Goal: Task Accomplishment & Management: Complete application form

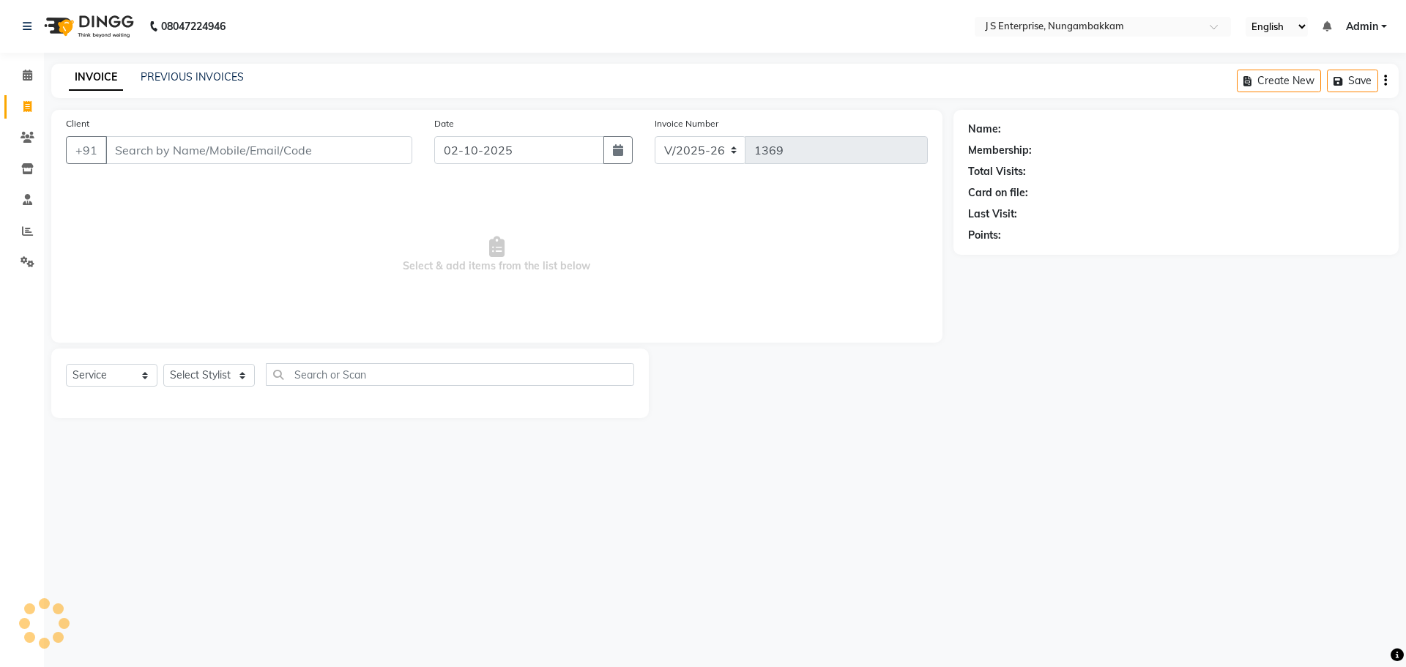
select select "7359"
select select "service"
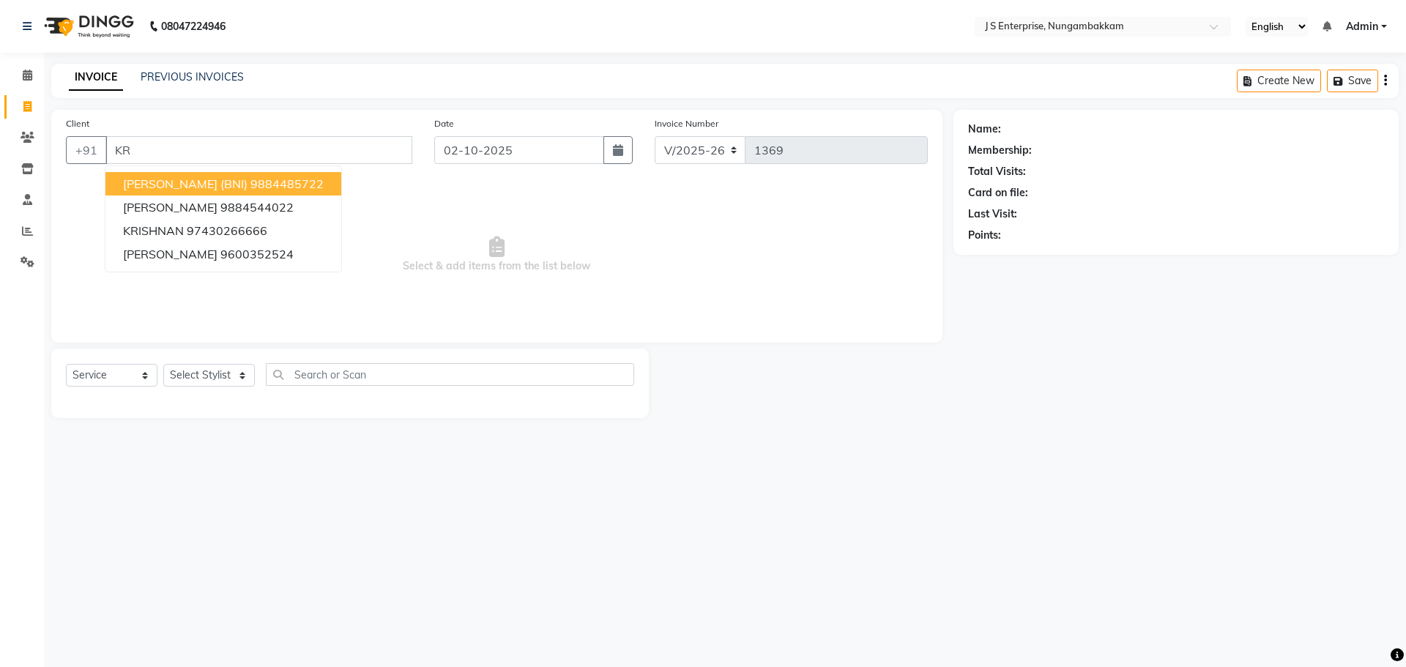
type input "K"
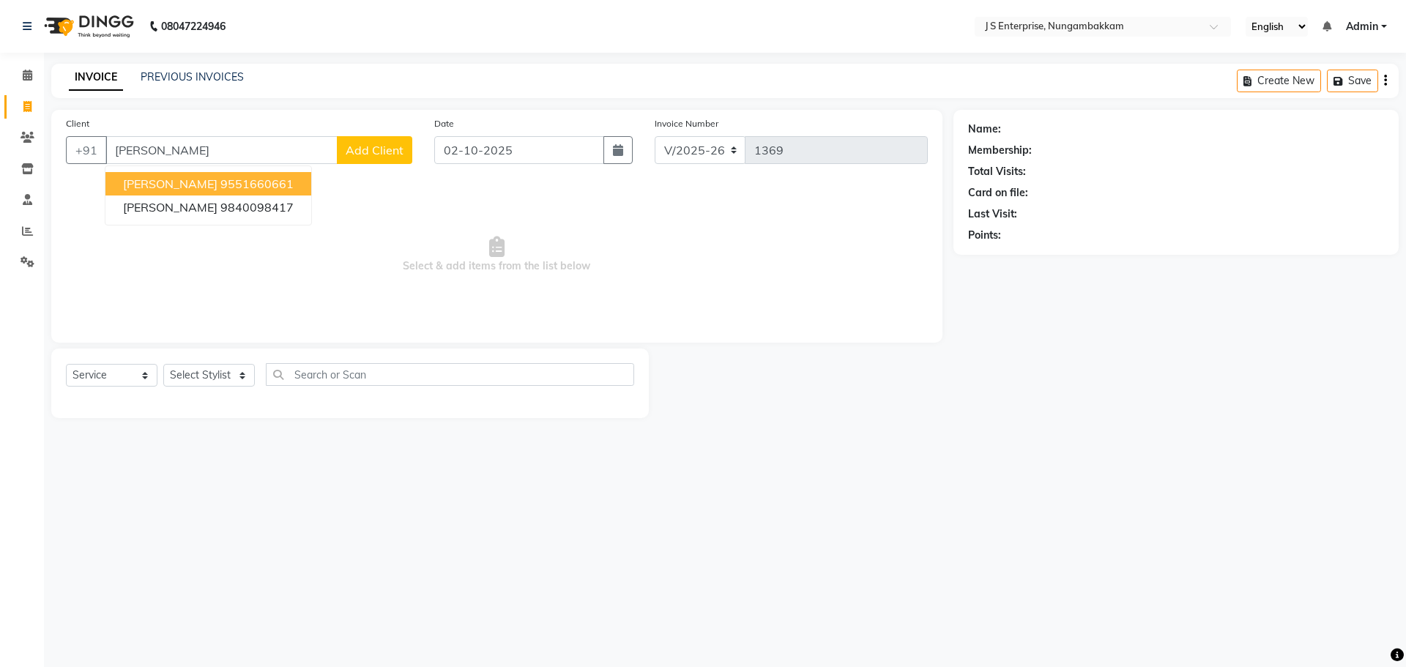
click at [220, 177] on ngb-highlight "9551660661" at bounding box center [256, 184] width 73 height 15
type input "9551660661"
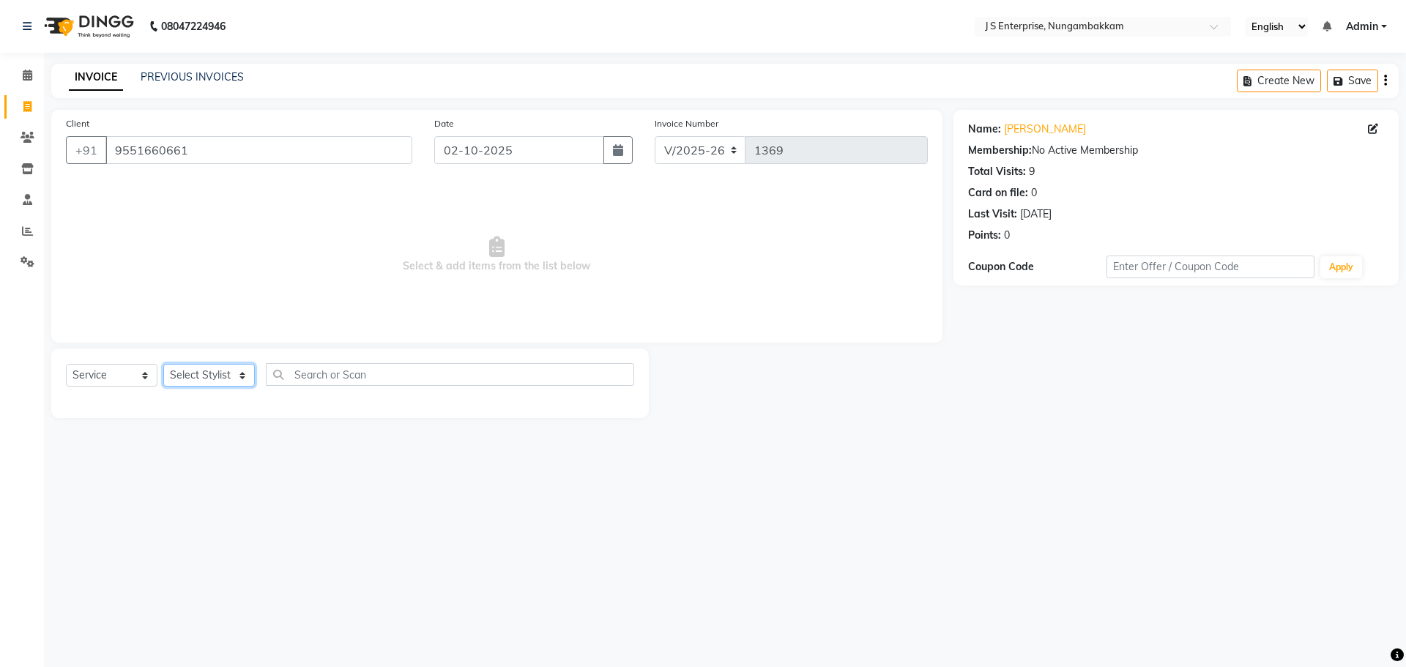
click at [238, 369] on select "Select Stylist [PERSON_NAME] [PERSON_NAME] [PERSON_NAME] [PERSON_NAME] krishna …" at bounding box center [209, 375] width 92 height 23
select select "63612"
click at [163, 364] on select "Select Stylist [PERSON_NAME] [PERSON_NAME] [PERSON_NAME] [PERSON_NAME] krishna …" at bounding box center [209, 375] width 92 height 23
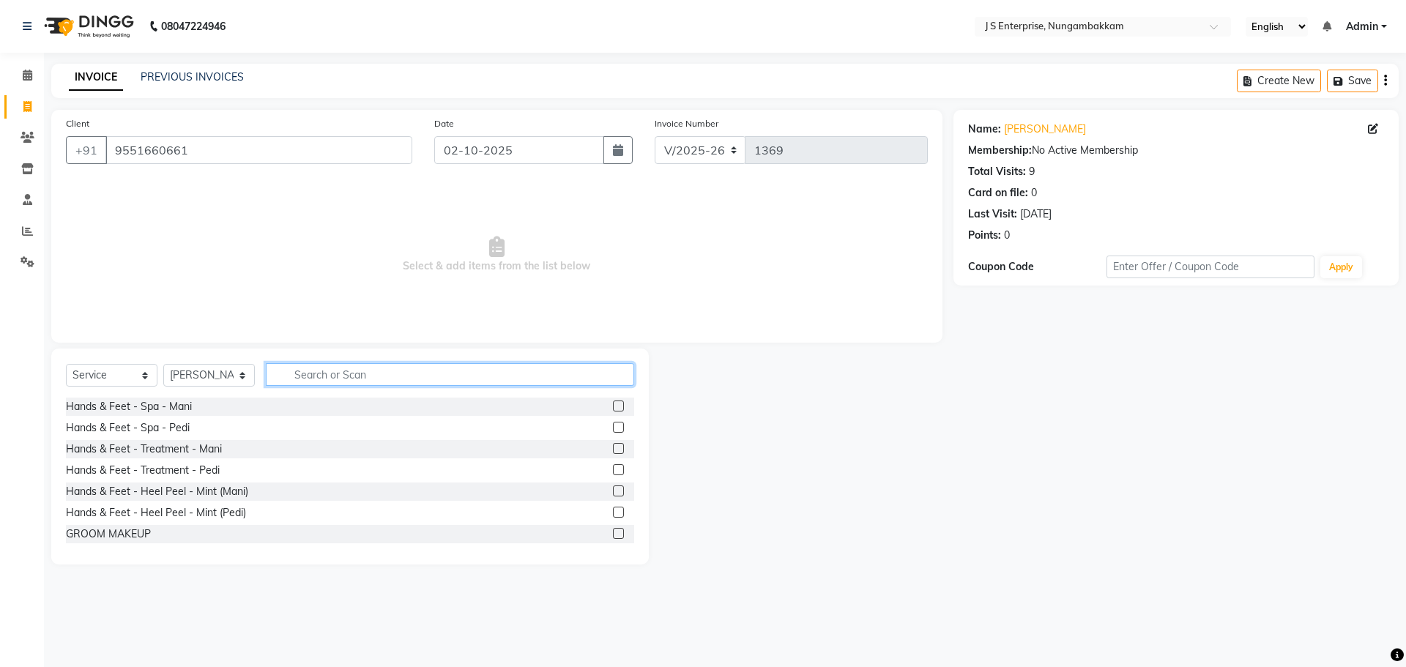
click at [440, 384] on input "text" at bounding box center [450, 374] width 368 height 23
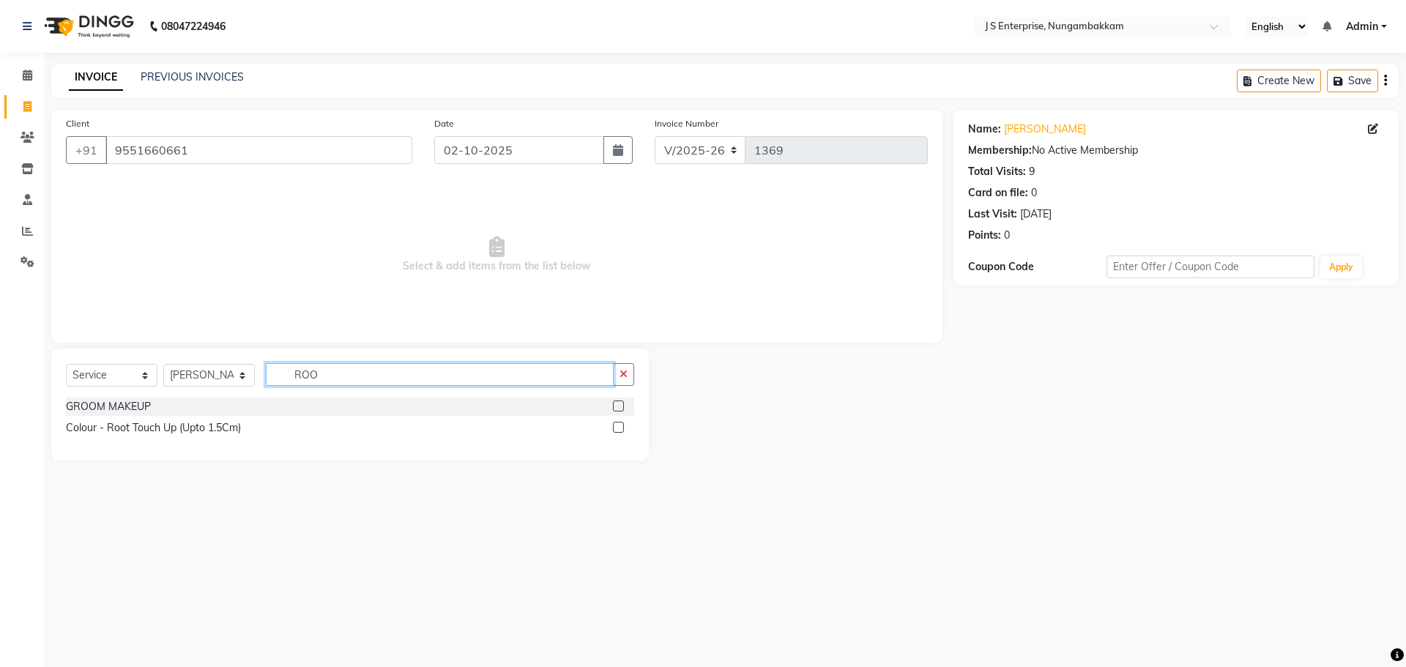
type input "ROO"
click at [617, 425] on label at bounding box center [618, 427] width 11 height 11
click at [617, 425] on input "checkbox" at bounding box center [618, 428] width 10 height 10
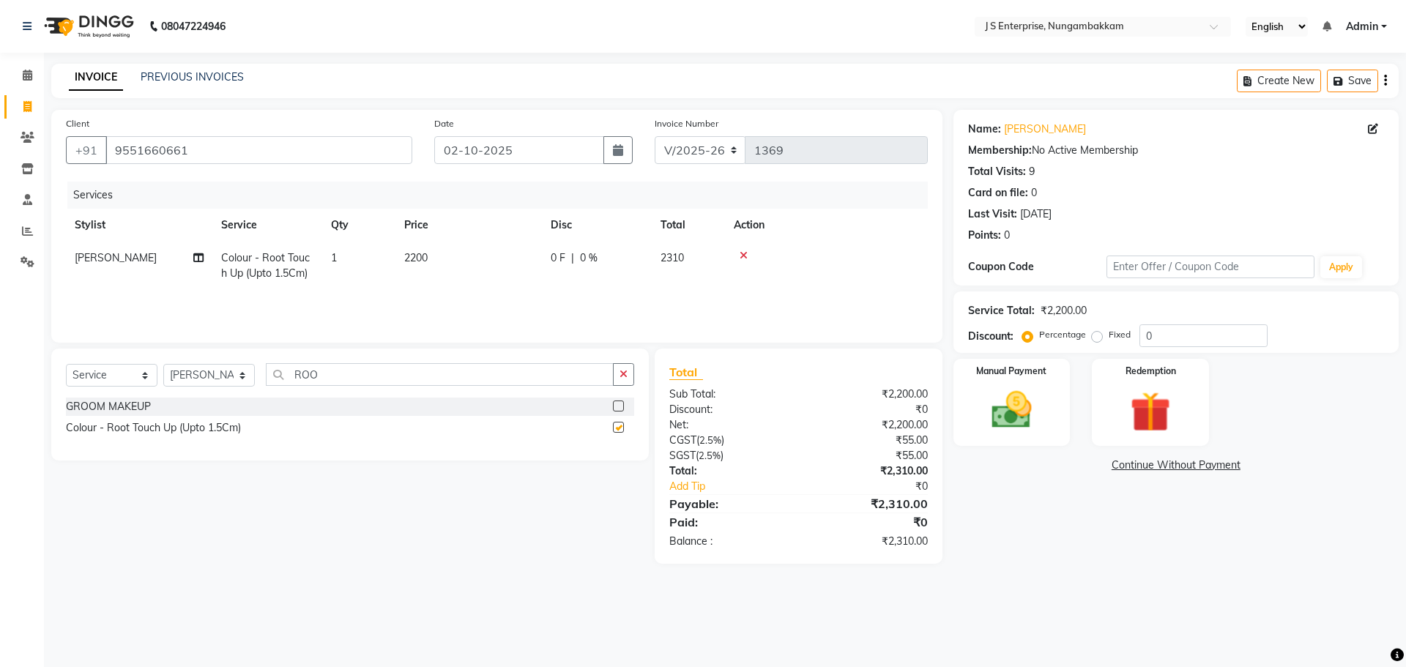
checkbox input "false"
drag, startPoint x: 324, startPoint y: 376, endPoint x: 155, endPoint y: 371, distance: 170.0
click at [155, 371] on div "Select Service Product Membership Package Voucher Prepaid Gift Card Select Styl…" at bounding box center [350, 380] width 568 height 34
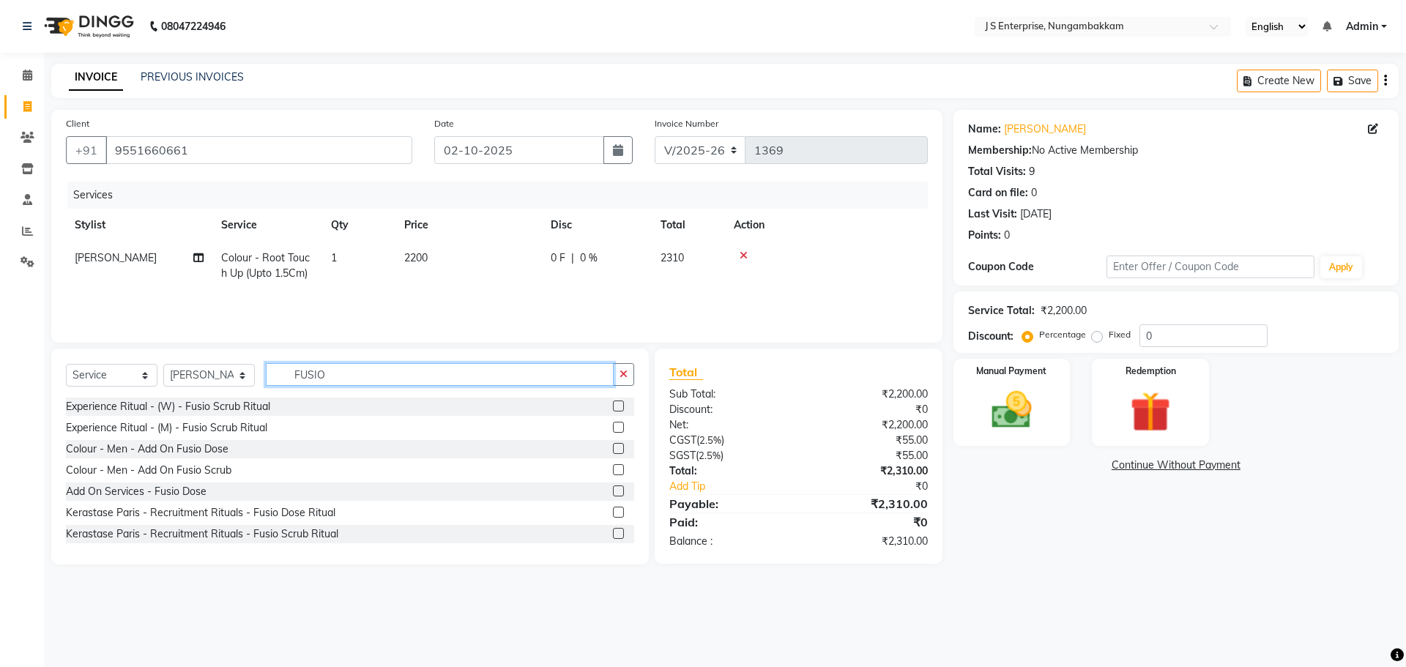
type input "FUSIO"
click at [613, 491] on label at bounding box center [618, 491] width 11 height 11
click at [613, 491] on input "checkbox" at bounding box center [618, 492] width 10 height 10
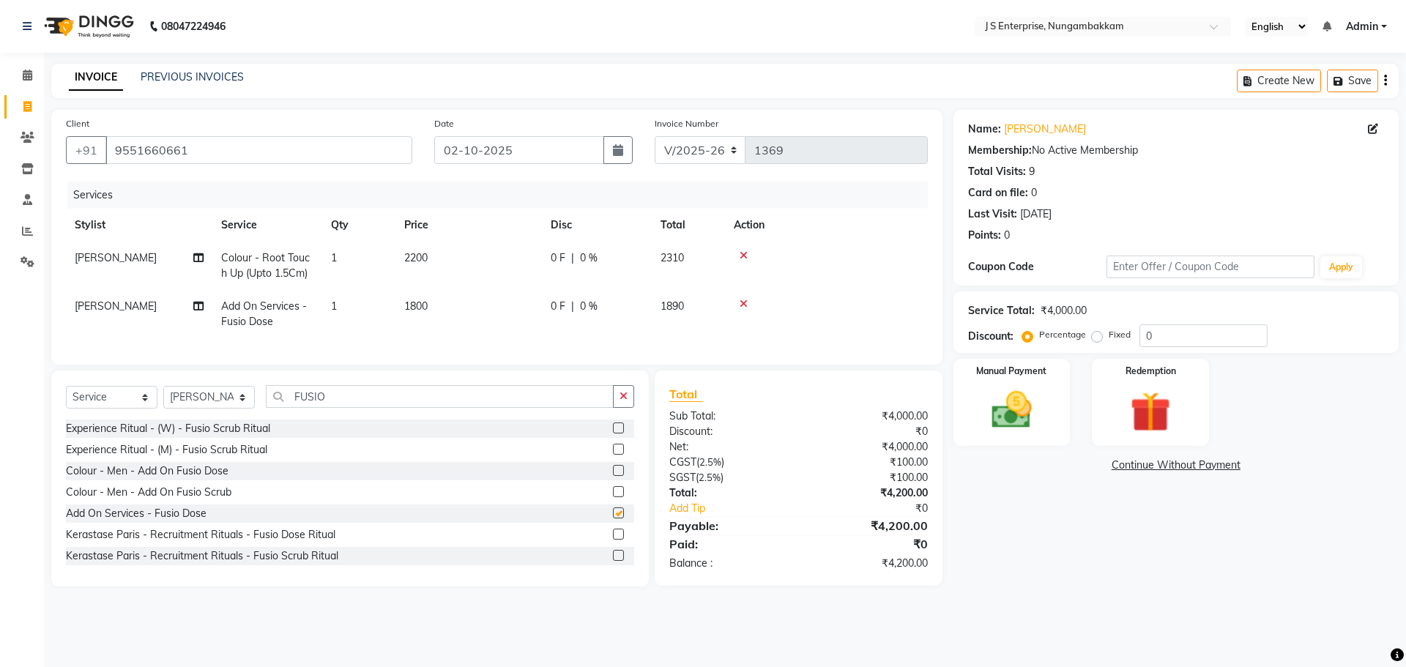
checkbox input "false"
click at [190, 409] on select "Select Stylist [PERSON_NAME] [PERSON_NAME] [PERSON_NAME] [PERSON_NAME] krishna …" at bounding box center [209, 397] width 92 height 23
select select "85456"
click at [163, 397] on select "Select Stylist [PERSON_NAME] [PERSON_NAME] [PERSON_NAME] [PERSON_NAME] krishna …" at bounding box center [209, 397] width 92 height 23
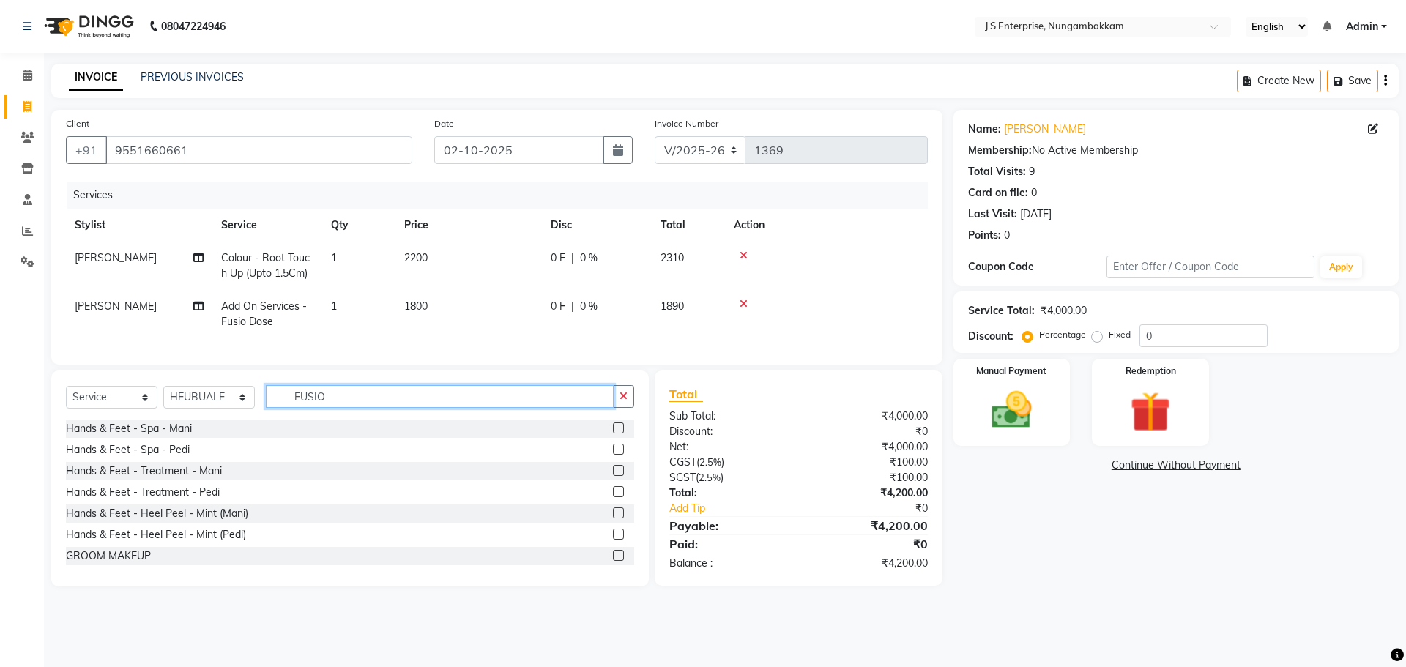
drag, startPoint x: 368, startPoint y: 413, endPoint x: 288, endPoint y: 400, distance: 80.9
click at [288, 400] on input "FUSIO" at bounding box center [440, 396] width 348 height 23
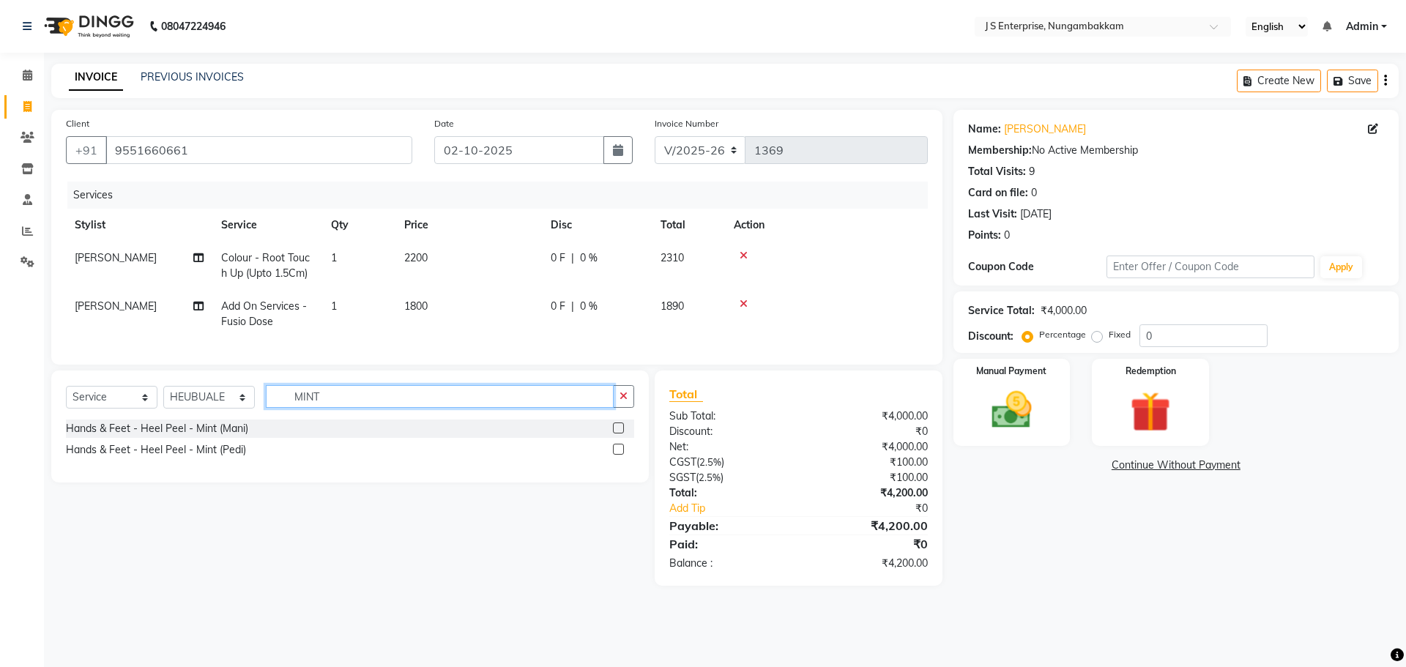
type input "MINT"
click at [619, 455] on label at bounding box center [618, 449] width 11 height 11
click at [619, 455] on input "checkbox" at bounding box center [618, 450] width 10 height 10
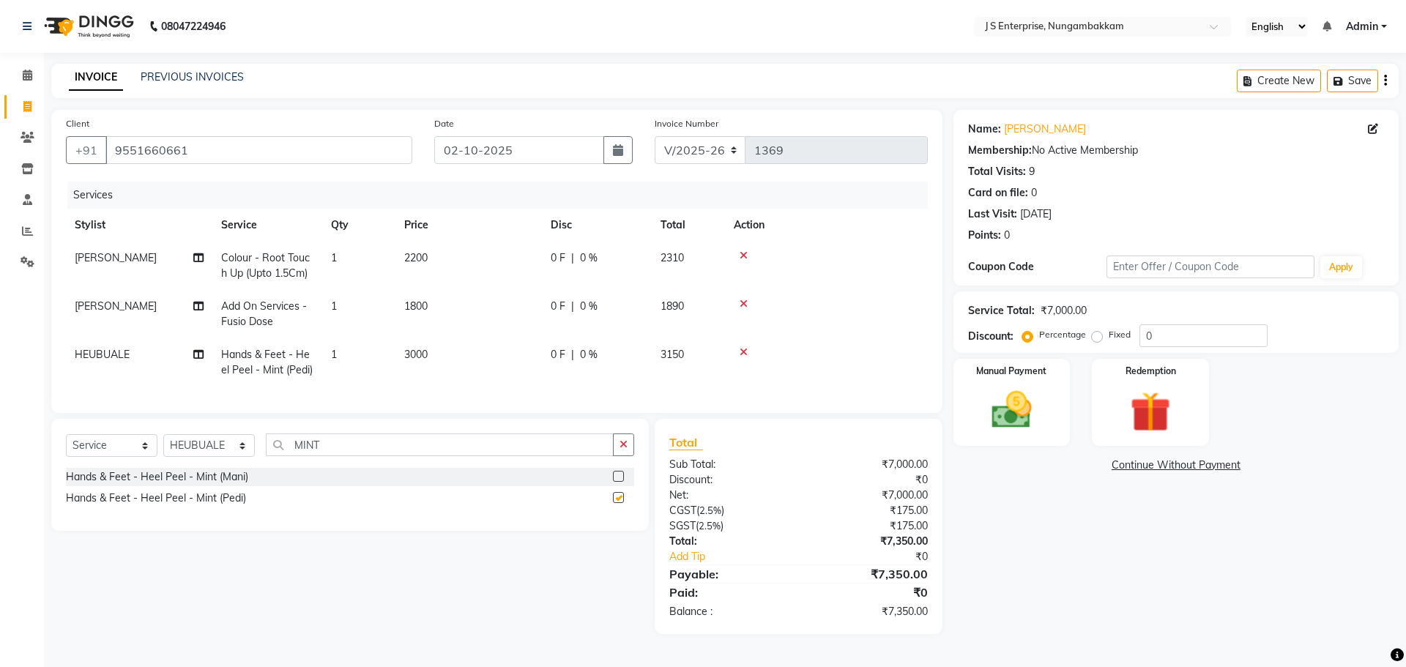
checkbox input "false"
drag, startPoint x: 352, startPoint y: 463, endPoint x: 0, endPoint y: 399, distance: 358.0
click at [0, 399] on app-home "08047224946 Select Location × J S Enterprise, Nungambakkam English ENGLISH Espa…" at bounding box center [703, 328] width 1406 height 656
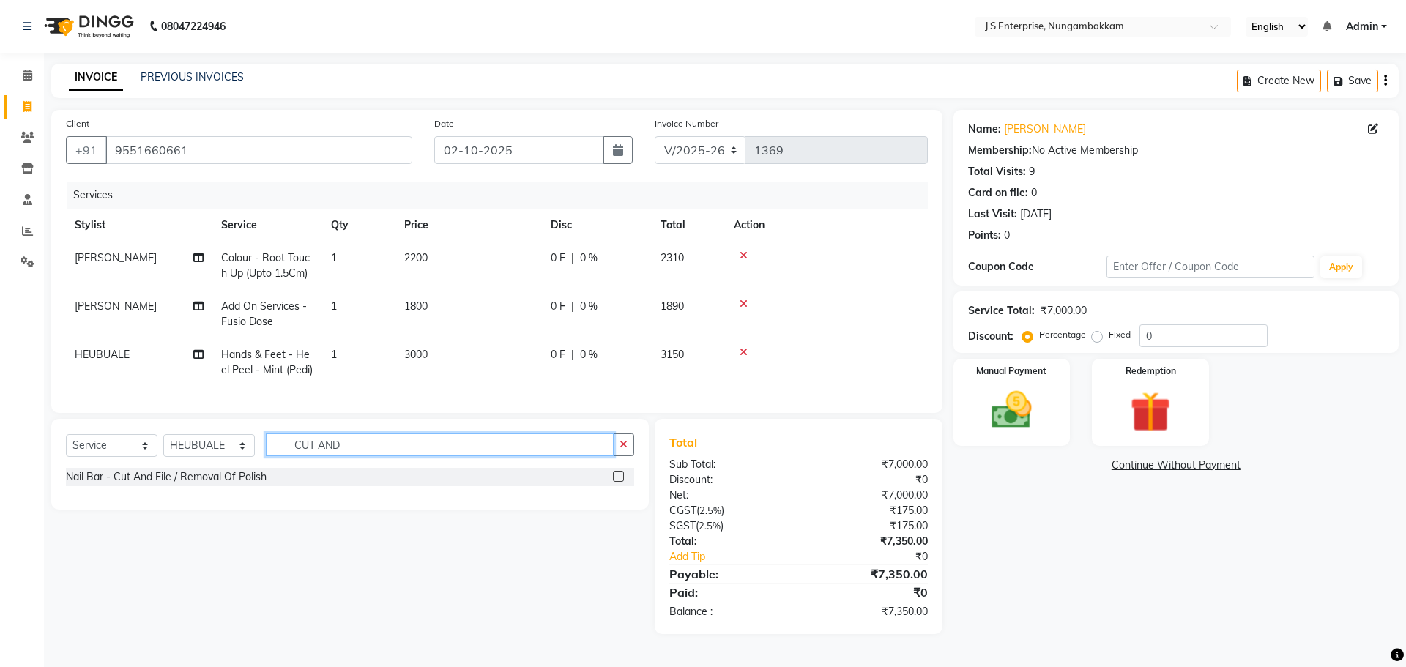
type input "CUT AND"
click at [616, 482] on label at bounding box center [618, 476] width 11 height 11
click at [616, 482] on input "checkbox" at bounding box center [618, 477] width 10 height 10
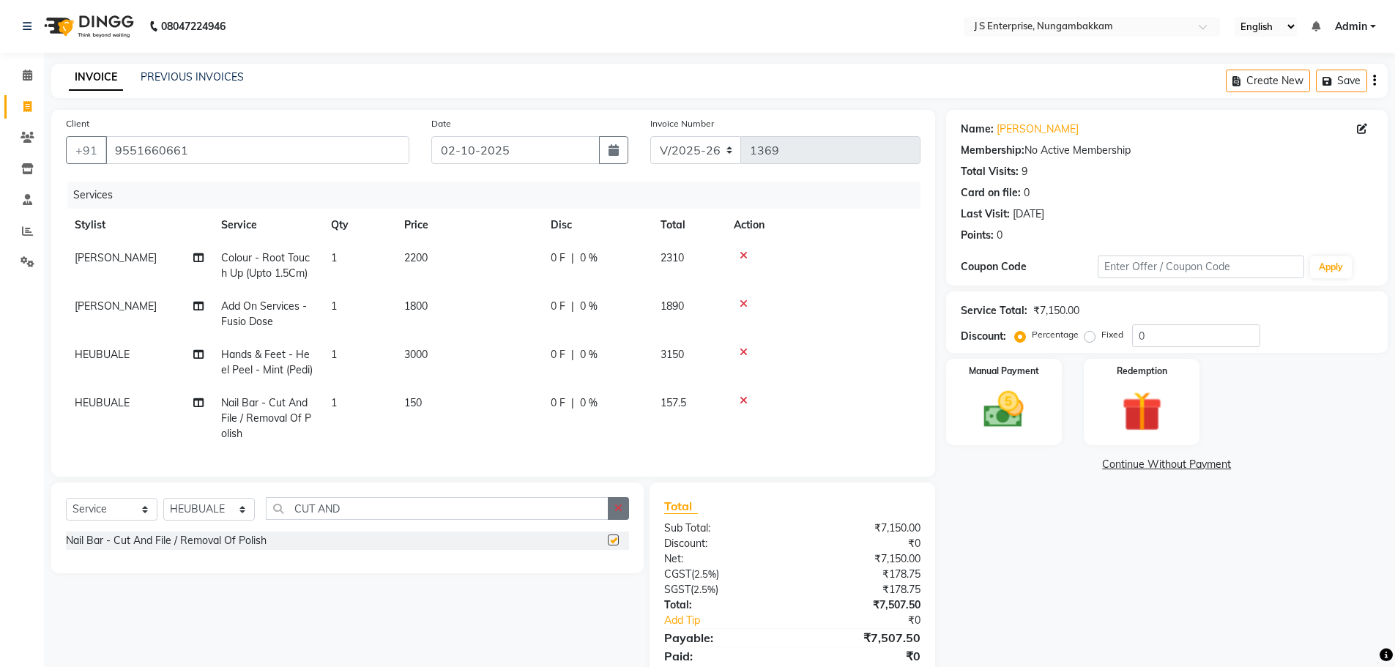
checkbox input "false"
drag, startPoint x: 370, startPoint y: 517, endPoint x: 53, endPoint y: 472, distance: 320.2
click at [53, 472] on div "Client +91 9551660661 Date 02-10-2025 Invoice Number V/2025 V/2025-26 1369 Serv…" at bounding box center [493, 404] width 906 height 588
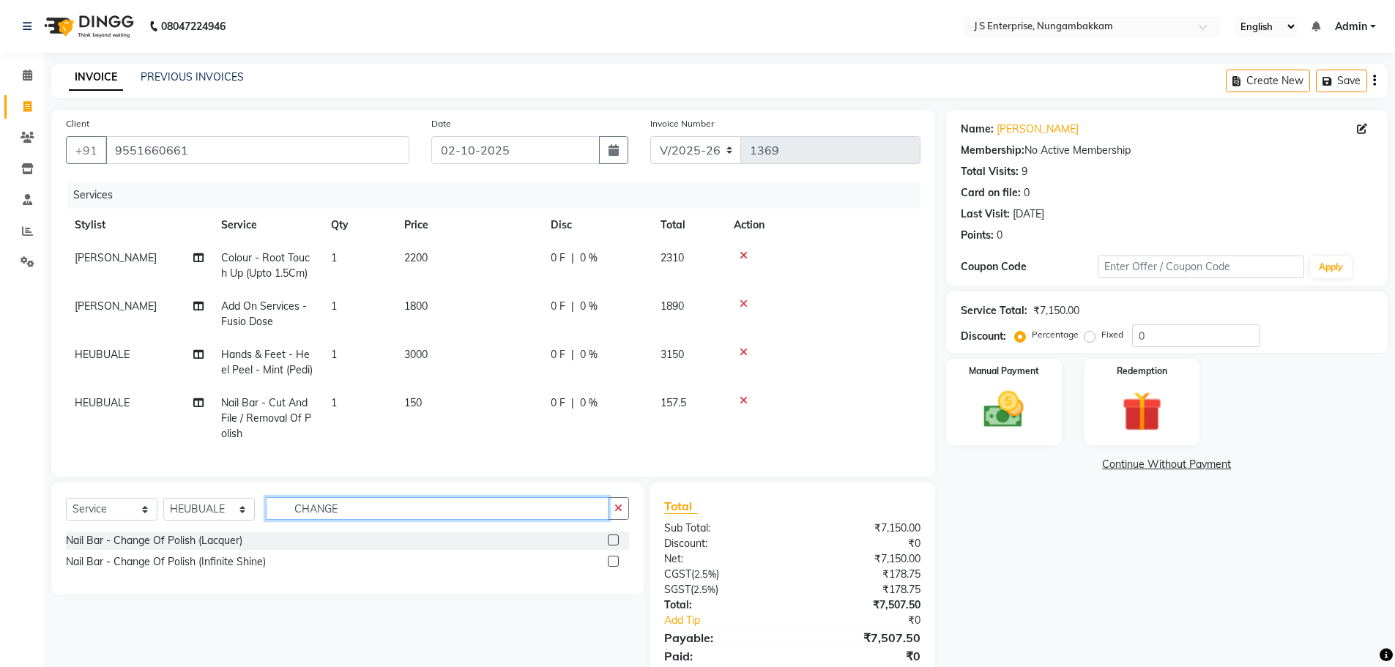
type input "CHANGE"
click at [610, 546] on label at bounding box center [613, 540] width 11 height 11
click at [610, 546] on input "checkbox" at bounding box center [613, 541] width 10 height 10
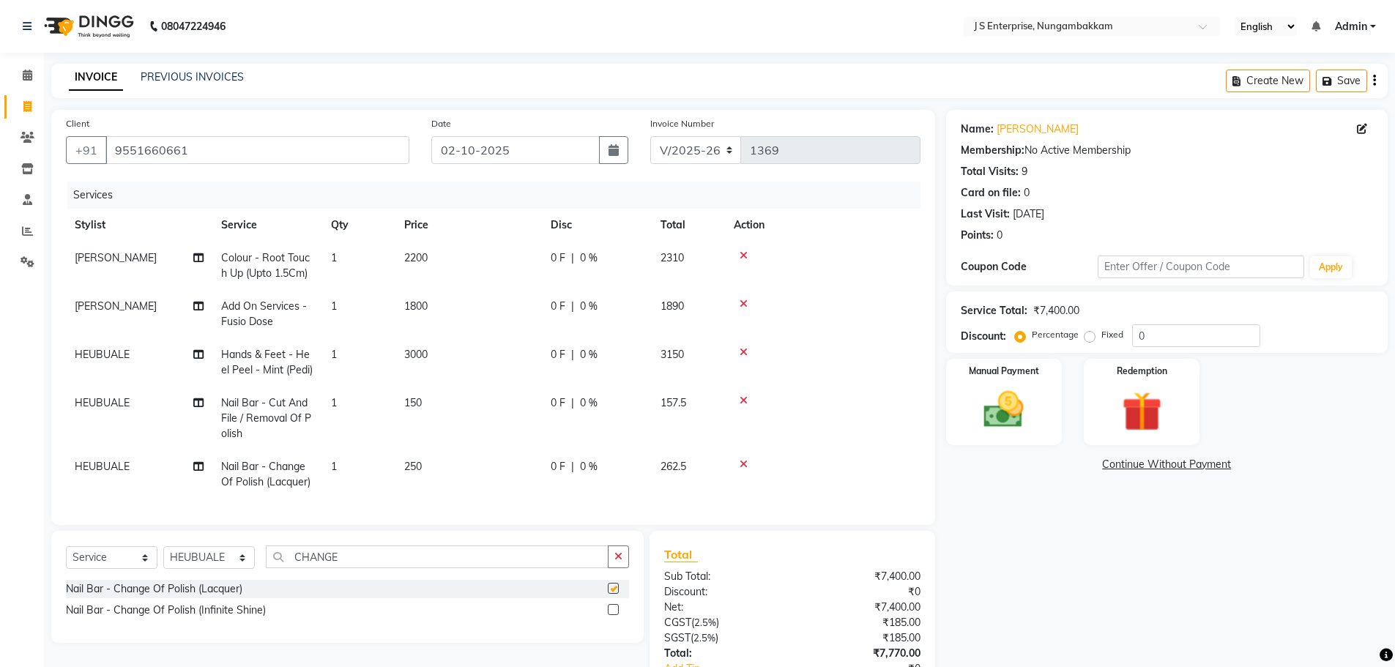
checkbox input "false"
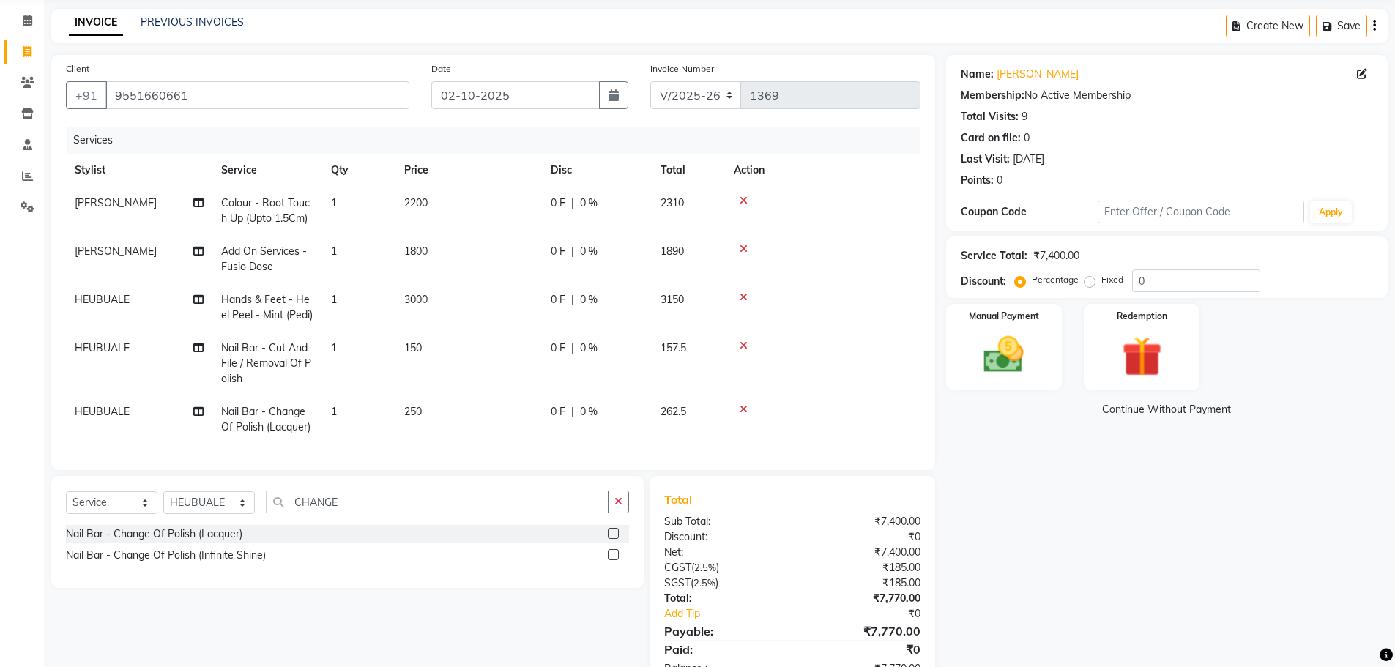
scroll to position [112, 0]
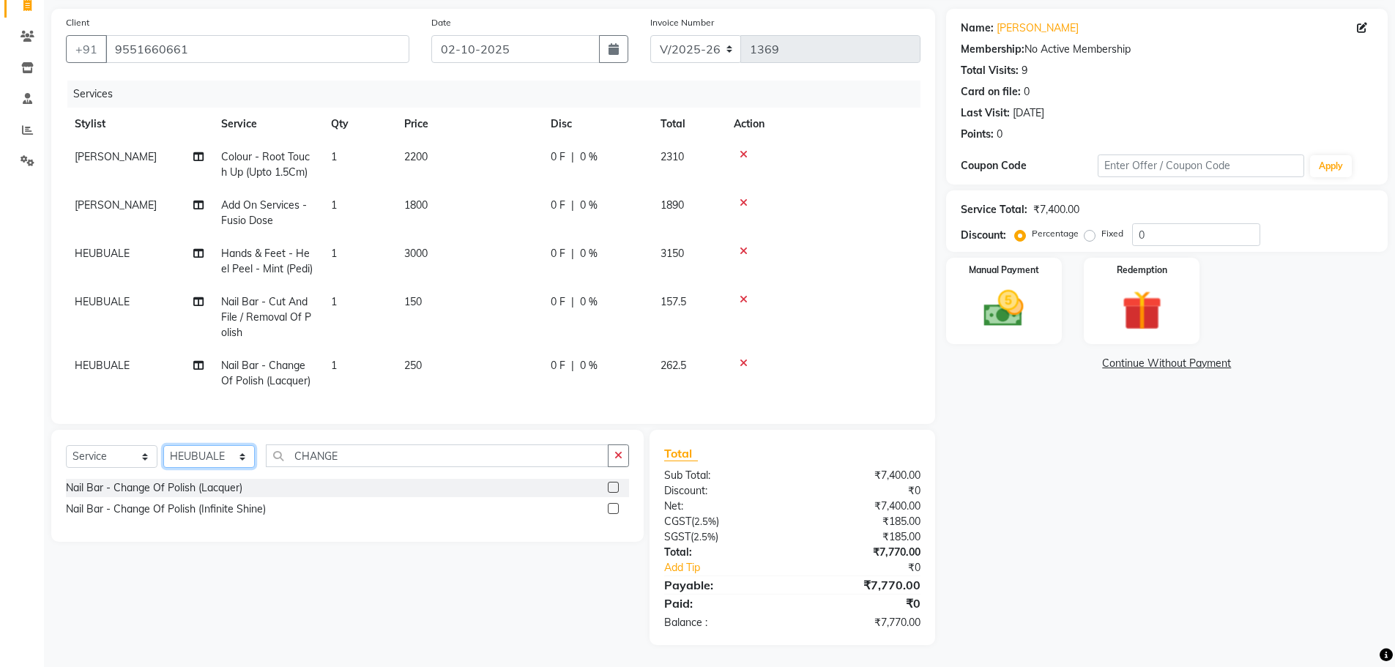
click at [219, 457] on select "Select Stylist [PERSON_NAME] [PERSON_NAME] [PERSON_NAME] [PERSON_NAME] krishna …" at bounding box center [209, 456] width 92 height 23
click at [381, 431] on div "Select Service Product Membership Package Voucher Prepaid Gift Card Select Styl…" at bounding box center [347, 486] width 592 height 112
click at [209, 448] on select "Select Stylist [PERSON_NAME] [PERSON_NAME] [PERSON_NAME] [PERSON_NAME] krishna …" at bounding box center [209, 456] width 92 height 23
select select "63765"
click at [163, 445] on select "Select Stylist [PERSON_NAME] [PERSON_NAME] [PERSON_NAME] [PERSON_NAME] krishna …" at bounding box center [209, 456] width 92 height 23
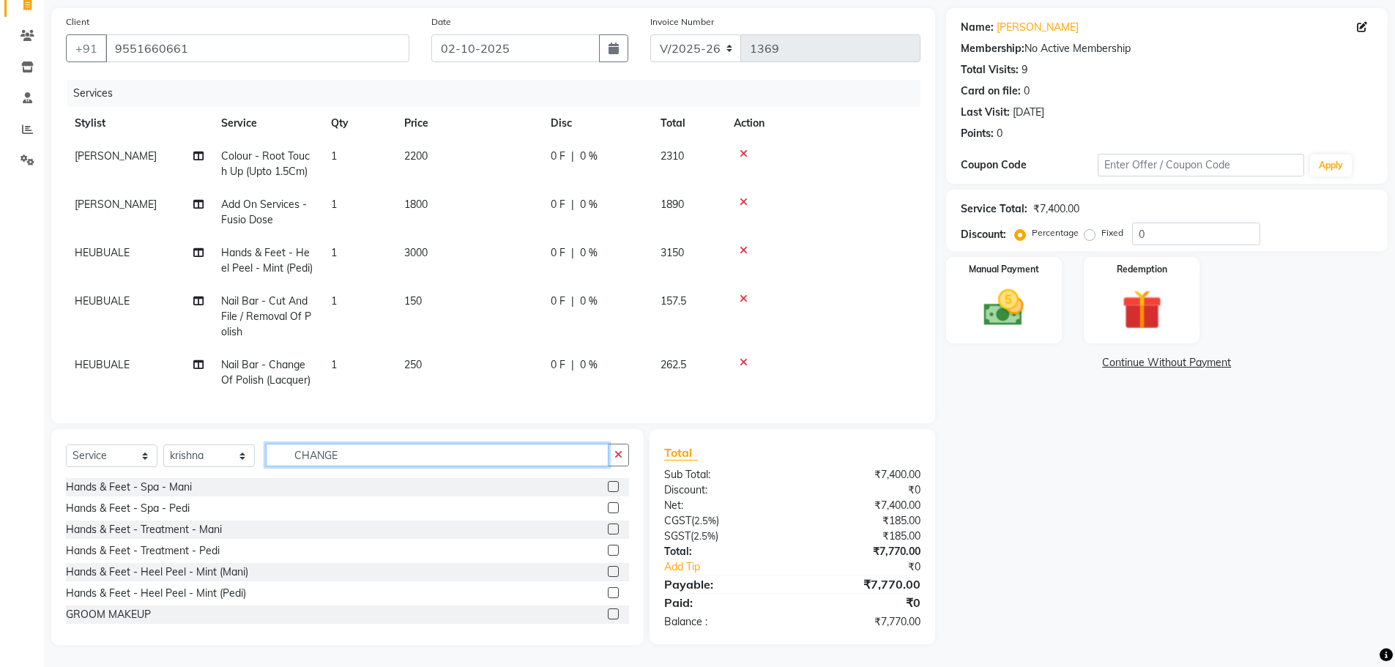
drag, startPoint x: 347, startPoint y: 460, endPoint x: 42, endPoint y: 461, distance: 304.7
click at [42, 461] on div "Select Service Product Membership Package Voucher Prepaid Gift Card Select Styl…" at bounding box center [341, 537] width 603 height 216
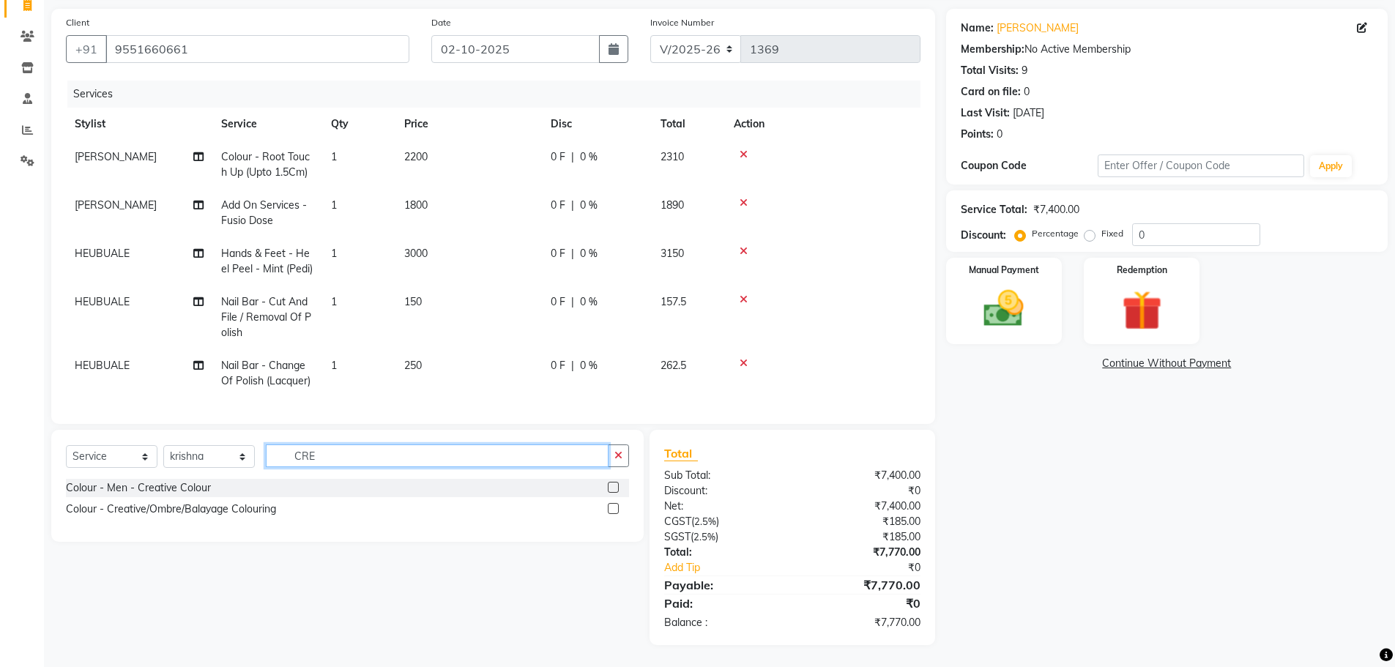
type input "CRE"
click at [610, 510] on label at bounding box center [613, 508] width 11 height 11
click at [610, 510] on input "checkbox" at bounding box center [613, 510] width 10 height 10
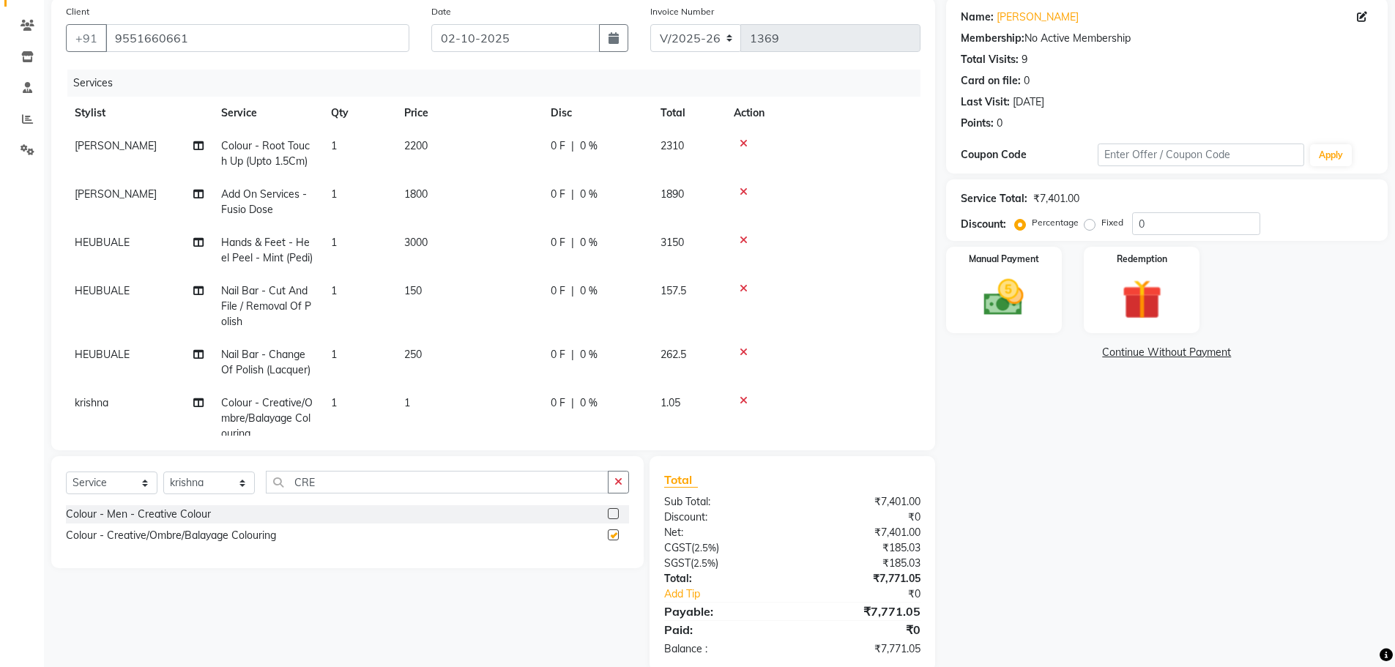
checkbox input "false"
click at [420, 413] on td "1" at bounding box center [468, 419] width 146 height 64
select select "63765"
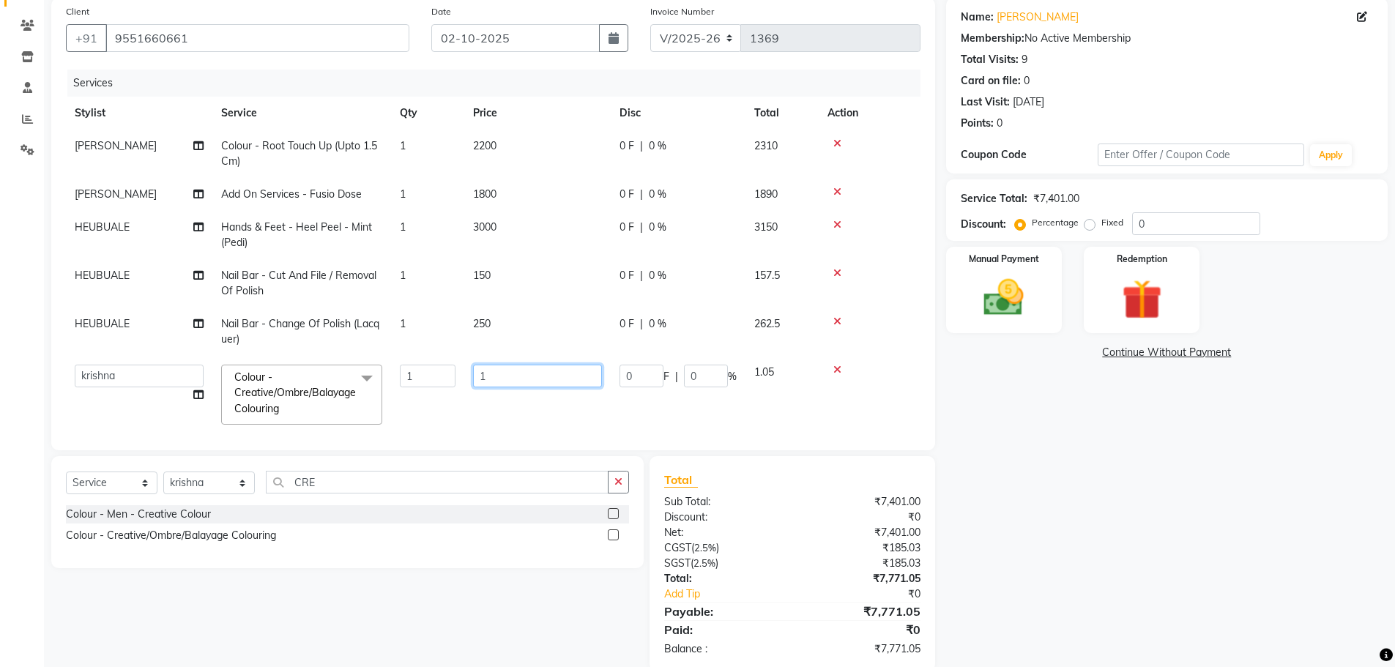
drag, startPoint x: 492, startPoint y: 381, endPoint x: 360, endPoint y: 379, distance: 132.6
click at [360, 379] on tr "ammu binitha gabi HEUBUALE Julia Smith Justin khadir krishna LAIYA MALIK mercy …" at bounding box center [493, 395] width 855 height 78
type input "3960"
click at [456, 400] on tr "ammu binitha gabi HEUBUALE Julia Smith Justin khadir krishna LAIYA MALIK mercy …" at bounding box center [493, 395] width 855 height 78
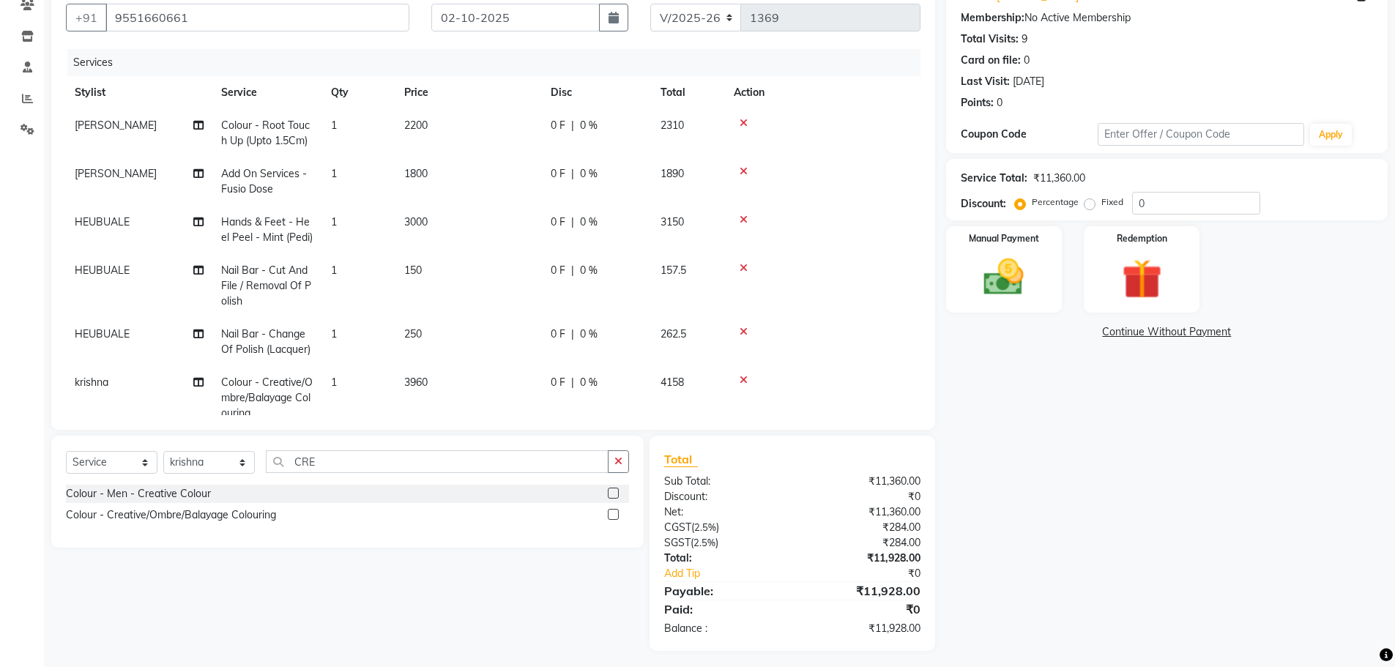
scroll to position [138, 0]
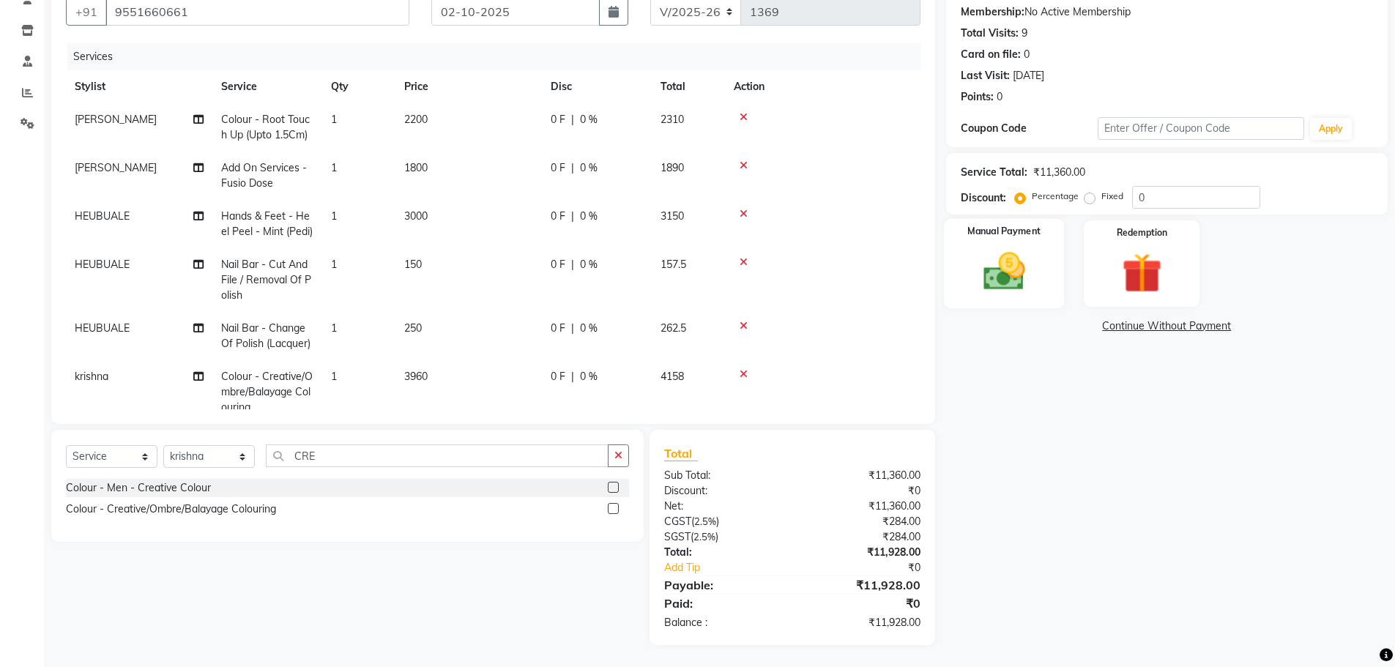
click at [1022, 291] on img at bounding box center [1003, 272] width 67 height 48
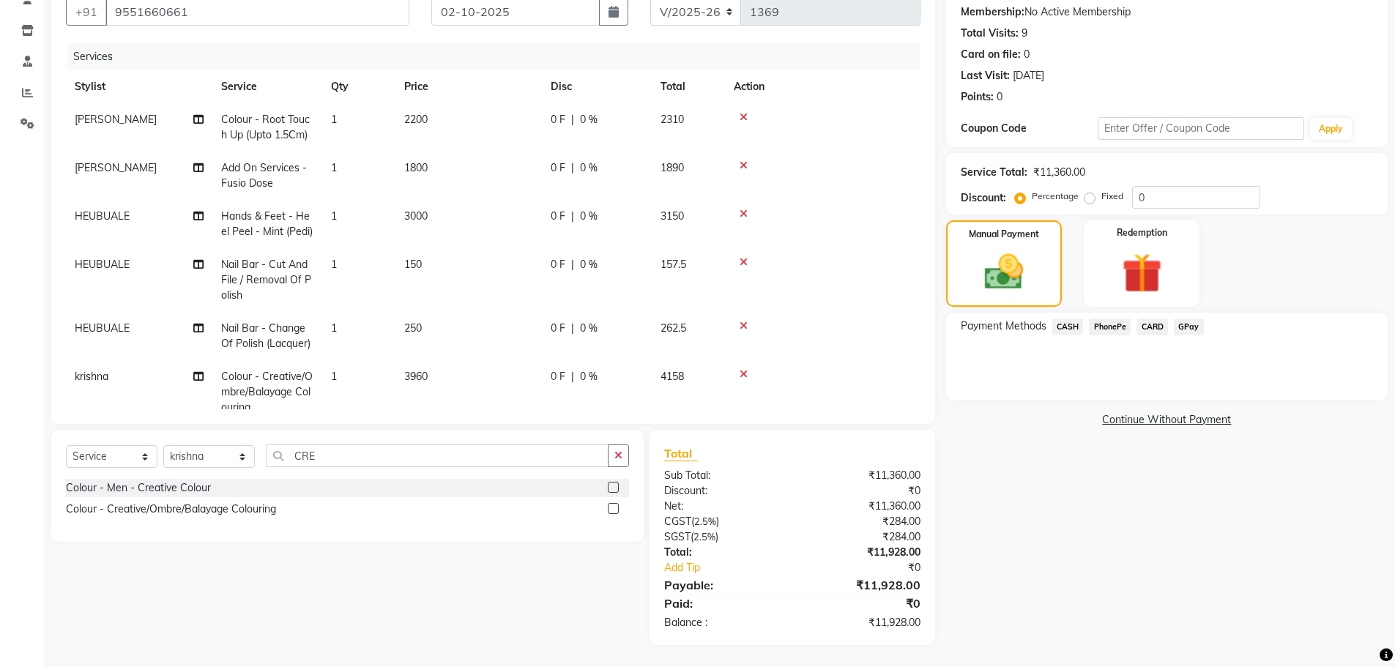
click at [1181, 327] on span "GPay" at bounding box center [1189, 327] width 30 height 17
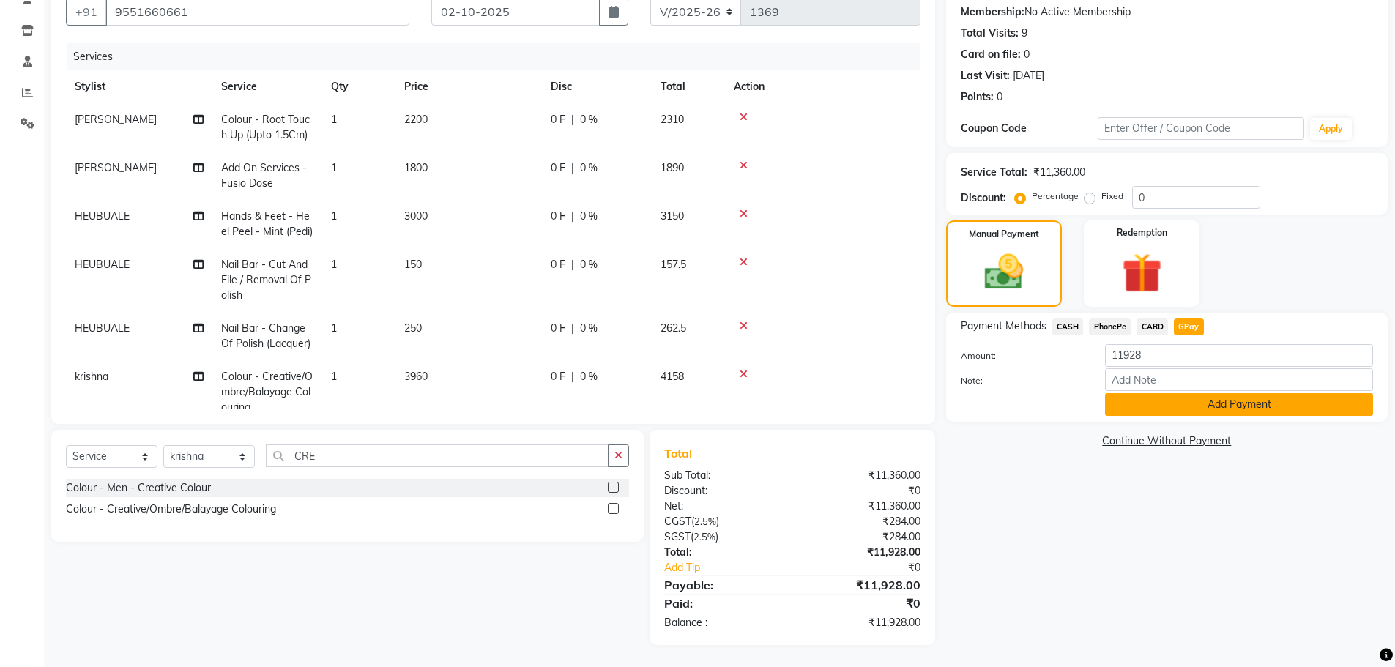
click at [1219, 411] on button "Add Payment" at bounding box center [1239, 404] width 268 height 23
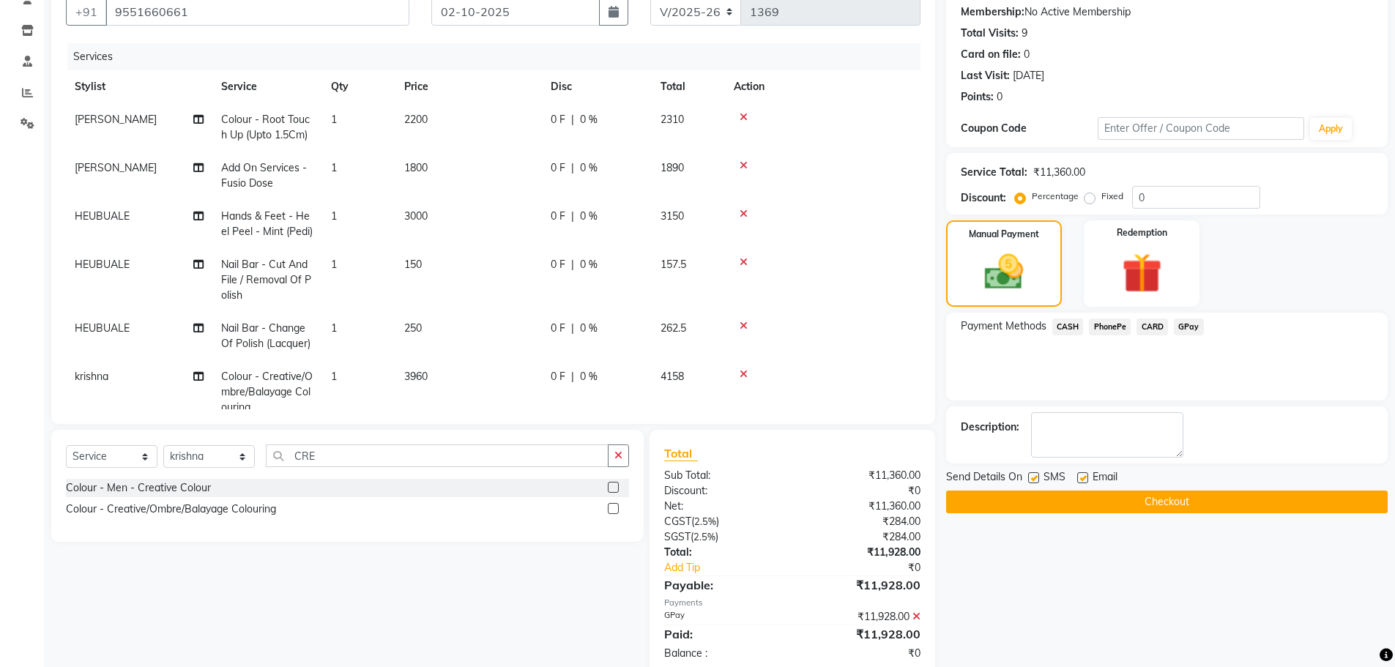
click at [1200, 499] on button "Checkout" at bounding box center [1167, 502] width 442 height 23
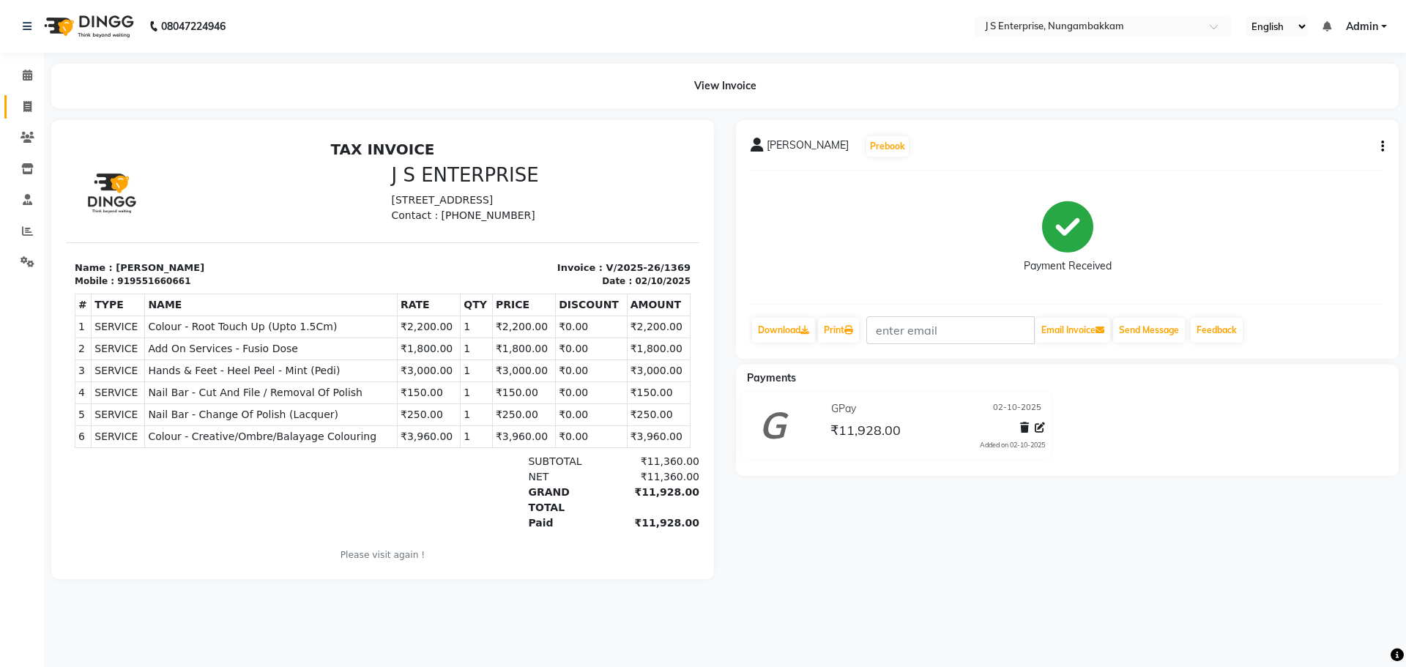
click at [19, 116] on link "Invoice" at bounding box center [21, 107] width 35 height 24
select select "service"
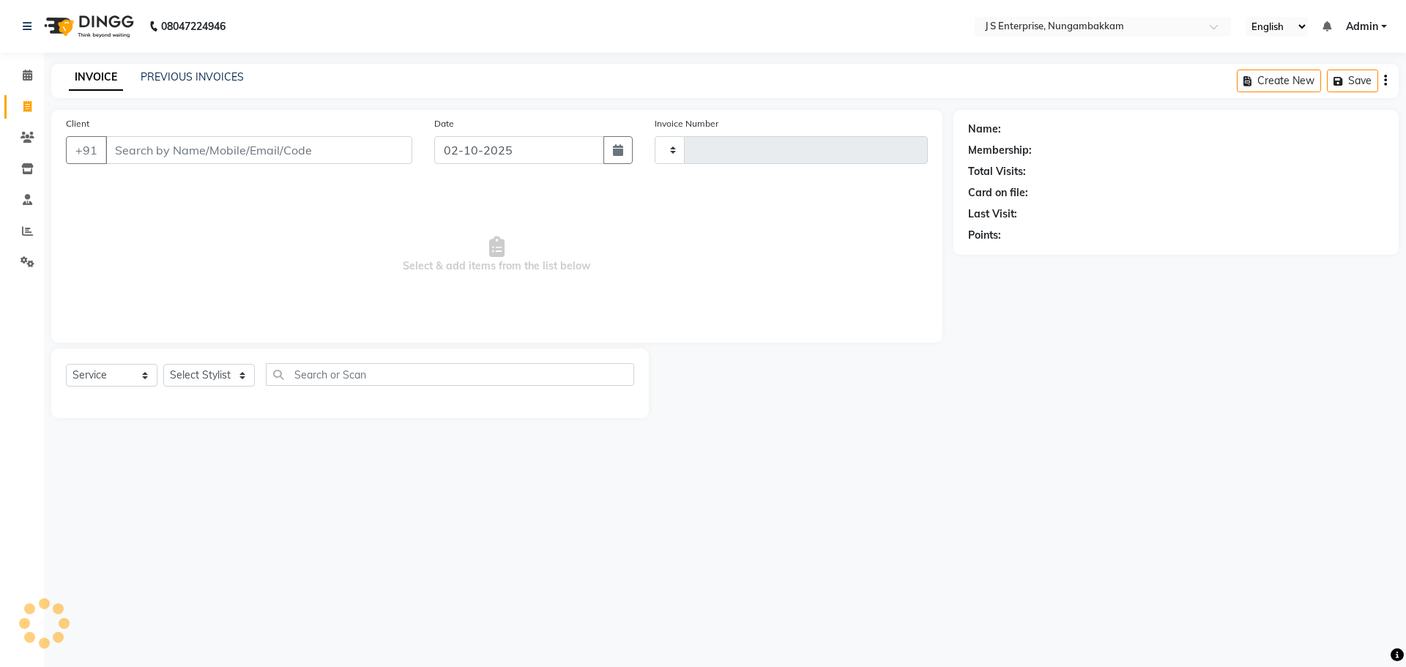
type input "1370"
select select "7359"
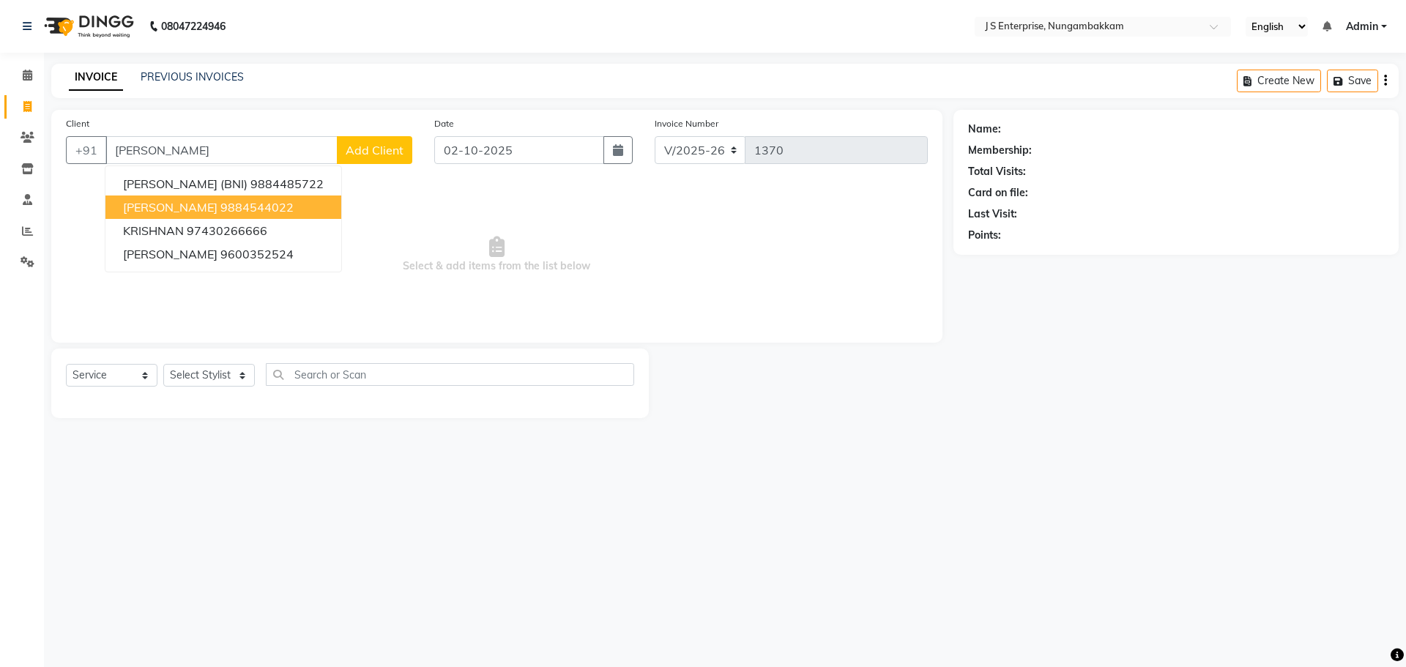
click at [231, 202] on ngb-highlight "9884544022" at bounding box center [256, 207] width 73 height 15
type input "9884544022"
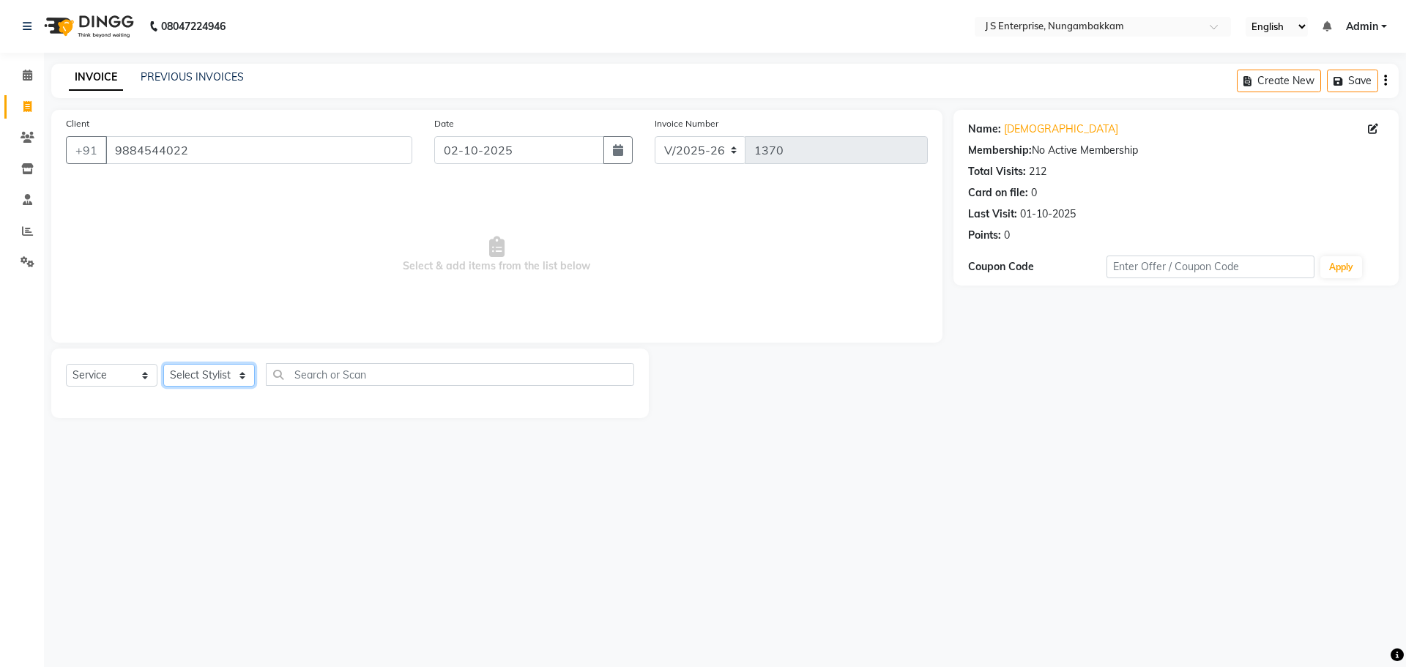
click at [230, 375] on select "Select Stylist [PERSON_NAME] [PERSON_NAME] [PERSON_NAME] [PERSON_NAME] krishna …" at bounding box center [209, 375] width 92 height 23
select select "63716"
click at [163, 364] on select "Select Stylist [PERSON_NAME] [PERSON_NAME] [PERSON_NAME] [PERSON_NAME] krishna …" at bounding box center [209, 375] width 92 height 23
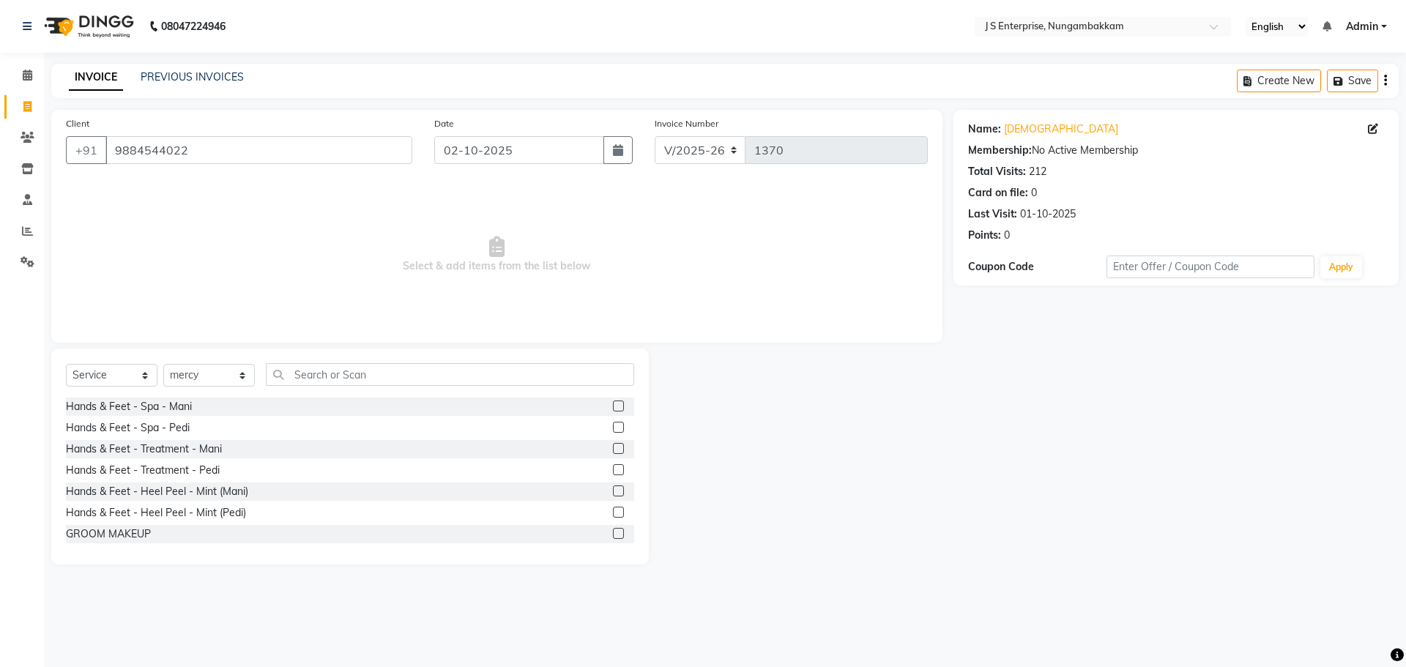
click at [296, 387] on div "Select Service Product Membership Package Voucher Prepaid Gift Card Select Styl…" at bounding box center [350, 380] width 568 height 34
click at [365, 372] on input "text" at bounding box center [450, 374] width 368 height 23
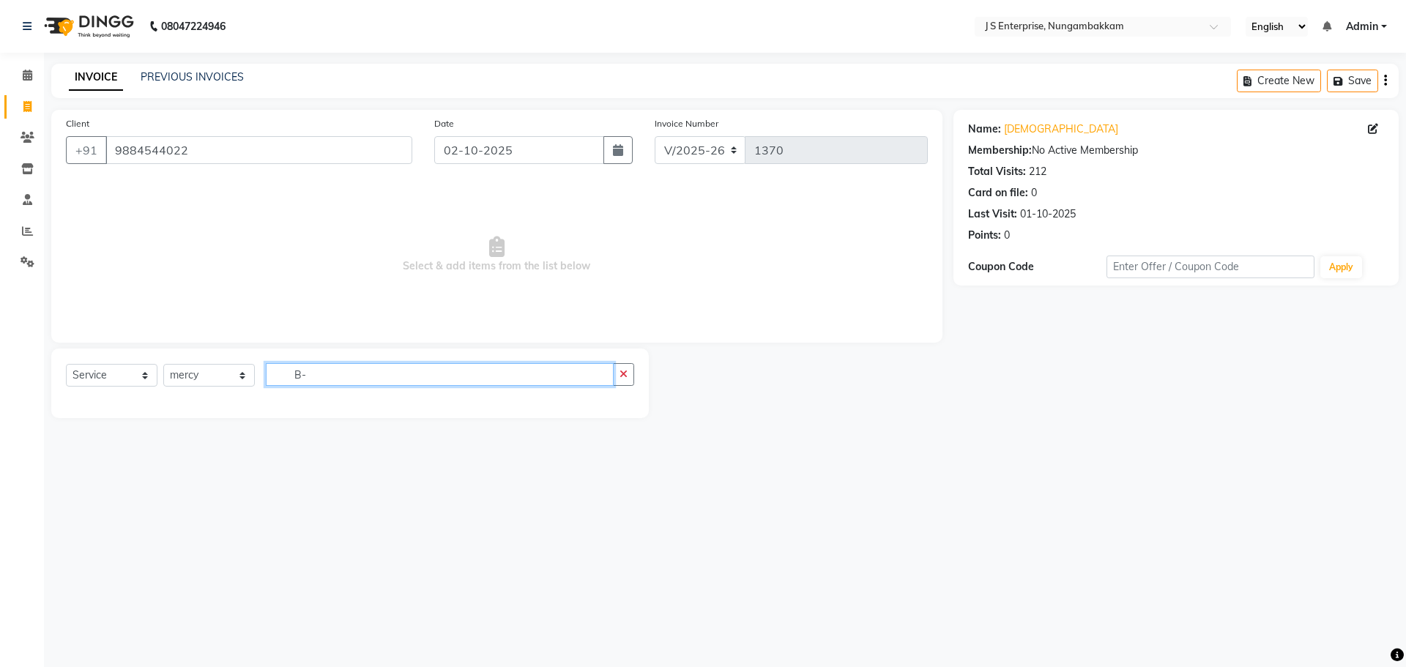
type input "B"
type input "BRA"
click at [613, 403] on label at bounding box center [618, 406] width 11 height 11
click at [613, 403] on input "checkbox" at bounding box center [618, 407] width 10 height 10
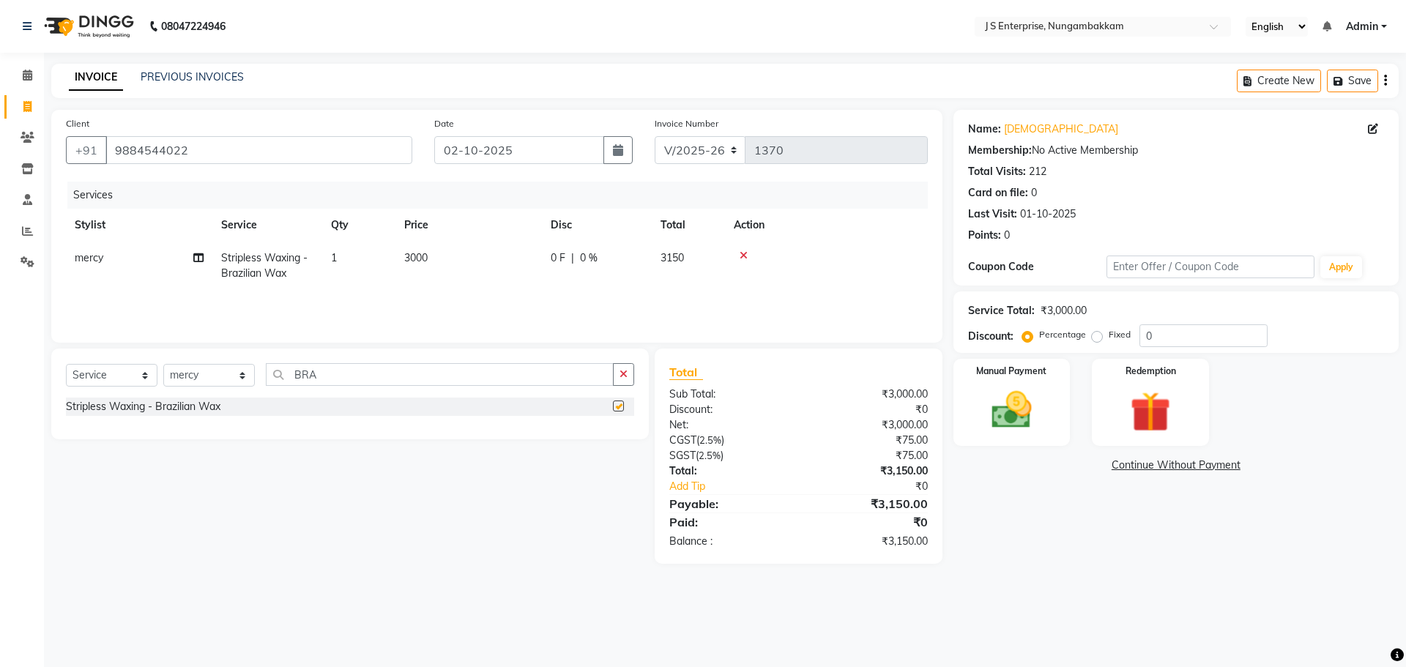
checkbox input "false"
click at [442, 264] on td "3000" at bounding box center [468, 266] width 146 height 48
select select "63716"
drag, startPoint x: 518, startPoint y: 261, endPoint x: 187, endPoint y: 239, distance: 331.8
click at [194, 242] on tr "ammu binitha gabi HEUBUALE Julia Smith Justin khadir krishna LAIYA MALIK mercy …" at bounding box center [497, 273] width 862 height 62
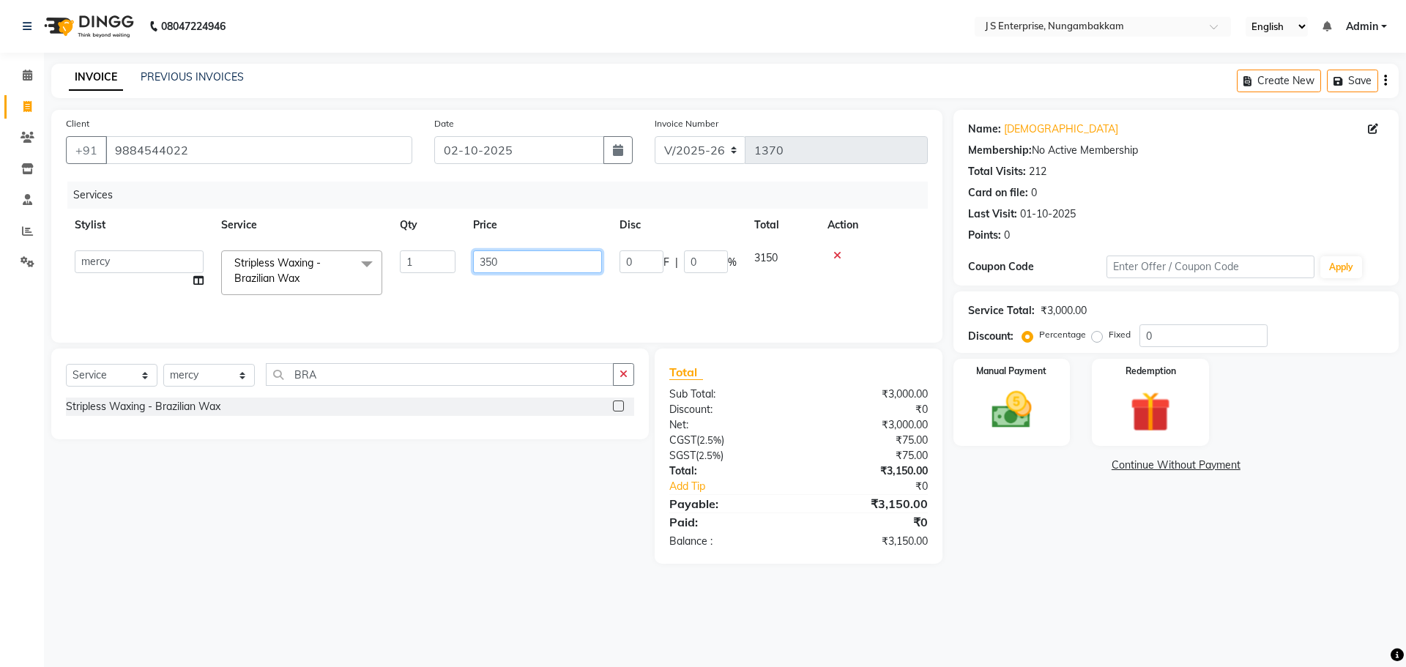
type input "3500"
click at [231, 367] on select "Select Stylist [PERSON_NAME] [PERSON_NAME] [PERSON_NAME] [PERSON_NAME] krishna …" at bounding box center [209, 375] width 92 height 23
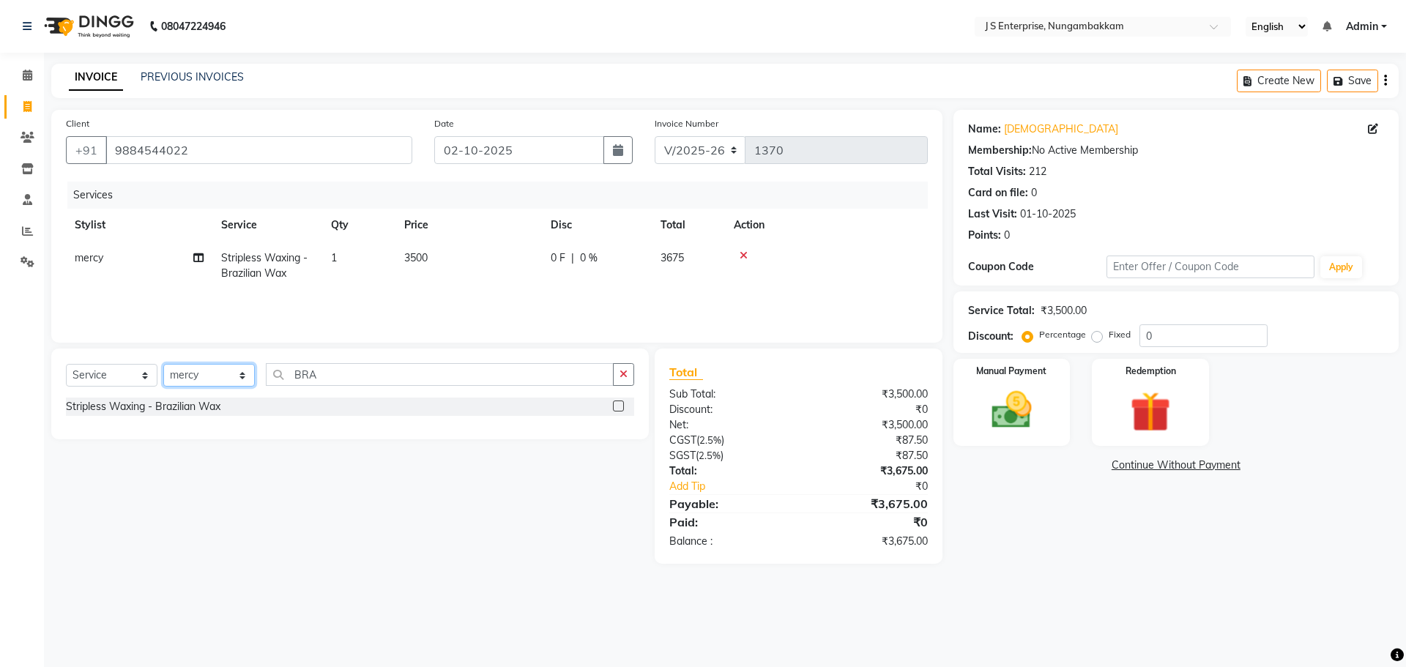
click at [163, 364] on select "Select Stylist [PERSON_NAME] [PERSON_NAME] [PERSON_NAME] [PERSON_NAME] krishna …" at bounding box center [209, 375] width 92 height 23
drag, startPoint x: 343, startPoint y: 371, endPoint x: 48, endPoint y: 368, distance: 295.9
click at [48, 368] on div "Select Service Product Membership Package Voucher Prepaid Gift Card Select Styl…" at bounding box center [344, 456] width 609 height 215
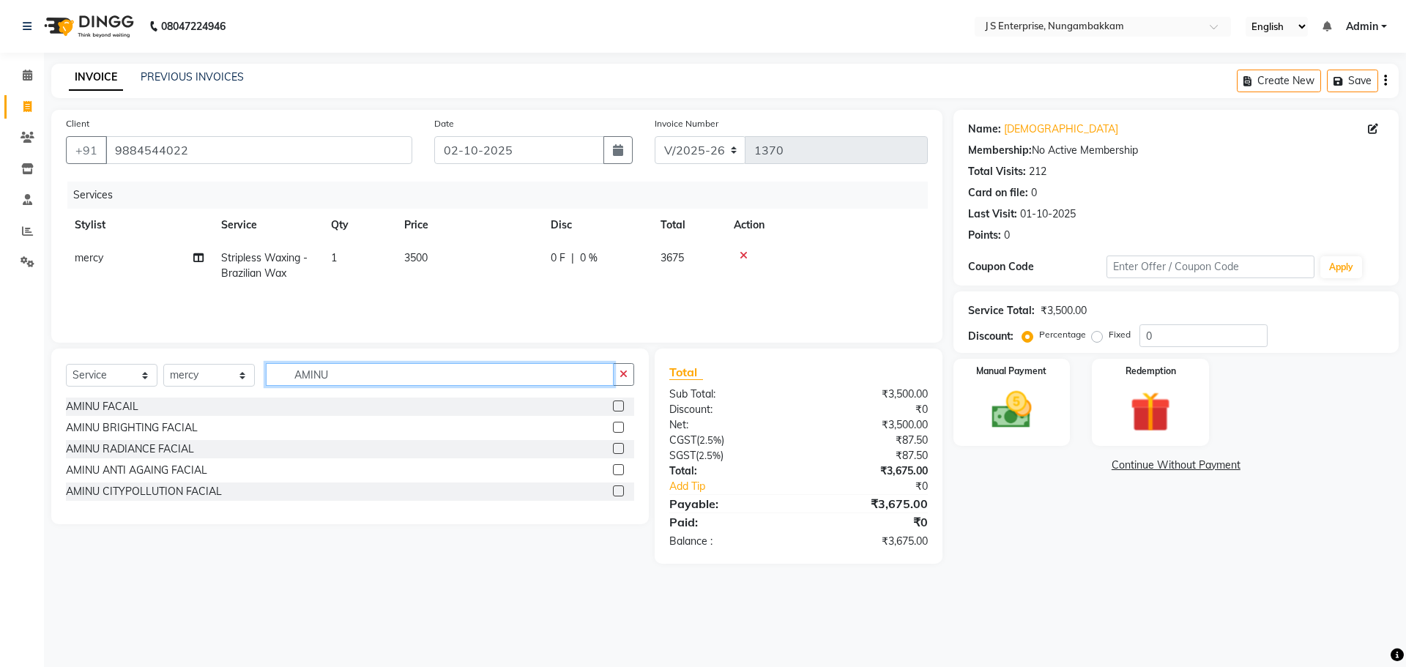
type input "AMINU"
click at [615, 447] on label at bounding box center [618, 448] width 11 height 11
click at [615, 447] on input "checkbox" at bounding box center [618, 450] width 10 height 10
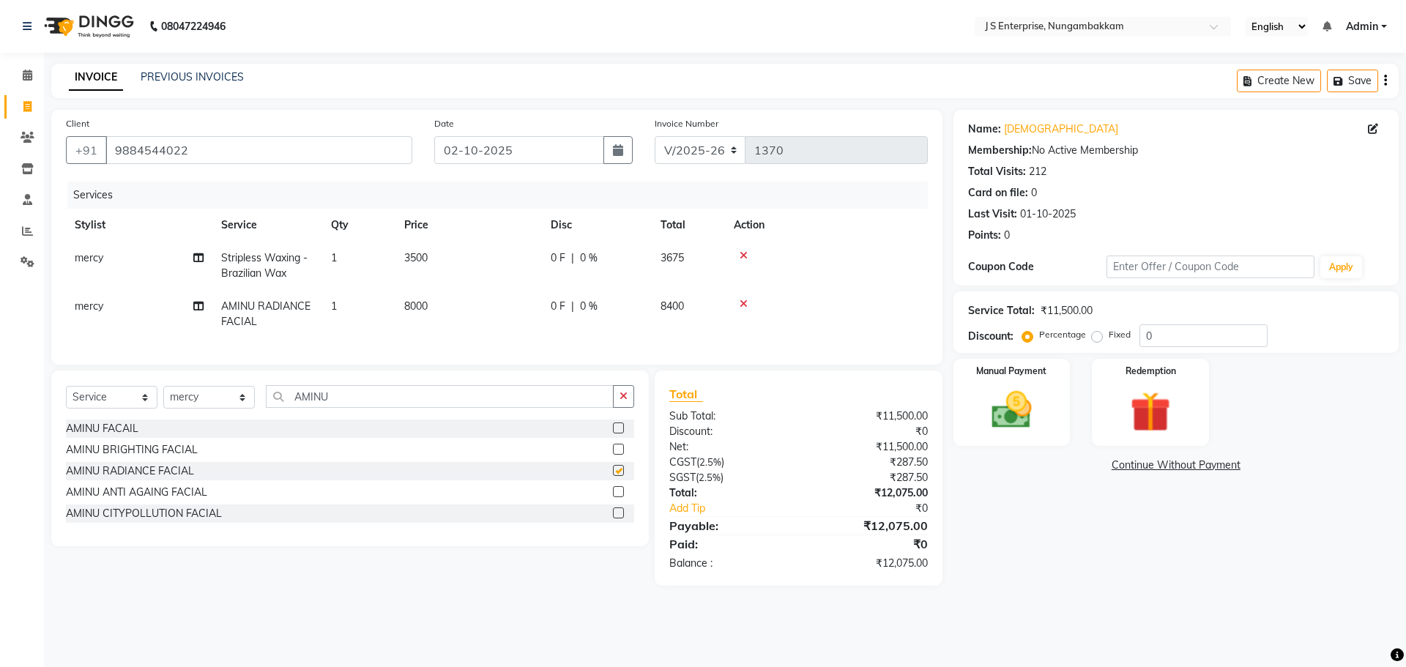
checkbox input "false"
drag, startPoint x: 409, startPoint y: 310, endPoint x: 421, endPoint y: 312, distance: 11.9
click at [411, 310] on span "8000" at bounding box center [415, 306] width 23 height 13
select select "63716"
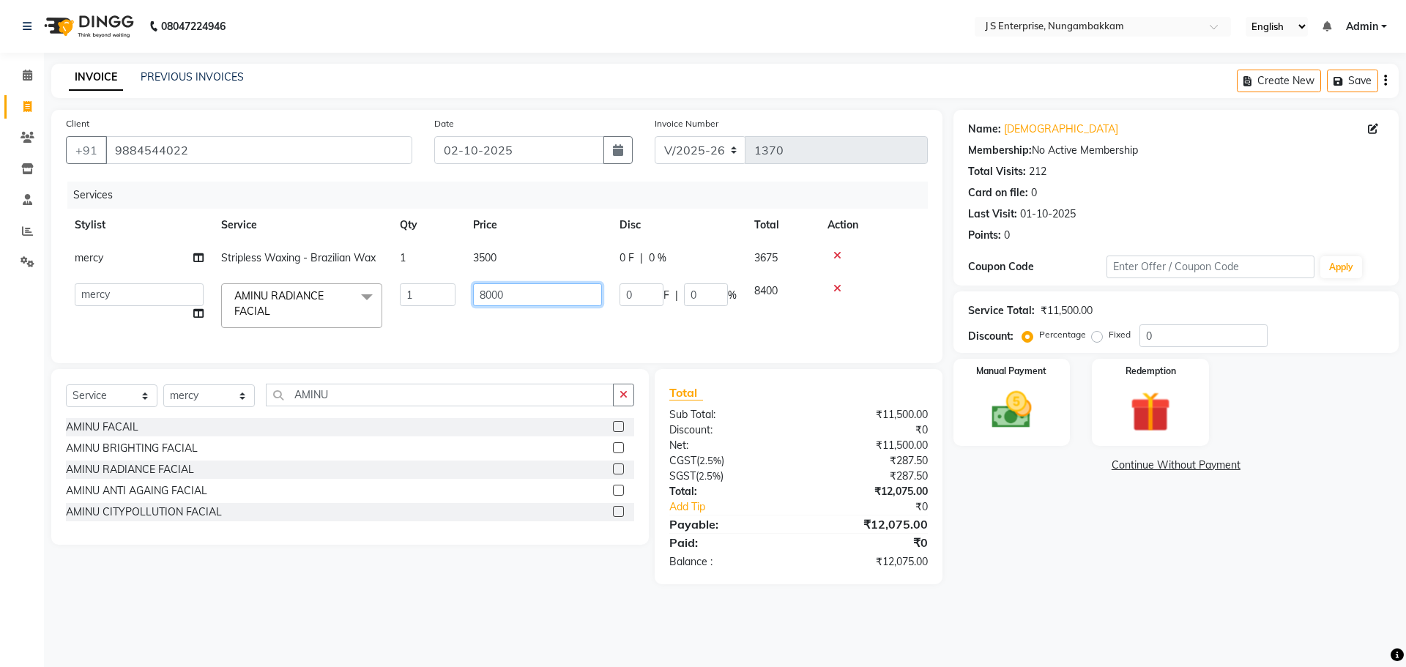
drag, startPoint x: 517, startPoint y: 297, endPoint x: 267, endPoint y: 286, distance: 250.7
click at [267, 286] on tr "ammu binitha gabi HEUBUALE Julia Smith Justin khadir krishna LAIYA MALIK mercy …" at bounding box center [497, 306] width 862 height 62
type input "12000"
click at [654, 332] on tr "ammu binitha gabi HEUBUALE Julia Smith Justin khadir krishna LAIYA MALIK mercy …" at bounding box center [497, 306] width 862 height 62
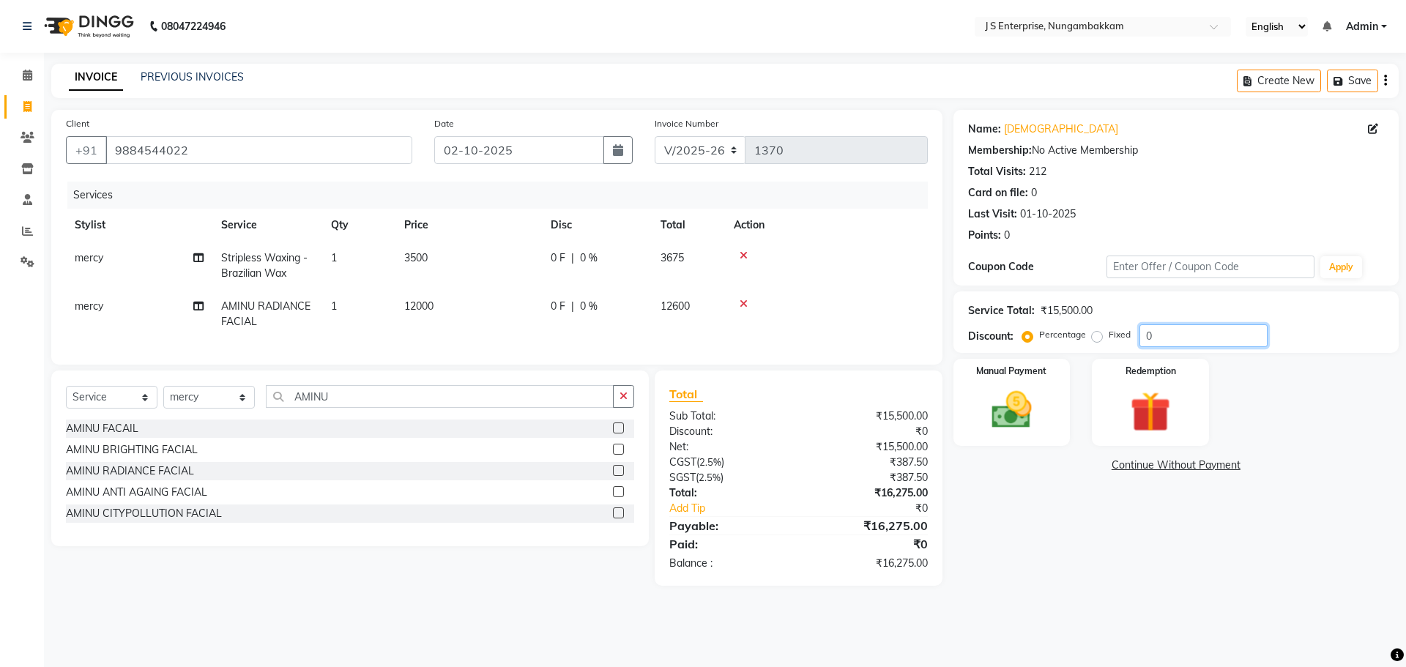
drag, startPoint x: 1168, startPoint y: 336, endPoint x: 1009, endPoint y: 324, distance: 159.4
click at [1009, 324] on div "Discount: Percentage Fixed 0" at bounding box center [1176, 335] width 416 height 23
type input "10"
click at [1011, 393] on img at bounding box center [1012, 410] width 68 height 48
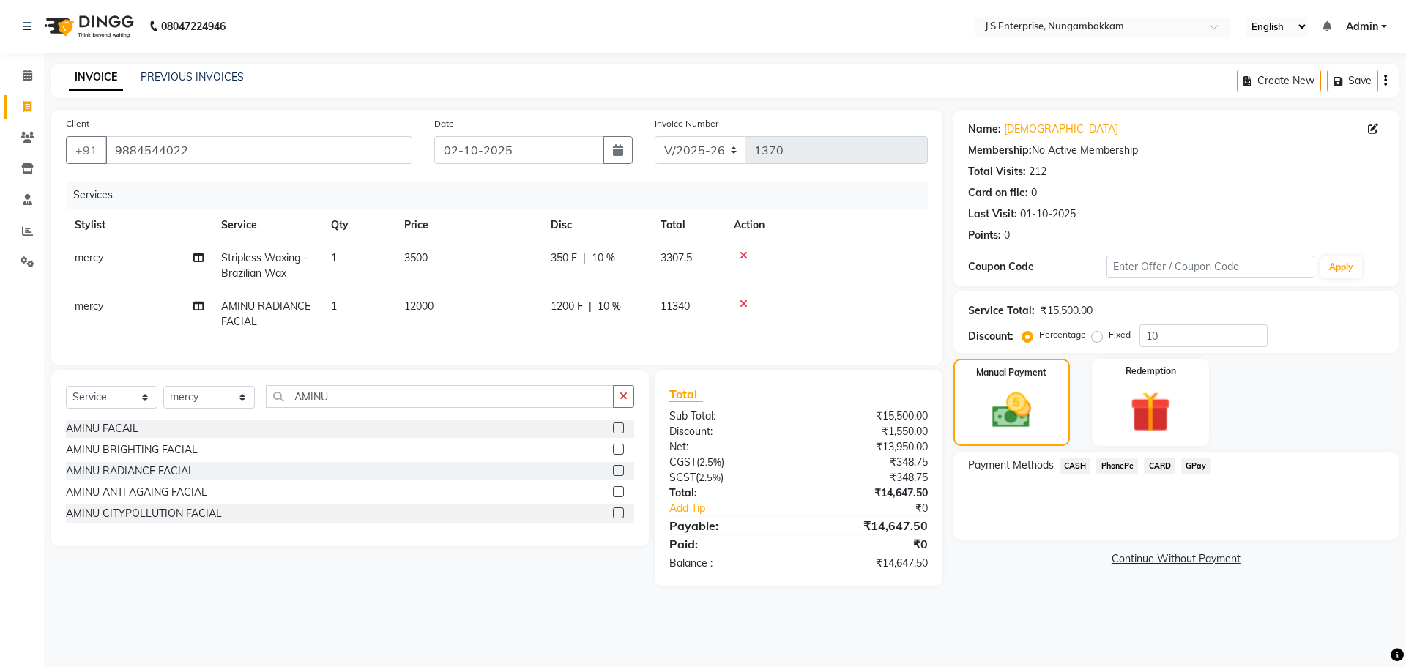
click at [1081, 467] on span "CASH" at bounding box center [1075, 466] width 31 height 17
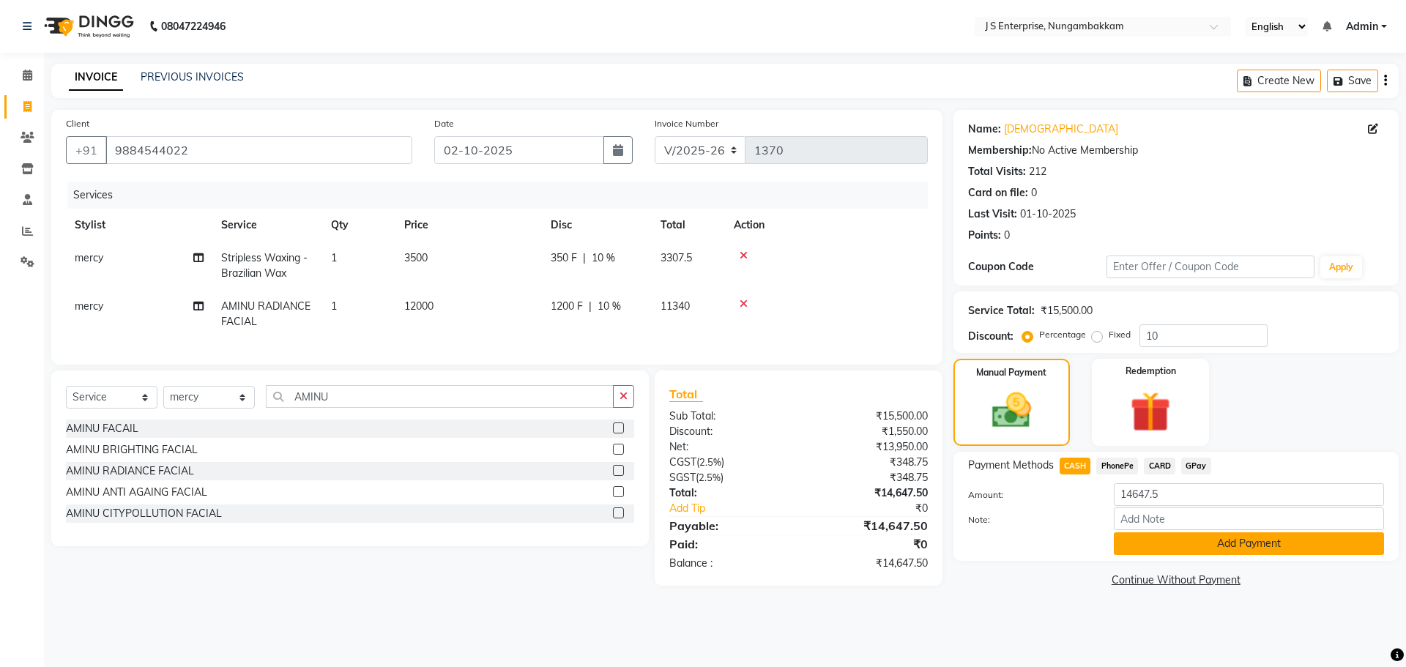
click at [1195, 546] on button "Add Payment" at bounding box center [1249, 543] width 270 height 23
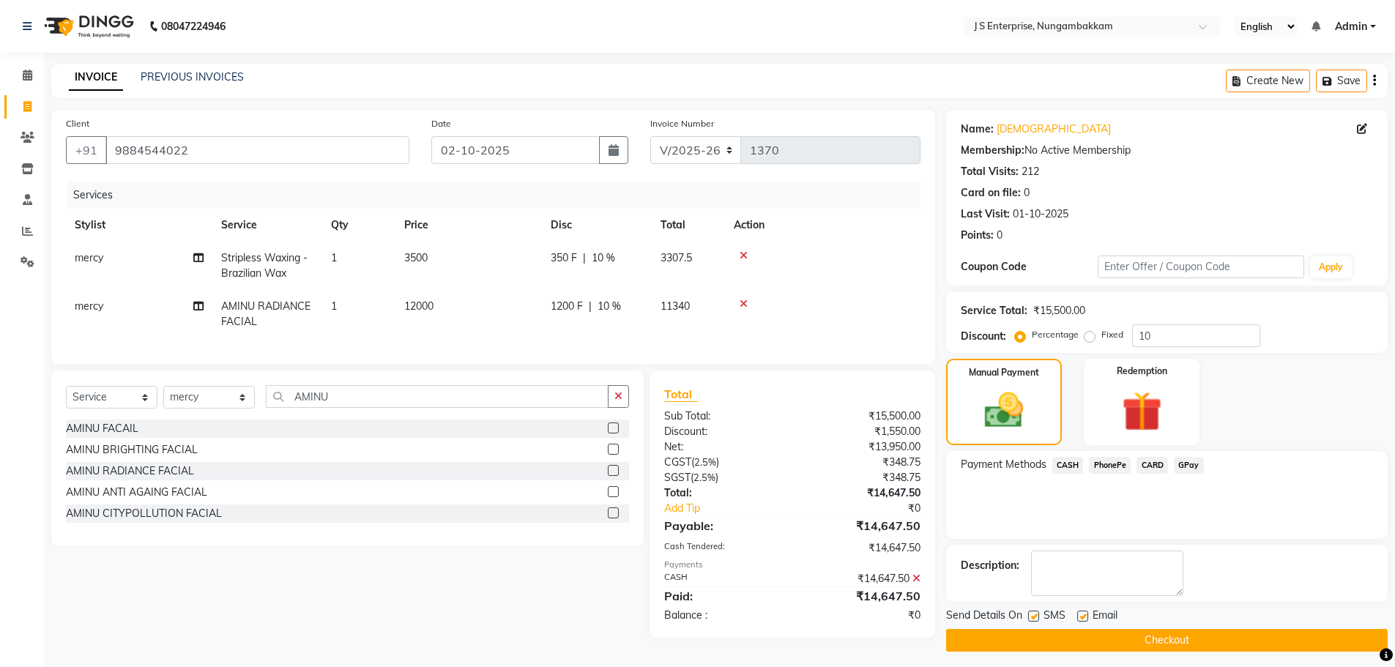
click at [1194, 633] on button "Checkout" at bounding box center [1167, 640] width 442 height 23
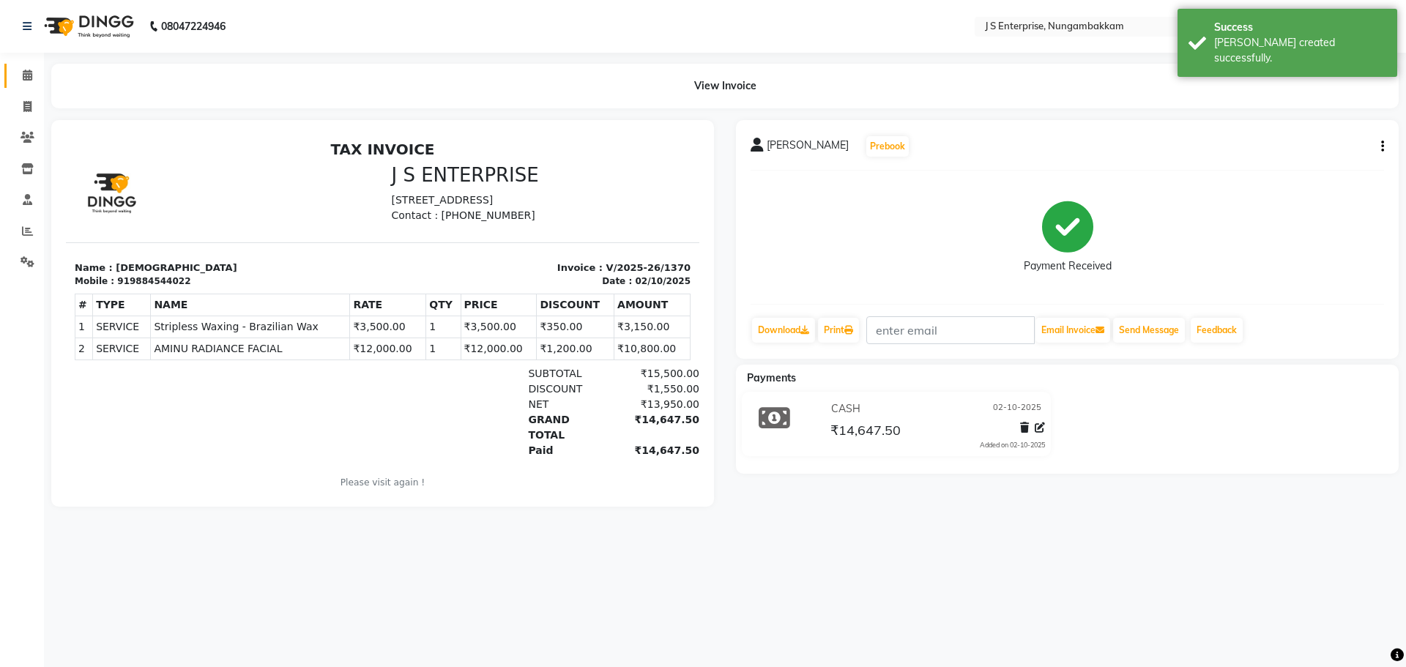
click at [23, 85] on link "Calendar" at bounding box center [21, 76] width 35 height 24
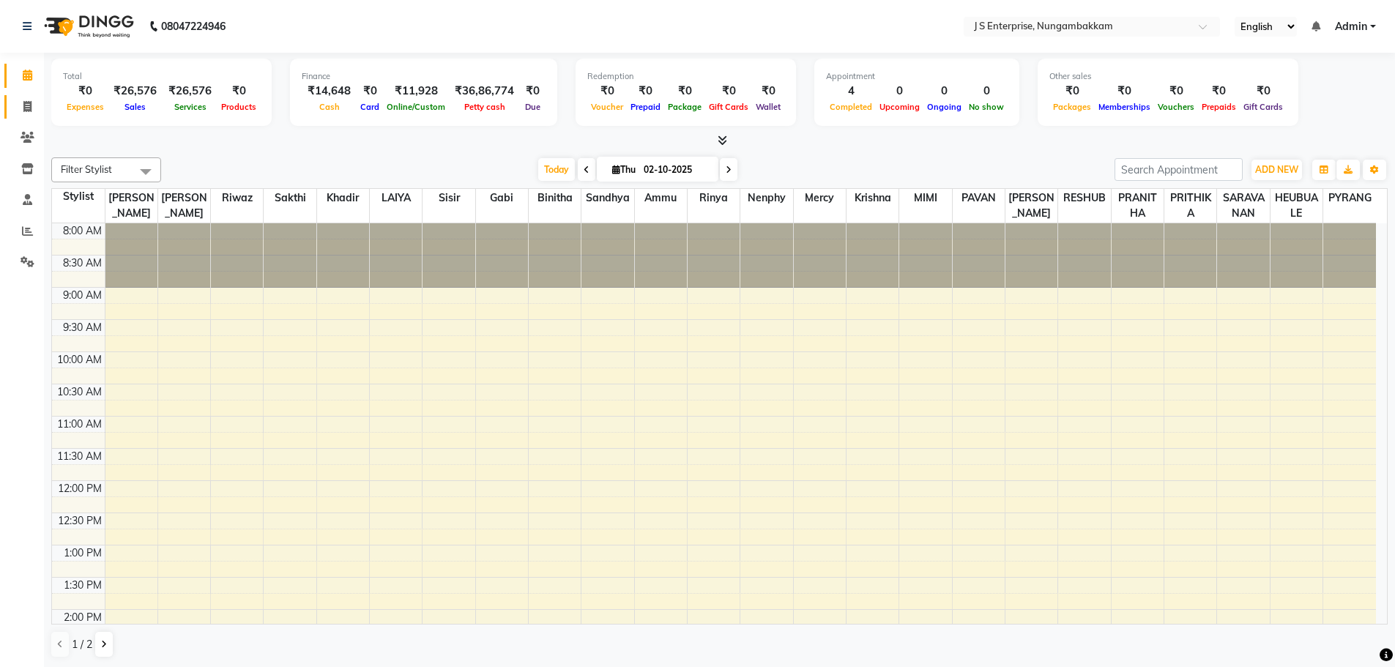
click at [33, 97] on link "Invoice" at bounding box center [21, 107] width 35 height 24
select select "service"
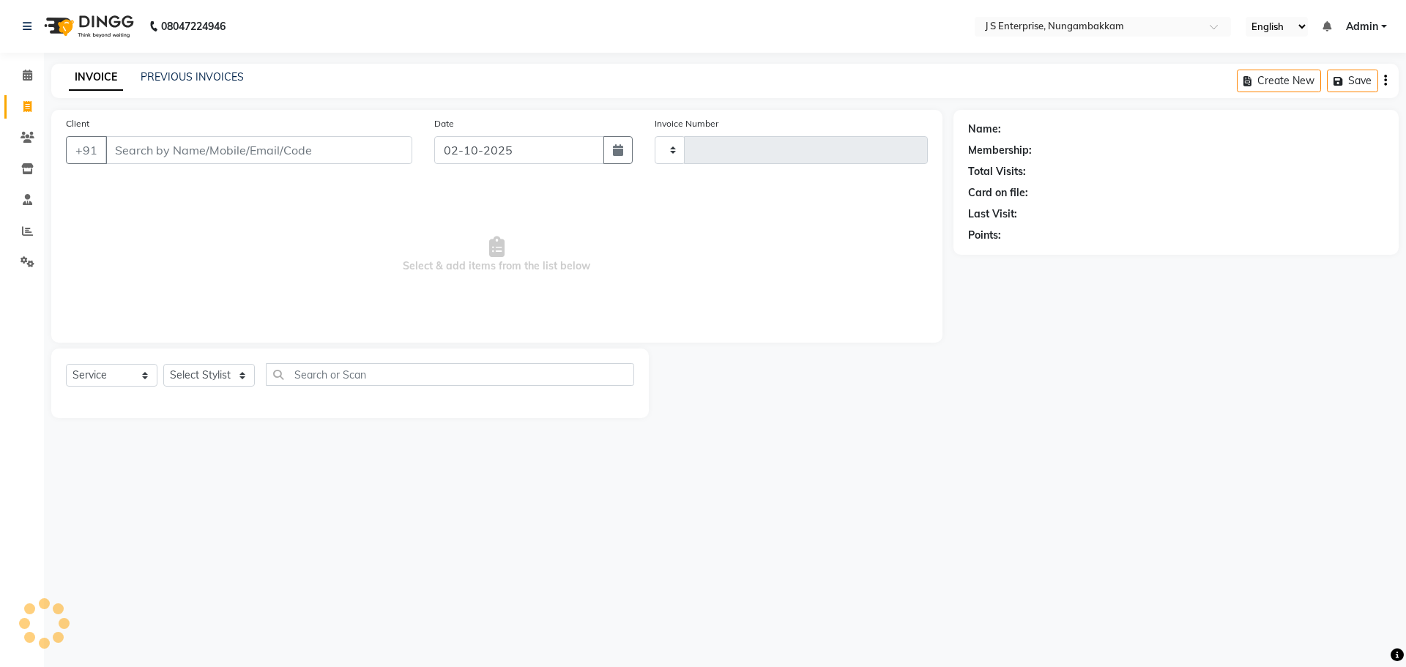
type input "1371"
select select "7359"
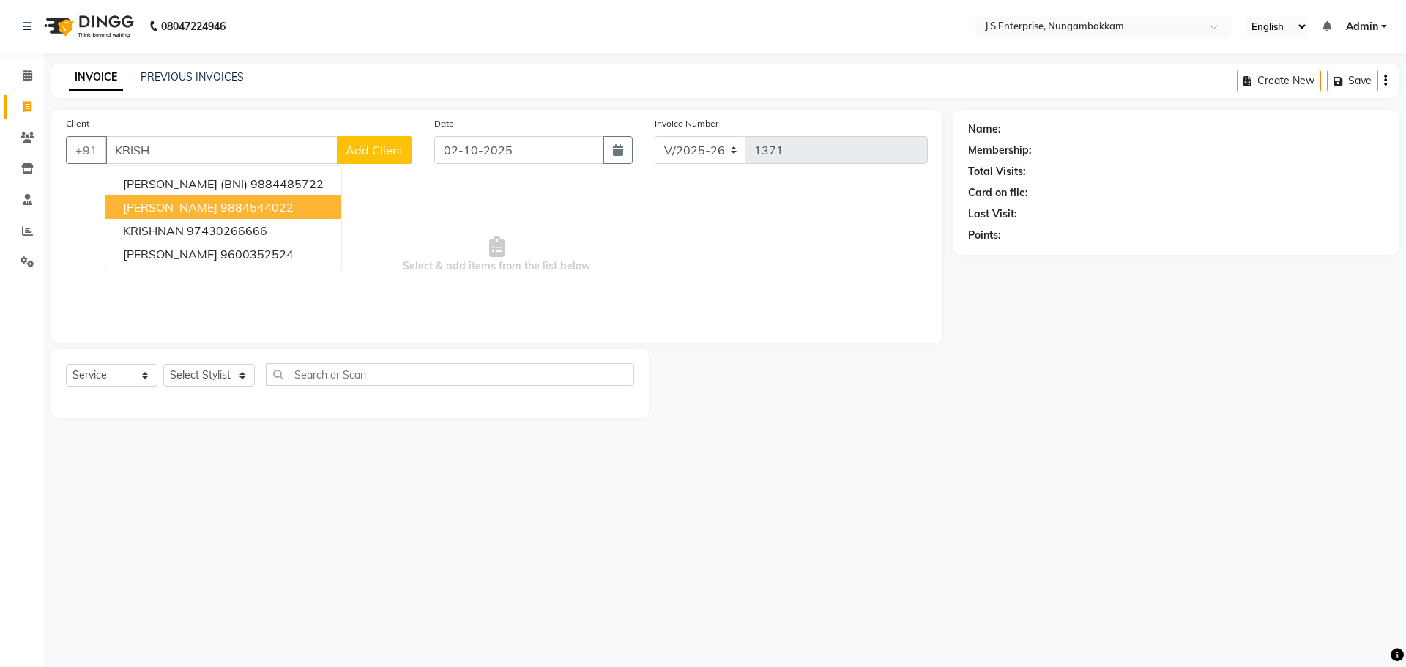
click at [245, 215] on button "KRISHNA 9884544022" at bounding box center [223, 207] width 236 height 23
type input "9884544022"
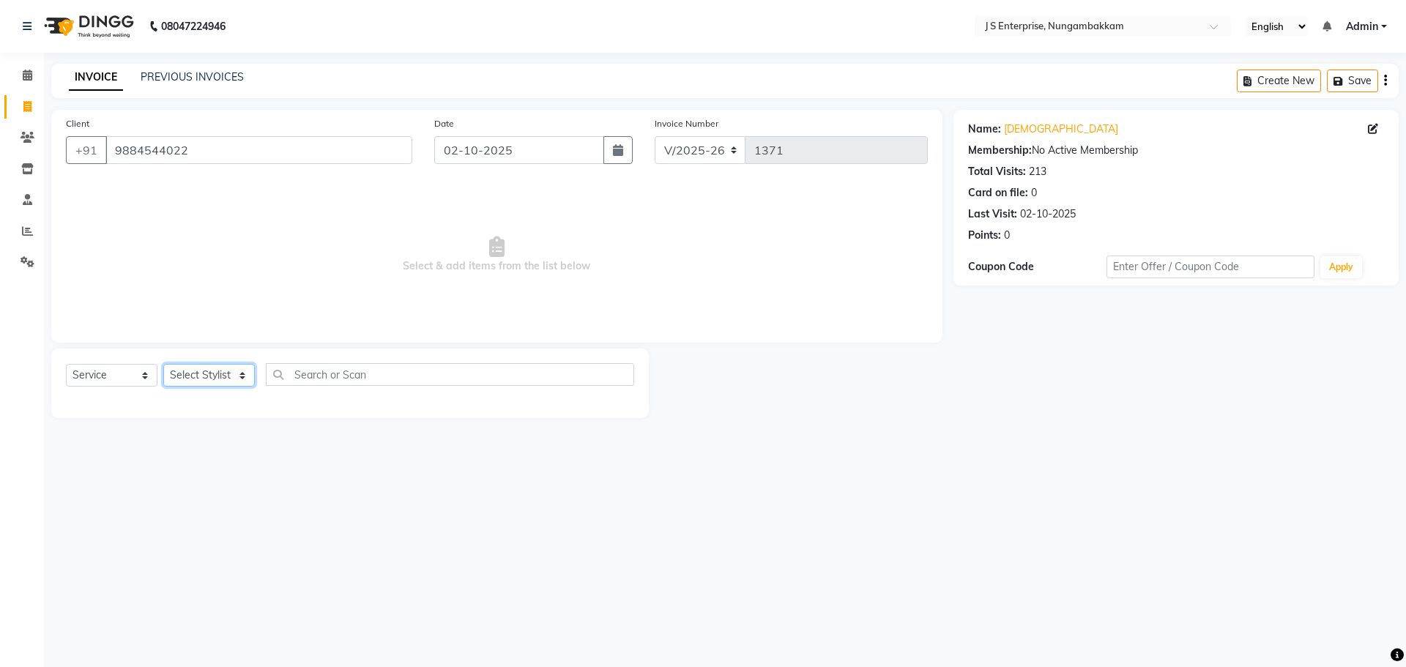
click at [239, 372] on select "Select Stylist [PERSON_NAME] [PERSON_NAME] [PERSON_NAME] [PERSON_NAME] krishna …" at bounding box center [209, 375] width 92 height 23
select select "74542"
click at [163, 364] on select "Select Stylist [PERSON_NAME] [PERSON_NAME] [PERSON_NAME] [PERSON_NAME] krishna …" at bounding box center [209, 375] width 92 height 23
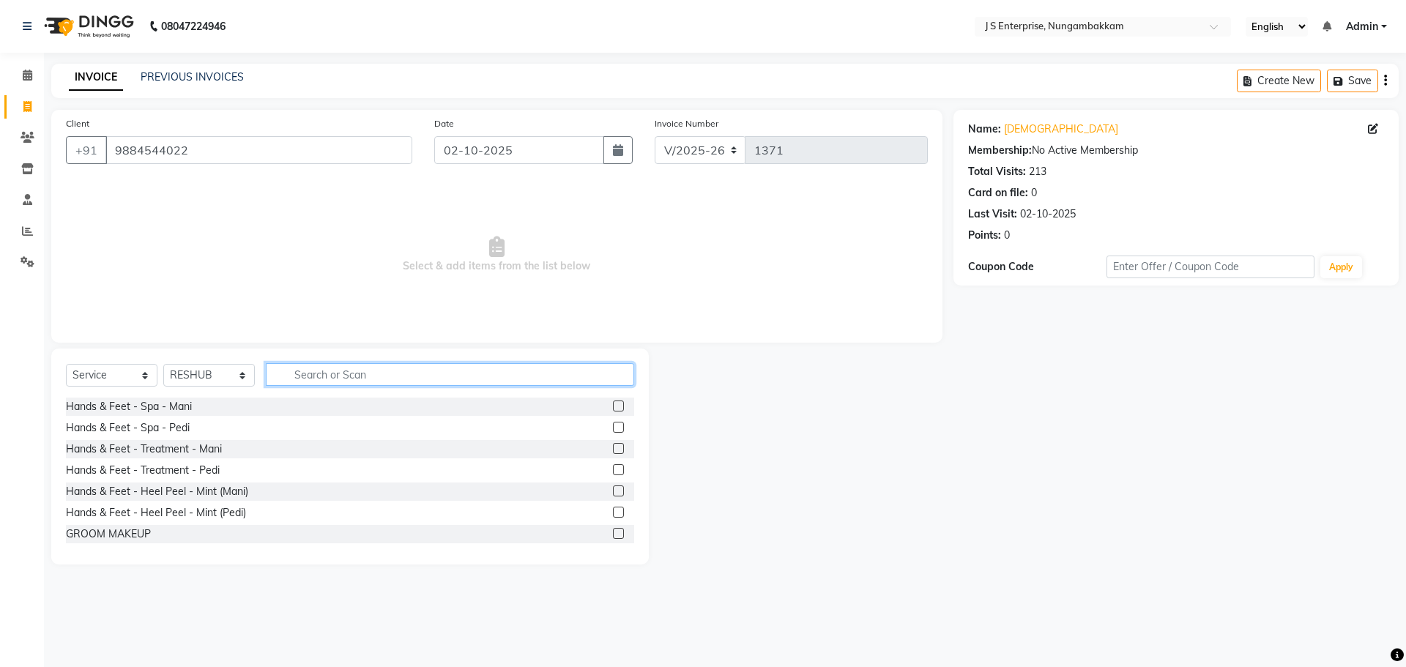
click at [303, 383] on input "text" at bounding box center [450, 374] width 368 height 23
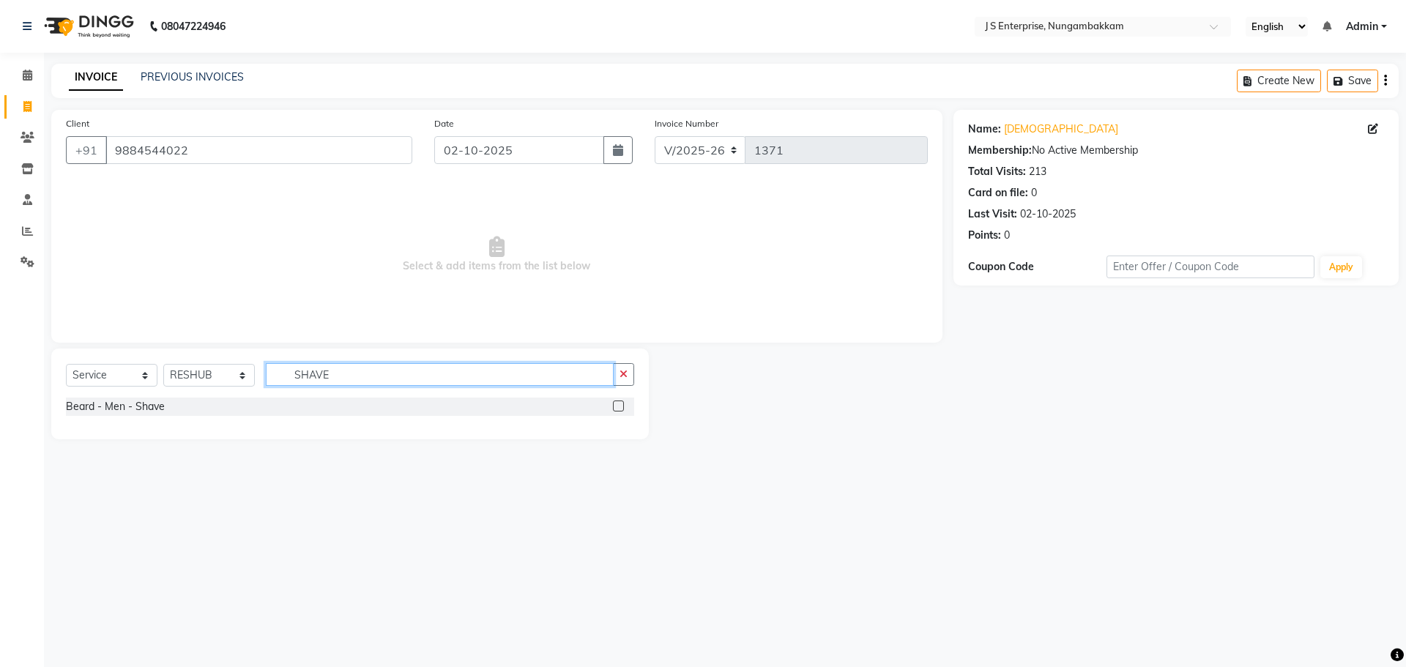
type input "SHAVE"
click at [617, 407] on label at bounding box center [618, 406] width 11 height 11
click at [617, 407] on input "checkbox" at bounding box center [618, 407] width 10 height 10
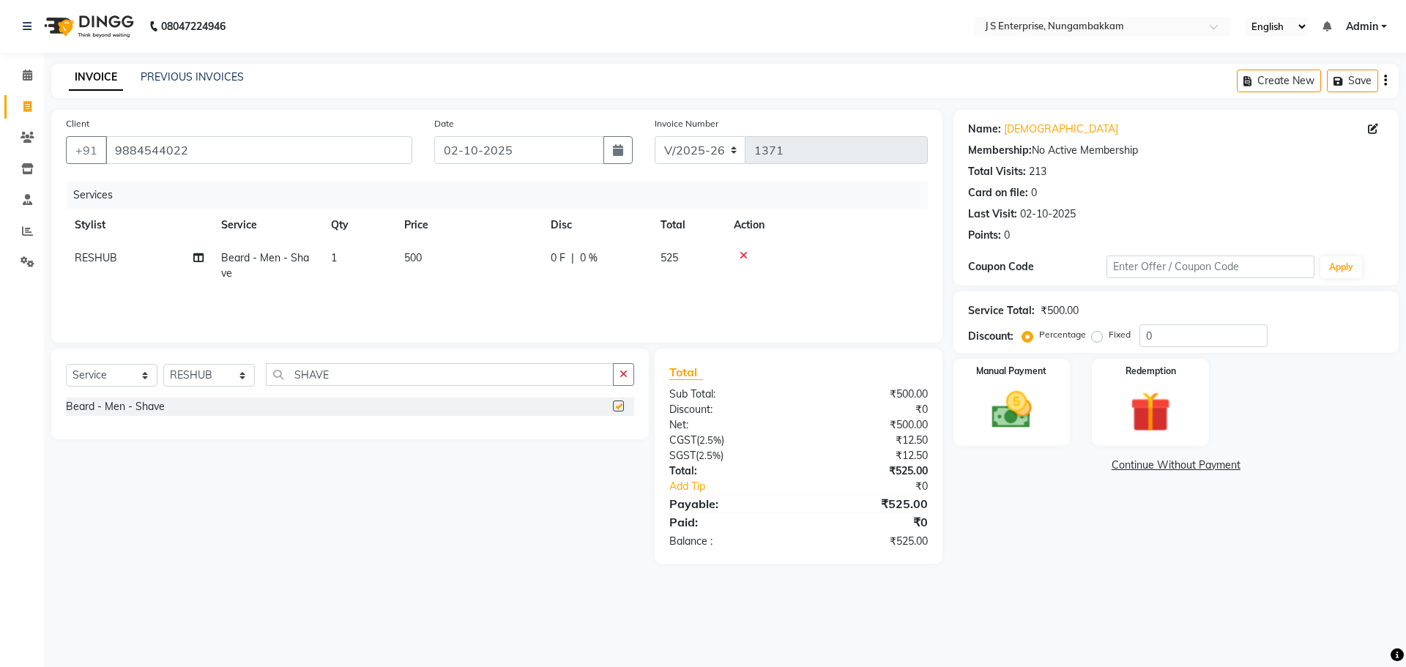
checkbox input "false"
click at [233, 383] on select "Select Stylist [PERSON_NAME] [PERSON_NAME] [PERSON_NAME] [PERSON_NAME] krishna …" at bounding box center [209, 375] width 92 height 23
select select "63716"
click at [163, 364] on select "Select Stylist [PERSON_NAME] [PERSON_NAME] [PERSON_NAME] [PERSON_NAME] krishna …" at bounding box center [209, 375] width 92 height 23
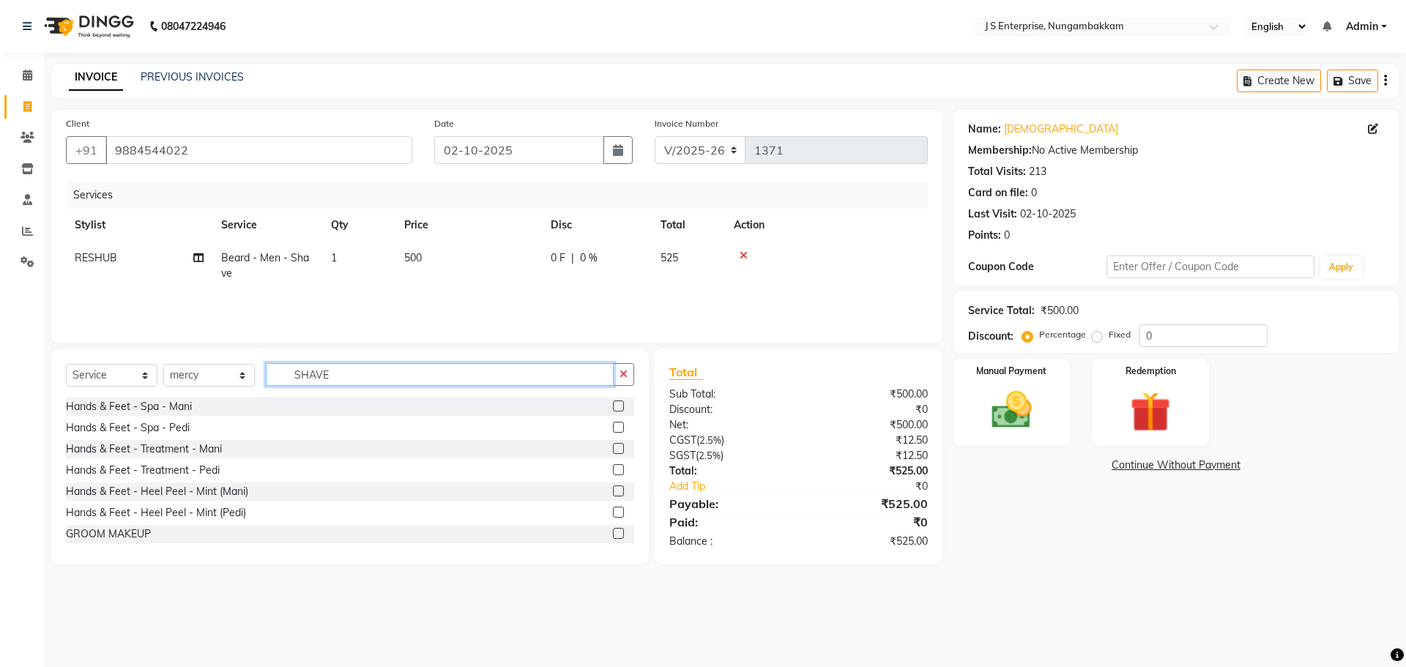
drag, startPoint x: 364, startPoint y: 376, endPoint x: 38, endPoint y: 369, distance: 326.0
click at [38, 369] on app-home "08047224946 Select Location × J S Enterprise, Nungambakkam English ENGLISH Espa…" at bounding box center [703, 293] width 1406 height 587
type input "D TAN"
click at [613, 471] on label at bounding box center [618, 467] width 11 height 11
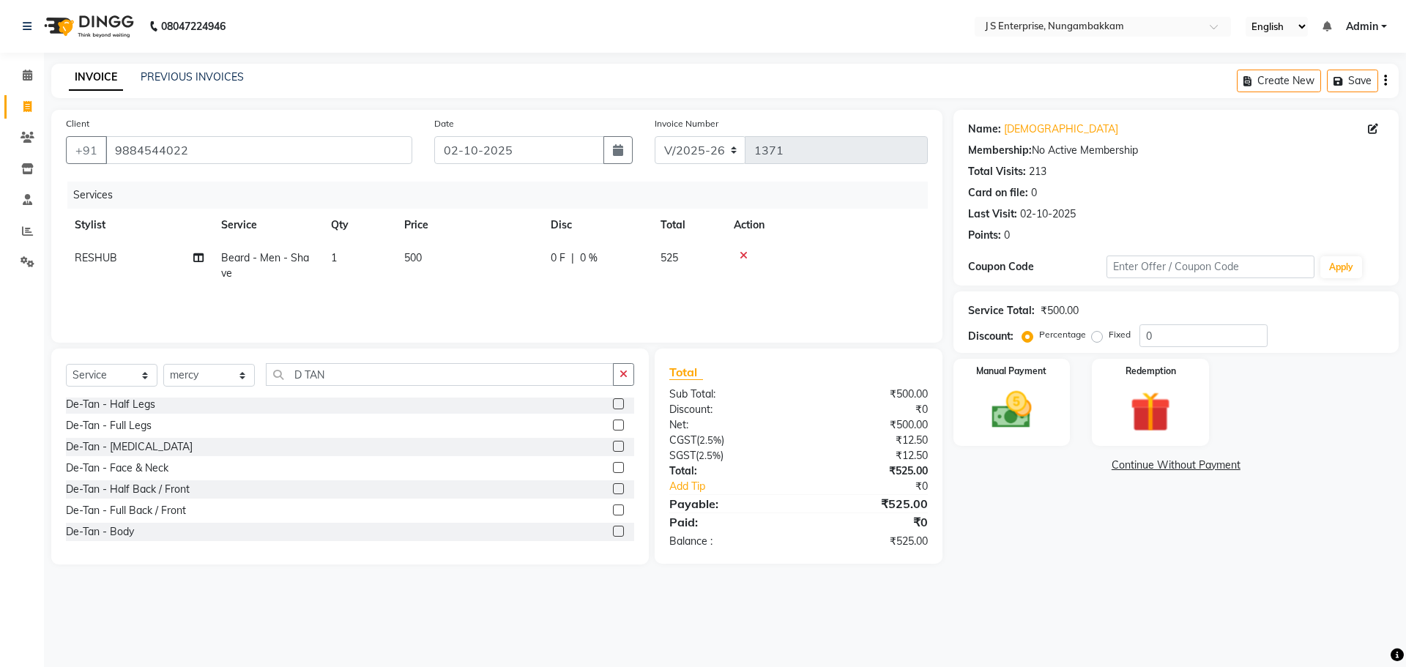
click at [613, 471] on input "checkbox" at bounding box center [618, 469] width 10 height 10
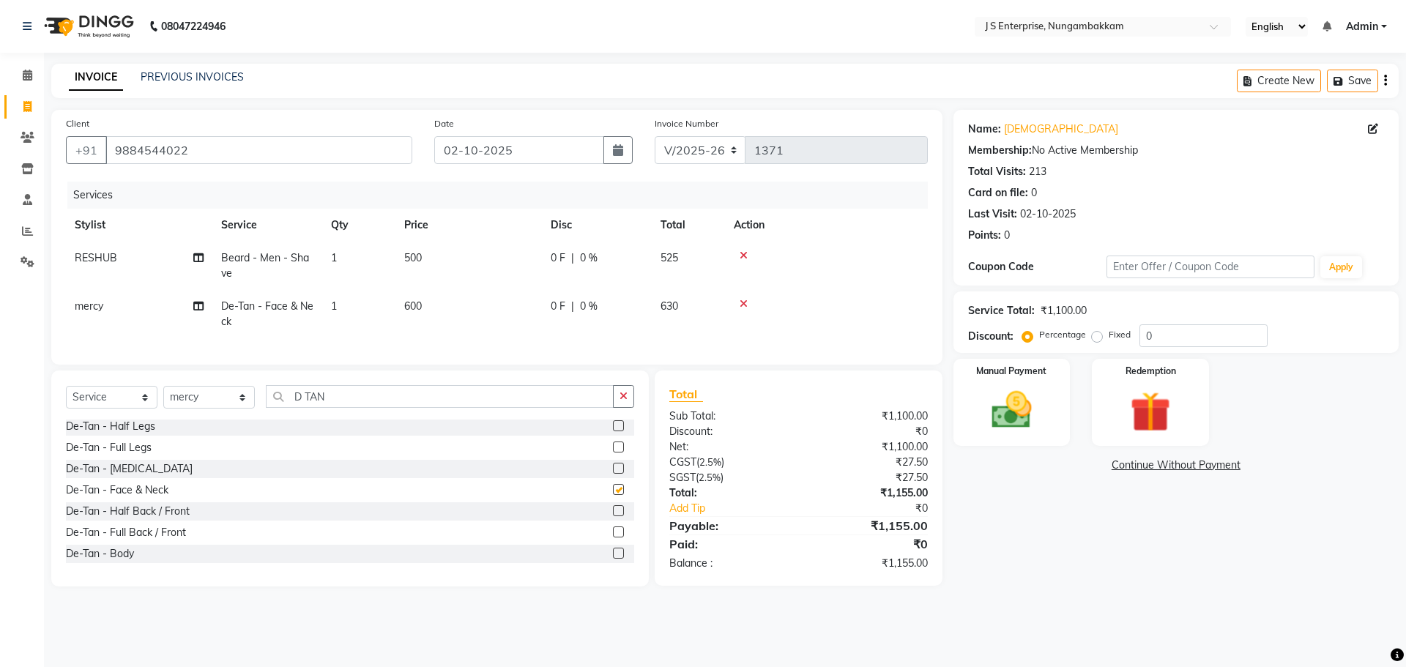
checkbox input "false"
drag, startPoint x: 359, startPoint y: 401, endPoint x: 0, endPoint y: 376, distance: 359.8
click at [0, 376] on app-home "08047224946 Select Location × J S Enterprise, Nungambakkam English ENGLISH Espa…" at bounding box center [703, 304] width 1406 height 609
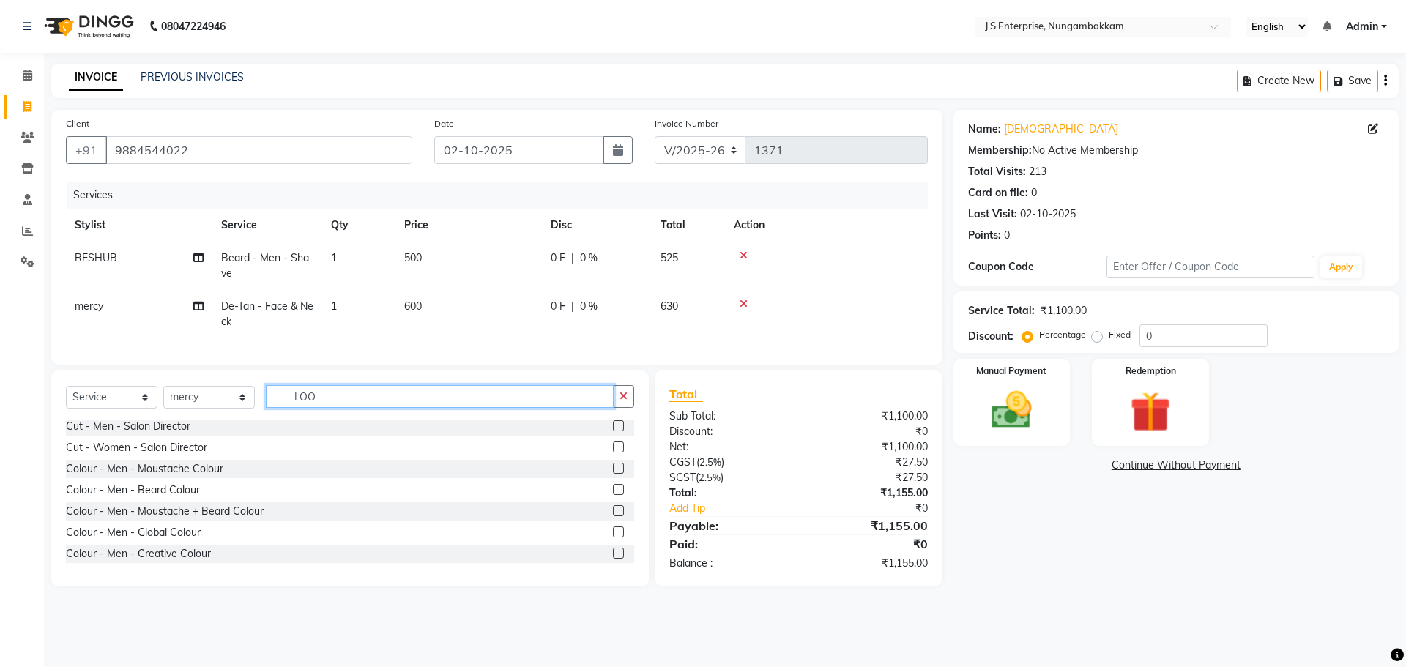
scroll to position [0, 0]
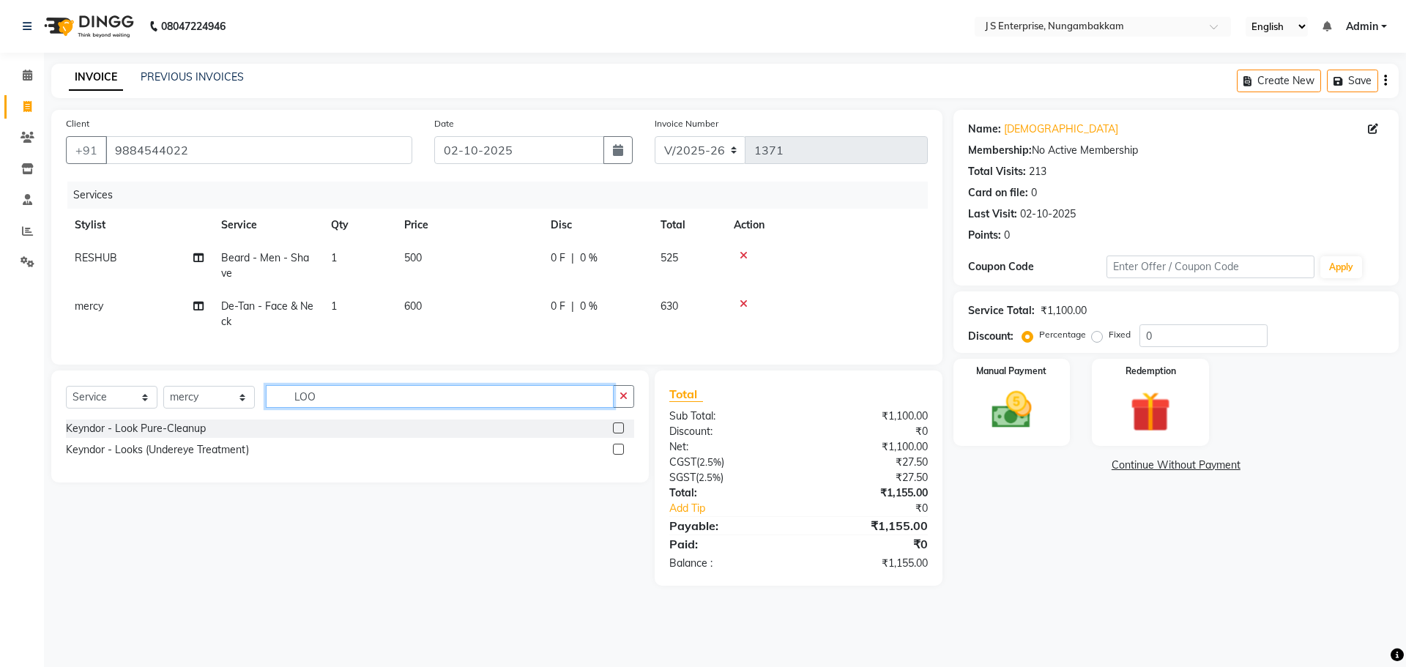
type input "LOO"
click at [621, 434] on label at bounding box center [618, 428] width 11 height 11
click at [621, 434] on input "checkbox" at bounding box center [618, 429] width 10 height 10
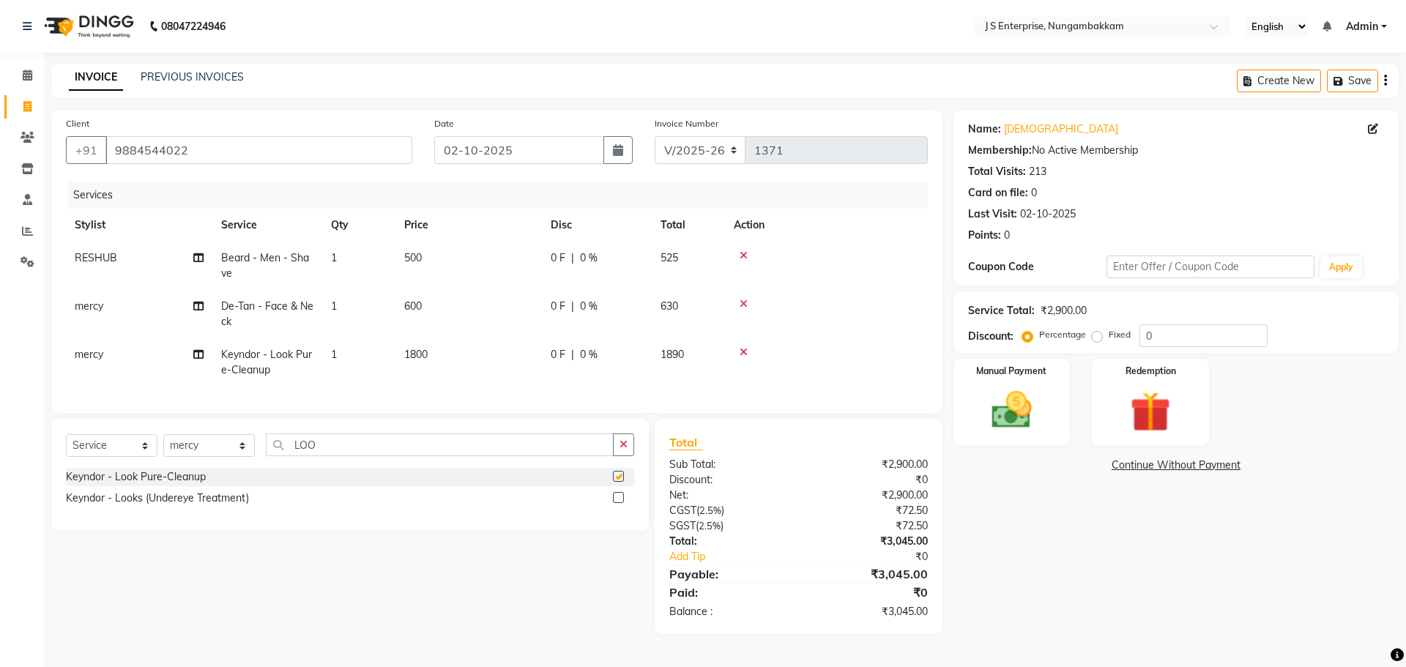
checkbox input "false"
click at [436, 349] on td "1800" at bounding box center [468, 362] width 146 height 48
select select "63716"
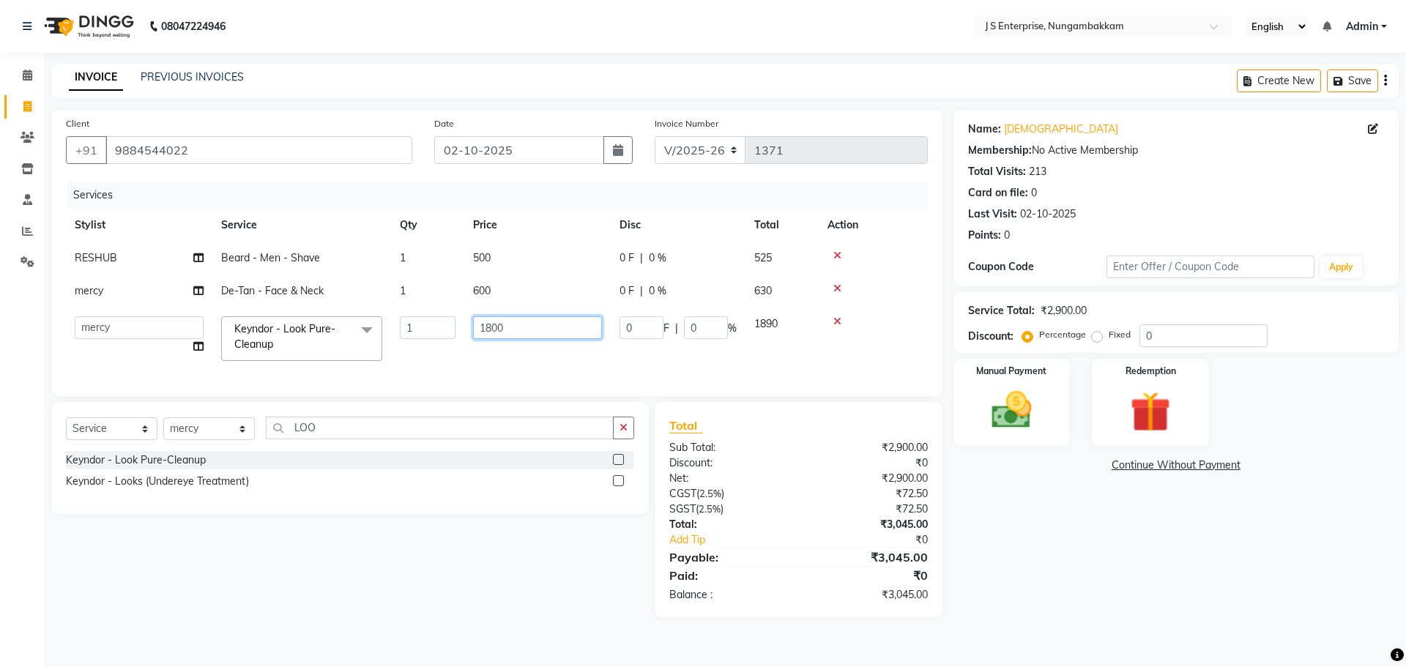
drag, startPoint x: 499, startPoint y: 316, endPoint x: 349, endPoint y: 324, distance: 149.6
click at [349, 324] on tr "ammu binitha gabi HEUBUALE Julia Smith Justin khadir krishna LAIYA MALIK mercy …" at bounding box center [497, 339] width 862 height 62
type input "2000"
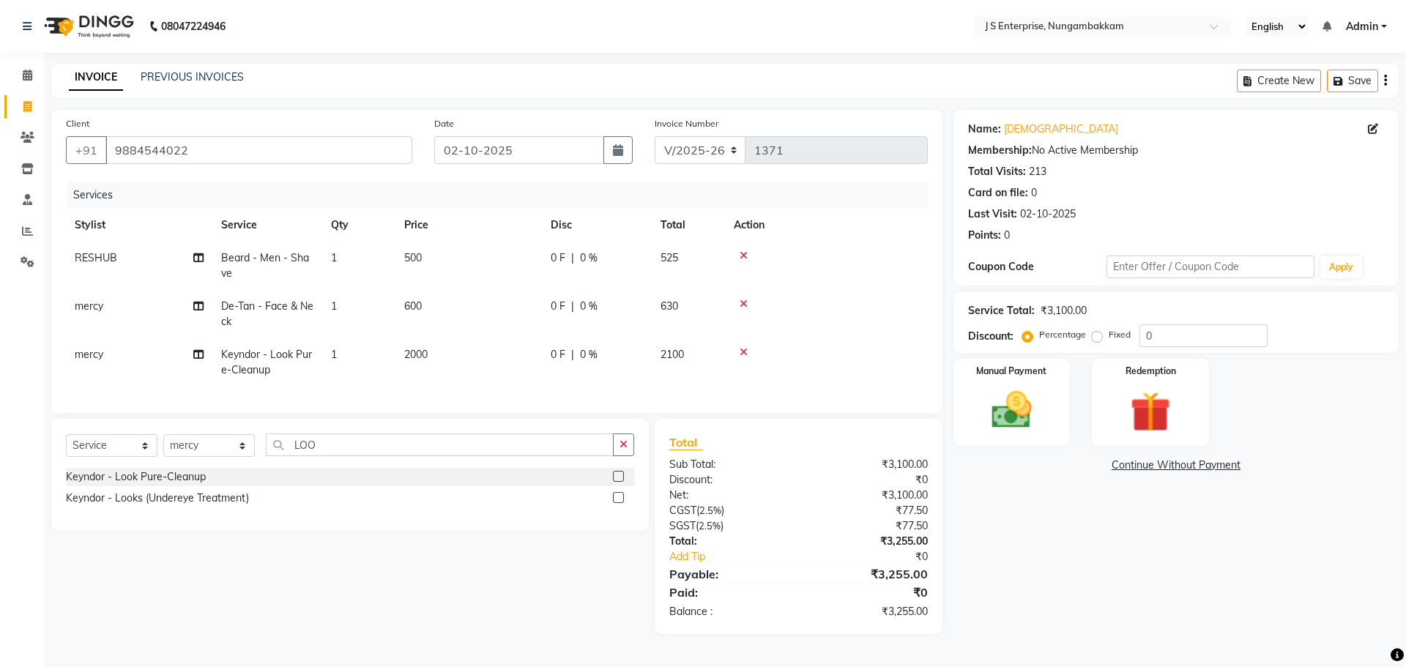
click at [537, 370] on div "Services Stylist Service Qty Price Disc Total Action RESHUB Beard - Men - Shave…" at bounding box center [497, 290] width 862 height 217
click at [995, 442] on div "Manual Payment" at bounding box center [1012, 402] width 122 height 90
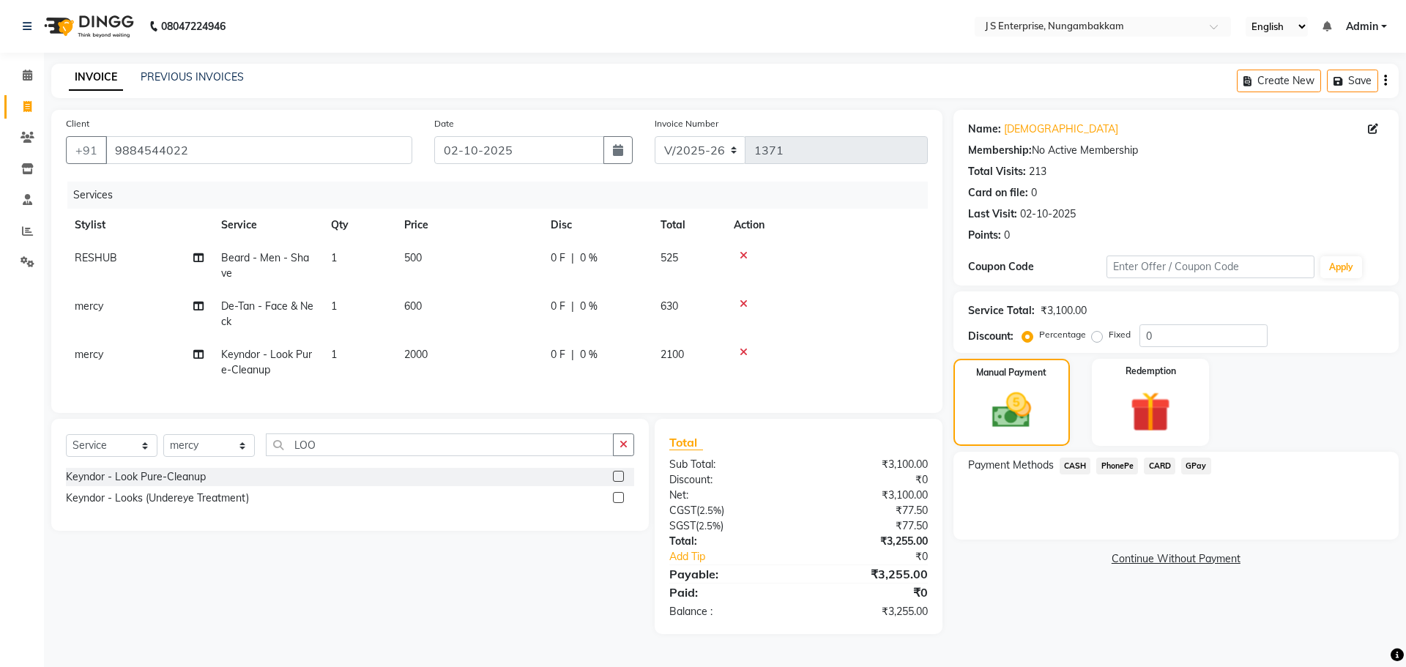
click at [1184, 468] on span "GPay" at bounding box center [1196, 466] width 30 height 17
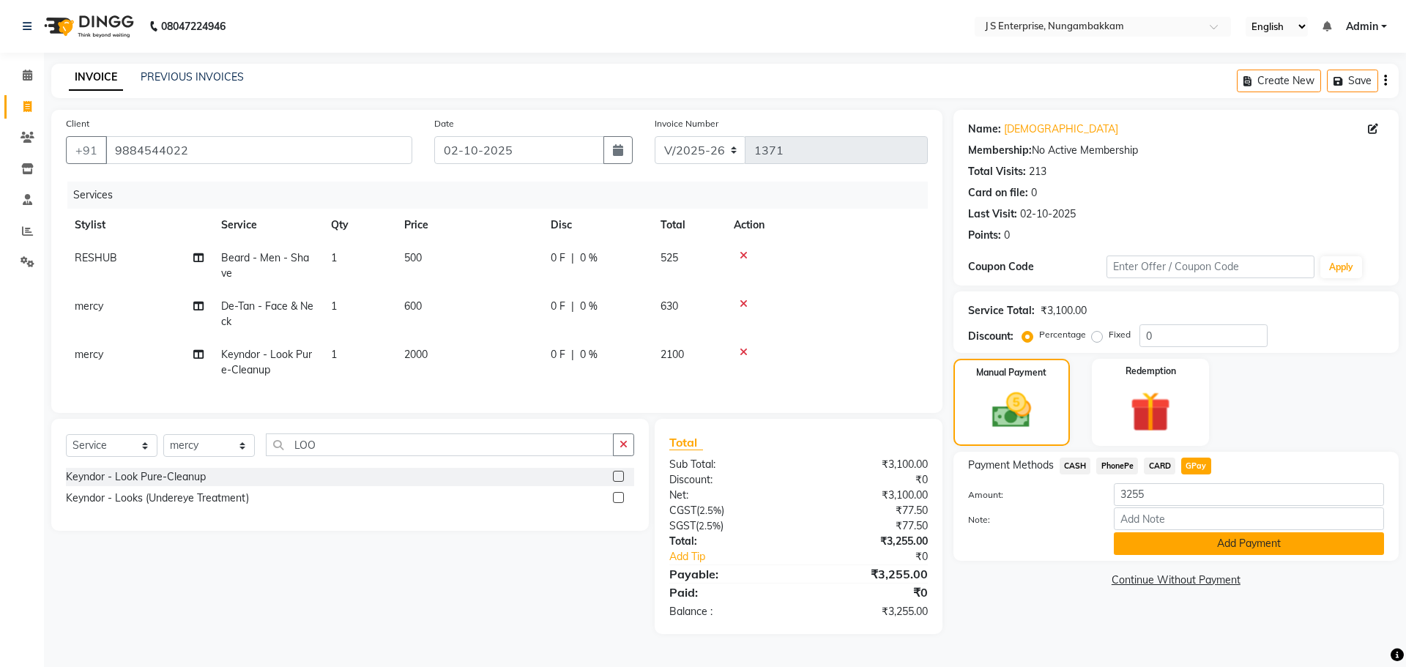
click at [1185, 548] on button "Add Payment" at bounding box center [1249, 543] width 270 height 23
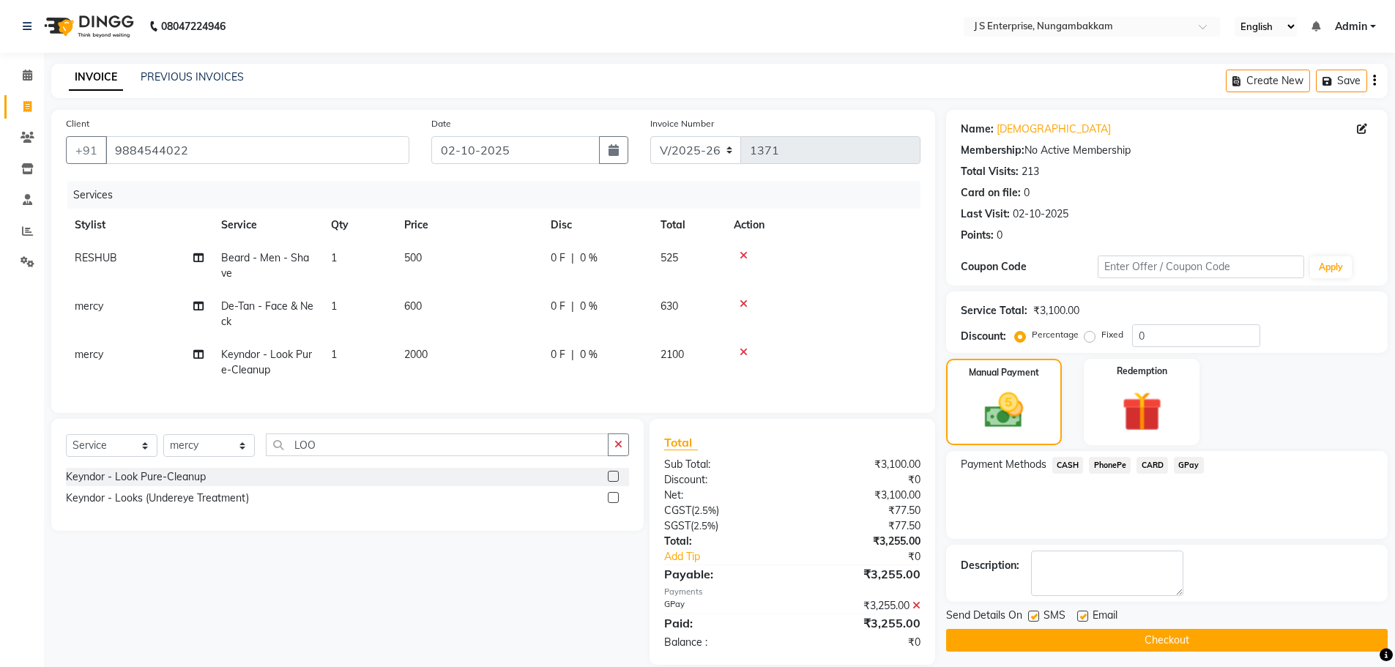
click at [1181, 650] on button "Checkout" at bounding box center [1167, 640] width 442 height 23
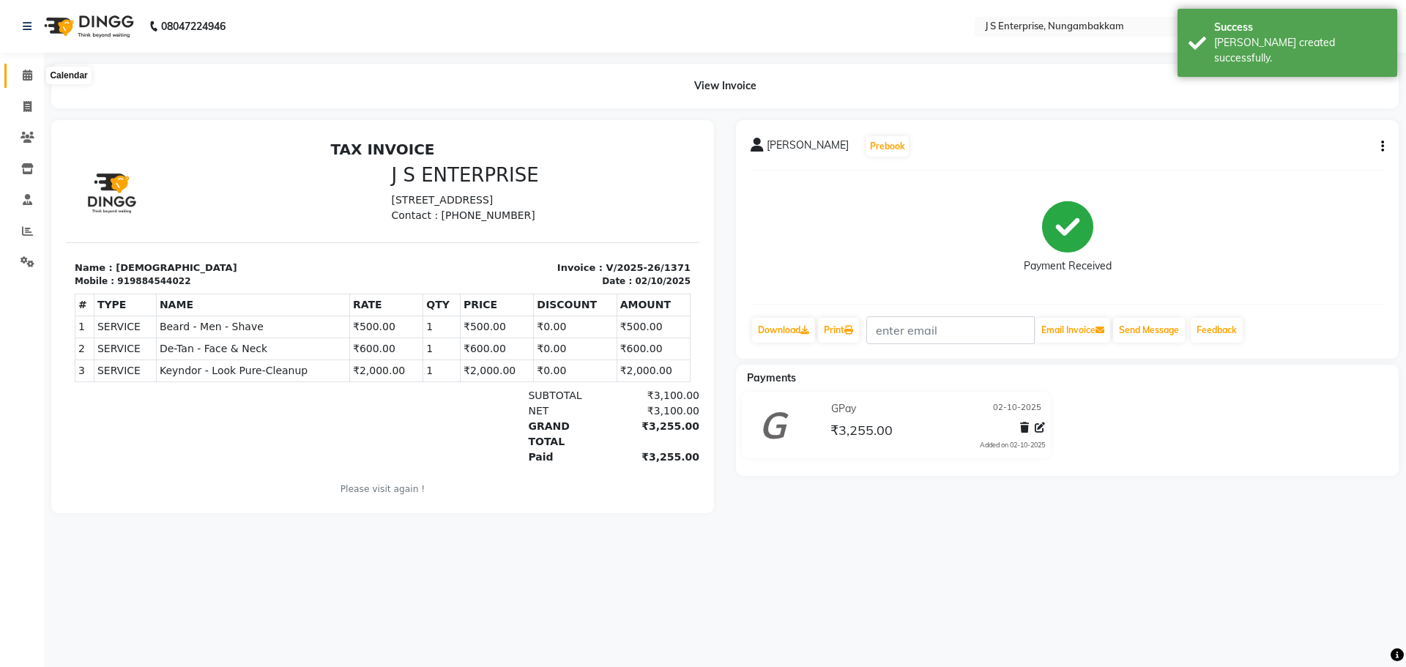
click at [22, 67] on span at bounding box center [28, 75] width 26 height 17
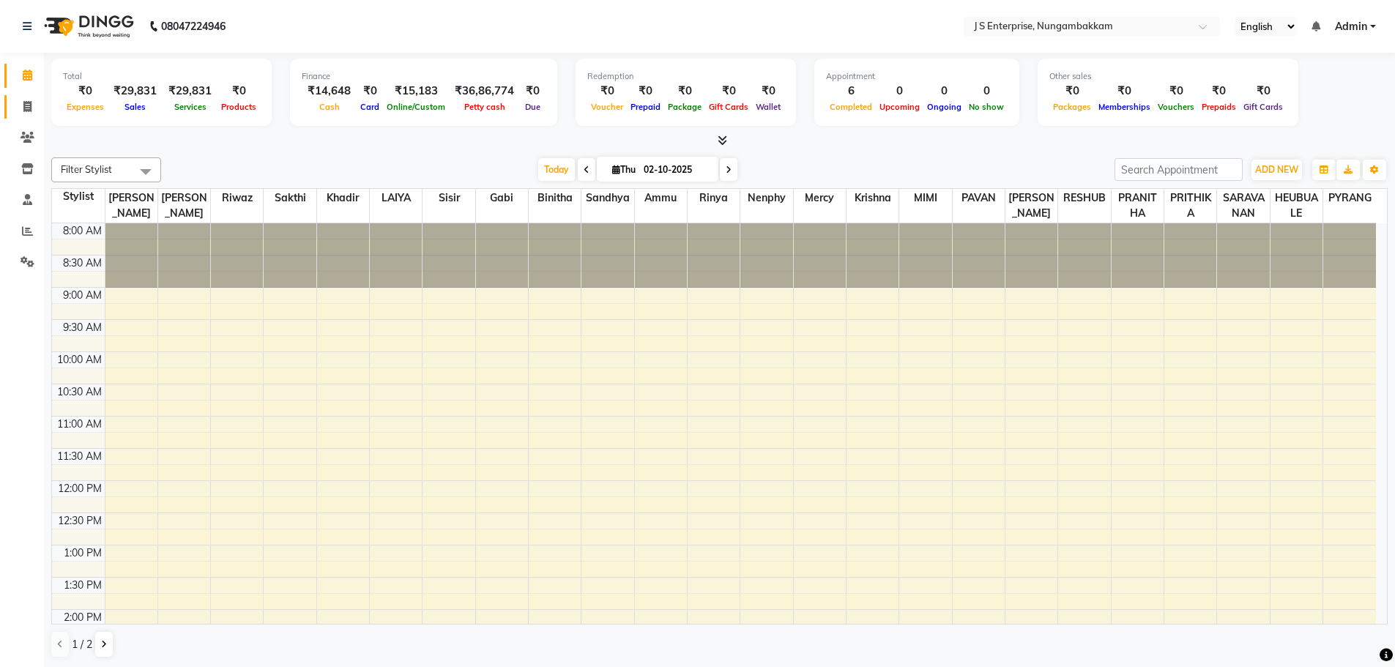
click at [13, 101] on link "Invoice" at bounding box center [21, 107] width 35 height 24
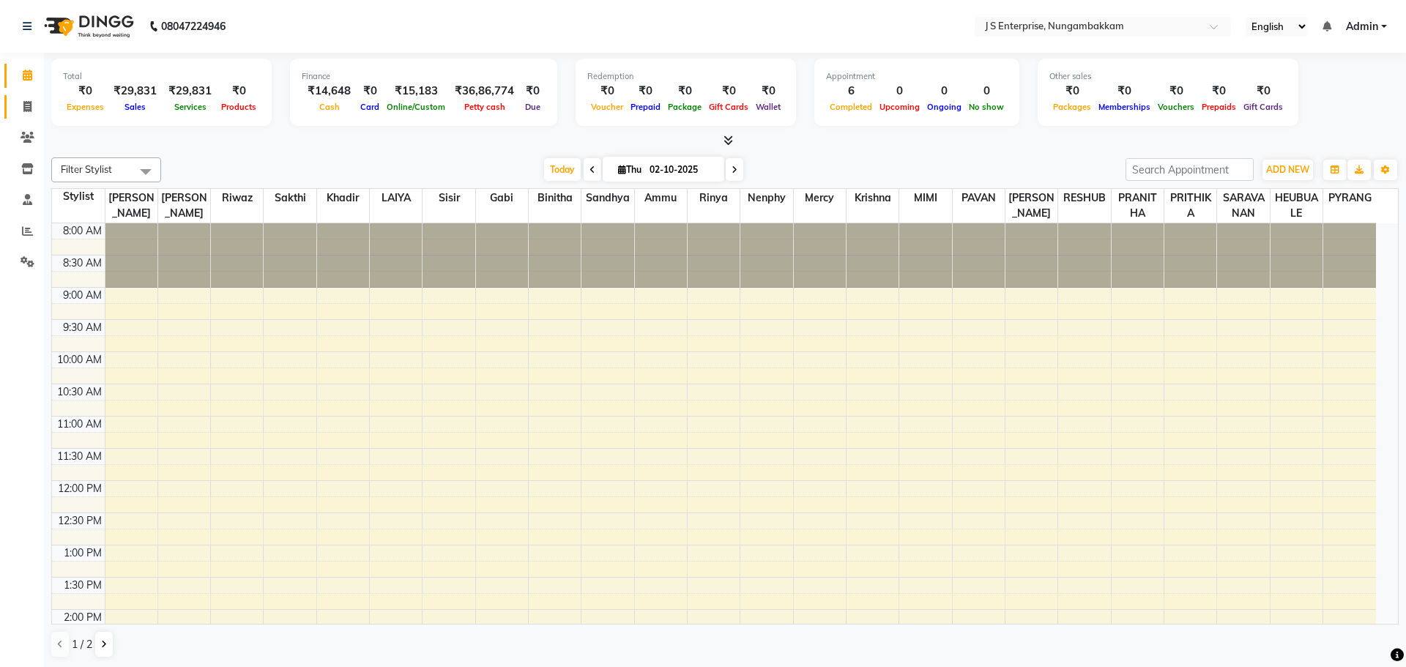
select select "7359"
select select "service"
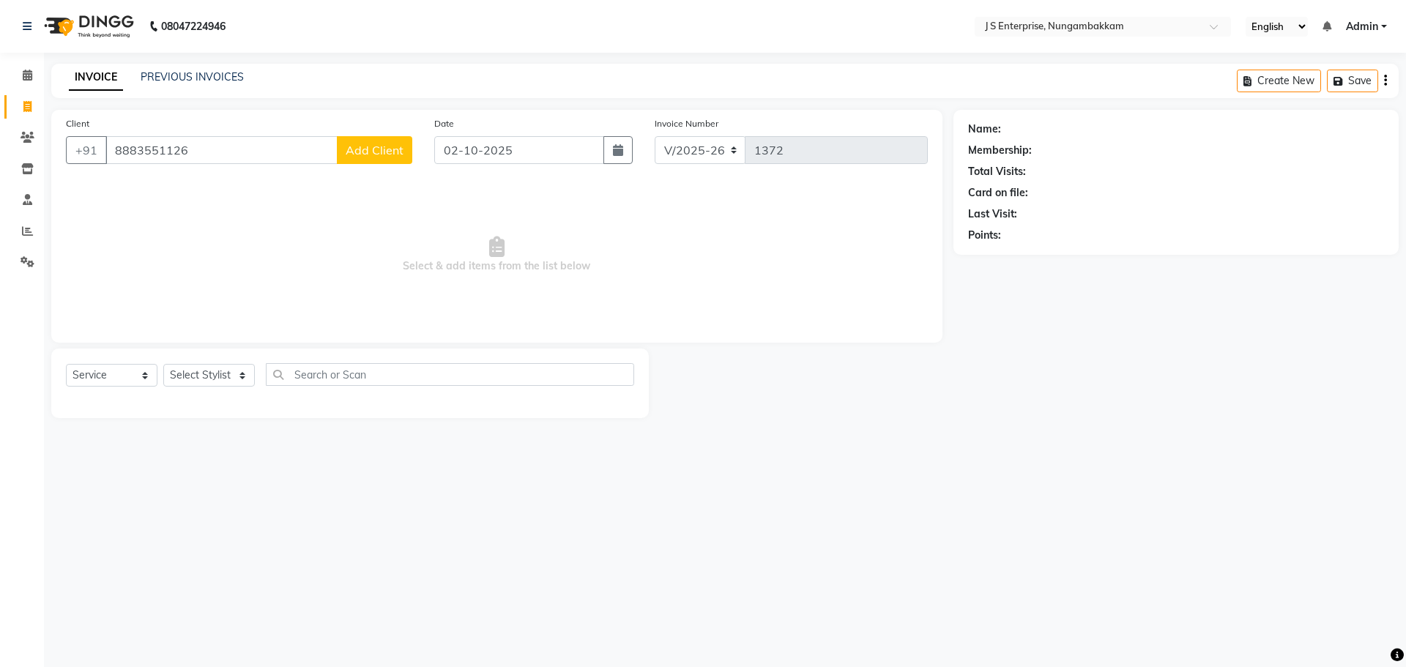
type input "8883551126"
click at [390, 161] on button "Add Client" at bounding box center [374, 150] width 75 height 28
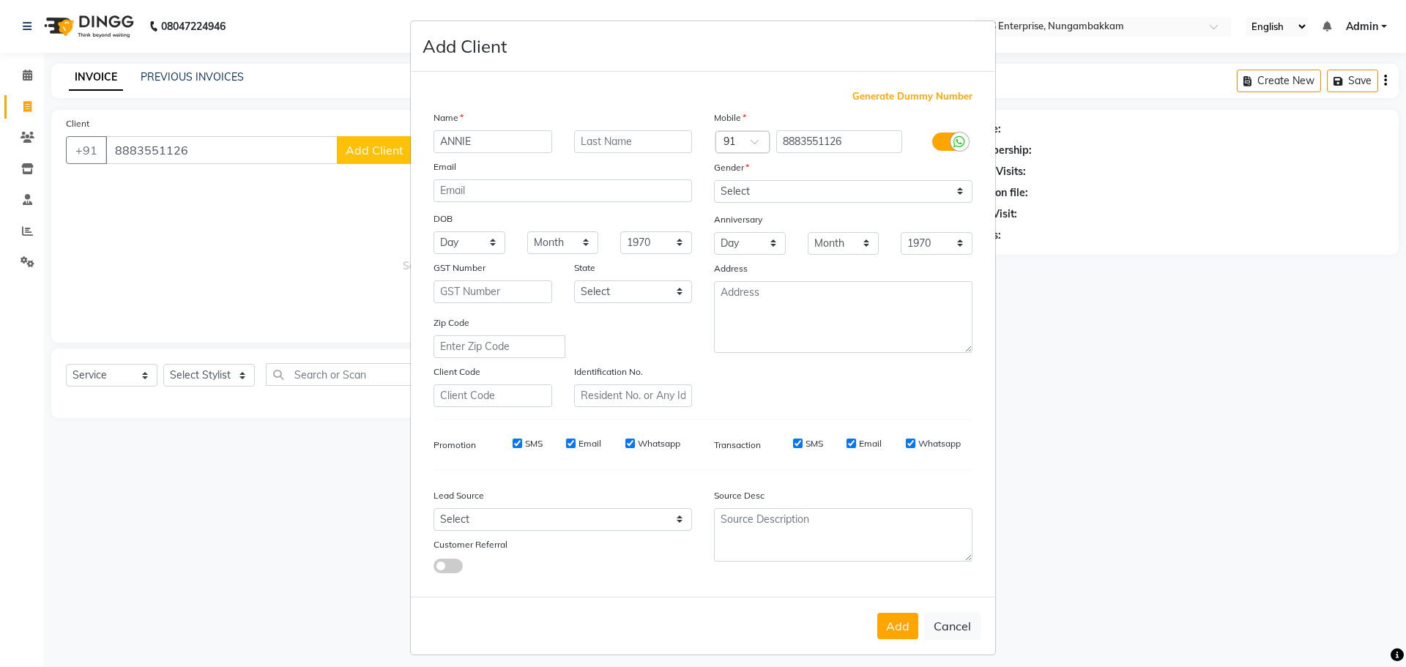
type input "ANNIE"
type input "."
click at [867, 195] on select "Select Male Female Other Prefer Not To Say" at bounding box center [843, 191] width 259 height 23
select select "female"
click at [714, 180] on select "Select Male Female Other Prefer Not To Say" at bounding box center [843, 191] width 259 height 23
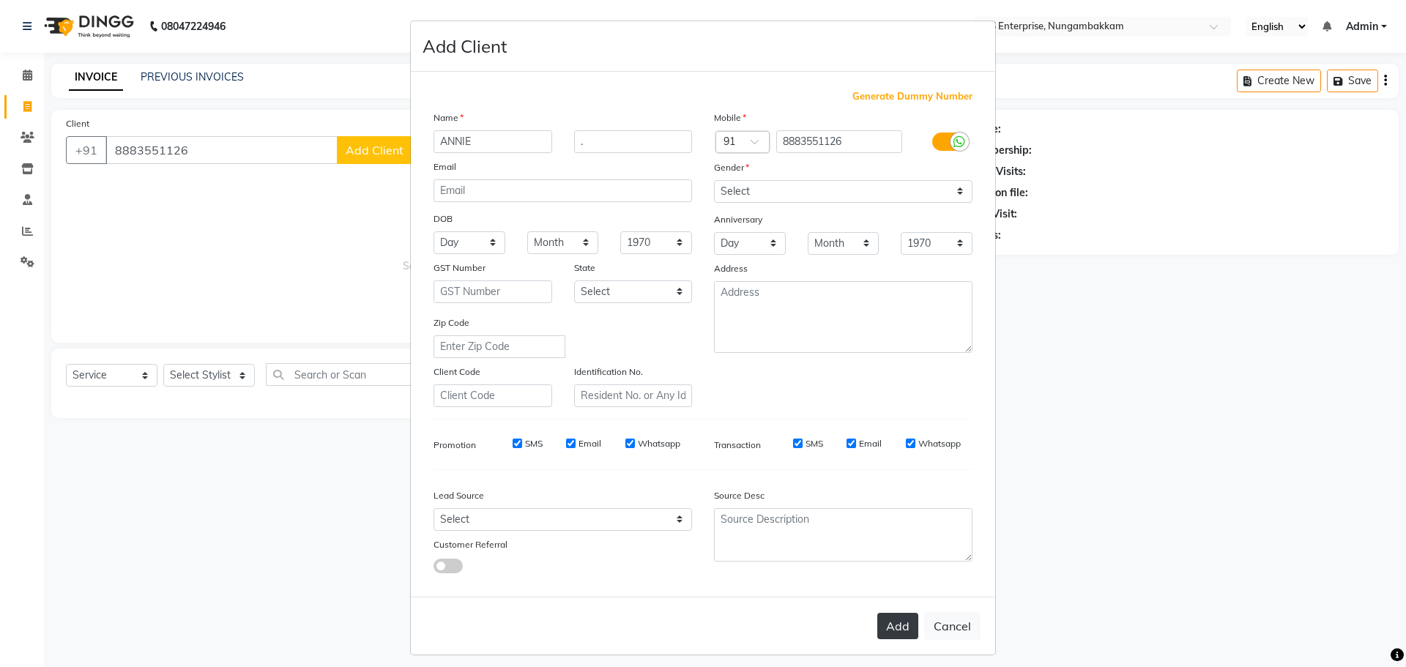
click at [896, 620] on button "Add" at bounding box center [897, 626] width 41 height 26
select select
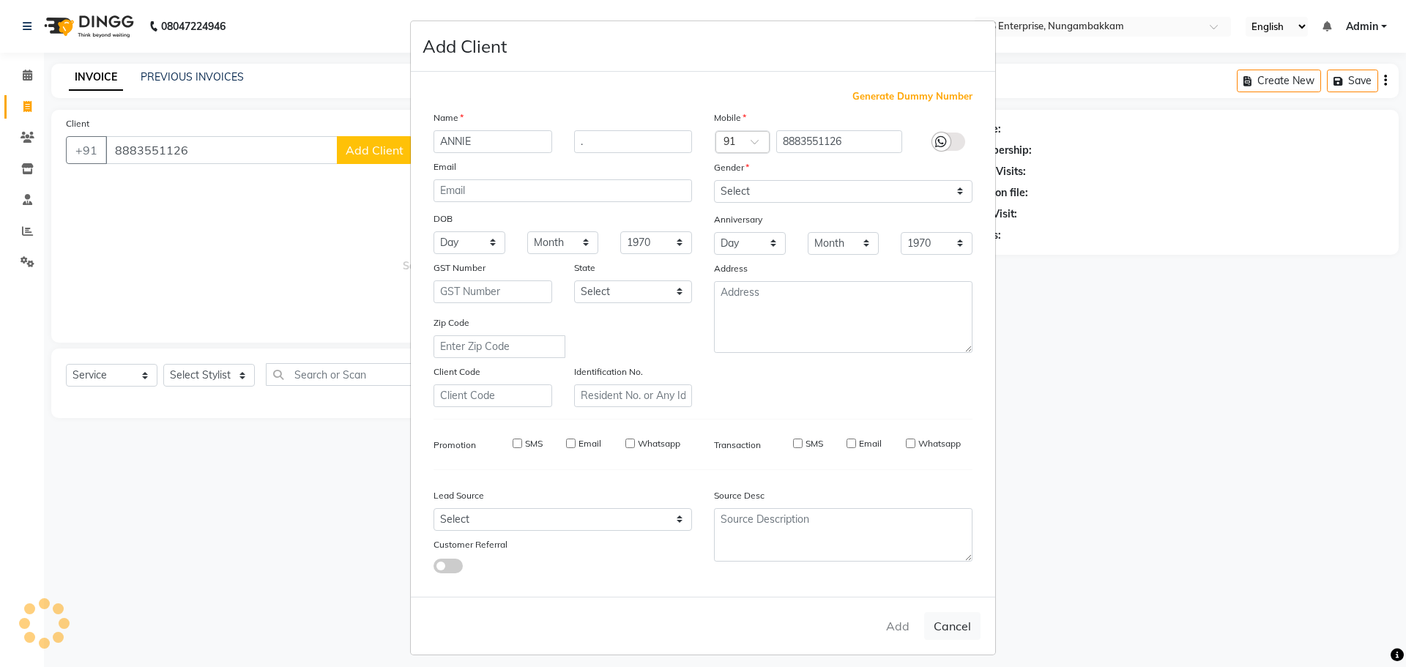
select select
checkbox input "false"
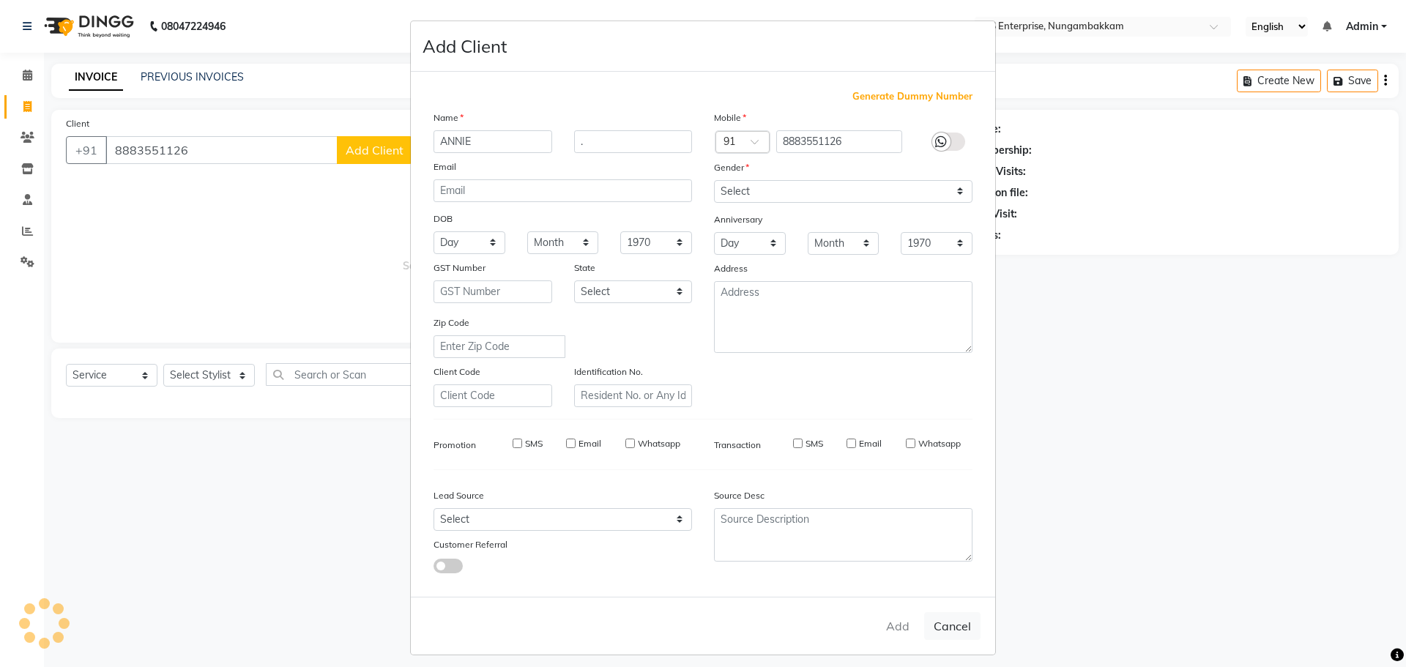
checkbox input "false"
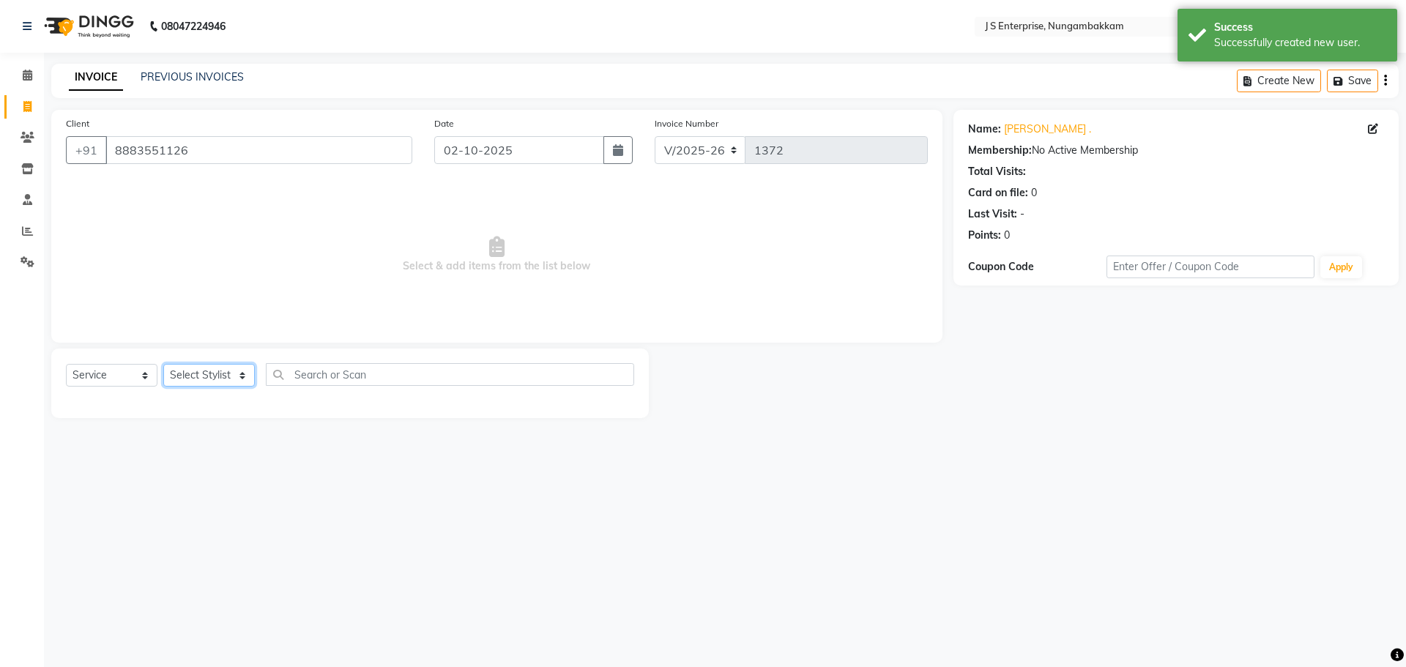
click at [212, 367] on select "Select Stylist [PERSON_NAME] [PERSON_NAME] [PERSON_NAME] [PERSON_NAME] krishna …" at bounding box center [209, 375] width 92 height 23
select select "63765"
click at [163, 364] on select "Select Stylist [PERSON_NAME] [PERSON_NAME] [PERSON_NAME] [PERSON_NAME] krishna …" at bounding box center [209, 375] width 92 height 23
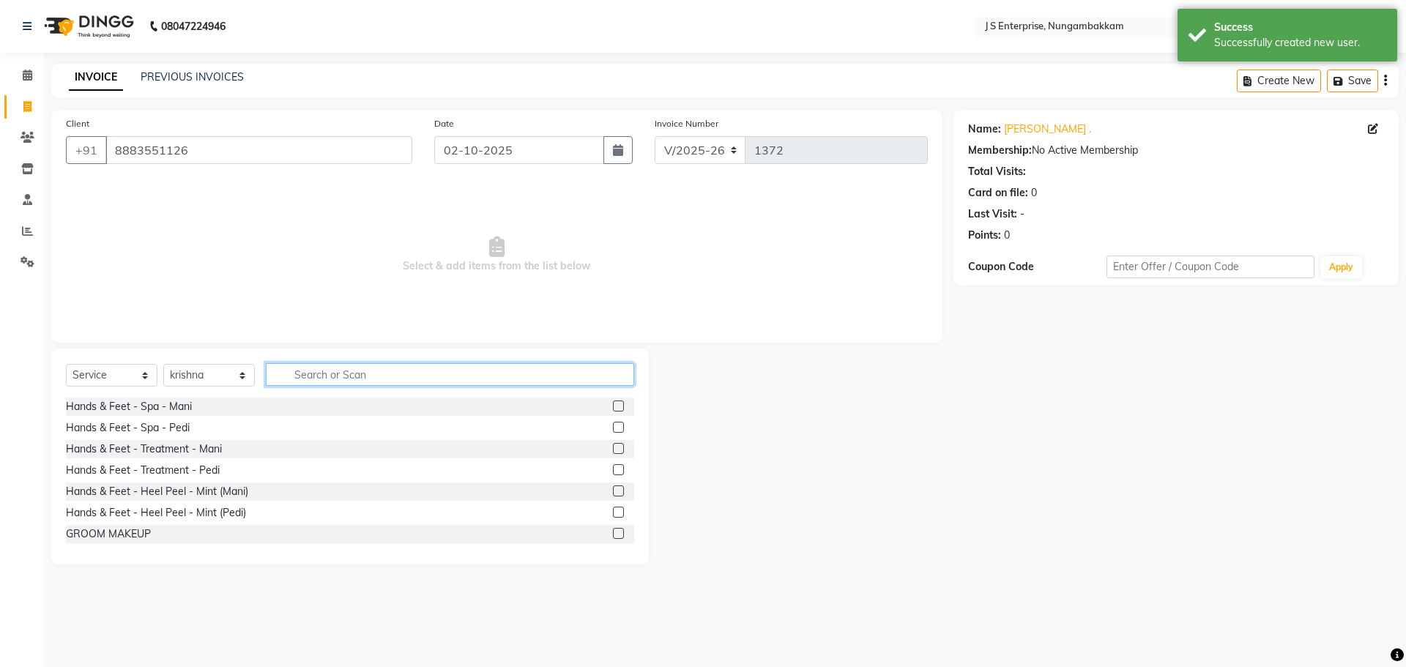
click at [374, 376] on input "text" at bounding box center [450, 374] width 368 height 23
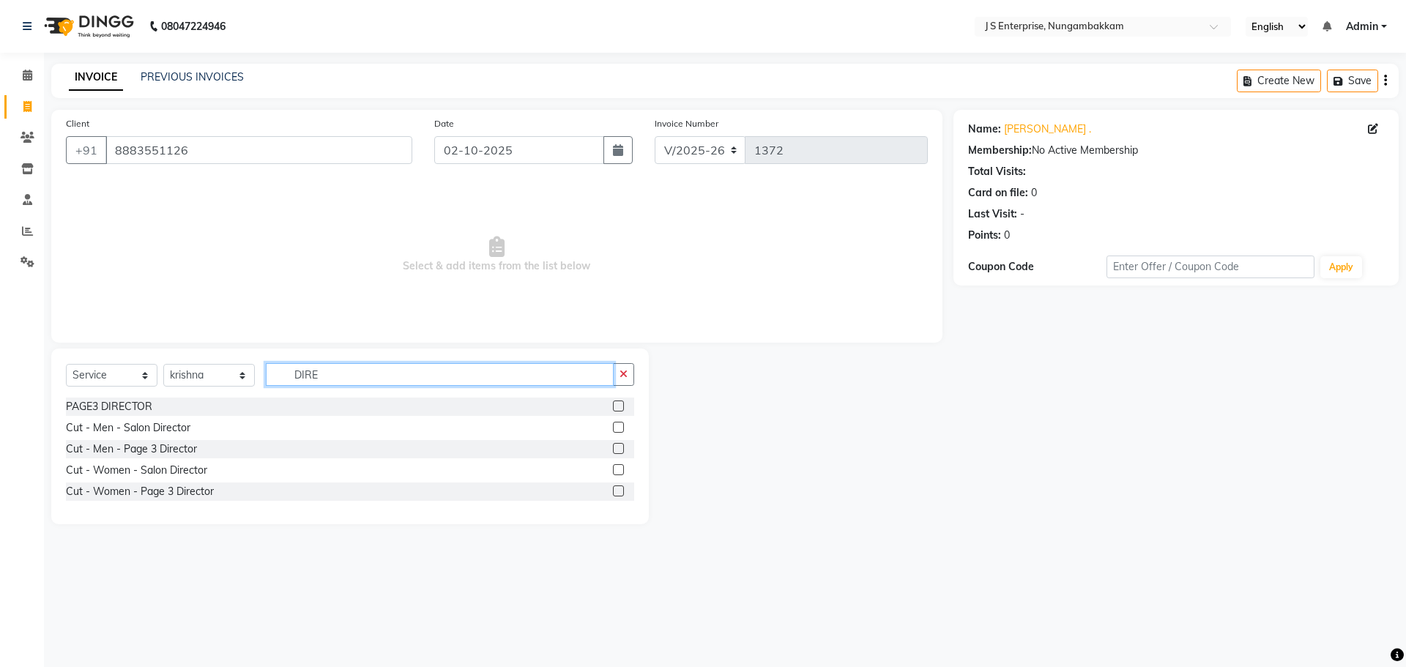
type input "DIRE"
click at [620, 471] on label at bounding box center [618, 469] width 11 height 11
click at [620, 471] on input "checkbox" at bounding box center [618, 471] width 10 height 10
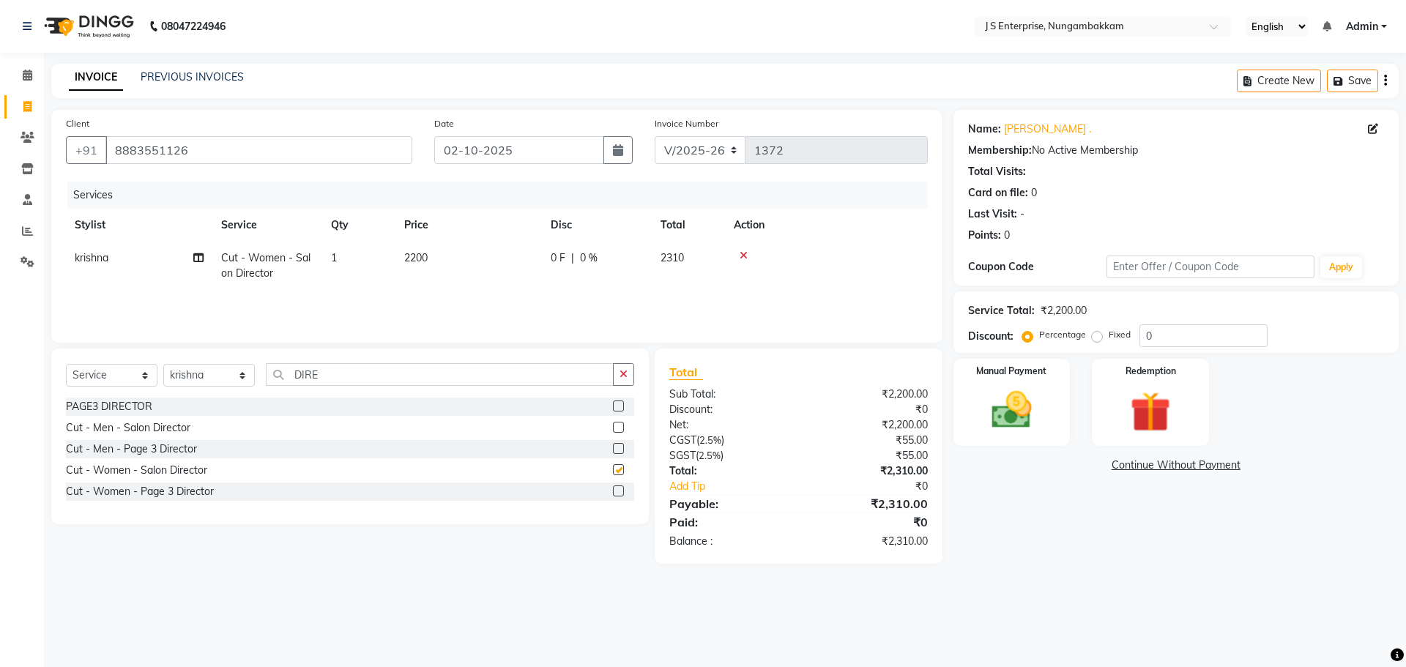
checkbox input "false"
click at [332, 267] on td "1" at bounding box center [358, 266] width 73 height 48
select select "63765"
drag, startPoint x: 428, startPoint y: 256, endPoint x: 327, endPoint y: 250, distance: 100.5
click at [327, 250] on tr "ammu binitha gabi HEUBUALE Julia Smith Justin khadir krishna LAIYA MALIK mercy …" at bounding box center [497, 273] width 862 height 62
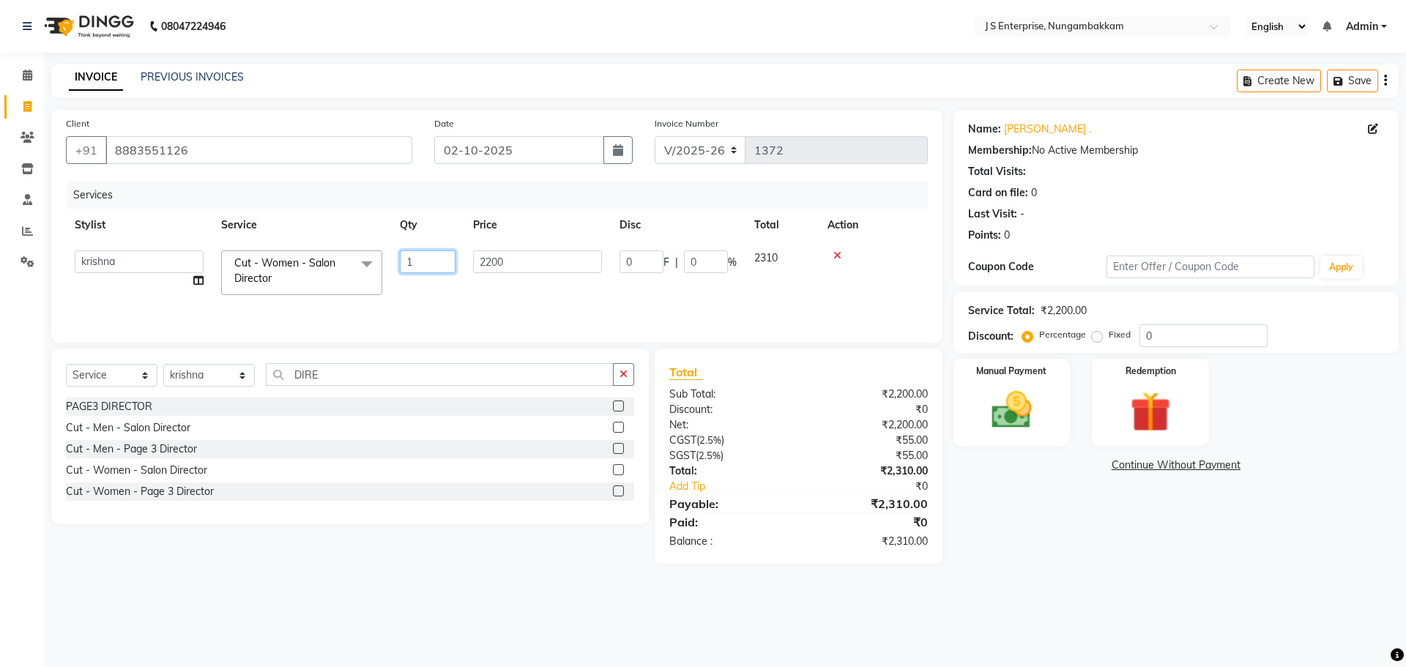
type input "2"
drag, startPoint x: 509, startPoint y: 286, endPoint x: 516, endPoint y: 278, distance: 11.0
click at [515, 278] on td "2200" at bounding box center [537, 273] width 146 height 62
select select "63765"
drag, startPoint x: 516, startPoint y: 258, endPoint x: 420, endPoint y: 258, distance: 96.7
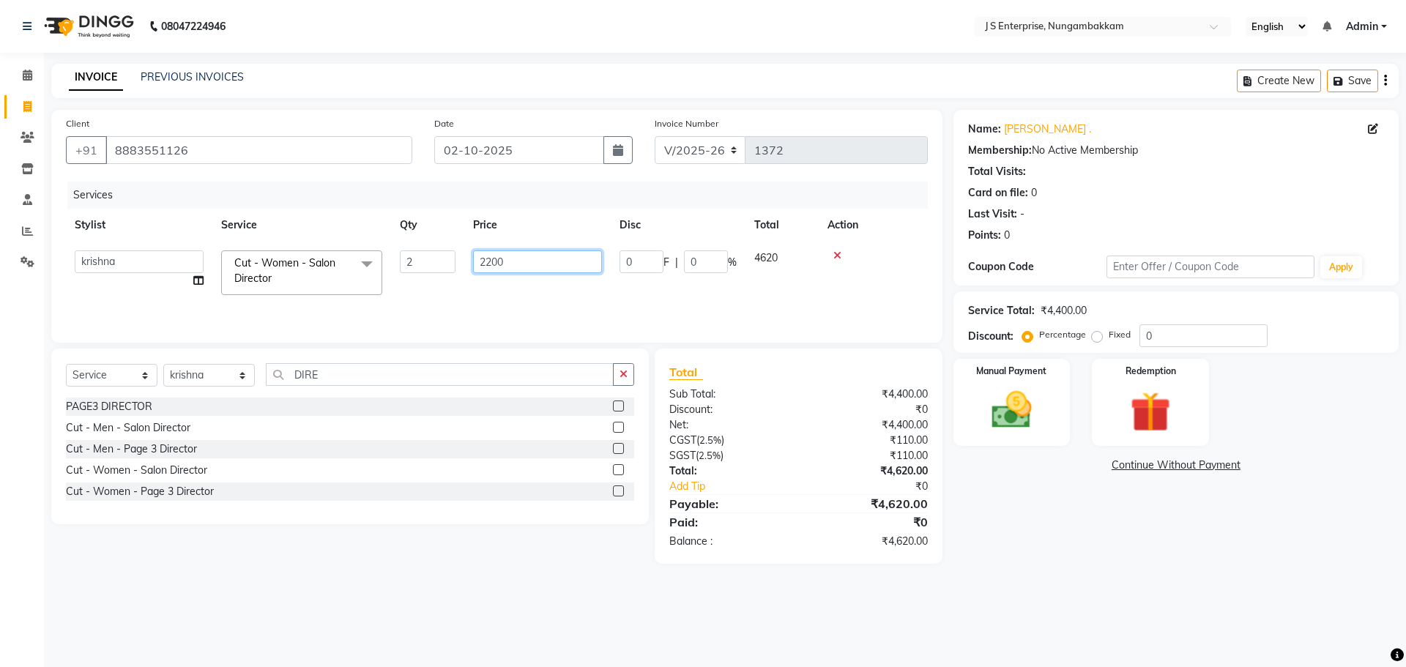
click at [420, 258] on tr "ammu binitha gabi HEUBUALE Julia Smith Justin khadir krishna LAIYA MALIK mercy …" at bounding box center [497, 273] width 862 height 62
type input "3"
drag, startPoint x: 417, startPoint y: 262, endPoint x: 483, endPoint y: 270, distance: 67.1
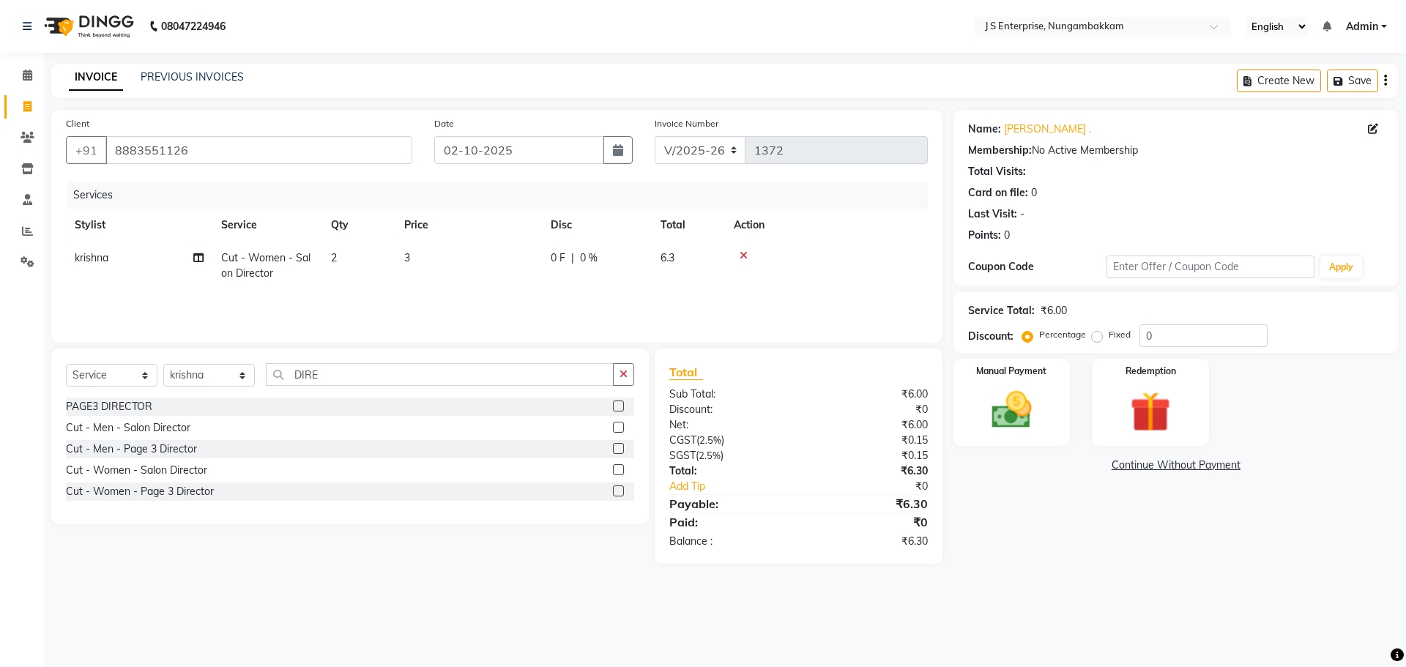
click at [365, 261] on td "2" at bounding box center [358, 266] width 73 height 48
select select "63765"
drag, startPoint x: 440, startPoint y: 269, endPoint x: 302, endPoint y: 271, distance: 137.7
click at [302, 271] on tr "ammu binitha gabi HEUBUALE Julia Smith Justin khadir krishna LAIYA MALIK mercy …" at bounding box center [497, 273] width 862 height 62
type input "1"
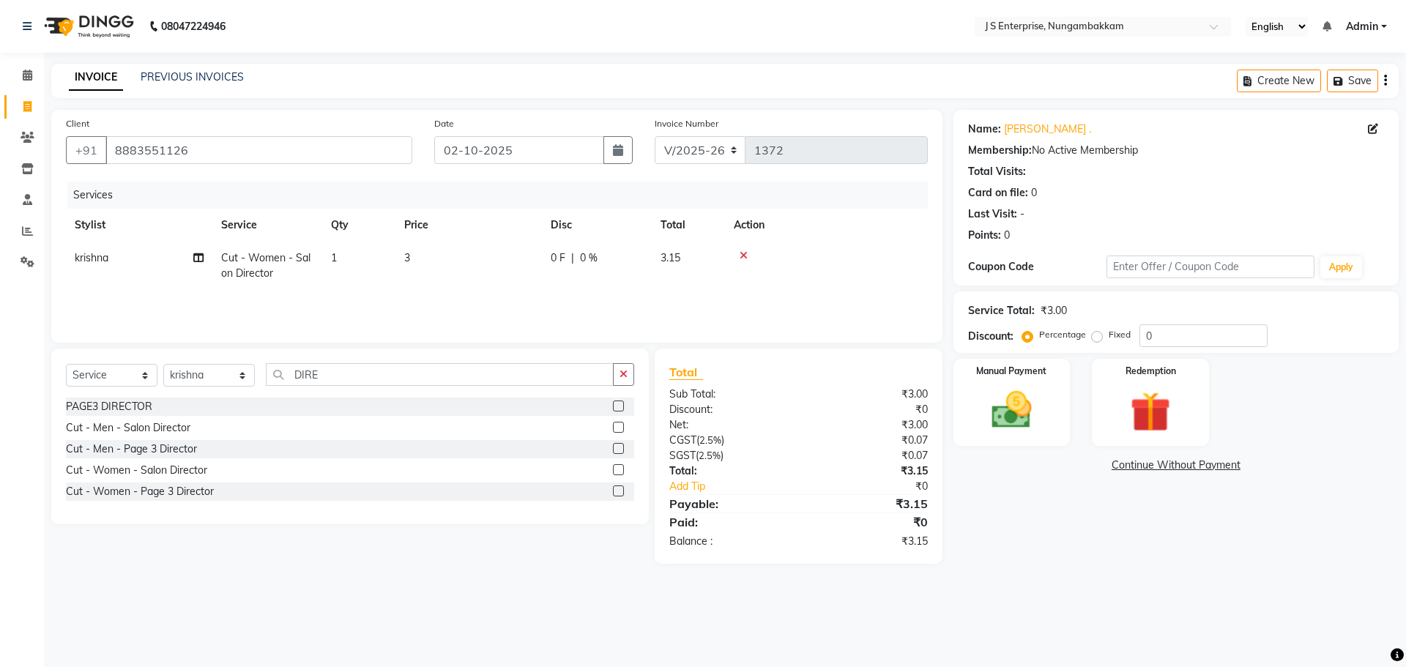
click at [430, 295] on div "Services Stylist Service Qty Price Disc Total Action krishna Cut - Women - Salo…" at bounding box center [497, 255] width 862 height 146
click at [420, 262] on td "3" at bounding box center [468, 266] width 146 height 48
select select "63765"
click at [512, 267] on input "3" at bounding box center [537, 261] width 129 height 23
type input "3000"
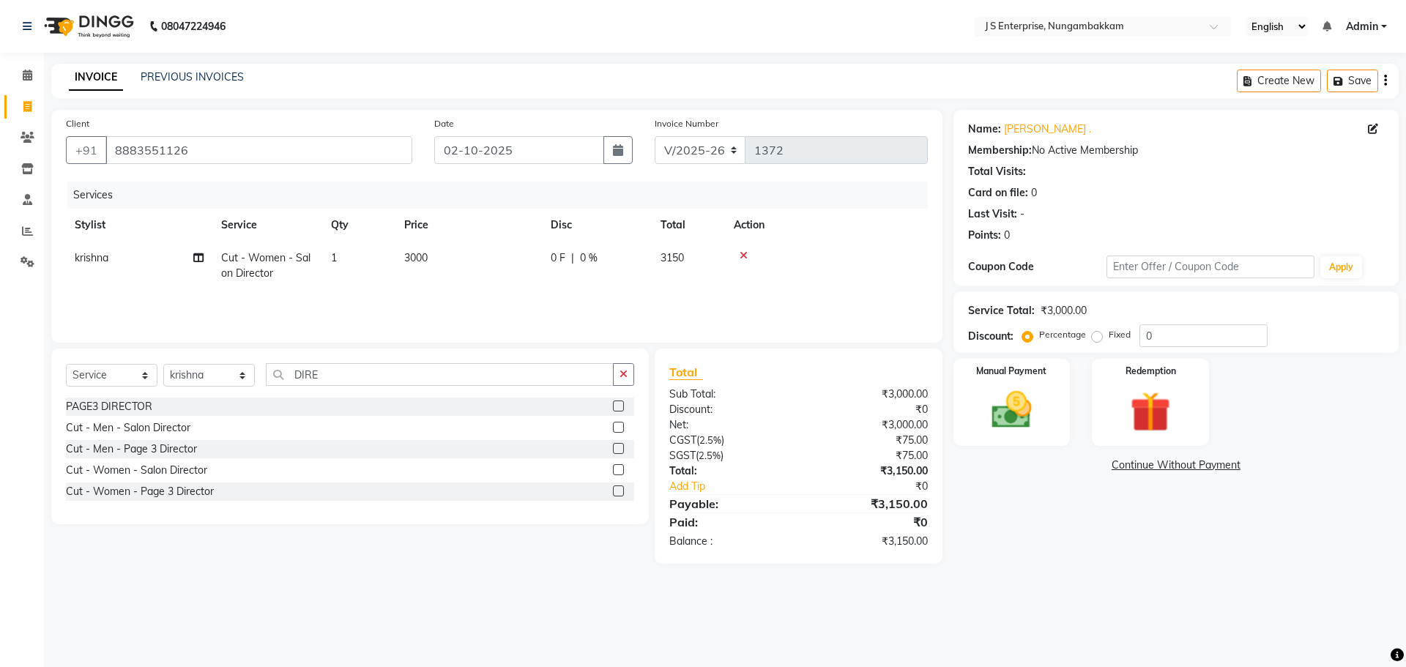
drag, startPoint x: 506, startPoint y: 287, endPoint x: 383, endPoint y: 265, distance: 125.0
click at [501, 286] on td "3000" at bounding box center [468, 266] width 146 height 48
select select "63765"
drag, startPoint x: 427, startPoint y: 267, endPoint x: 345, endPoint y: 249, distance: 84.0
click at [345, 249] on tr "ammu binitha gabi HEUBUALE Julia Smith Justin khadir krishna LAIYA MALIK mercy …" at bounding box center [497, 273] width 862 height 62
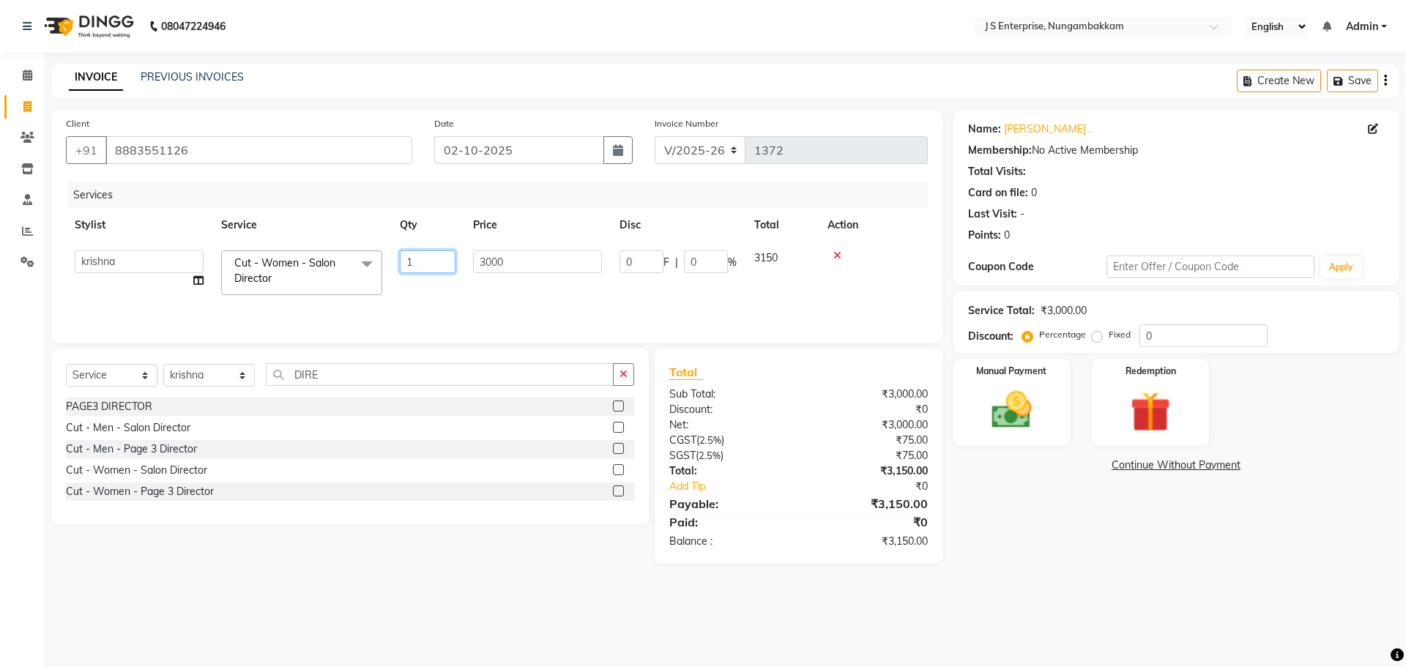
type input "2"
click at [445, 294] on div "Services Stylist Service Qty Price Disc Total Action ammu binitha gabi HEUBUALE…" at bounding box center [497, 255] width 862 height 146
click at [214, 372] on select "Select Stylist [PERSON_NAME] [PERSON_NAME] [PERSON_NAME] [PERSON_NAME] krishna …" at bounding box center [209, 375] width 92 height 23
click at [163, 364] on select "Select Stylist [PERSON_NAME] [PERSON_NAME] [PERSON_NAME] [PERSON_NAME] krishna …" at bounding box center [209, 375] width 92 height 23
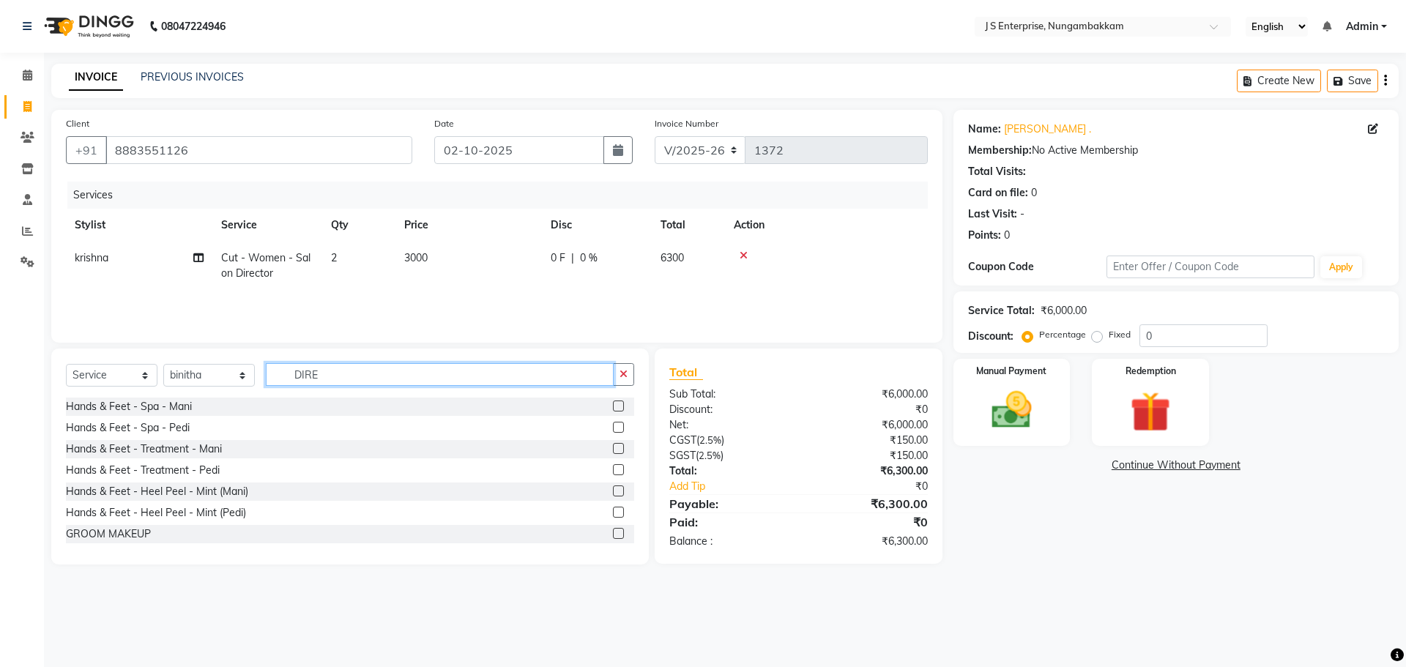
drag, startPoint x: 328, startPoint y: 381, endPoint x: 148, endPoint y: 334, distance: 186.2
click at [148, 334] on div "Client +91 8883551126 Date 02-10-2025 Invoice Number V/2025 V/2025-26 1372 Serv…" at bounding box center [496, 337] width 913 height 455
click at [196, 378] on select "Select Stylist [PERSON_NAME] [PERSON_NAME] [PERSON_NAME] [PERSON_NAME] krishna …" at bounding box center [209, 375] width 92 height 23
select select "63765"
click at [163, 364] on select "Select Stylist [PERSON_NAME] [PERSON_NAME] [PERSON_NAME] [PERSON_NAME] krishna …" at bounding box center [209, 375] width 92 height 23
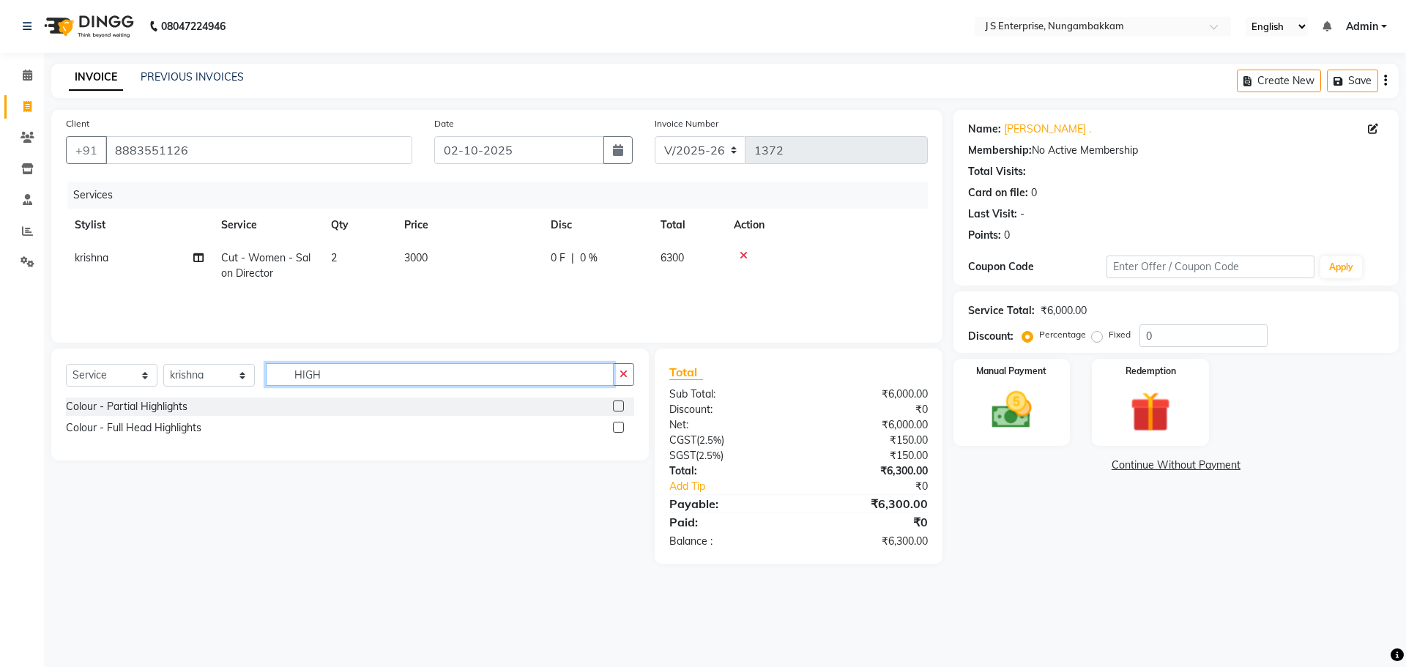
type input "HIGH"
click at [619, 431] on label at bounding box center [618, 427] width 11 height 11
click at [619, 431] on input "checkbox" at bounding box center [618, 428] width 10 height 10
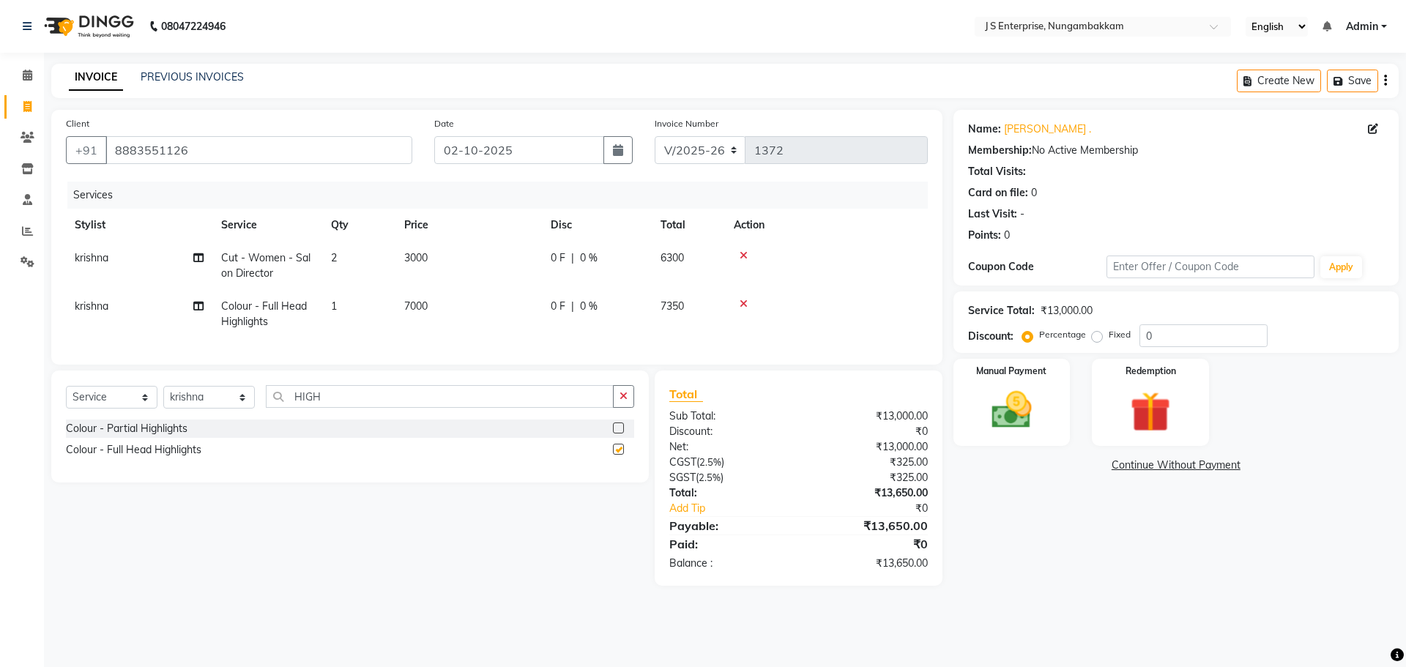
checkbox input "false"
drag, startPoint x: 438, startPoint y: 314, endPoint x: 450, endPoint y: 316, distance: 12.5
click at [438, 316] on td "7000" at bounding box center [468, 314] width 146 height 48
select select "63765"
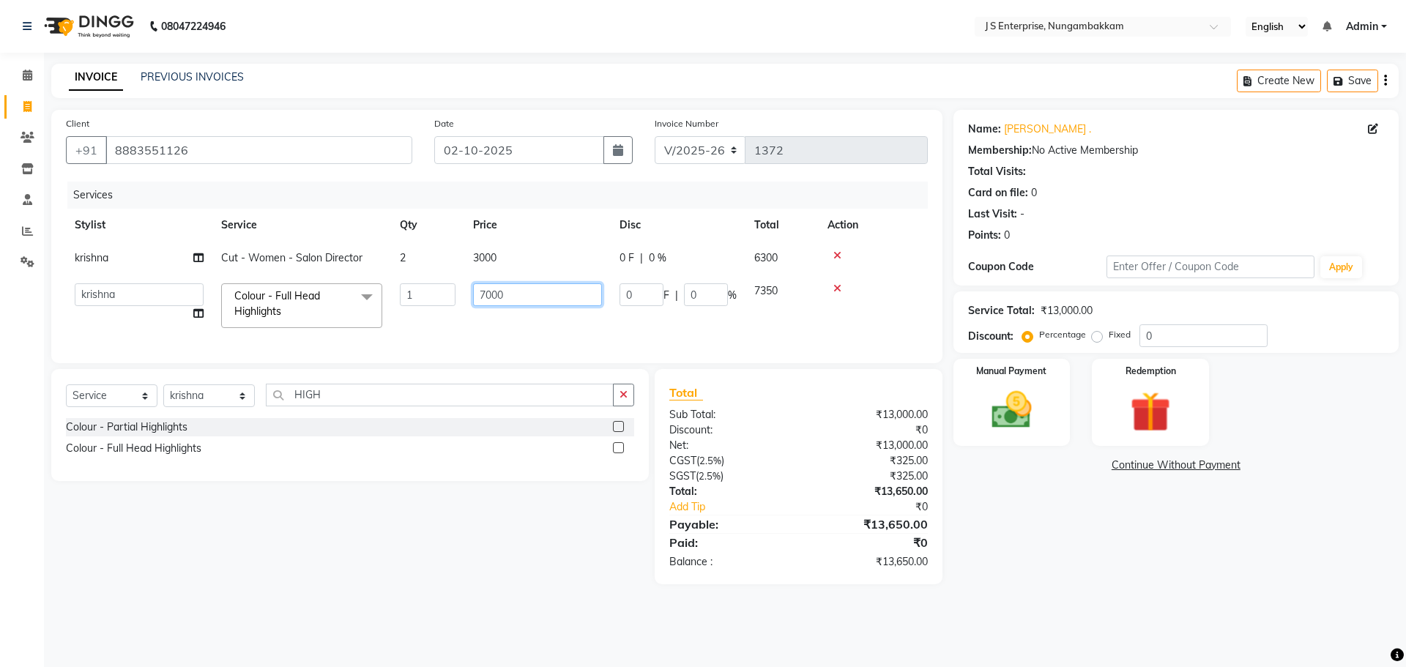
drag, startPoint x: 513, startPoint y: 294, endPoint x: 336, endPoint y: 291, distance: 176.5
click at [336, 291] on tr "ammu binitha gabi HEUBUALE Julia Smith Justin khadir krishna LAIYA MALIK mercy …" at bounding box center [497, 306] width 862 height 62
click at [620, 453] on label at bounding box center [618, 447] width 11 height 11
click at [620, 453] on input "checkbox" at bounding box center [618, 449] width 10 height 10
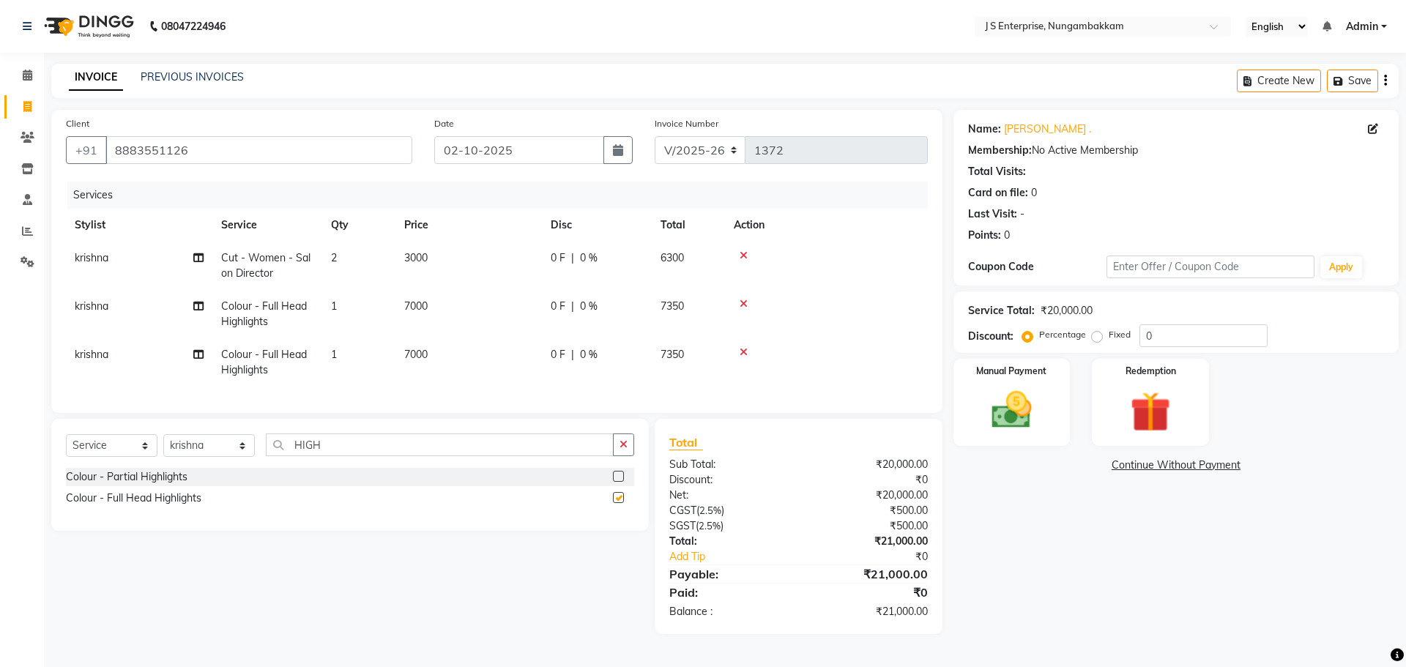
checkbox input "false"
drag, startPoint x: 439, startPoint y: 350, endPoint x: 470, endPoint y: 357, distance: 31.6
click at [445, 353] on td "7000" at bounding box center [468, 362] width 146 height 48
select select "63765"
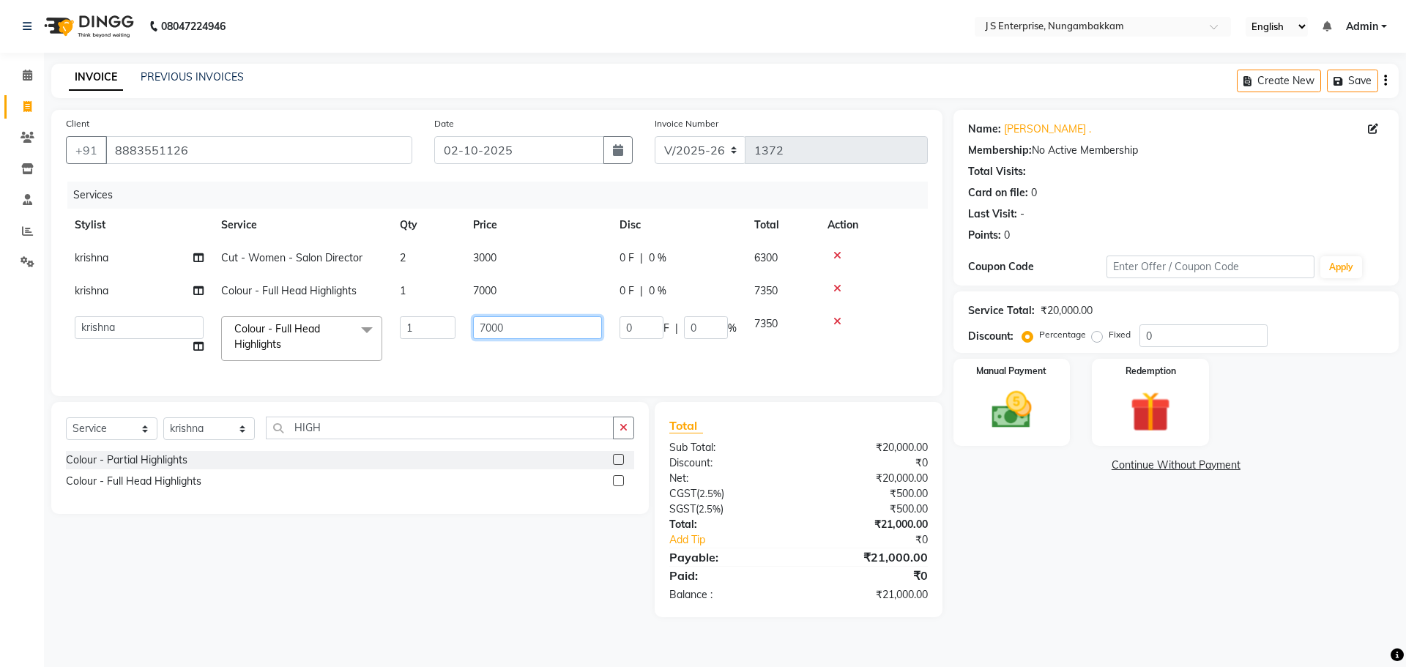
drag, startPoint x: 515, startPoint y: 335, endPoint x: 276, endPoint y: 290, distance: 243.0
click at [277, 290] on tbody "krishna Cut - Women - Salon Director 2 3000 0 F | 0 % 6300 krishna Colour - Ful…" at bounding box center [497, 306] width 862 height 128
type input "8000"
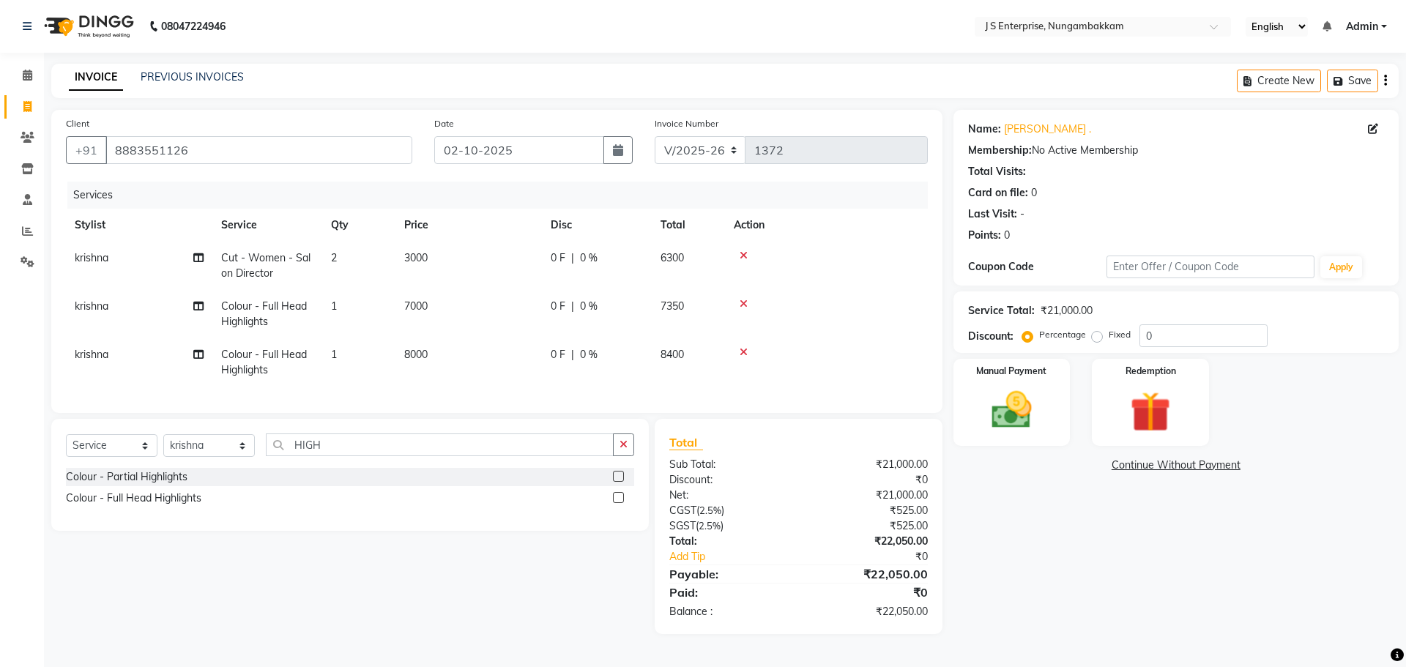
click at [425, 352] on tr "krishna Colour - Full Head Highlights 1 8000 0 F | 0 % 8400" at bounding box center [497, 362] width 862 height 48
click at [220, 454] on select "Select Stylist [PERSON_NAME] [PERSON_NAME] [PERSON_NAME] [PERSON_NAME] krishna …" at bounding box center [209, 445] width 92 height 23
select select "63705"
click at [163, 445] on select "Select Stylist [PERSON_NAME] [PERSON_NAME] [PERSON_NAME] [PERSON_NAME] krishna …" at bounding box center [209, 445] width 92 height 23
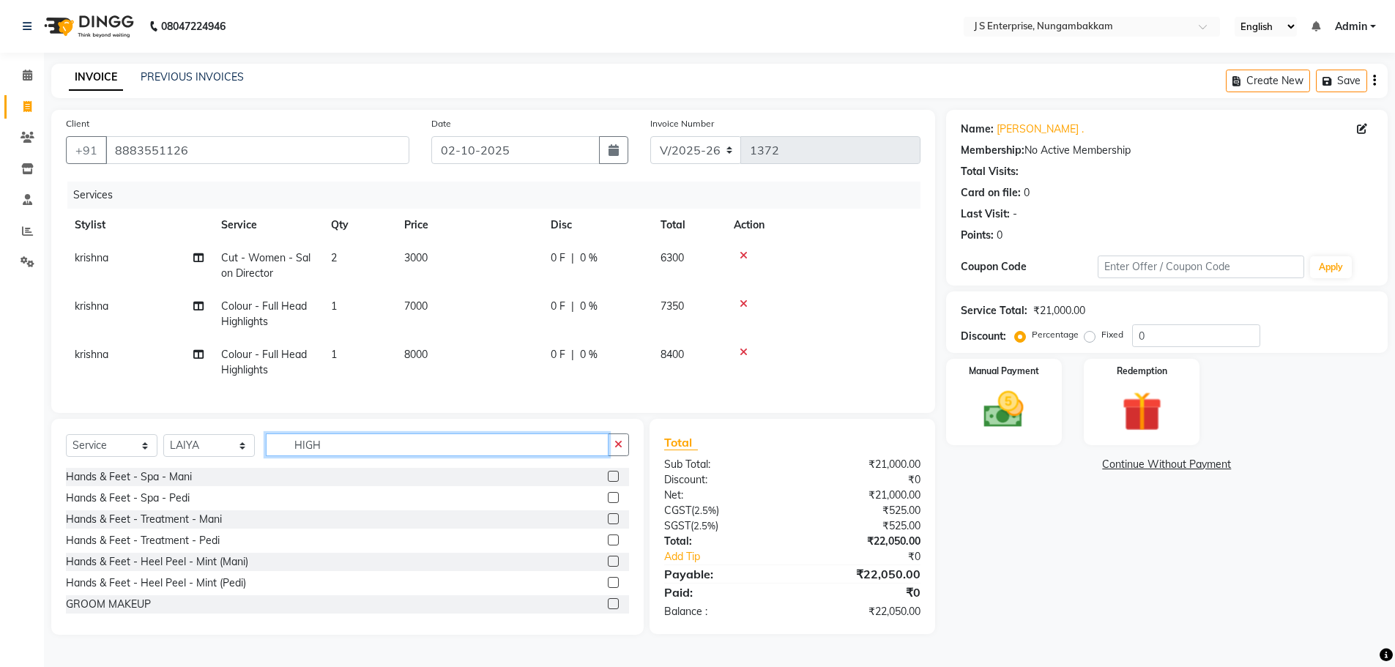
drag, startPoint x: 346, startPoint y: 451, endPoint x: 150, endPoint y: 437, distance: 196.8
click at [150, 437] on div "Select Service Product Membership Package Voucher Prepaid Gift Card Select Styl…" at bounding box center [347, 527] width 592 height 216
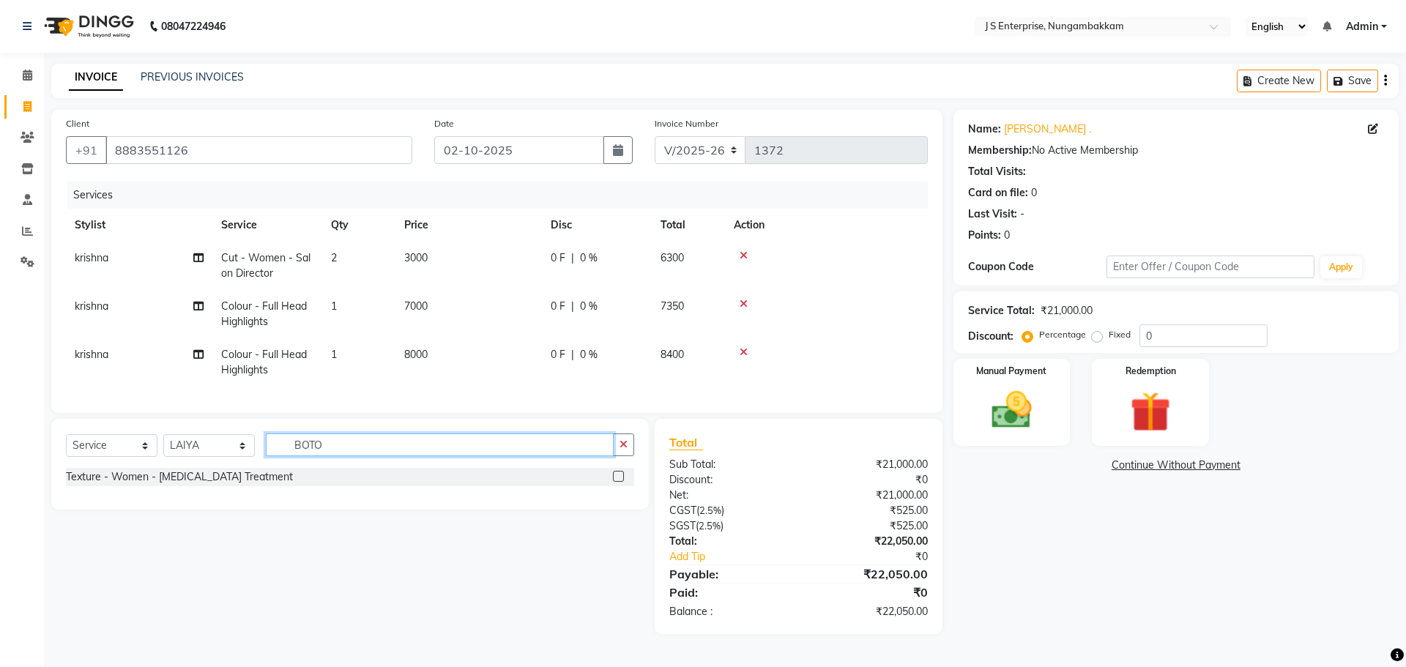
type input "BOTO"
click at [616, 482] on label at bounding box center [618, 476] width 11 height 11
click at [616, 482] on input "checkbox" at bounding box center [618, 477] width 10 height 10
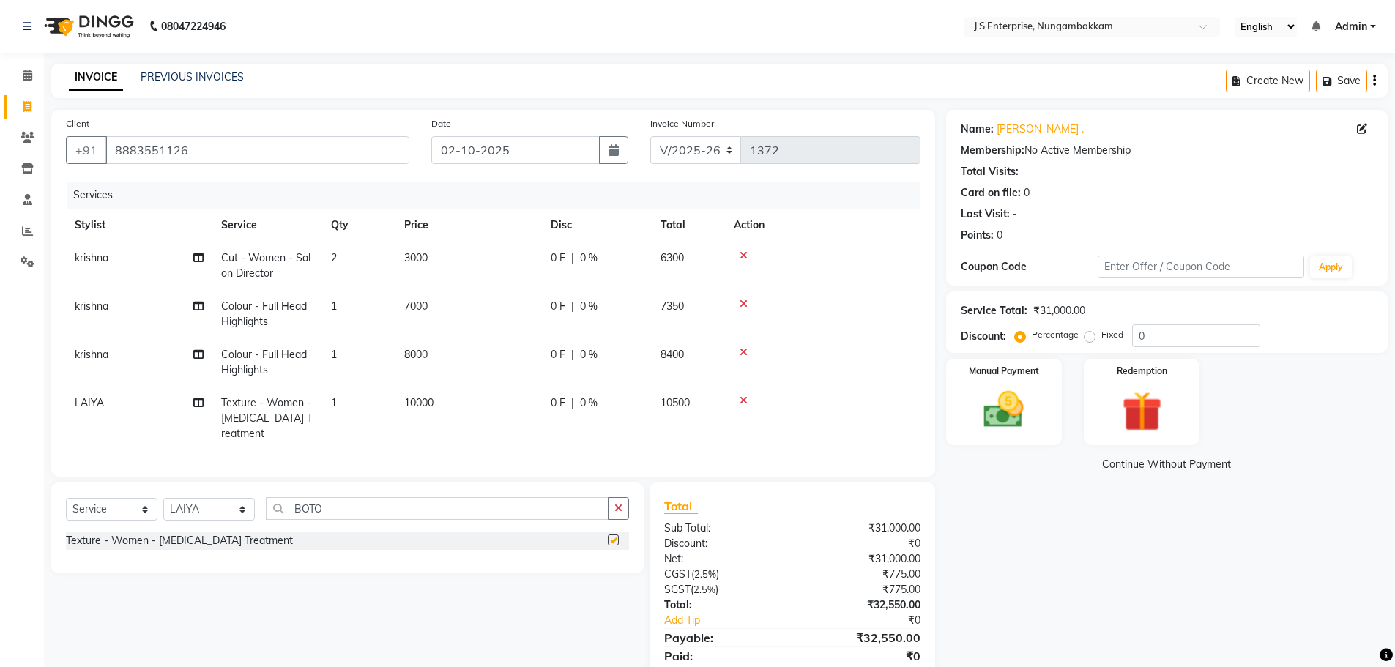
checkbox input "false"
click at [408, 389] on td "10000" at bounding box center [468, 419] width 146 height 64
select select "63705"
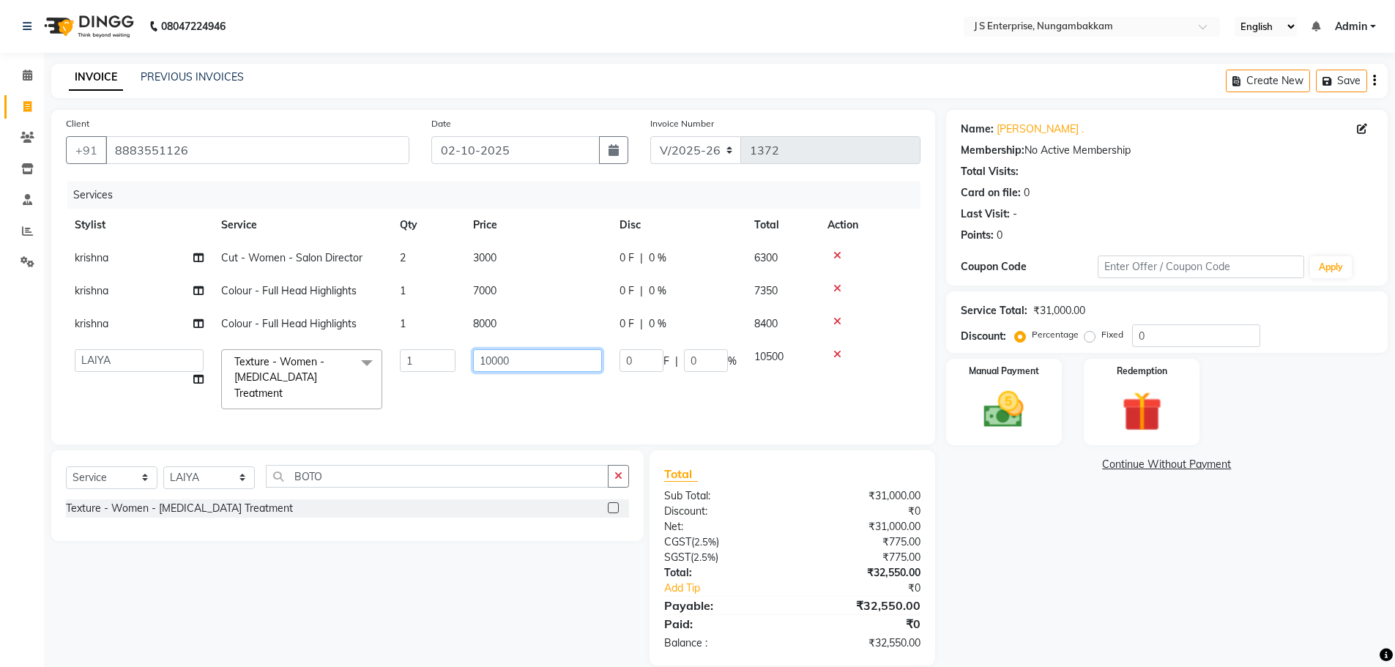
drag, startPoint x: 360, startPoint y: 366, endPoint x: 269, endPoint y: 366, distance: 91.5
click at [296, 366] on tr "ammu binitha gabi HEUBUALE Julia Smith Justin khadir krishna LAIYA MALIK mercy …" at bounding box center [493, 380] width 855 height 78
type input "3500"
click at [614, 404] on div "Services Stylist Service Qty Price Disc Total Action krishna Cut - Women - Salo…" at bounding box center [493, 306] width 855 height 248
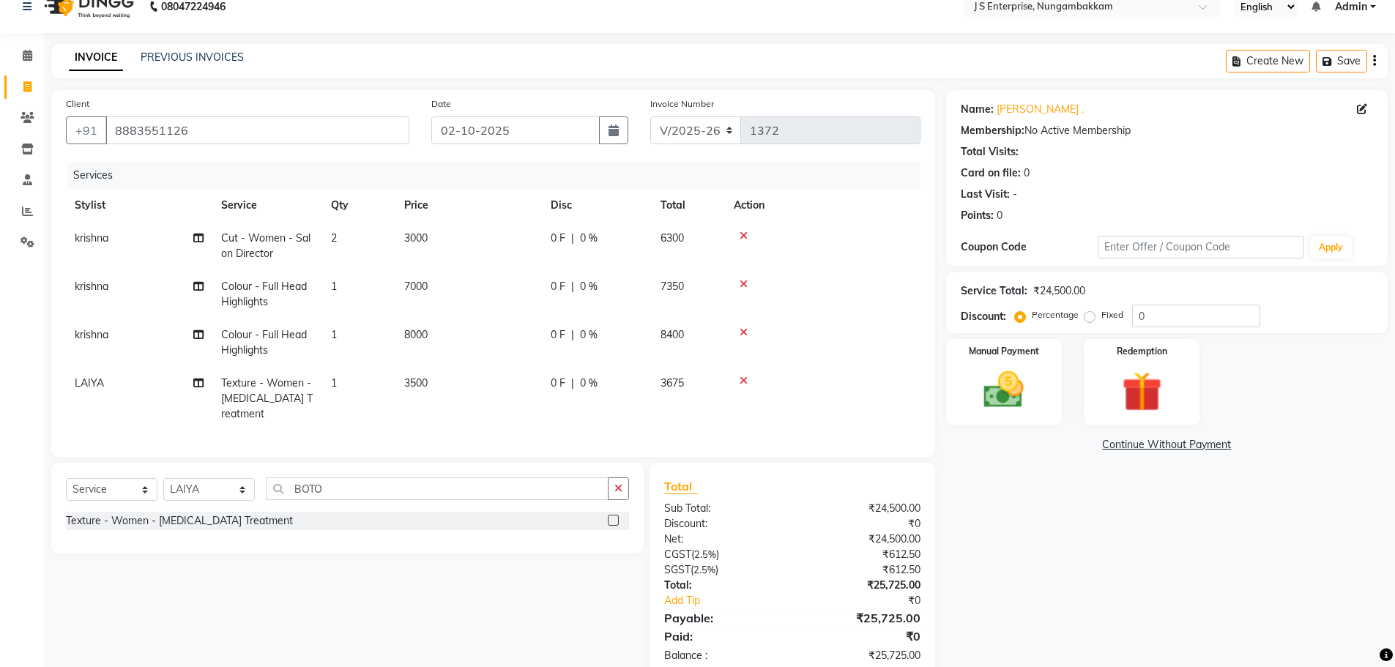
scroll to position [48, 0]
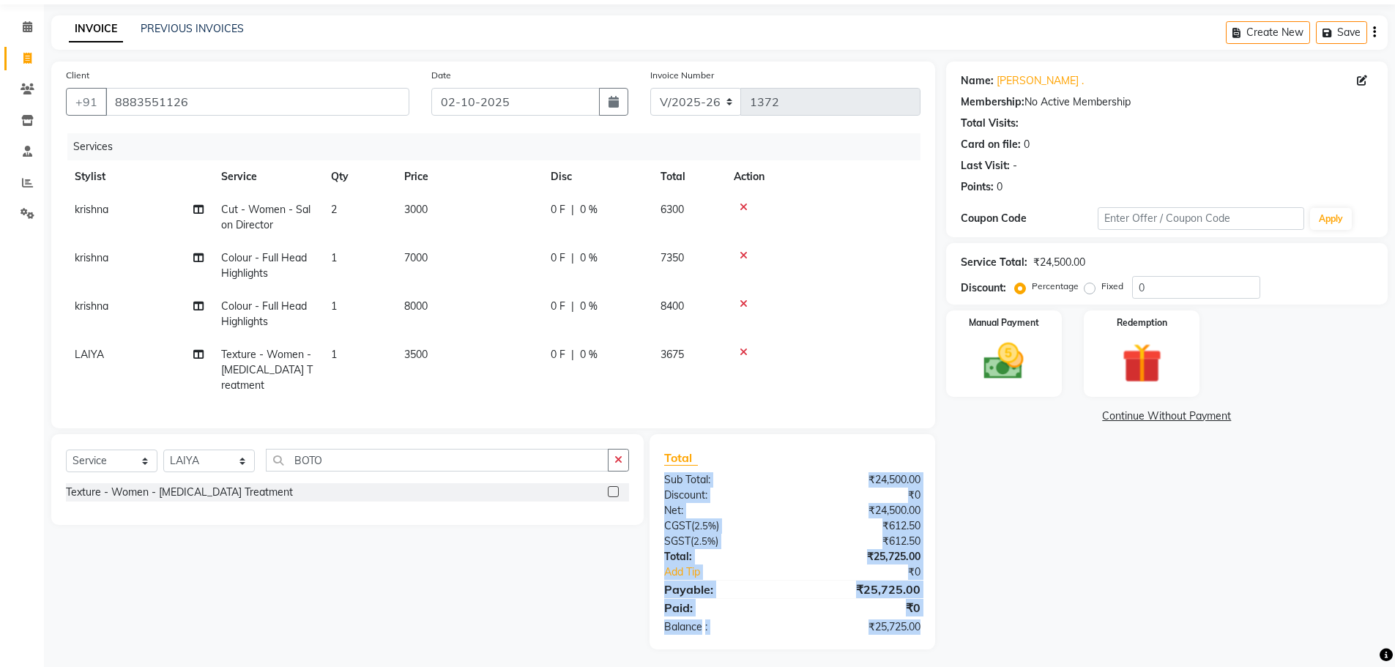
drag, startPoint x: 666, startPoint y: 473, endPoint x: 929, endPoint y: 628, distance: 304.3
click at [920, 628] on div "Total Sub Total: ₹24,500.00 Discount: ₹0 Net: ₹24,500.00 CGST ( 2.5% ) ₹612.50 …" at bounding box center [792, 542] width 256 height 186
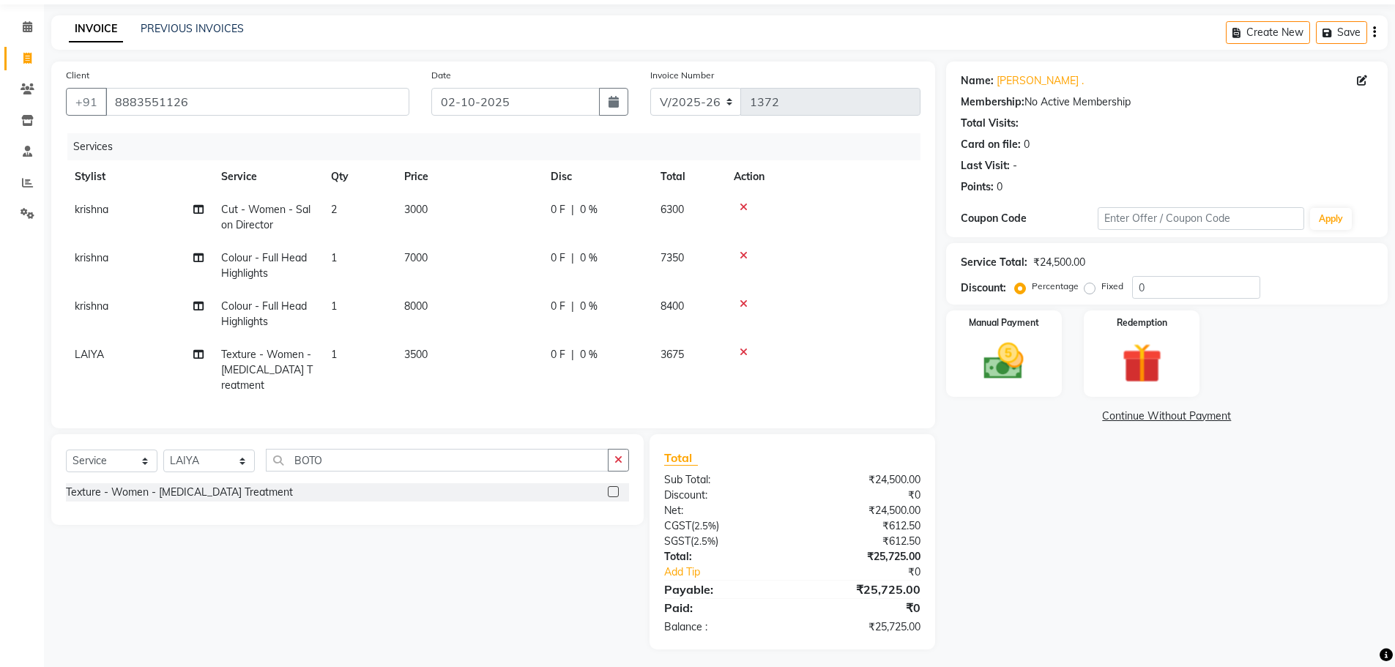
click at [959, 504] on div "Name: Annie . Membership: No Active Membership Total Visits: Card on file: 0 La…" at bounding box center [1172, 356] width 453 height 588
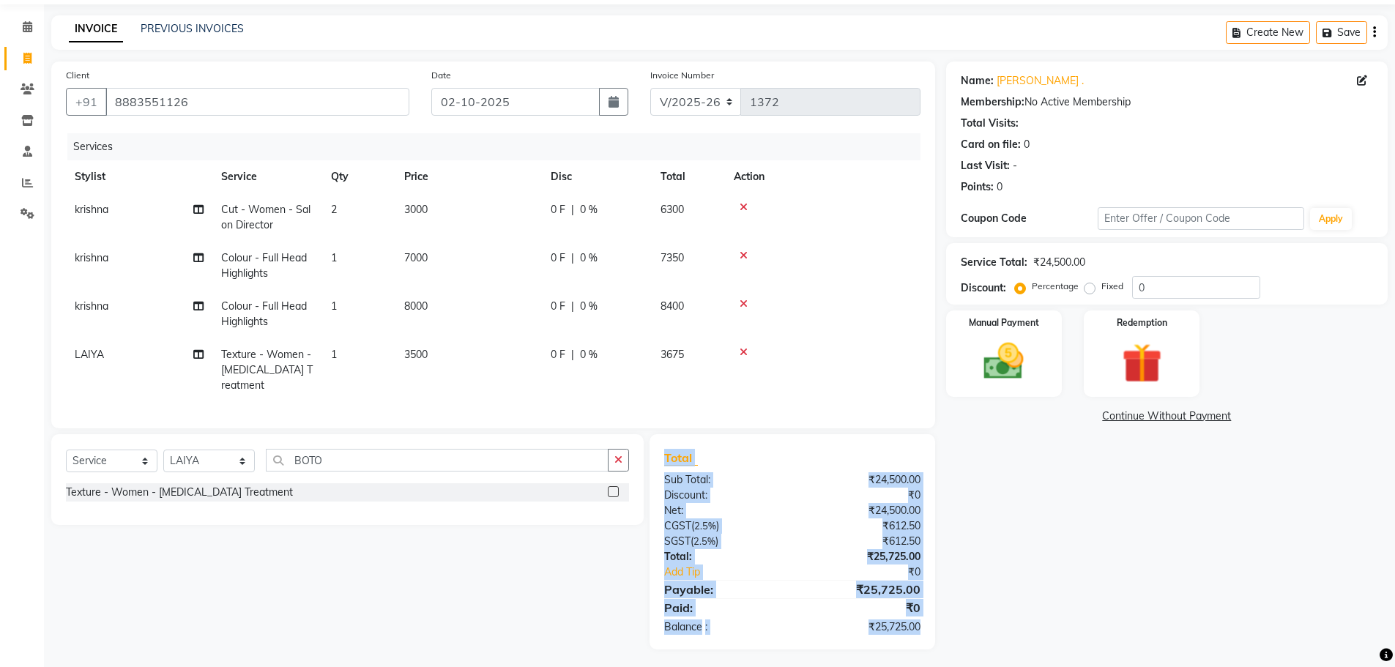
drag, startPoint x: 660, startPoint y: 454, endPoint x: 919, endPoint y: 623, distance: 309.2
click at [919, 623] on div "Total Sub Total: ₹24,500.00 Discount: ₹0 Net: ₹24,500.00 CGST ( 2.5% ) ₹612.50 …" at bounding box center [792, 541] width 285 height 215
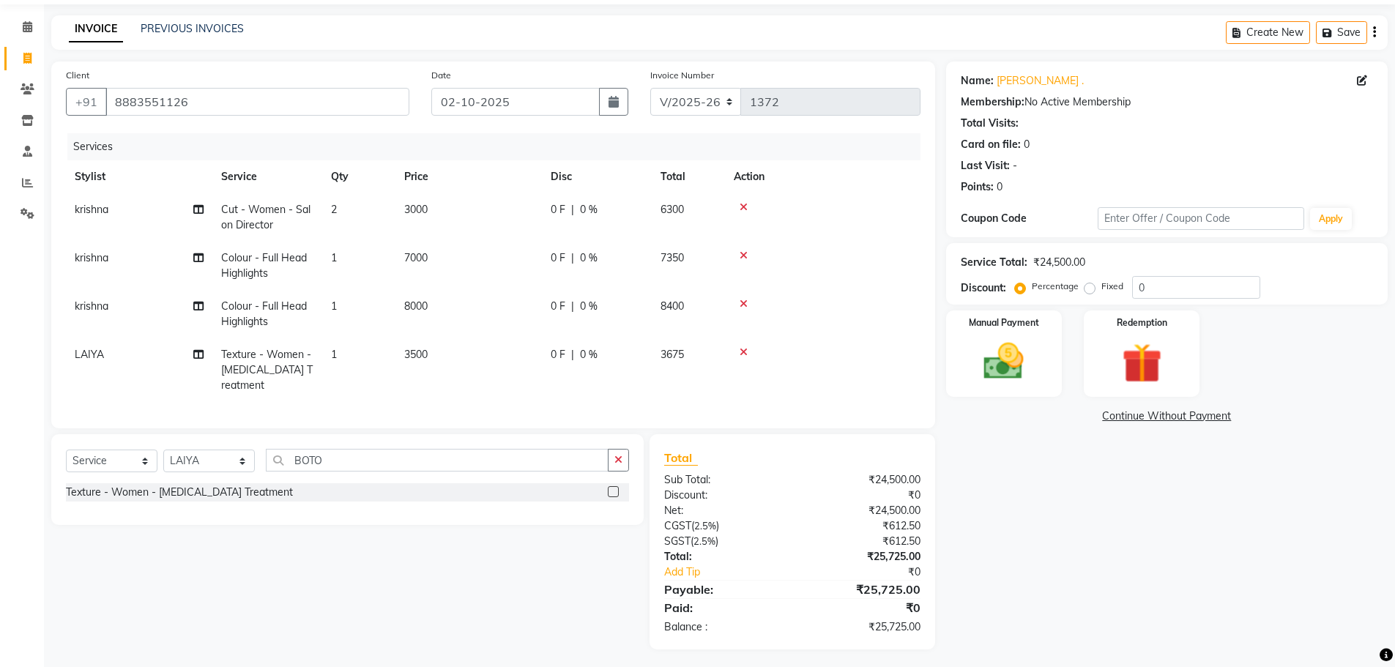
click at [971, 520] on div "Name: Annie . Membership: No Active Membership Total Visits: Card on file: 0 La…" at bounding box center [1172, 356] width 453 height 588
click at [951, 394] on div "Manual Payment" at bounding box center [1003, 354] width 121 height 90
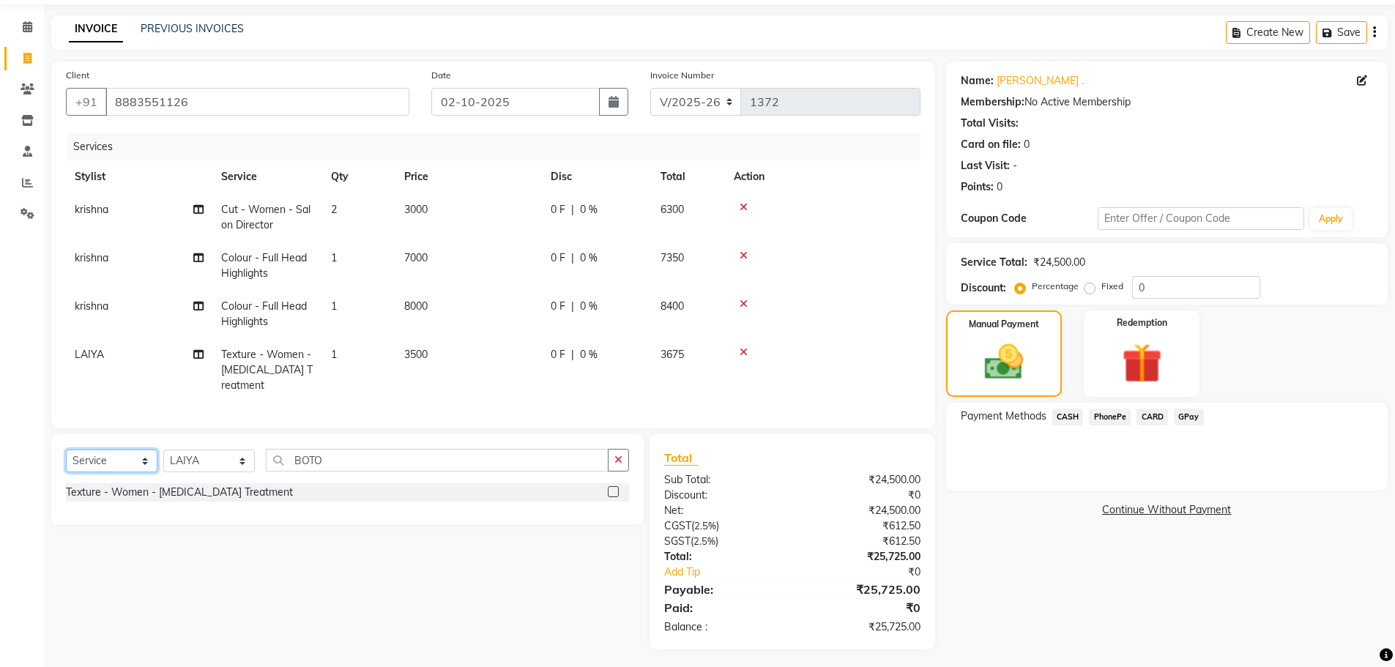
click at [91, 450] on select "Select Service Product Membership Package Voucher Prepaid Gift Card" at bounding box center [112, 461] width 92 height 23
select select "product"
click at [66, 450] on select "Select Service Product Membership Package Voucher Prepaid Gift Card" at bounding box center [112, 461] width 92 height 23
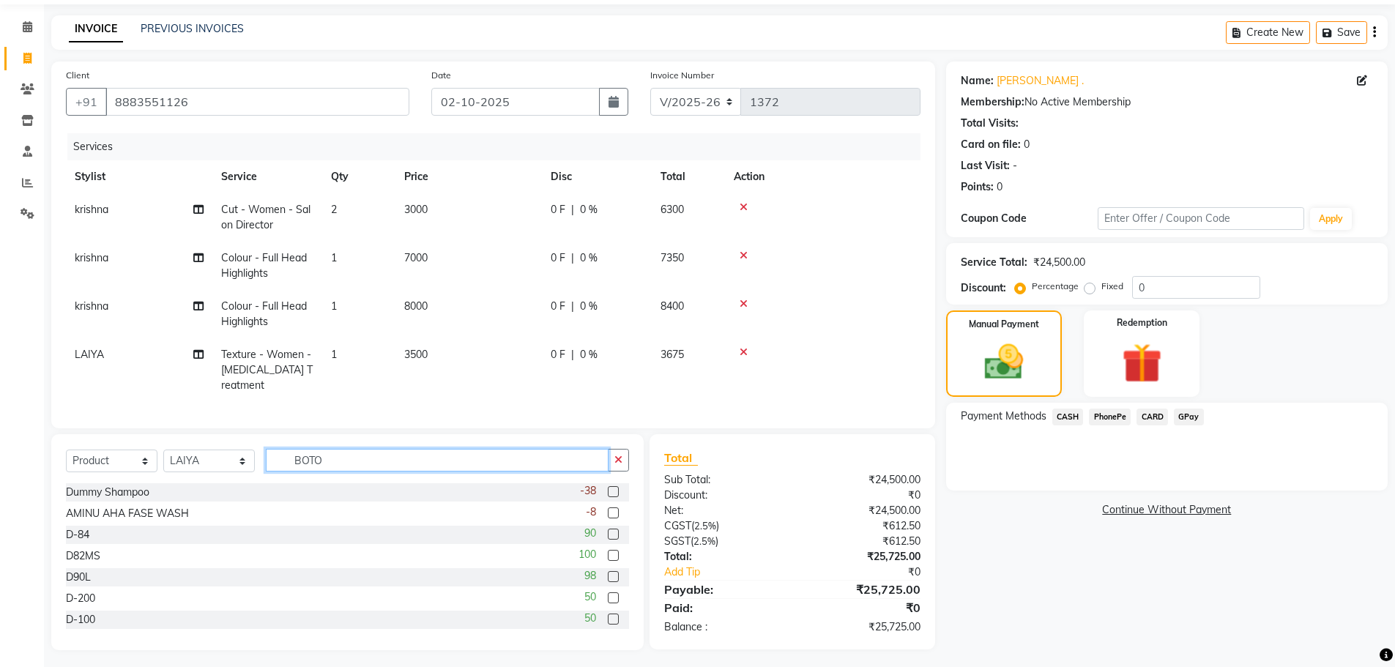
drag, startPoint x: 358, startPoint y: 464, endPoint x: 232, endPoint y: 454, distance: 126.4
click at [229, 453] on div "Select Service Product Membership Package Voucher Prepaid Gift Card Select Styl…" at bounding box center [347, 466] width 563 height 34
type input "D"
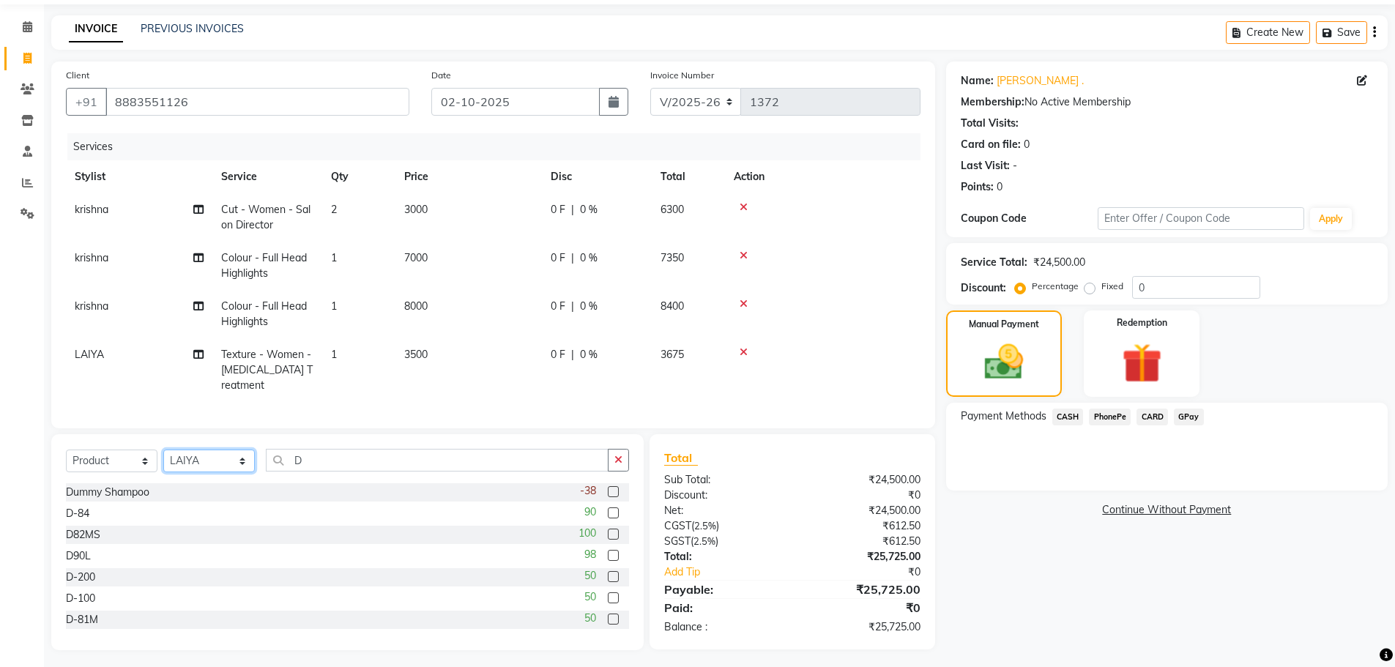
click at [216, 467] on select "Select Stylist [PERSON_NAME] [PERSON_NAME] [PERSON_NAME] [PERSON_NAME] krishna …" at bounding box center [209, 461] width 92 height 23
select select "63765"
click at [163, 450] on select "Select Stylist [PERSON_NAME] [PERSON_NAME] [PERSON_NAME] [PERSON_NAME] krishna …" at bounding box center [209, 461] width 92 height 23
drag, startPoint x: 325, startPoint y: 456, endPoint x: 86, endPoint y: 444, distance: 239.8
click at [86, 444] on div "Select Service Product Membership Package Voucher Prepaid Gift Card Select Styl…" at bounding box center [347, 542] width 592 height 216
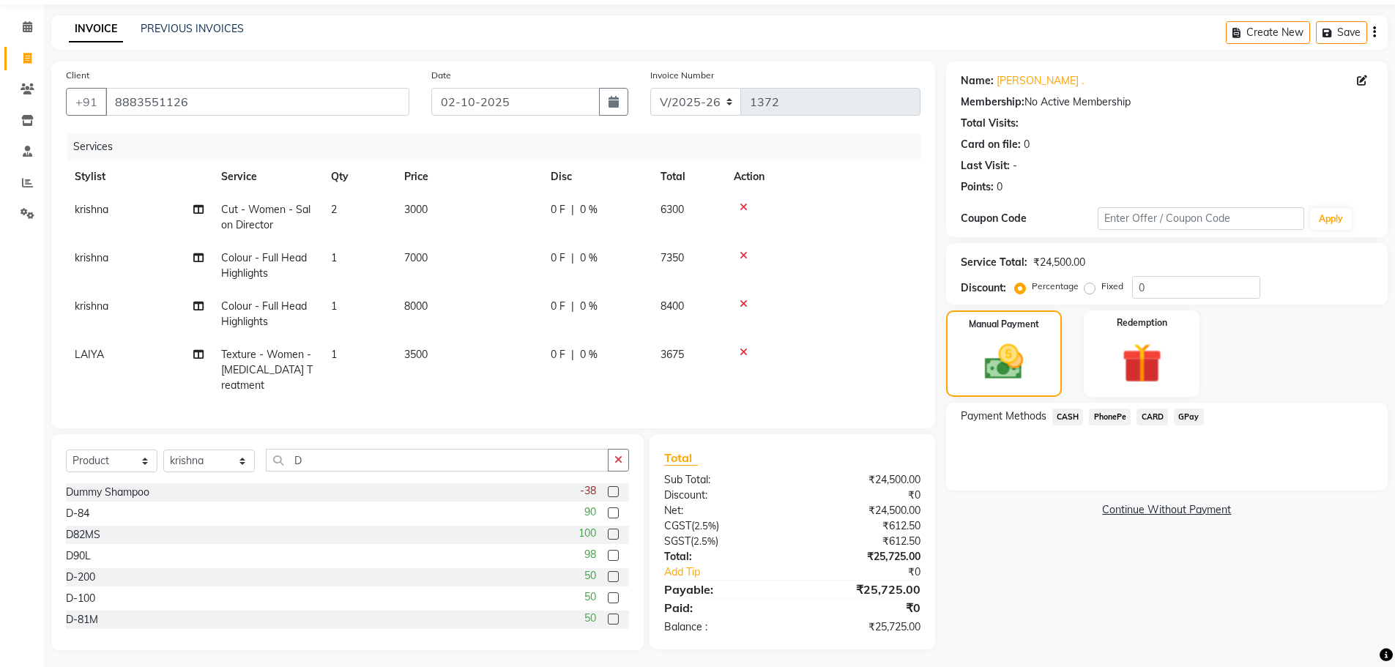
click at [608, 487] on label at bounding box center [613, 491] width 11 height 11
click at [608, 488] on input "checkbox" at bounding box center [613, 493] width 10 height 10
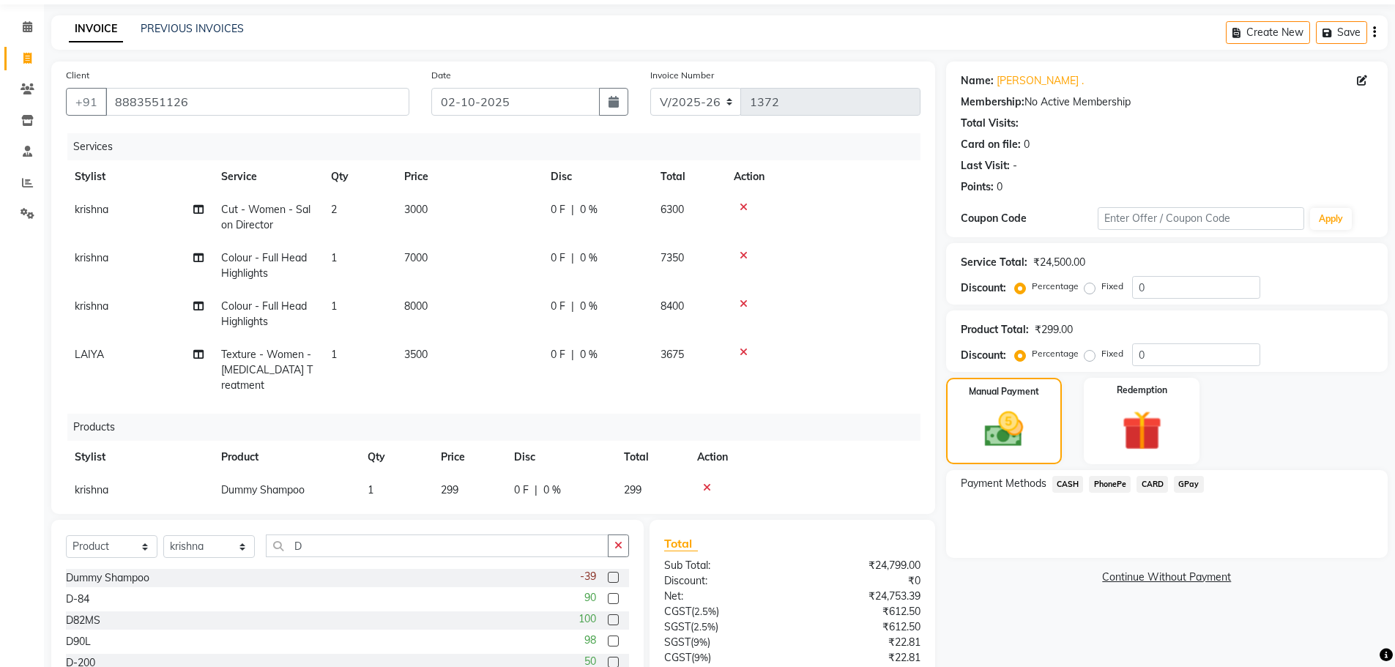
click at [596, 573] on div "-39" at bounding box center [604, 578] width 49 height 18
click at [608, 575] on label at bounding box center [613, 577] width 11 height 11
click at [608, 575] on input "checkbox" at bounding box center [613, 578] width 10 height 10
checkbox input "false"
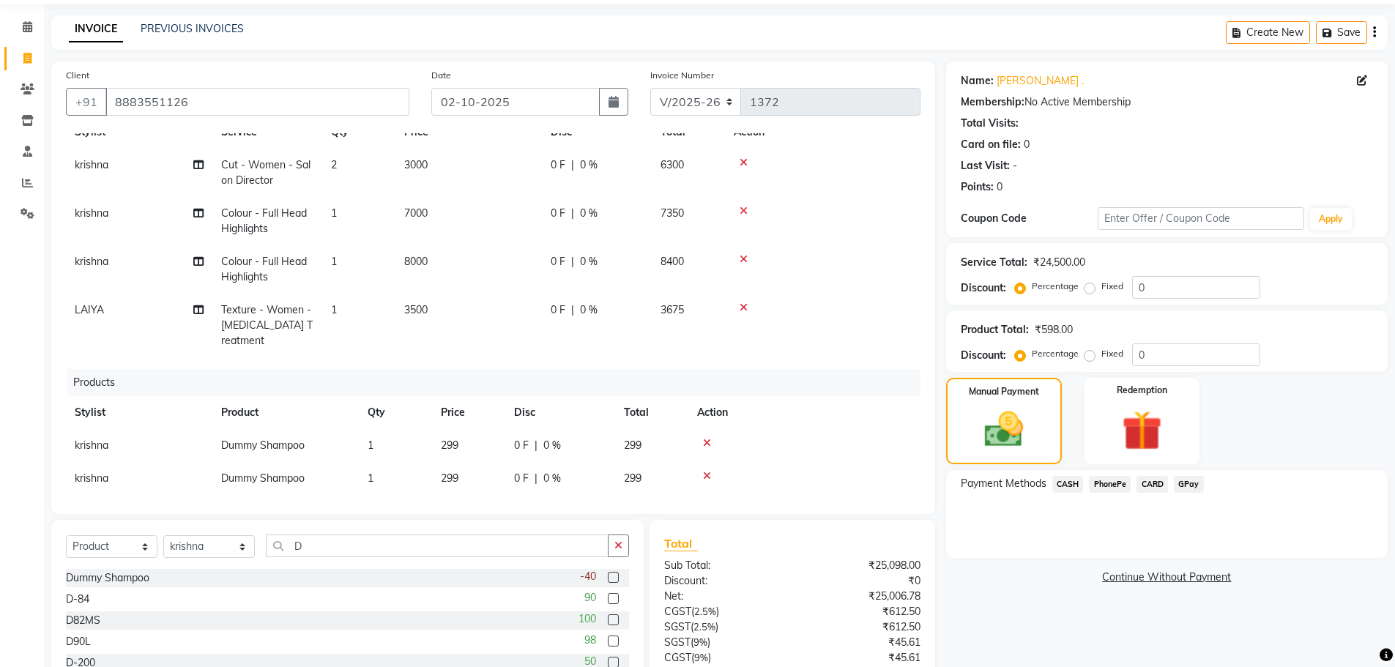
scroll to position [48, 0]
click at [453, 434] on td "299" at bounding box center [468, 442] width 73 height 33
select select "63765"
drag, startPoint x: 488, startPoint y: 423, endPoint x: 384, endPoint y: 429, distance: 103.4
click at [384, 429] on tr "ammu binitha gabi HEUBUALE Julia Smith Justin khadir krishna LAIYA MALIK mercy …" at bounding box center [493, 446] width 855 height 40
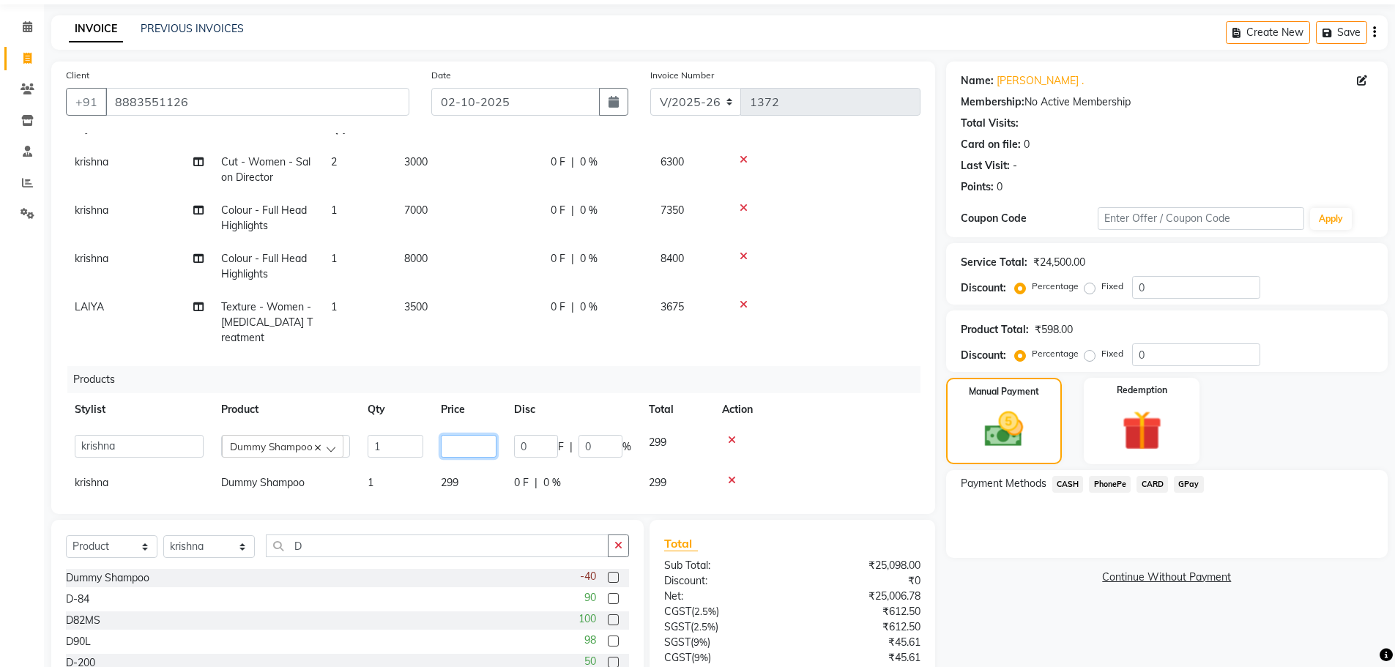
type input "9"
type input "990"
click at [449, 476] on span "299" at bounding box center [450, 482] width 18 height 13
select select "63765"
drag, startPoint x: 480, startPoint y: 461, endPoint x: 363, endPoint y: 464, distance: 117.2
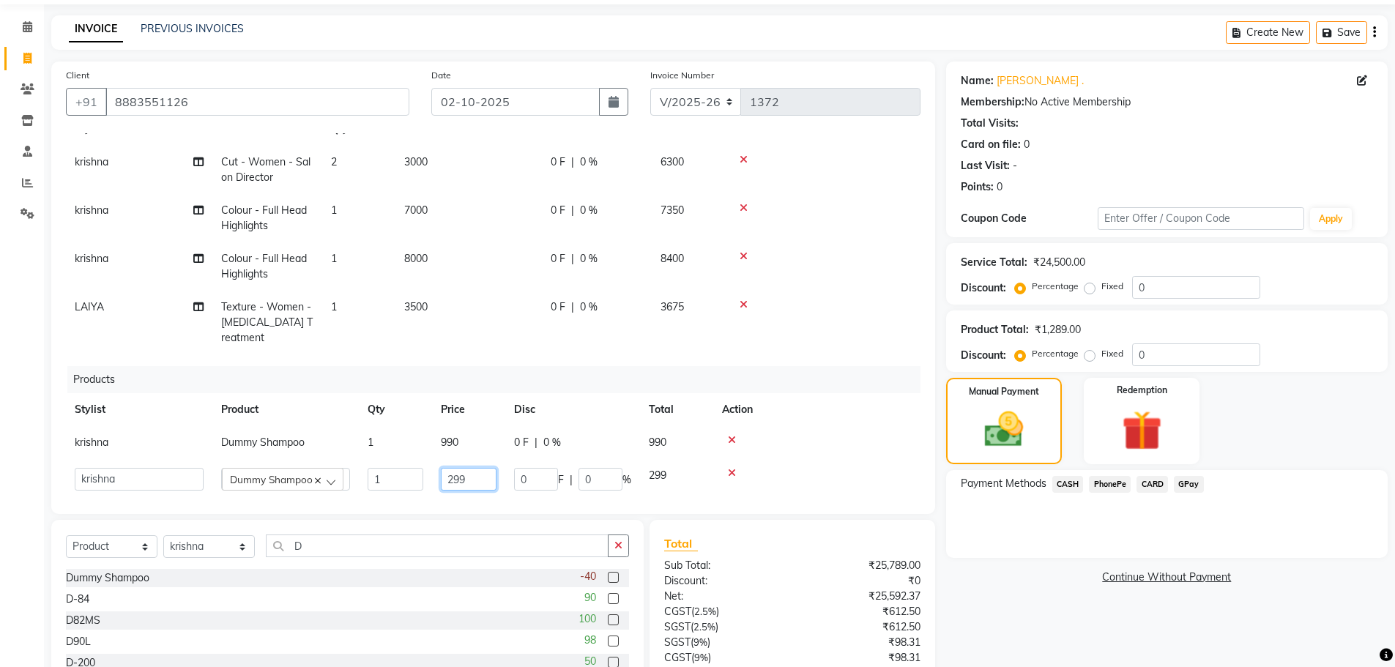
click at [363, 464] on tr "ammu binitha gabi HEUBUALE Julia Smith Justin khadir krishna LAIYA MALIK mercy …" at bounding box center [493, 479] width 855 height 40
type input "1000"
click at [768, 435] on div at bounding box center [817, 440] width 190 height 10
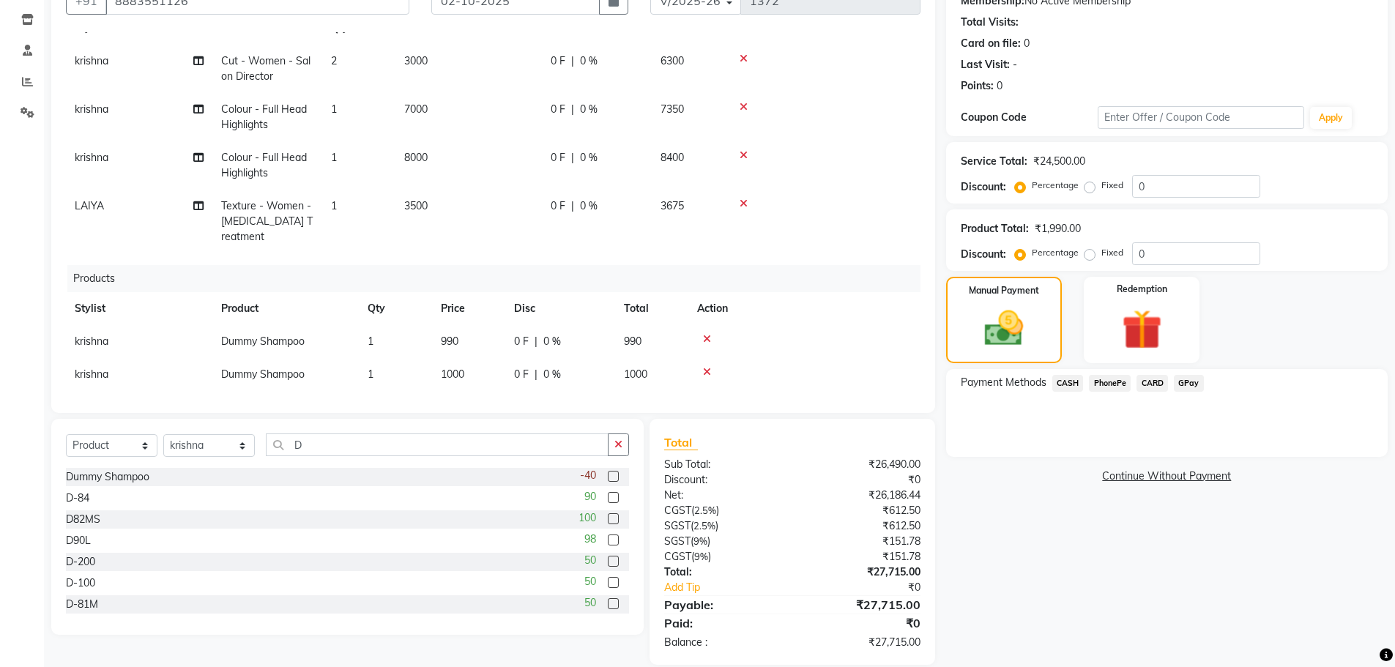
scroll to position [169, 0]
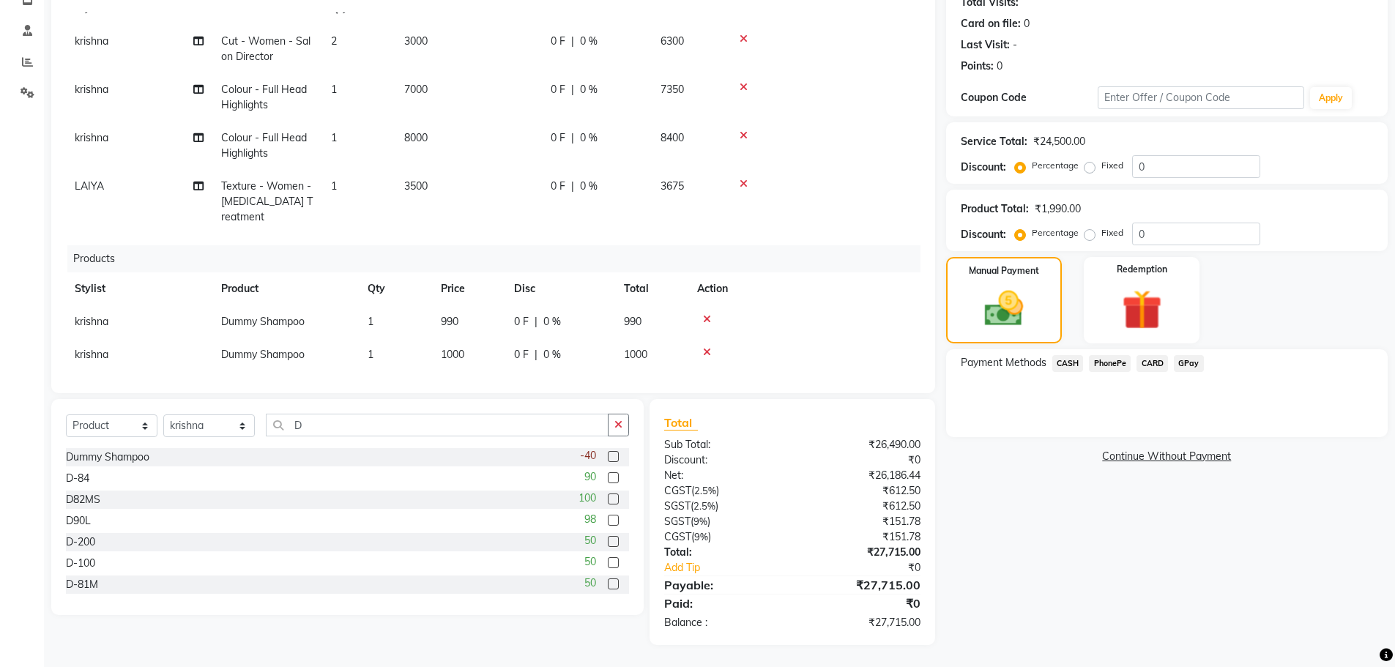
click at [1162, 365] on span "CARD" at bounding box center [1152, 363] width 31 height 17
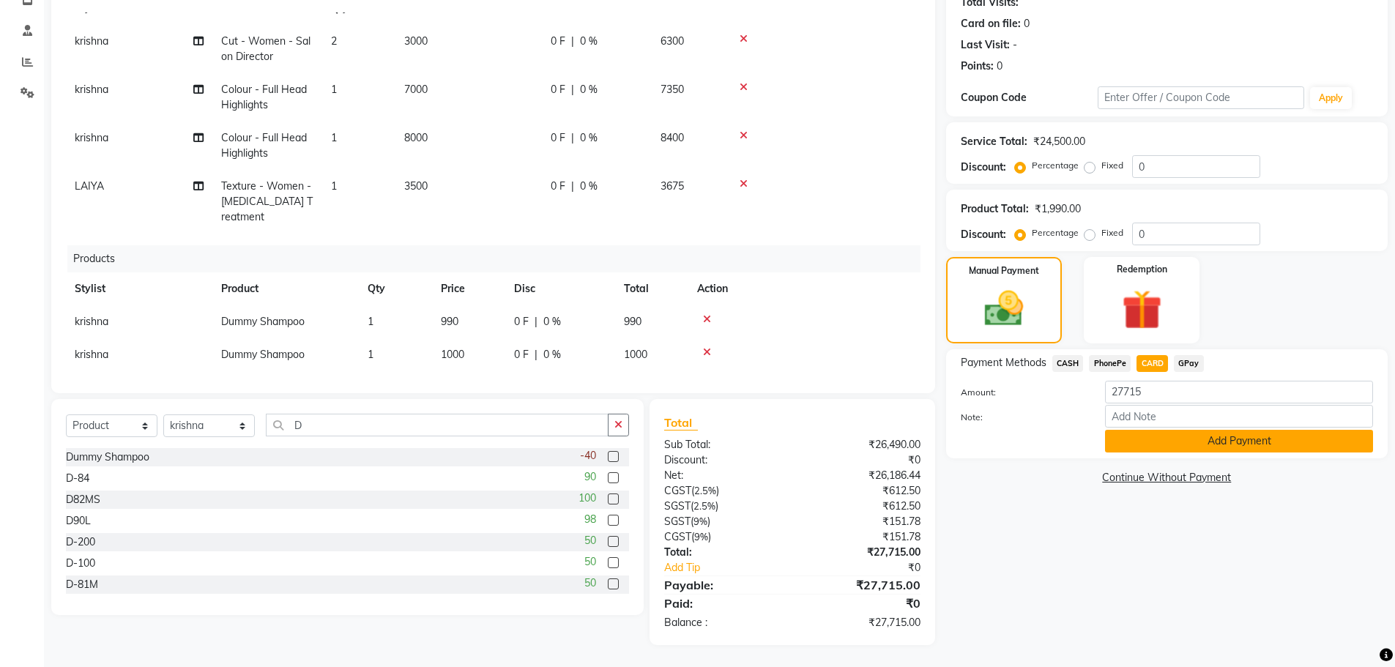
click at [1225, 443] on button "Add Payment" at bounding box center [1239, 441] width 268 height 23
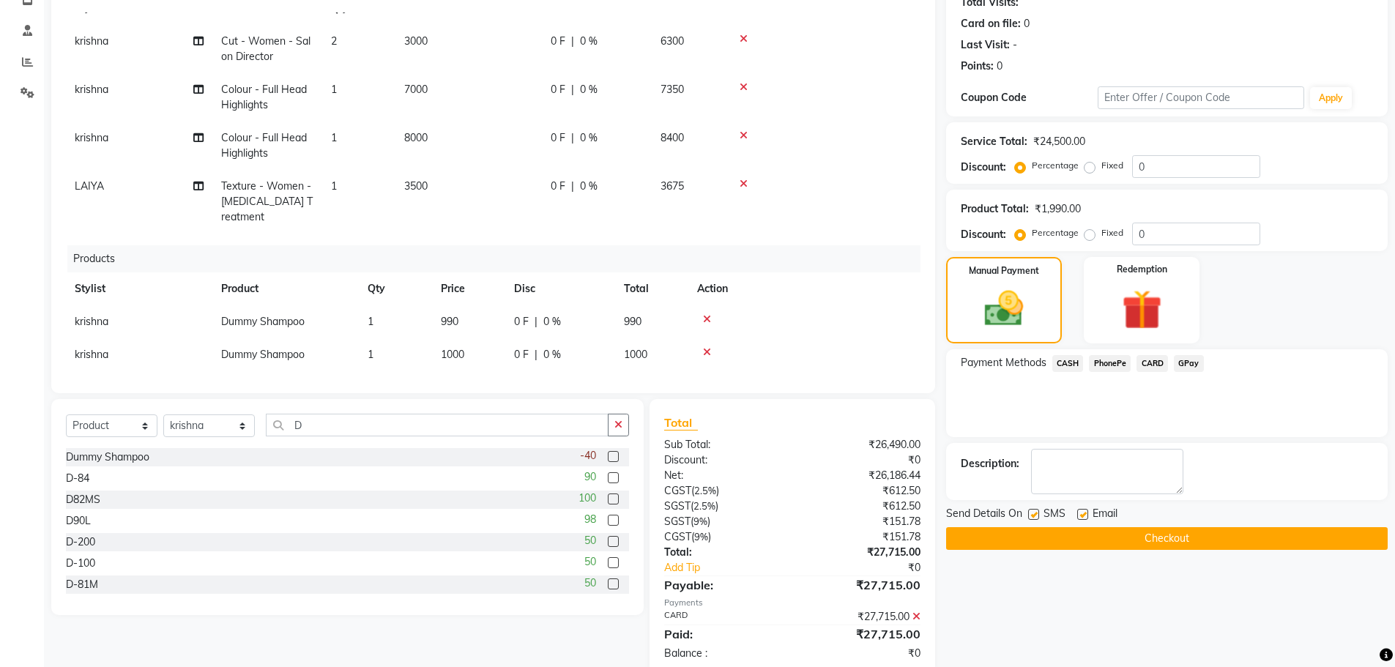
click at [1233, 538] on button "Checkout" at bounding box center [1167, 538] width 442 height 23
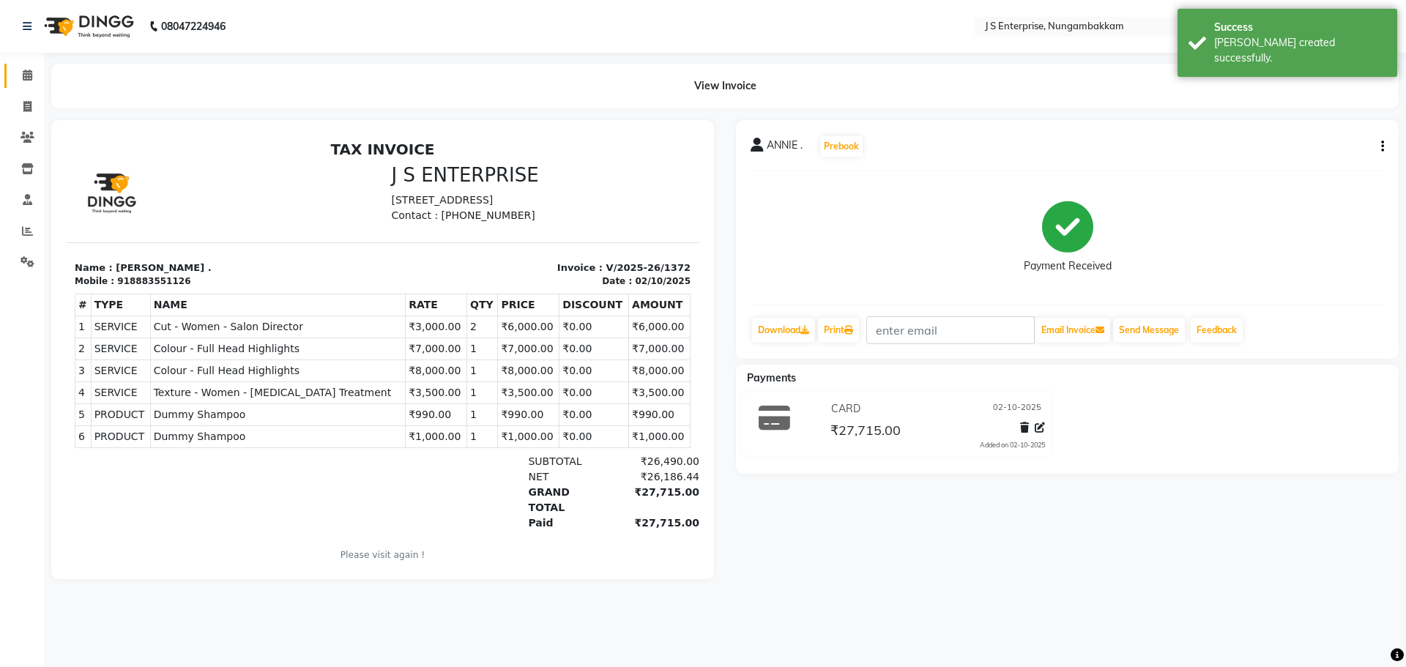
click at [23, 65] on link "Calendar" at bounding box center [21, 76] width 35 height 24
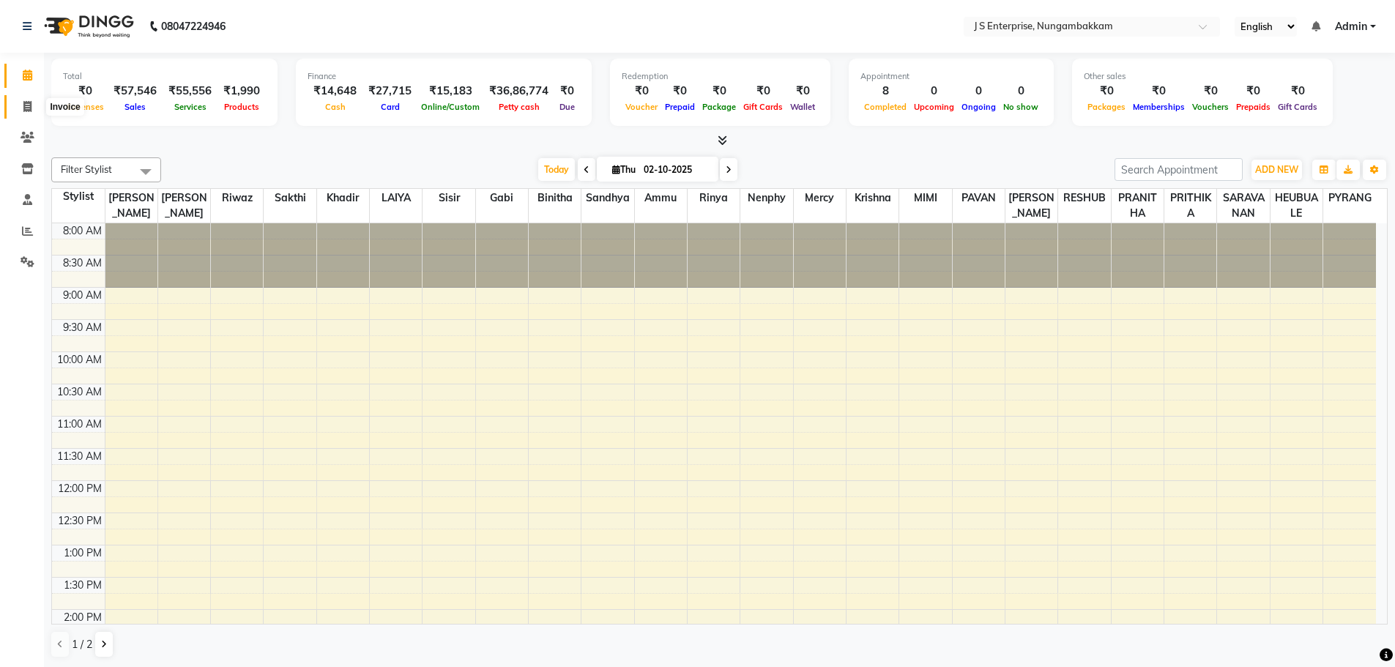
click at [21, 106] on span at bounding box center [28, 107] width 26 height 17
select select "service"
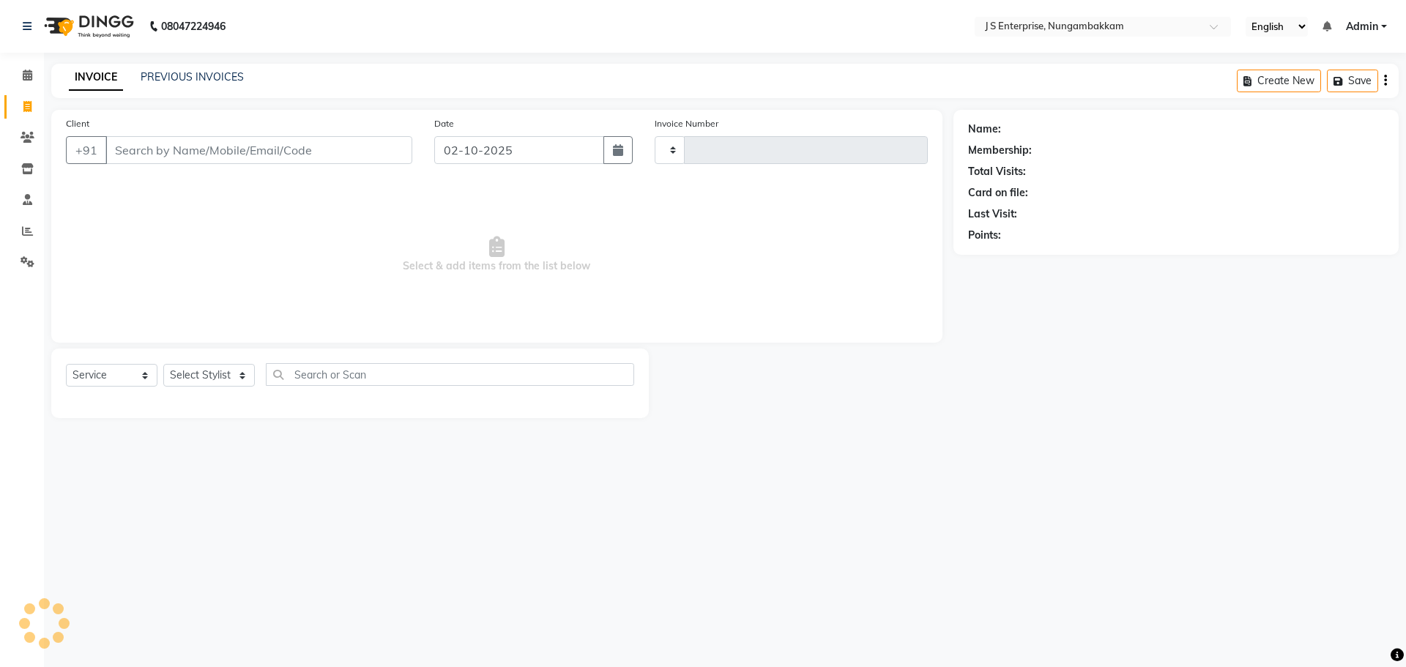
type input "1373"
select select "7359"
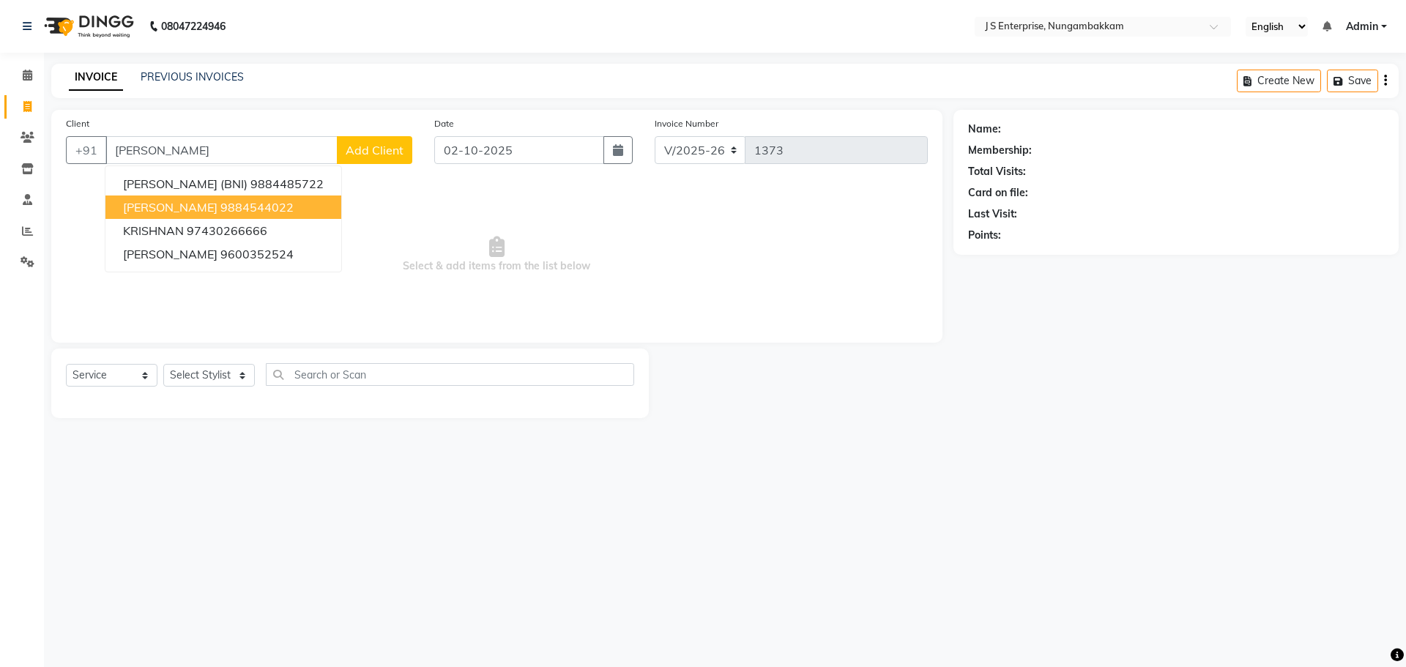
click at [220, 212] on ngb-highlight "9884544022" at bounding box center [256, 207] width 73 height 15
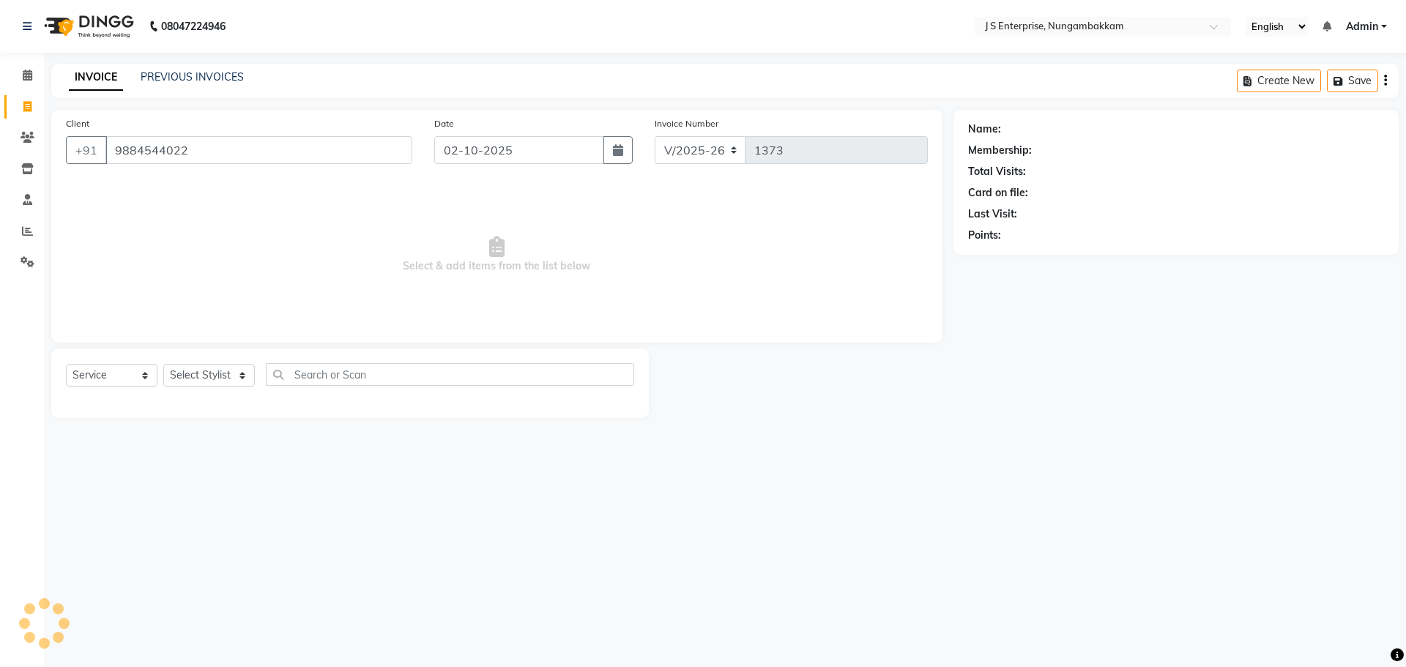
type input "9884544022"
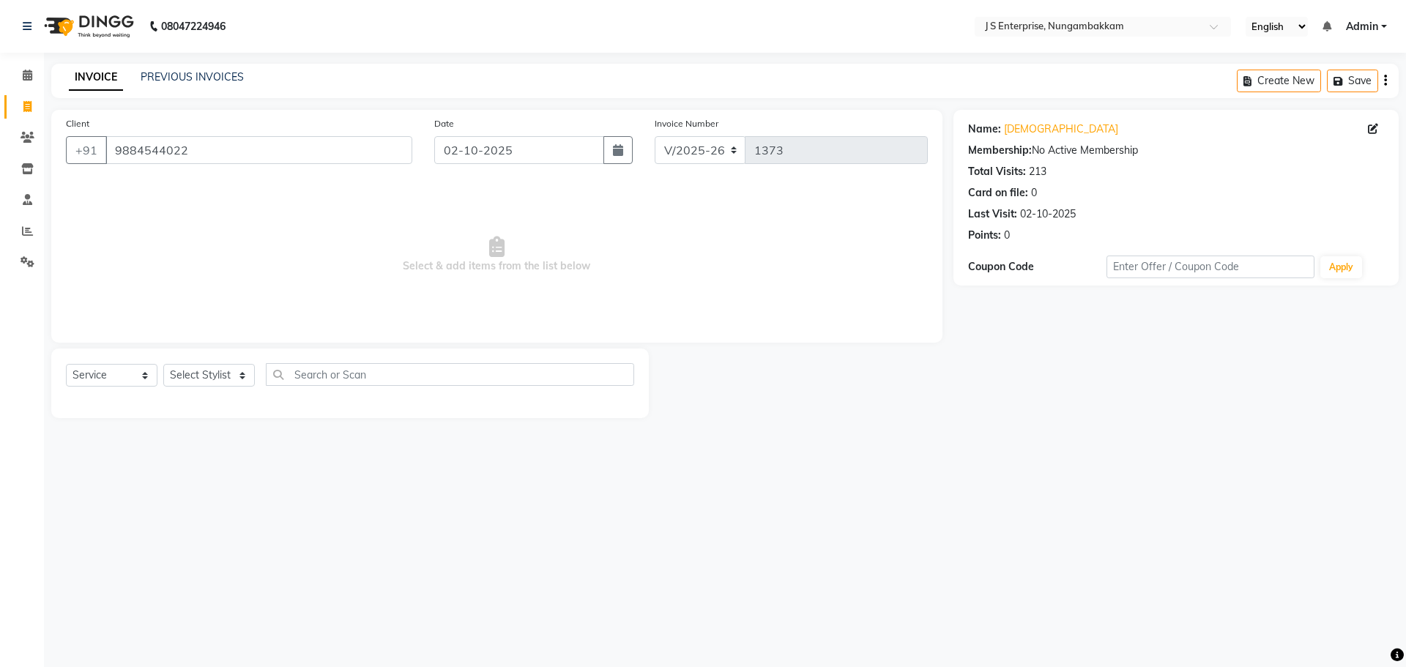
drag, startPoint x: 210, startPoint y: 353, endPoint x: 218, endPoint y: 376, distance: 24.1
click at [210, 357] on div "Select Service Product Membership Package Voucher Prepaid Gift Card Select Styl…" at bounding box center [350, 384] width 598 height 70
click at [218, 376] on select "Select Stylist [PERSON_NAME] [PERSON_NAME] [PERSON_NAME] [PERSON_NAME] krishna …" at bounding box center [209, 375] width 92 height 23
select select "63706"
click at [163, 364] on select "Select Stylist [PERSON_NAME] [PERSON_NAME] [PERSON_NAME] [PERSON_NAME] krishna …" at bounding box center [209, 375] width 92 height 23
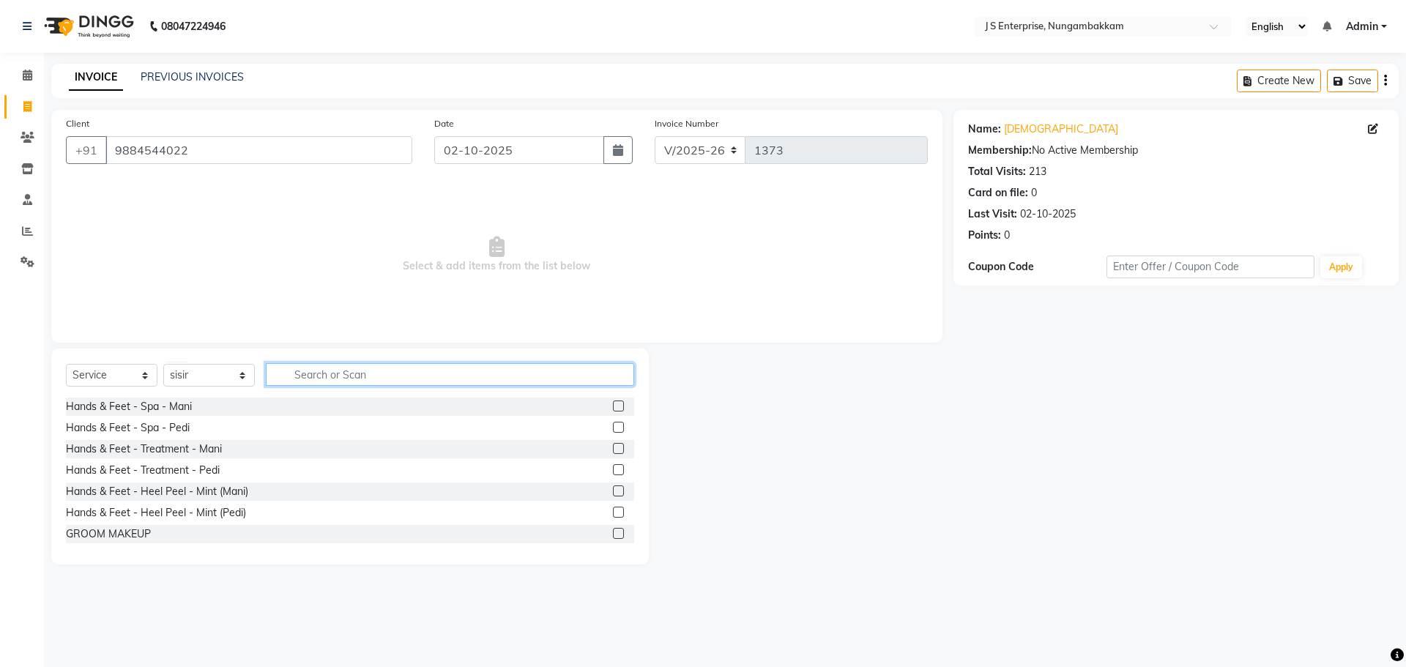
click at [415, 373] on input "text" at bounding box center [450, 374] width 368 height 23
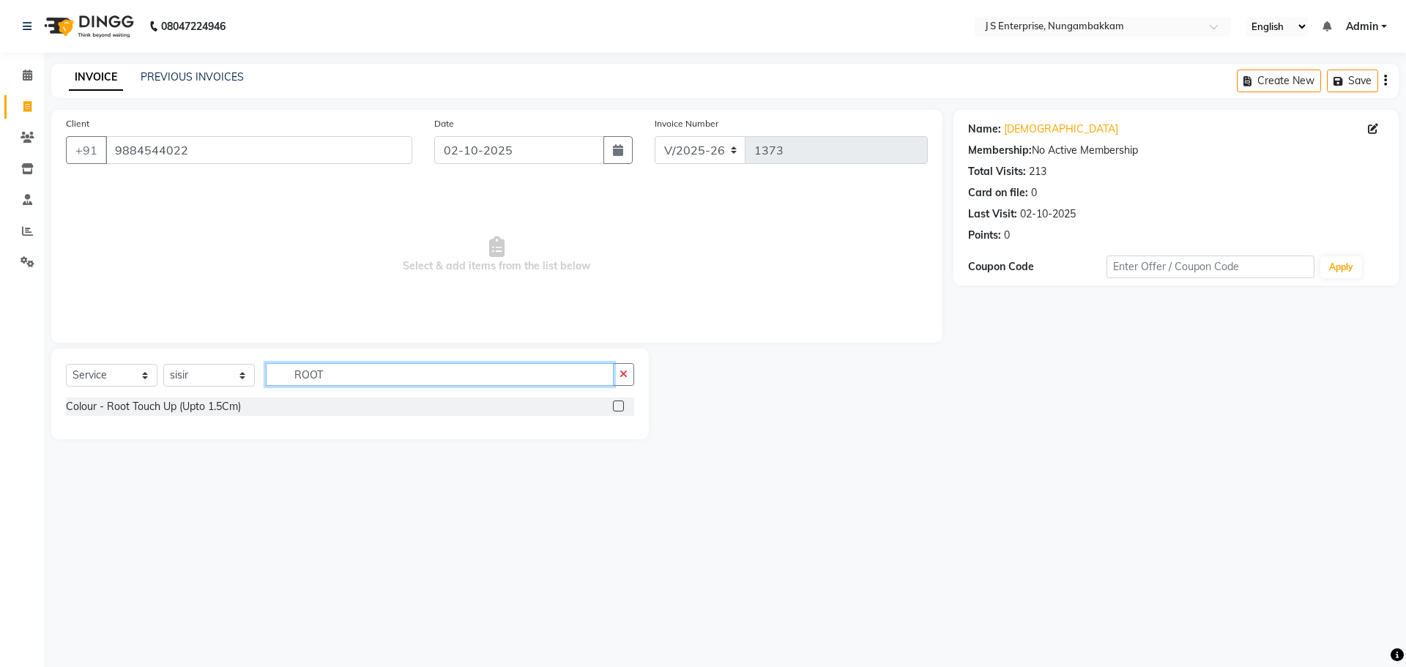
type input "ROOT"
click at [625, 406] on div at bounding box center [623, 407] width 21 height 18
click at [620, 406] on label at bounding box center [618, 406] width 11 height 11
click at [620, 406] on input "checkbox" at bounding box center [618, 407] width 10 height 10
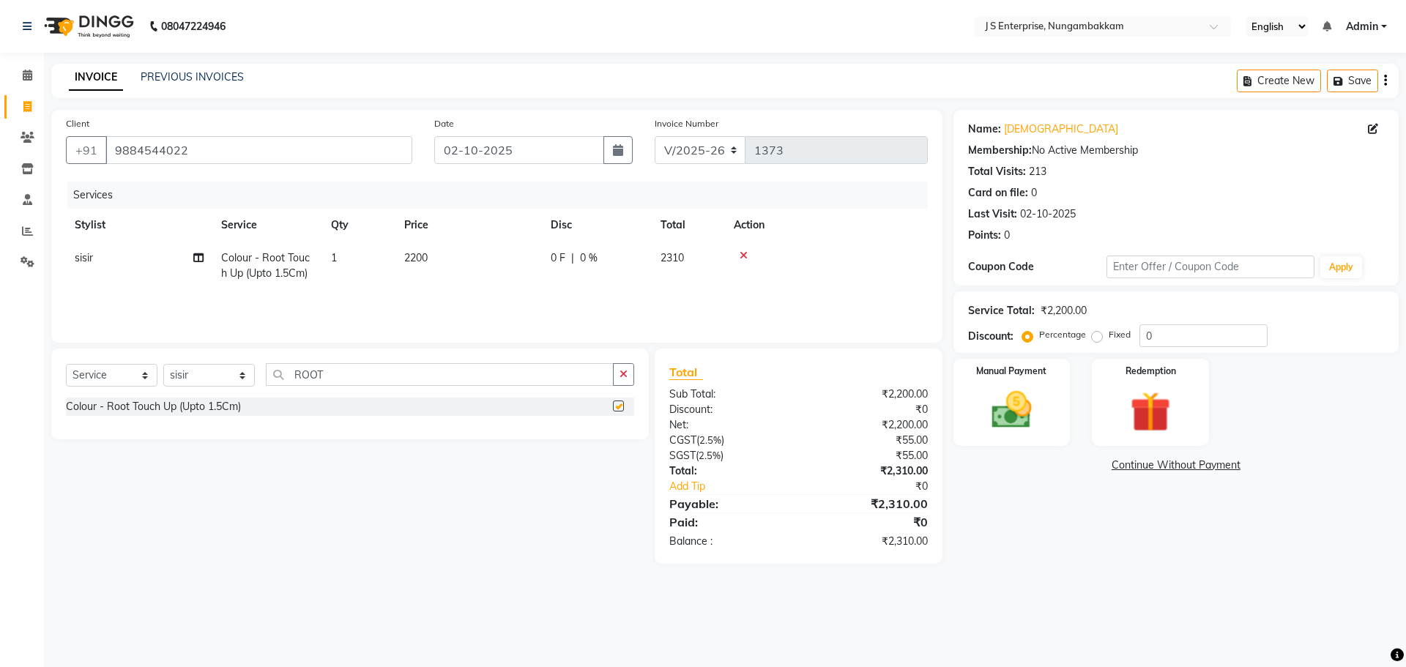
checkbox input "false"
drag, startPoint x: 847, startPoint y: 263, endPoint x: 850, endPoint y: 273, distance: 10.9
click at [847, 264] on td at bounding box center [826, 266] width 203 height 48
click at [980, 402] on img at bounding box center [1012, 410] width 68 height 48
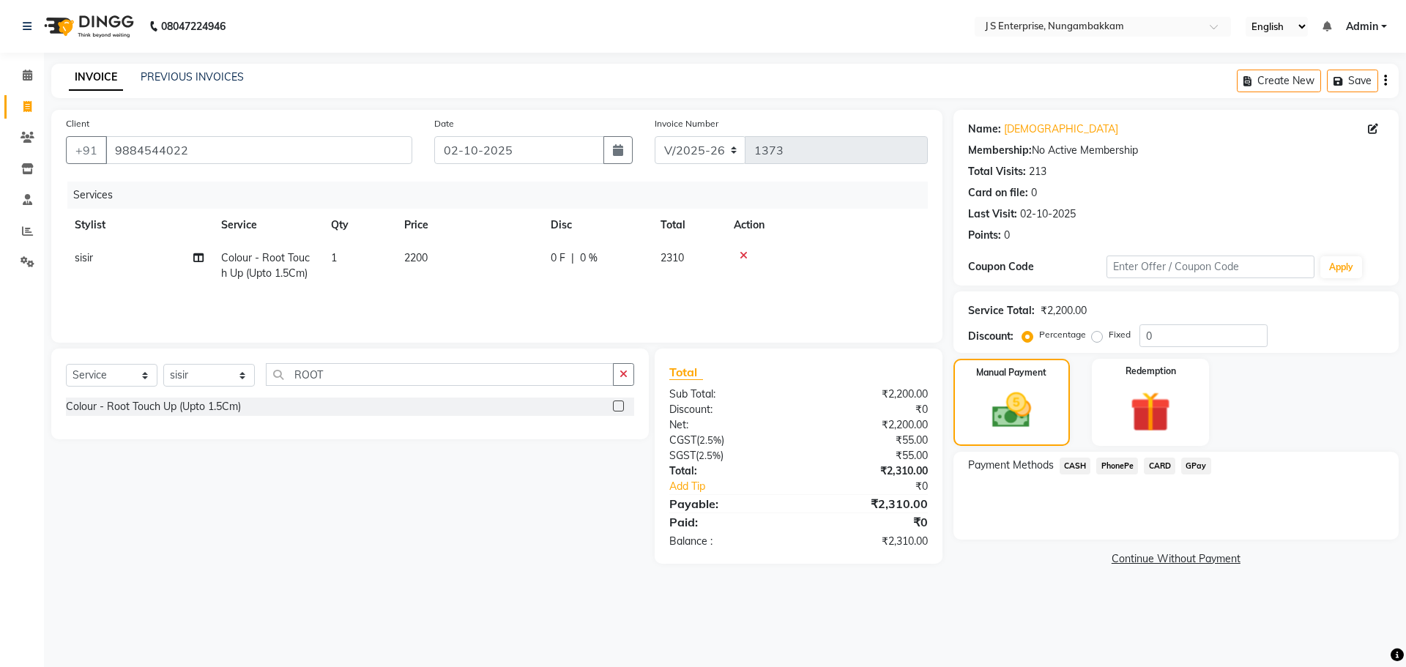
click at [1167, 469] on span "CARD" at bounding box center [1159, 466] width 31 height 17
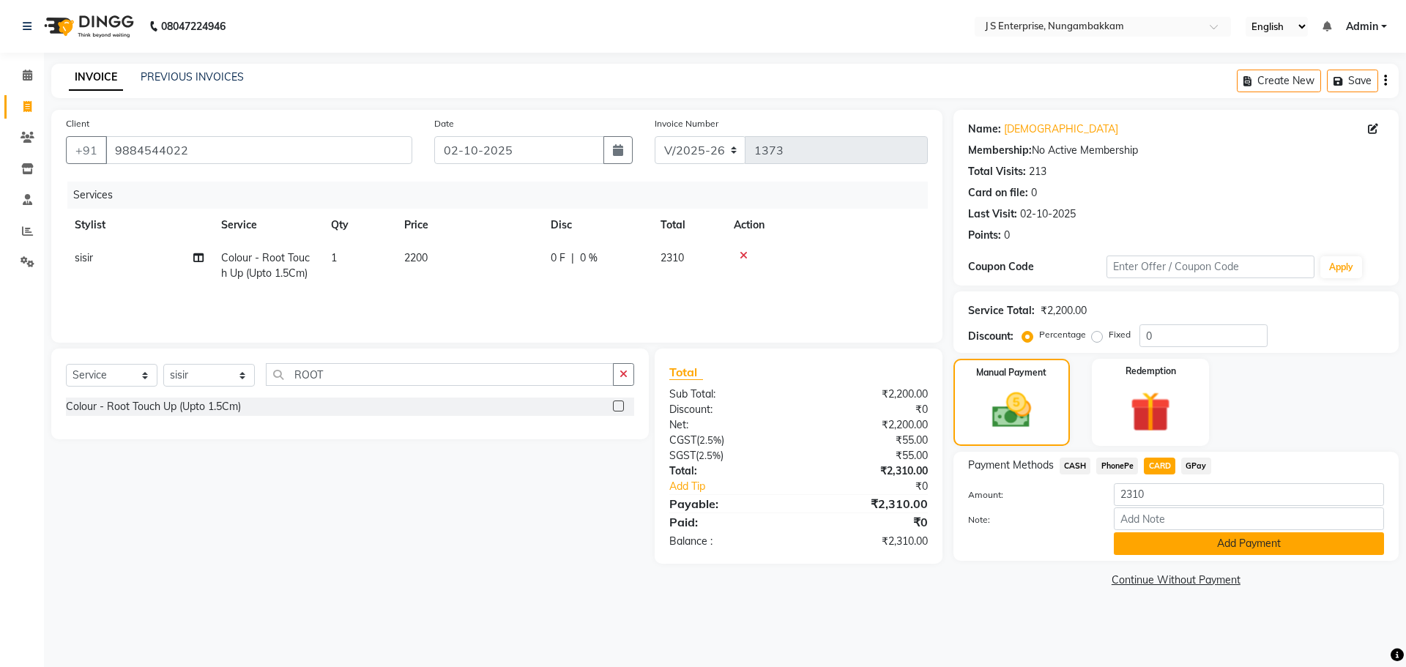
click at [1189, 534] on button "Add Payment" at bounding box center [1249, 543] width 270 height 23
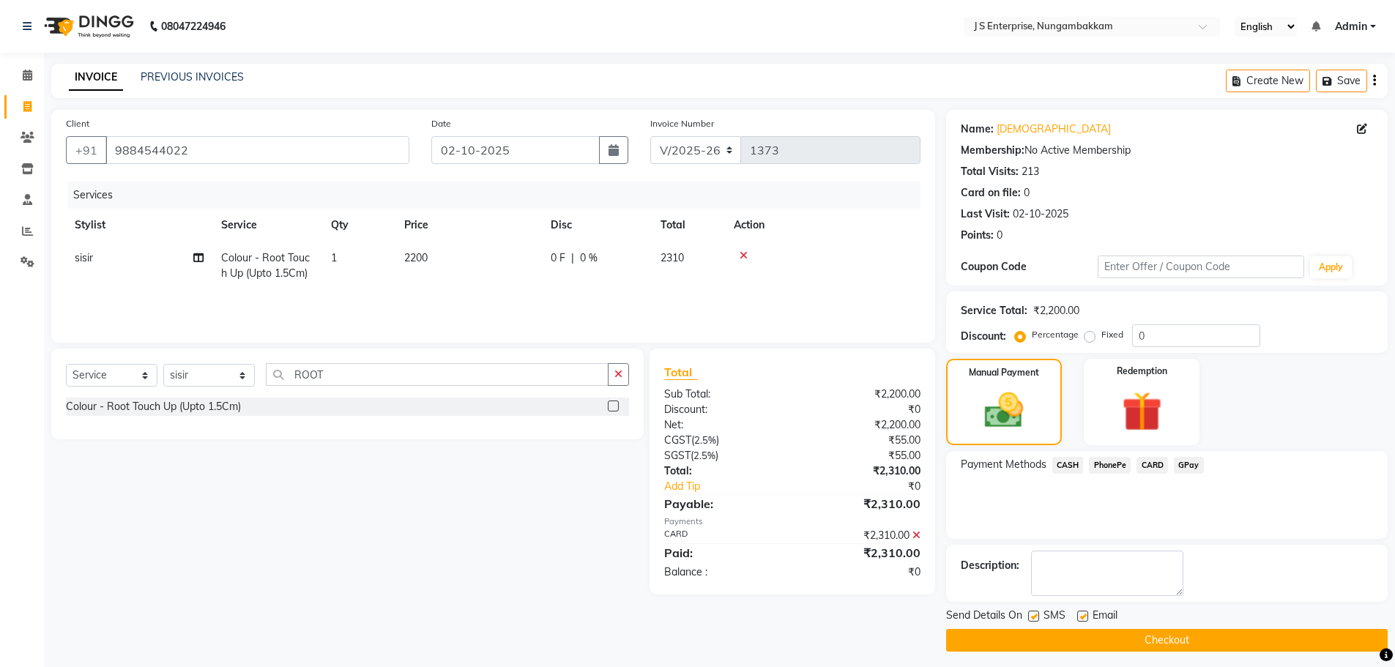
click at [1221, 647] on button "Checkout" at bounding box center [1167, 640] width 442 height 23
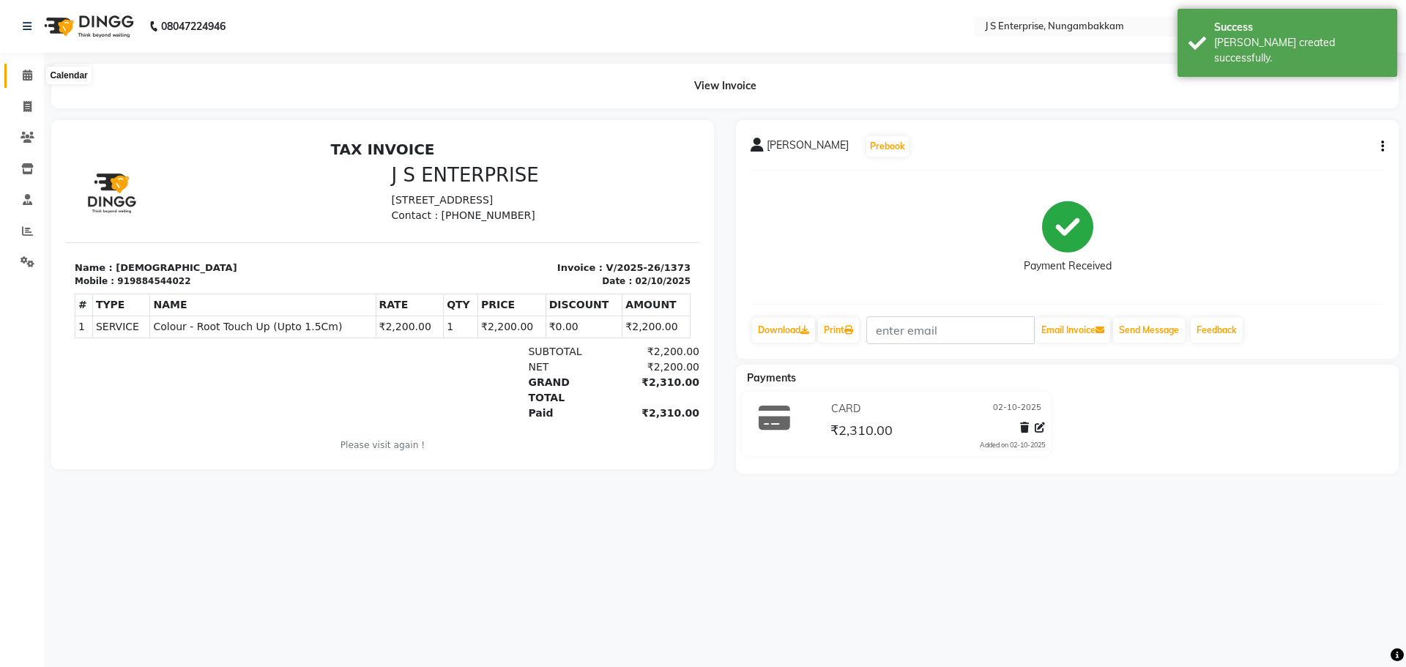
click at [31, 83] on span at bounding box center [28, 75] width 26 height 17
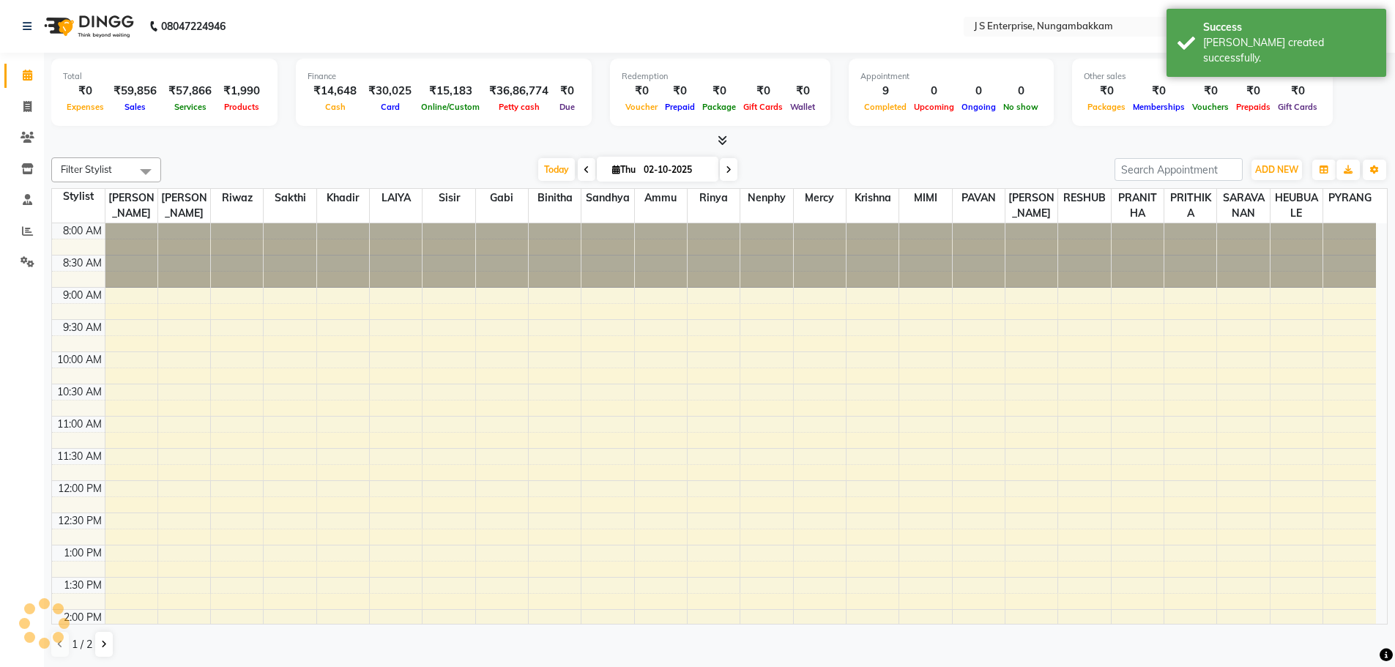
scroll to position [409, 0]
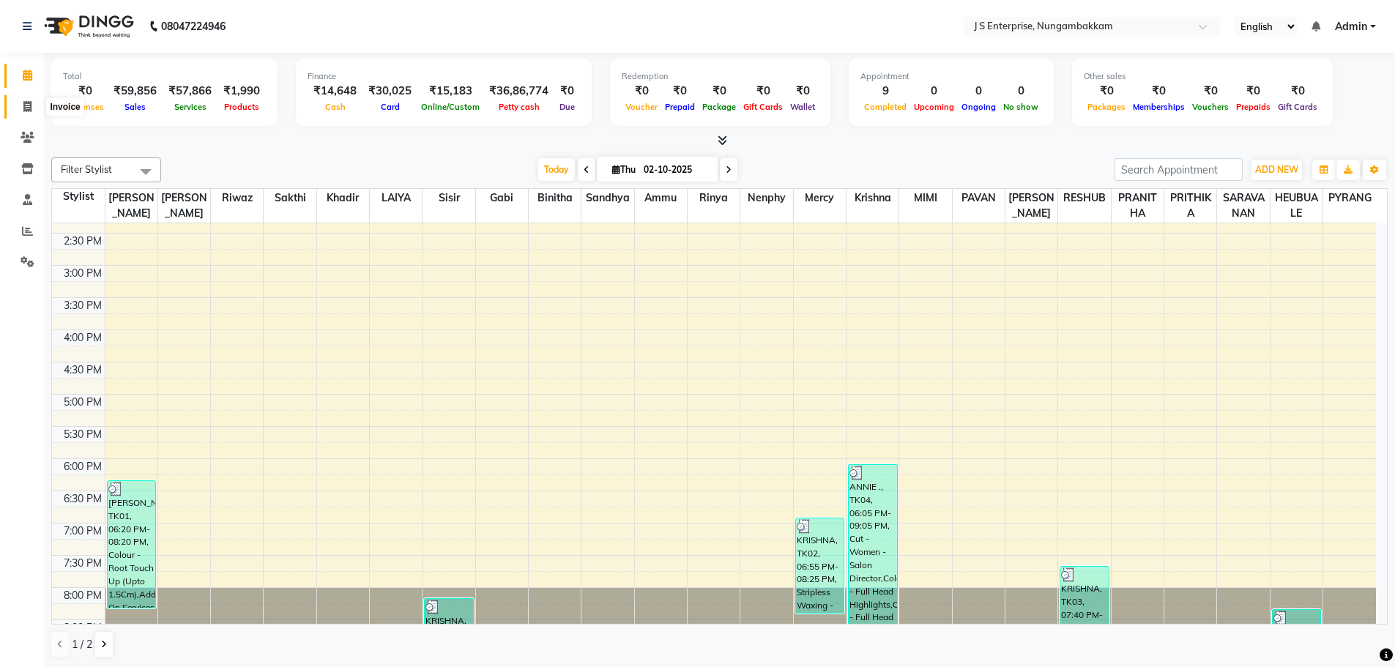
click at [35, 105] on span at bounding box center [28, 107] width 26 height 17
select select "service"
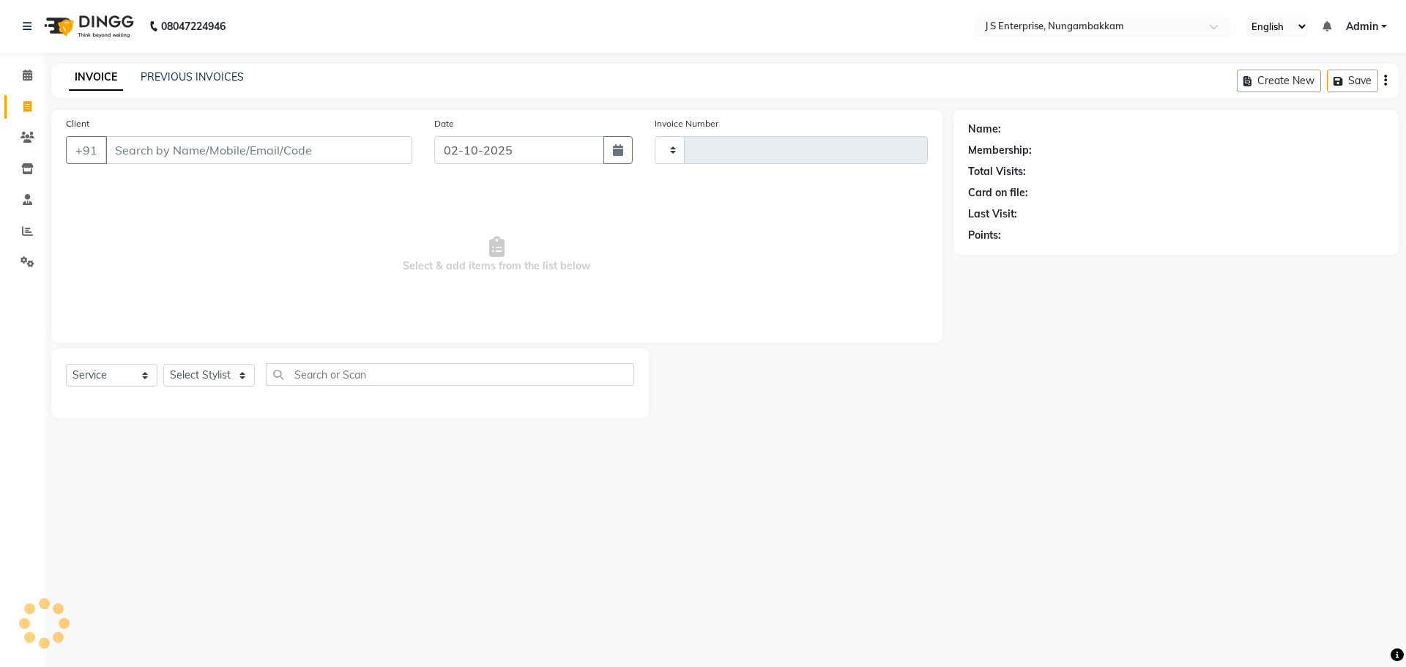
type input "1374"
select select "7359"
click at [35, 85] on link "Calendar" at bounding box center [21, 76] width 35 height 24
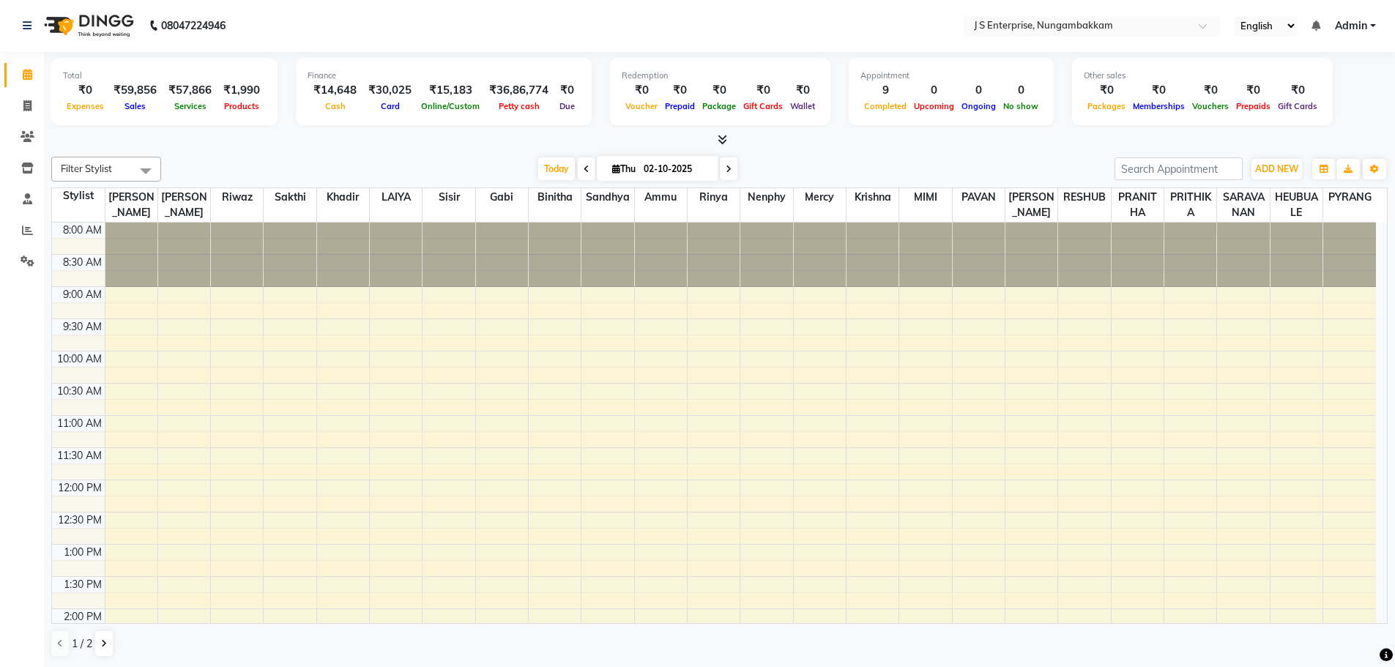
scroll to position [436, 0]
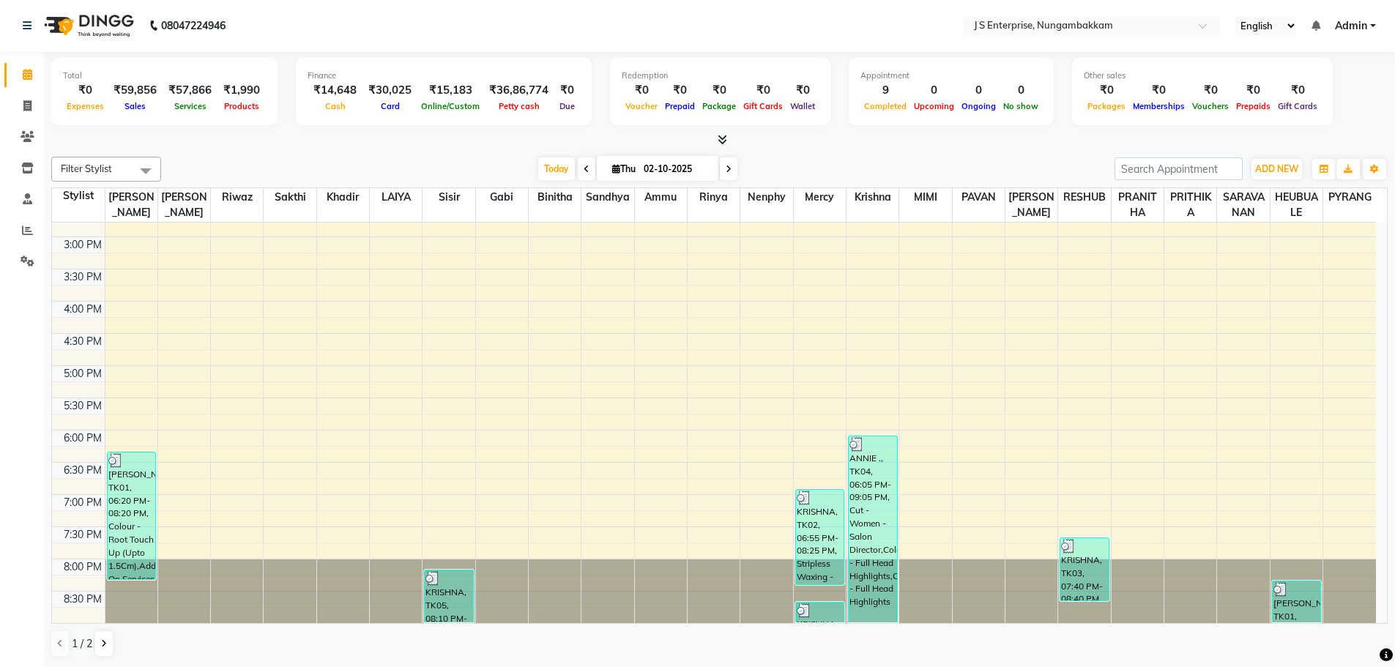
click at [149, 167] on span at bounding box center [145, 171] width 29 height 28
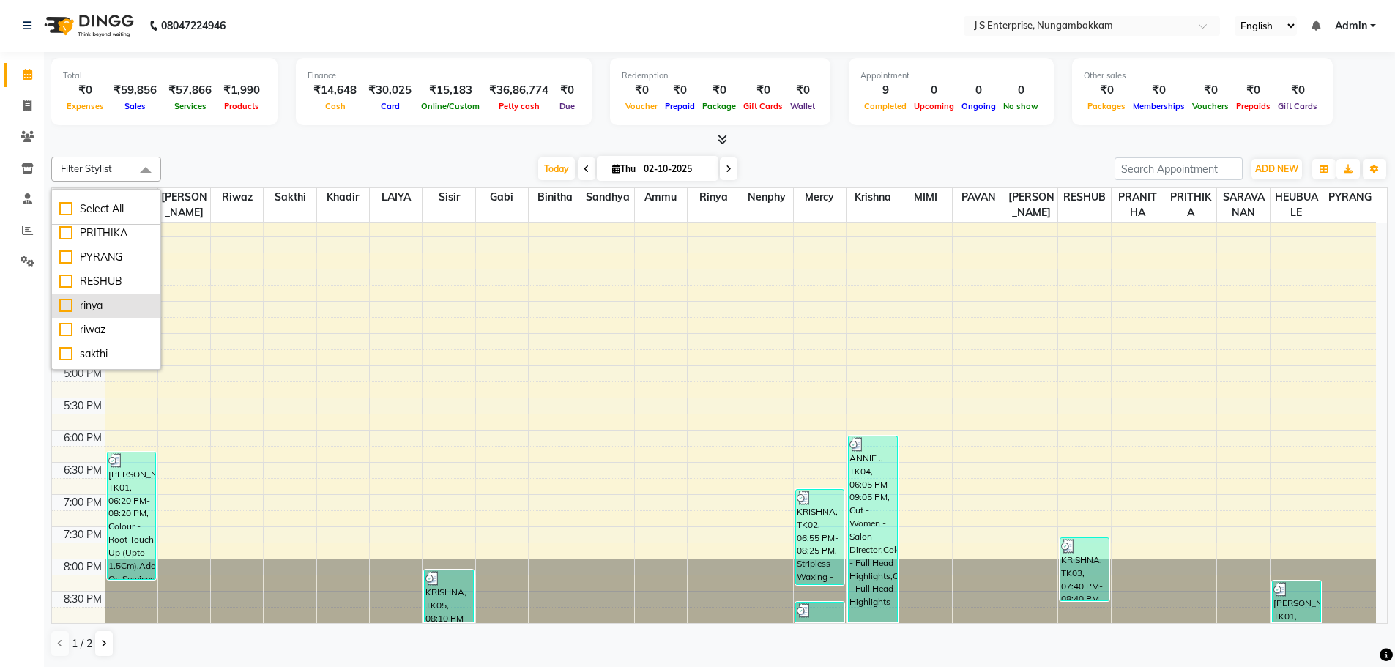
scroll to position [532, 0]
click at [310, 146] on div at bounding box center [719, 140] width 1337 height 15
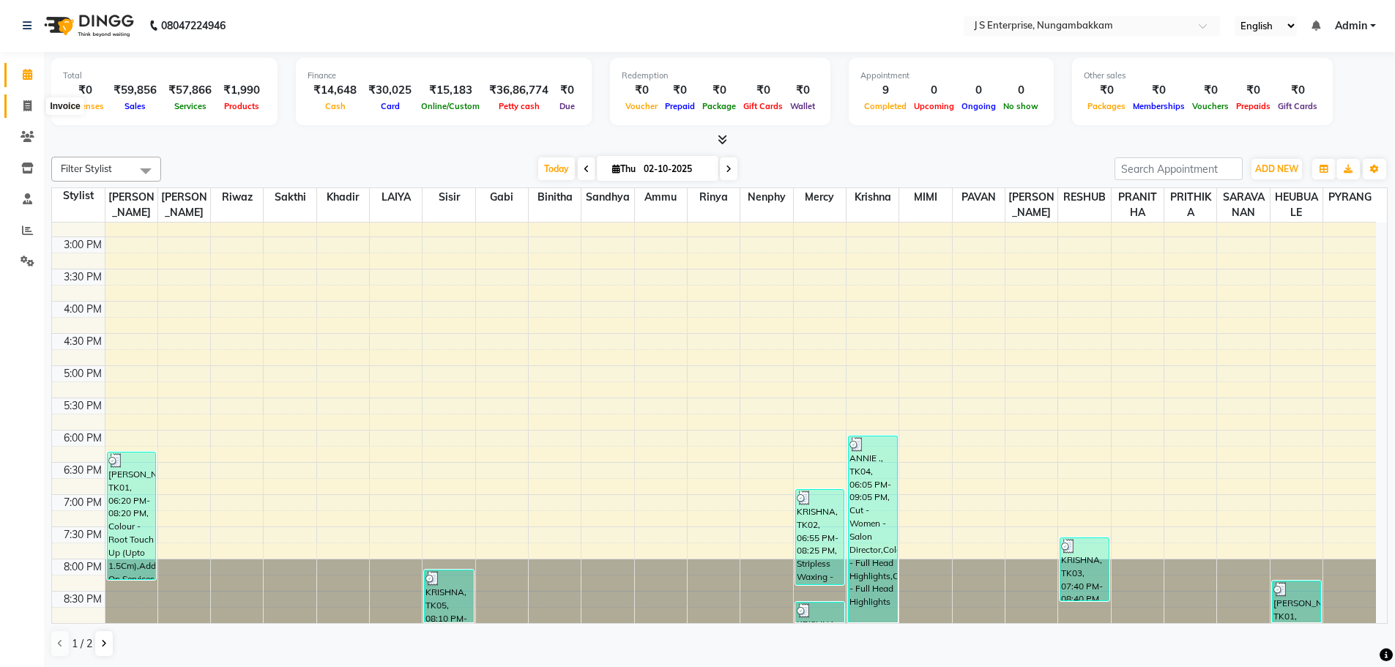
click at [21, 108] on span at bounding box center [28, 106] width 26 height 17
select select "7359"
select select "service"
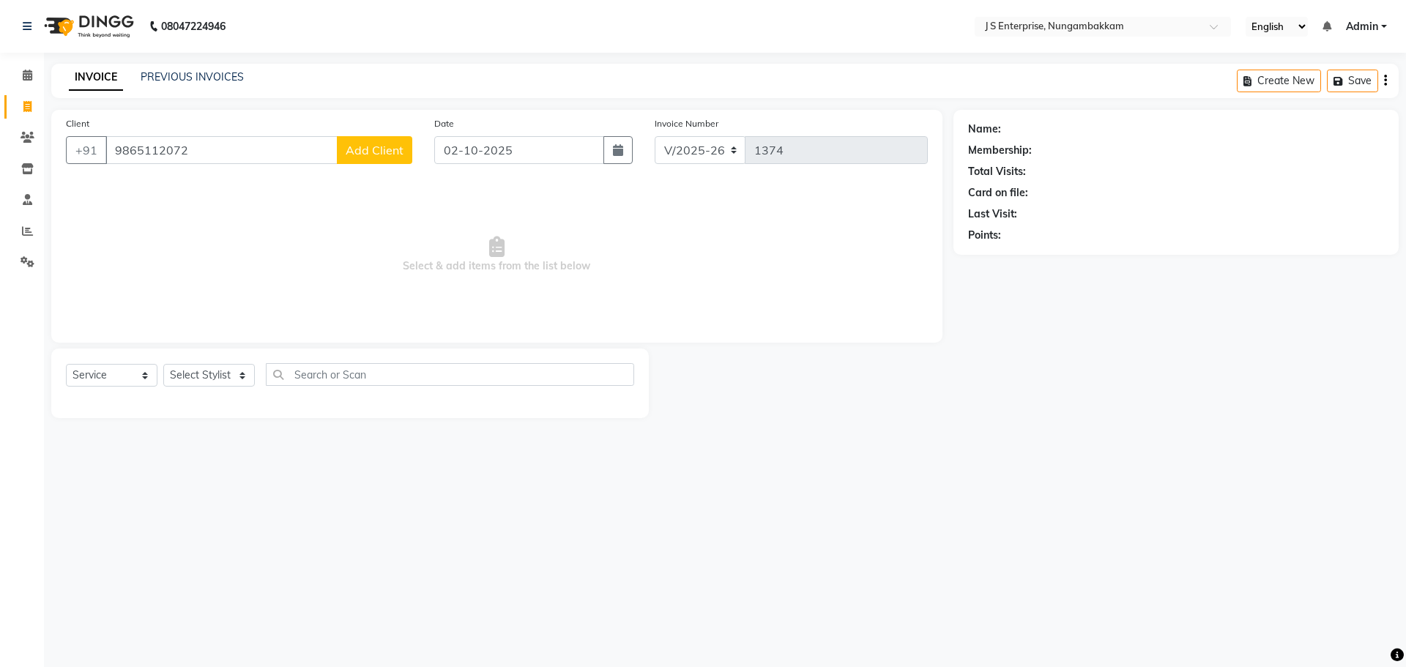
type input "9865112072"
click at [386, 165] on div "Client +91 9865112072 Add Client" at bounding box center [239, 146] width 368 height 60
click at [387, 159] on button "Add Client" at bounding box center [374, 150] width 75 height 28
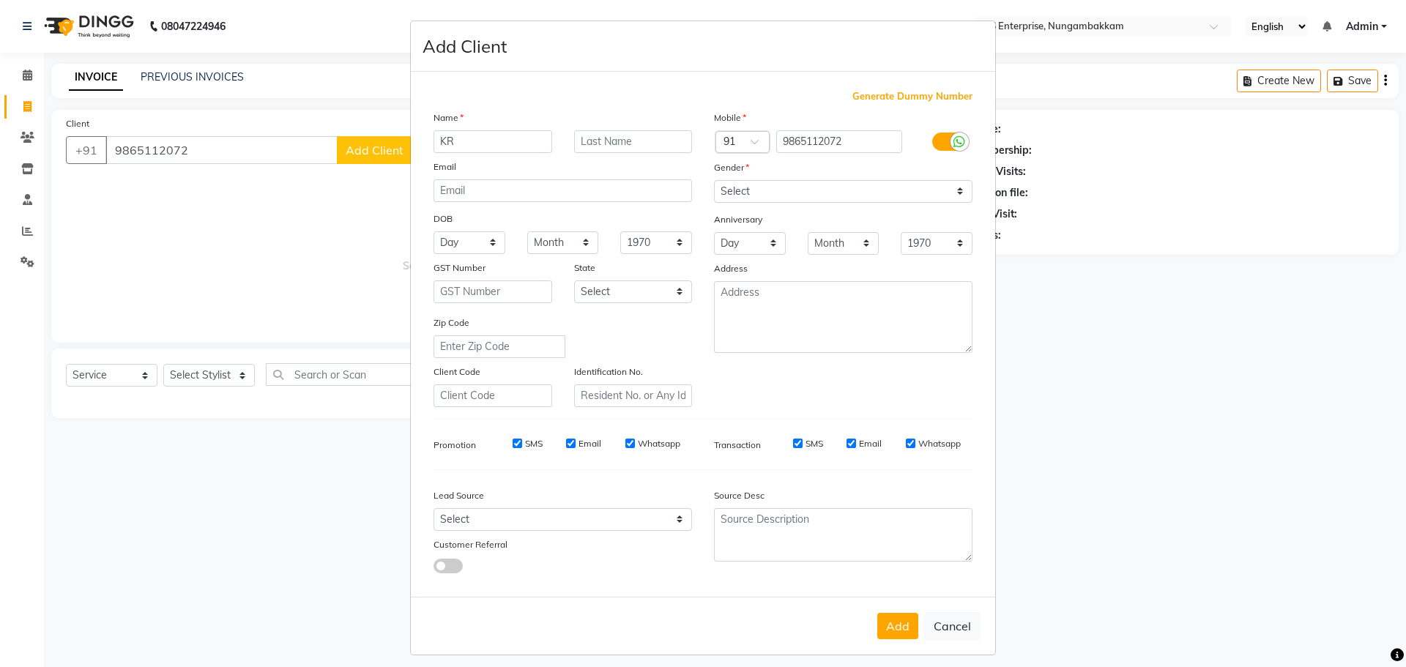
type input "K"
type input "DIVYA"
type input "."
click at [761, 187] on select "Select Male Female Other Prefer Not To Say" at bounding box center [843, 191] width 259 height 23
select select "female"
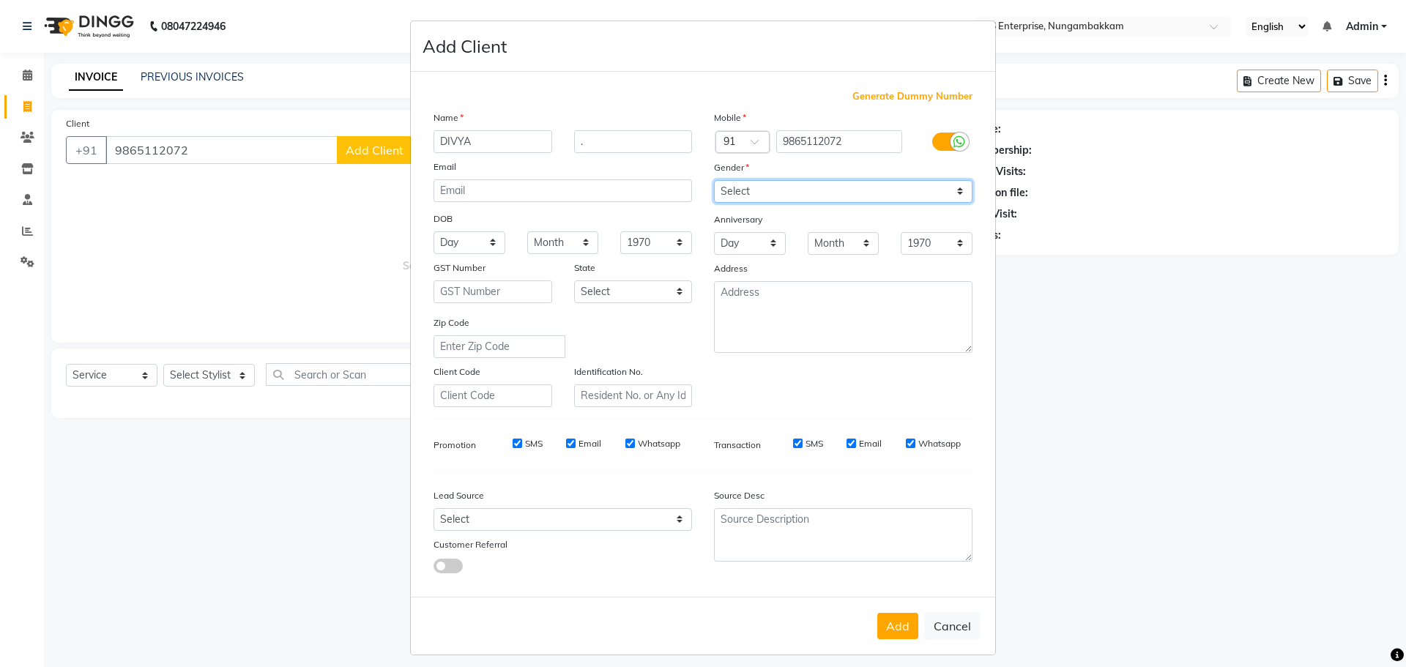
click at [714, 180] on select "Select Male Female Other Prefer Not To Say" at bounding box center [843, 191] width 259 height 23
click at [893, 625] on button "Add" at bounding box center [897, 626] width 41 height 26
select select
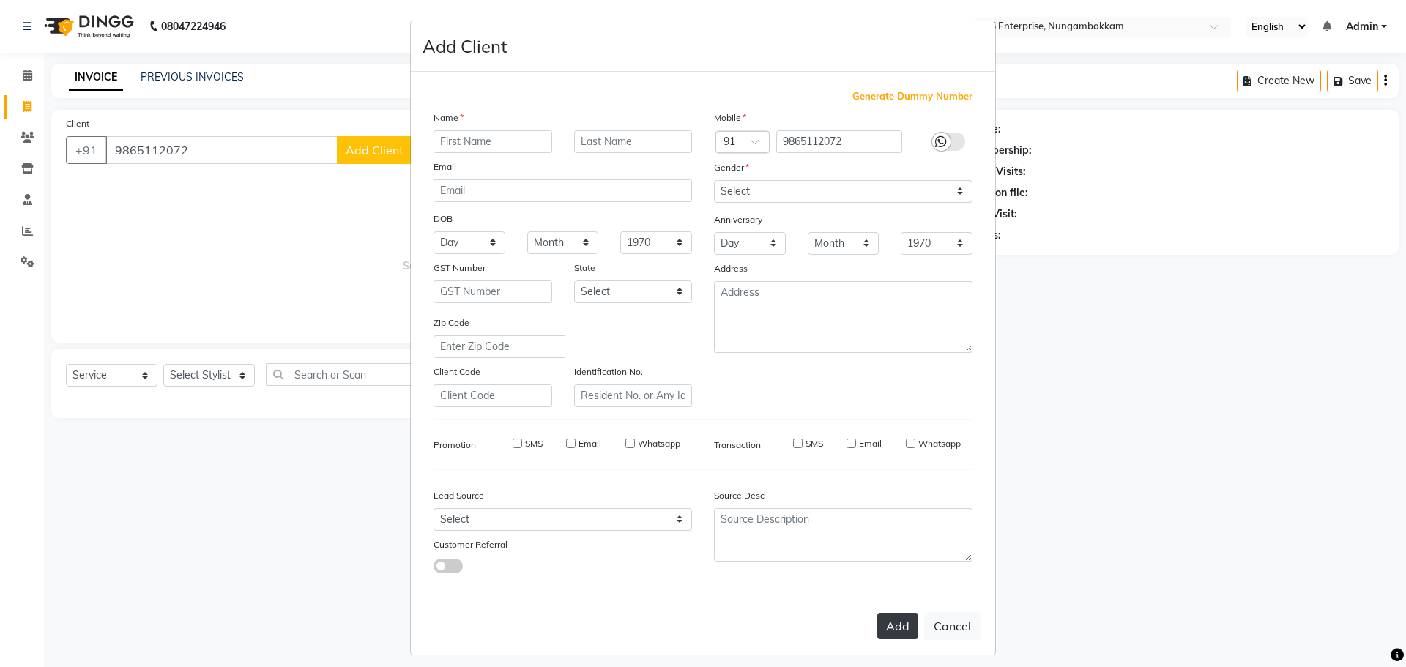
select select
checkbox input "false"
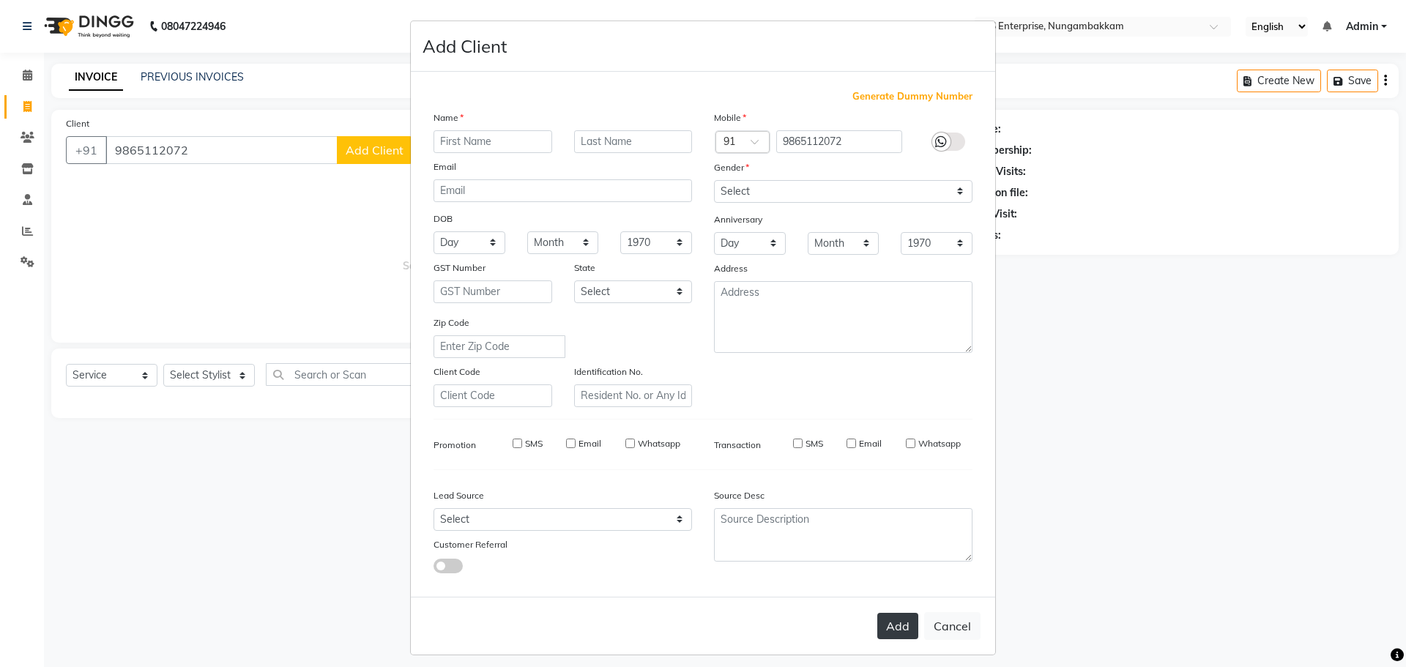
checkbox input "false"
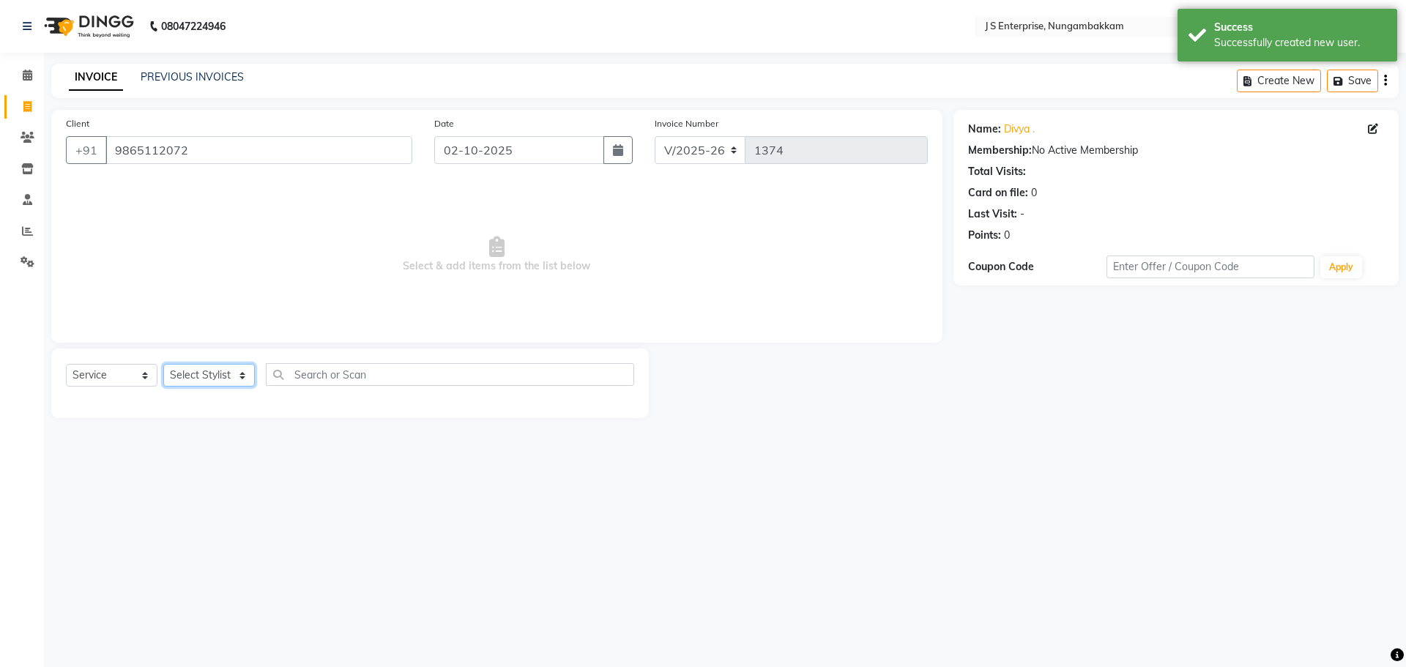
click at [226, 369] on select "Select Stylist [PERSON_NAME] [PERSON_NAME] [PERSON_NAME] [PERSON_NAME] krishna …" at bounding box center [209, 375] width 92 height 23
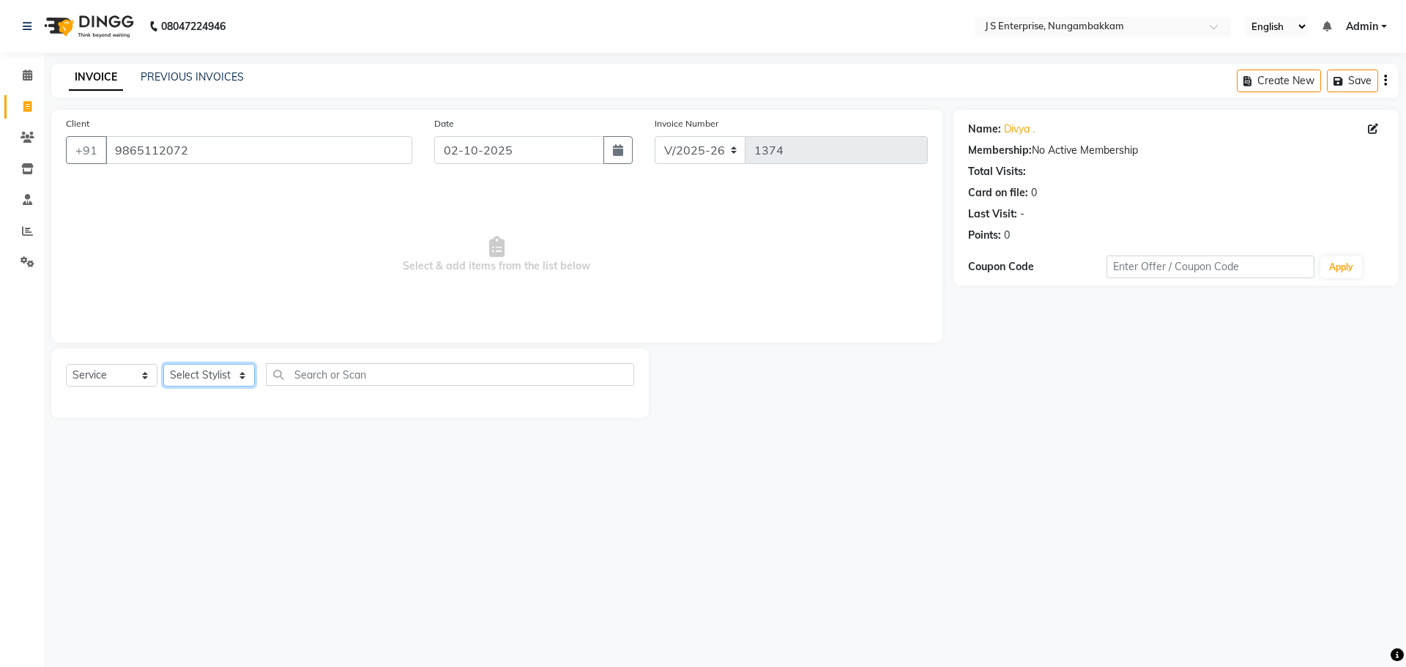
select select "63765"
click at [163, 364] on select "Select Stylist [PERSON_NAME] [PERSON_NAME] [PERSON_NAME] [PERSON_NAME] krishna …" at bounding box center [209, 375] width 92 height 23
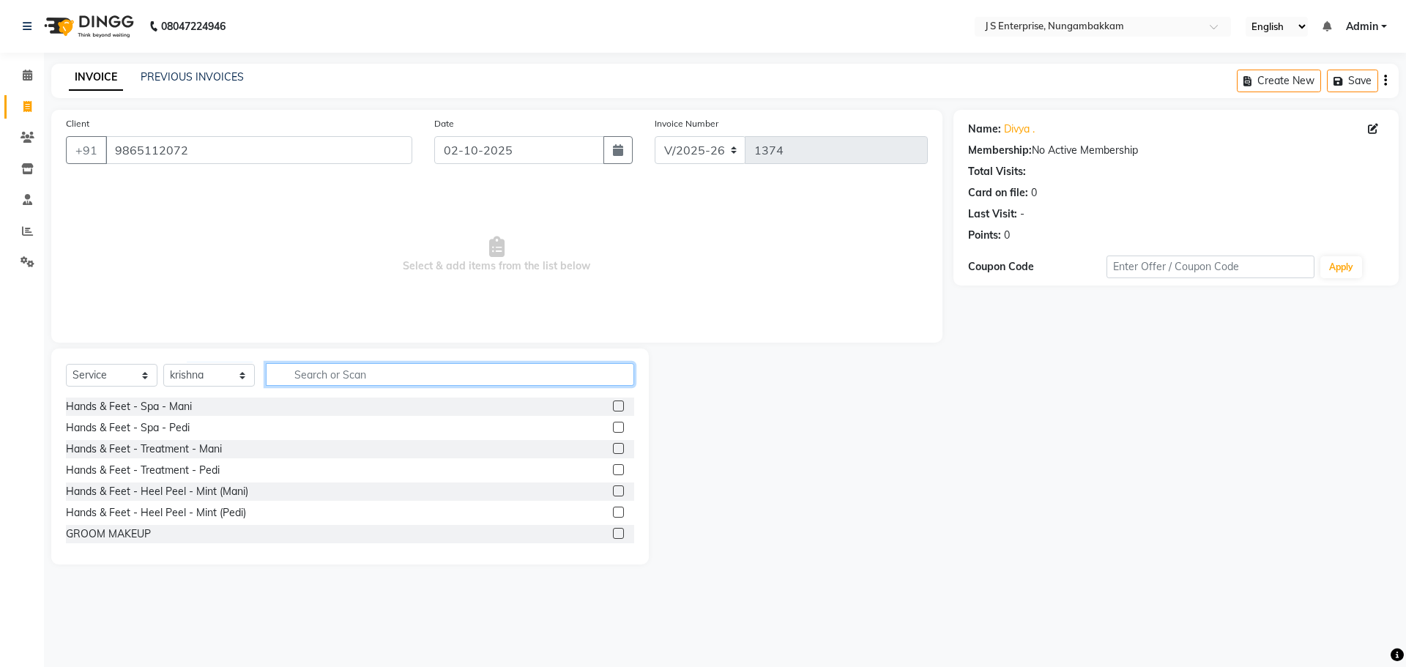
click at [311, 379] on input "text" at bounding box center [450, 374] width 368 height 23
type input "M"
type input "DIREC"
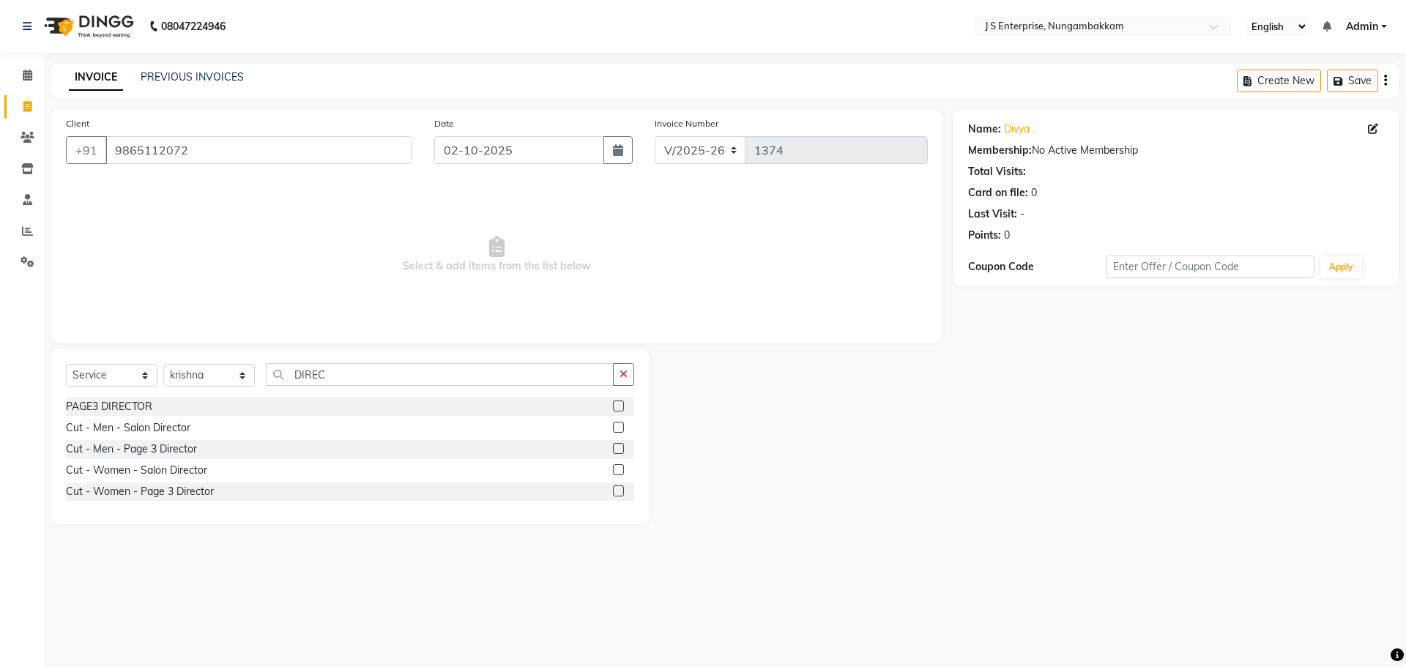
click at [622, 464] on label at bounding box center [618, 469] width 11 height 11
click at [622, 466] on input "checkbox" at bounding box center [618, 471] width 10 height 10
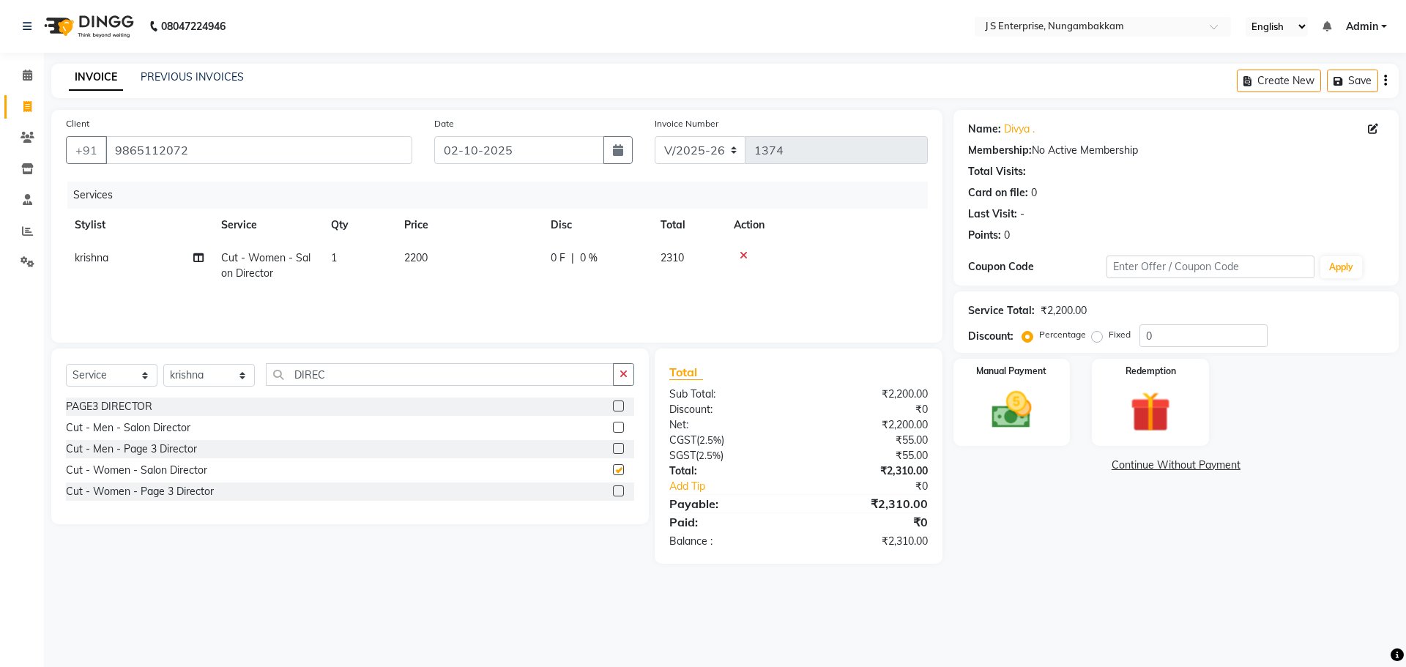
checkbox input "false"
click at [414, 259] on span "2200" at bounding box center [415, 257] width 23 height 13
select select "63765"
drag, startPoint x: 506, startPoint y: 256, endPoint x: 0, endPoint y: 263, distance: 506.1
click at [0, 264] on app-home "08047224946 Select Location × J S Enterprise, Nungambakkam English ENGLISH Espa…" at bounding box center [703, 293] width 1406 height 586
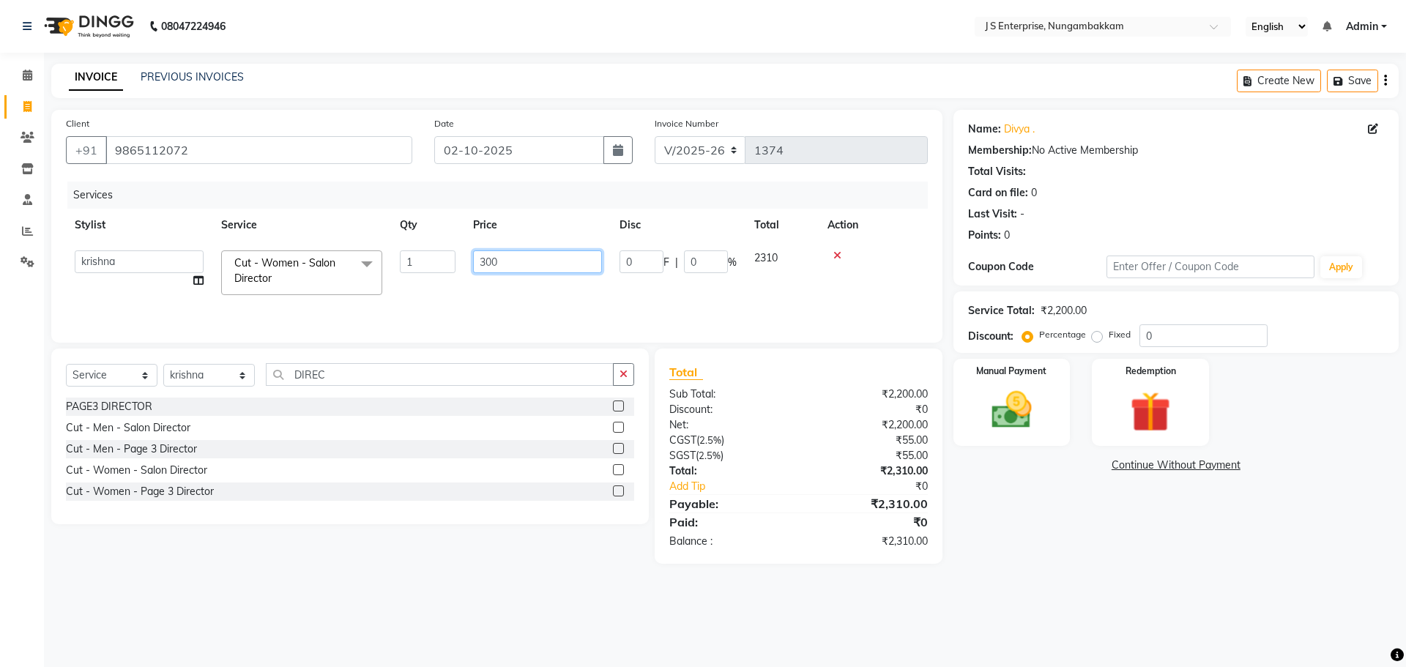
type input "3000"
click at [586, 297] on div "Services Stylist Service Qty Price Disc Total Action ammu binitha gabi HEUBUALE…" at bounding box center [497, 255] width 862 height 146
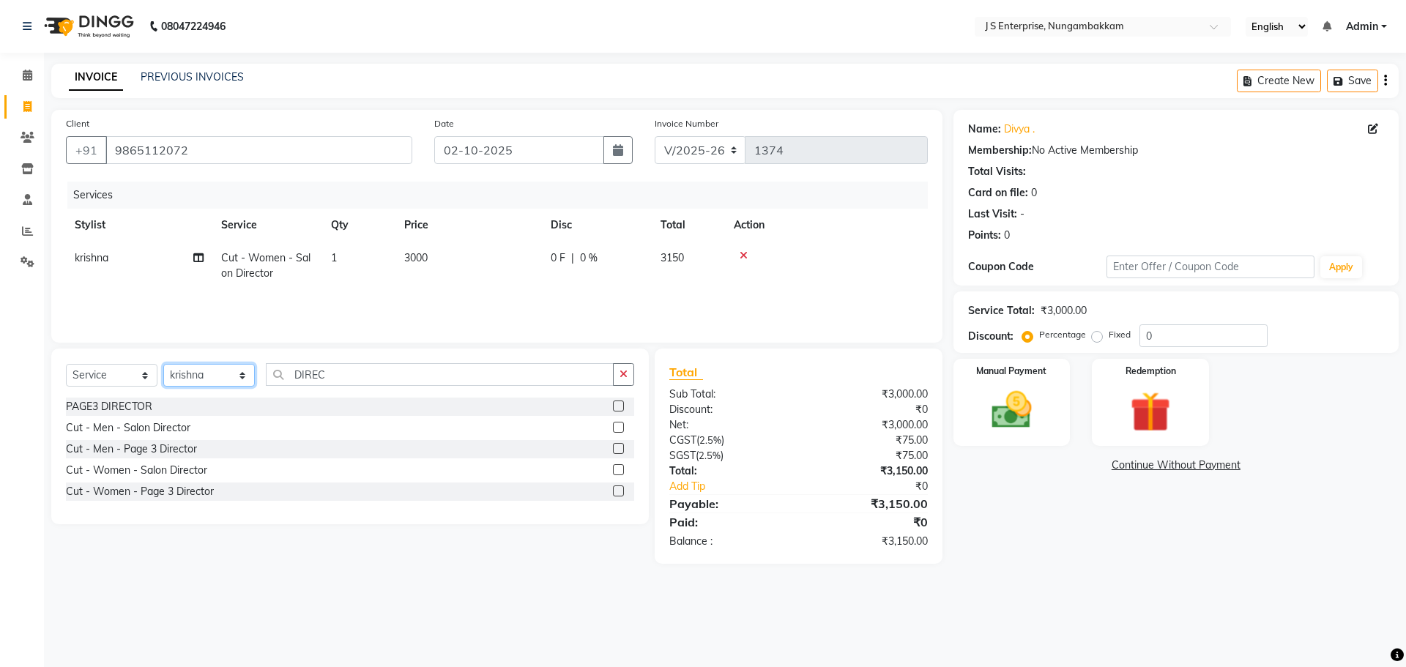
click at [233, 376] on select "Select Stylist [PERSON_NAME] [PERSON_NAME] [PERSON_NAME] [PERSON_NAME] krishna …" at bounding box center [209, 375] width 92 height 23
select select "82675"
click at [163, 364] on select "Select Stylist [PERSON_NAME] [PERSON_NAME] [PERSON_NAME] [PERSON_NAME] krishna …" at bounding box center [209, 375] width 92 height 23
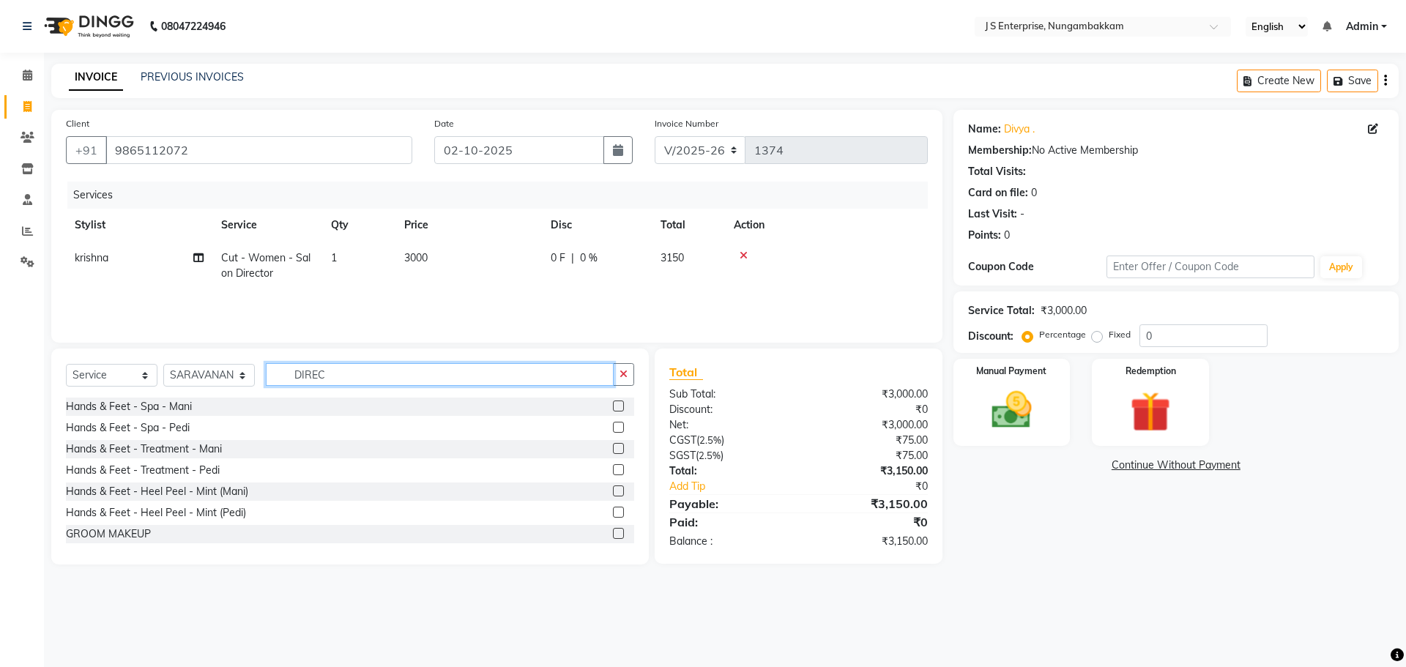
drag, startPoint x: 384, startPoint y: 369, endPoint x: 243, endPoint y: 357, distance: 141.1
click at [245, 357] on div "Select Service Product Membership Package Voucher Prepaid Gift Card Select Styl…" at bounding box center [350, 457] width 598 height 216
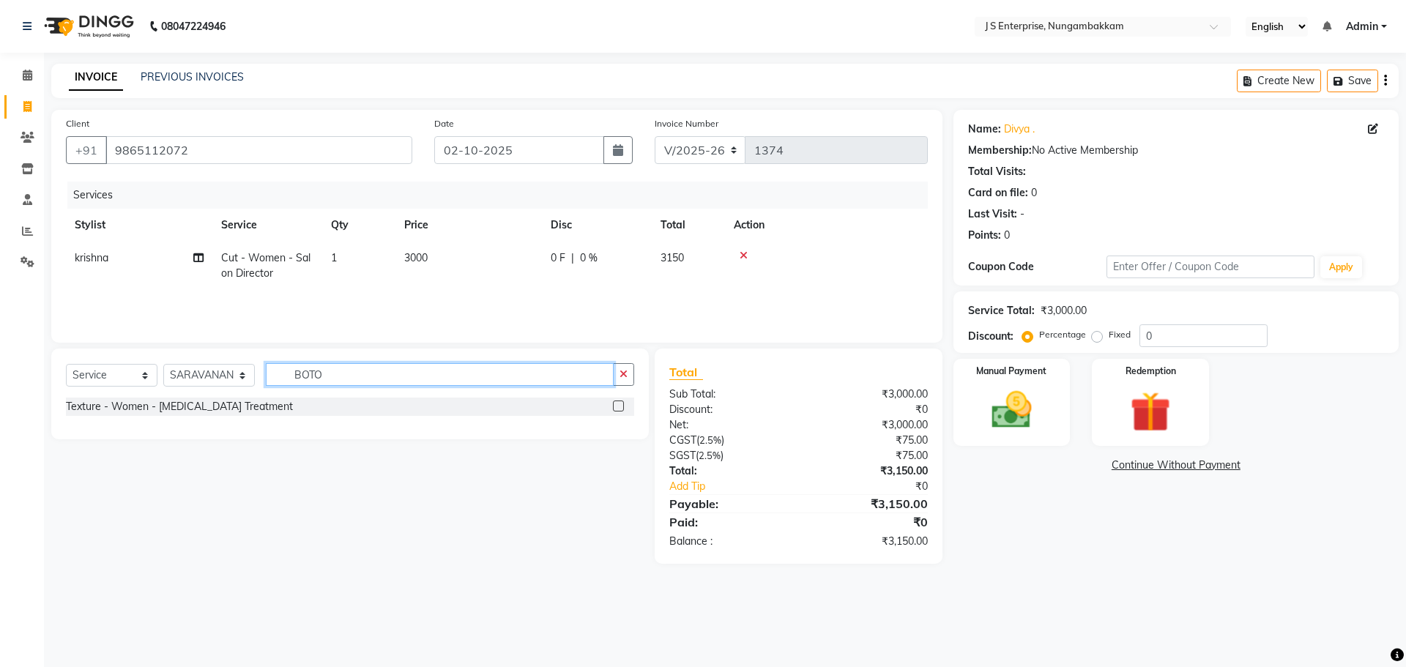
type input "BOTO"
click at [621, 409] on label at bounding box center [618, 406] width 11 height 11
click at [621, 409] on input "checkbox" at bounding box center [618, 407] width 10 height 10
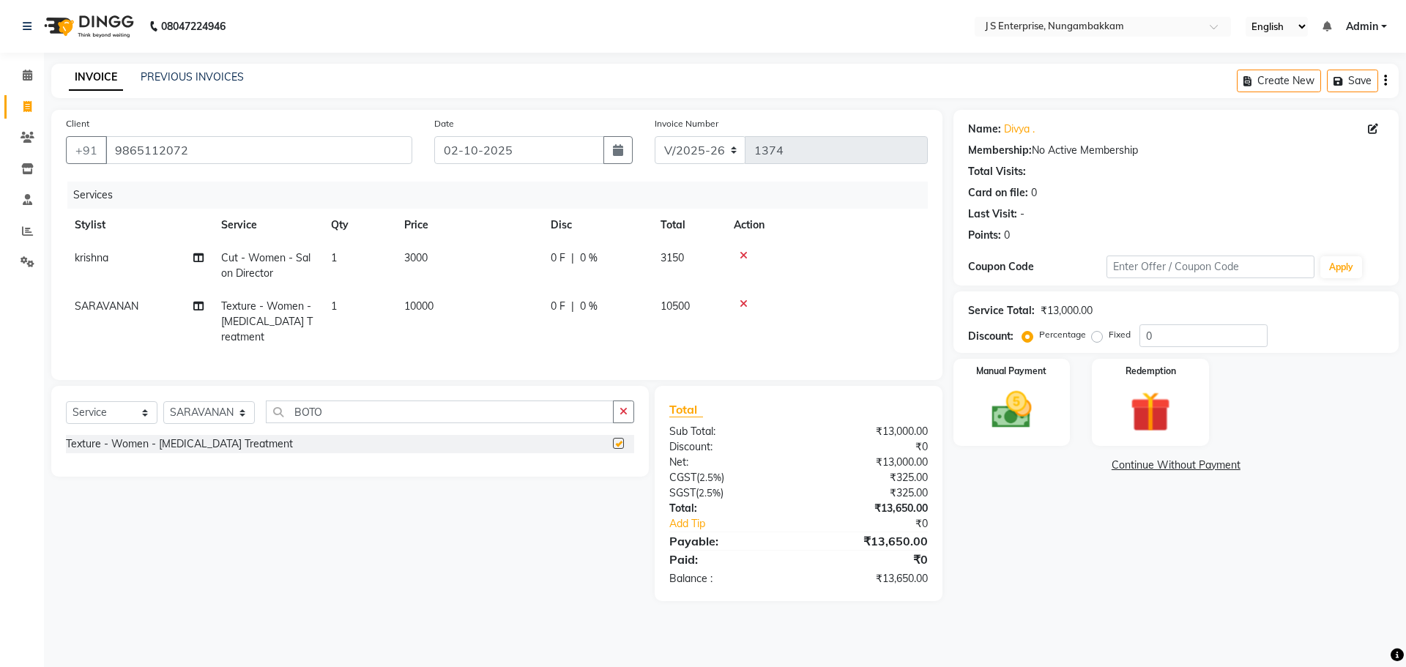
checkbox input "false"
click at [437, 308] on td "10000" at bounding box center [468, 322] width 146 height 64
select select "82675"
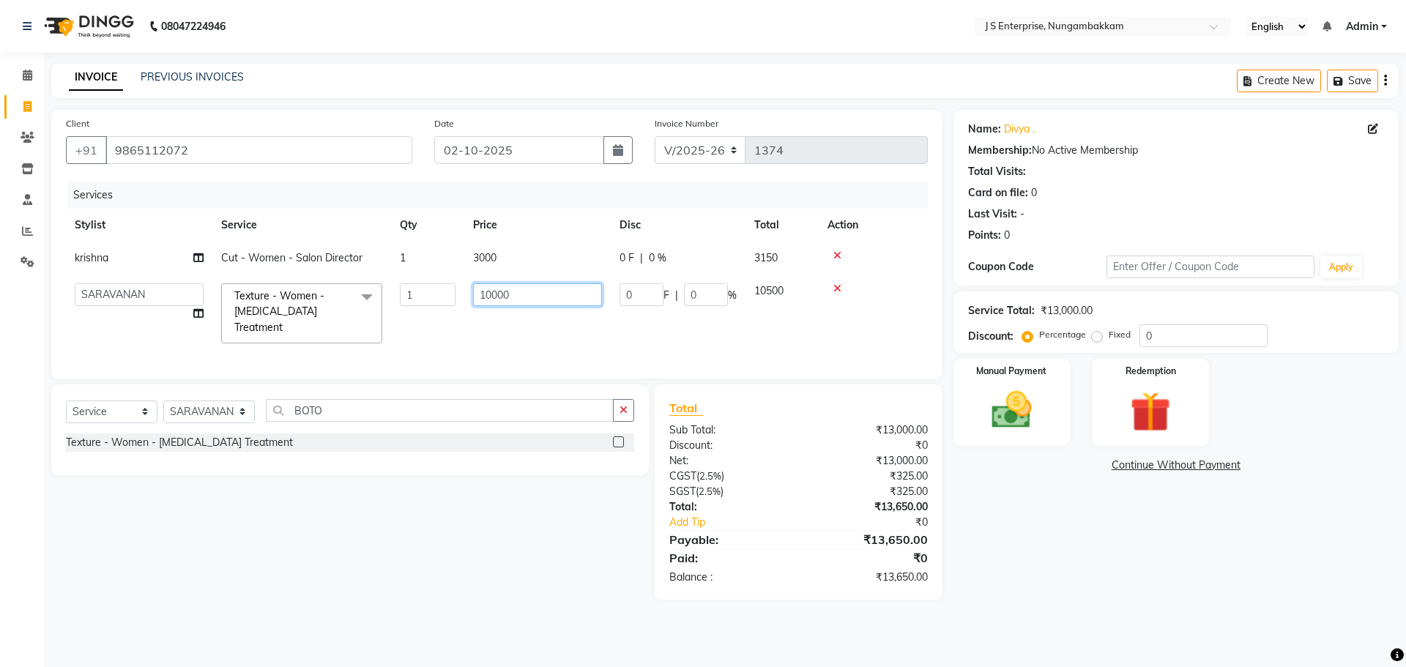
drag, startPoint x: 569, startPoint y: 304, endPoint x: 0, endPoint y: 214, distance: 576.1
click at [0, 214] on app-home "08047224946 Select Location × J S Enterprise, Nungambakkam English ENGLISH Espa…" at bounding box center [703, 311] width 1406 height 622
type input "3500"
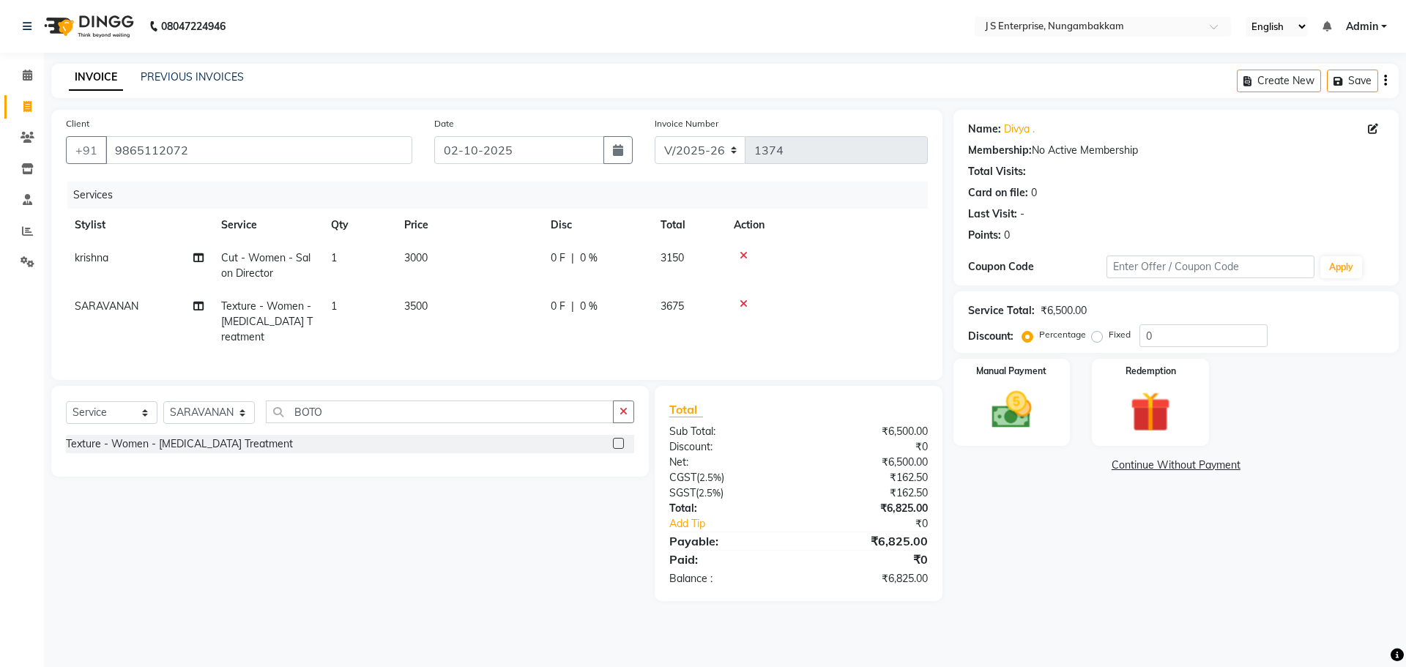
click at [463, 327] on tr "SARAVANAN Texture - Women - Botox Treatment 1 3500 0 F | 0 % 3675" at bounding box center [497, 322] width 862 height 64
click at [433, 306] on td "3500" at bounding box center [468, 322] width 146 height 64
select select "82675"
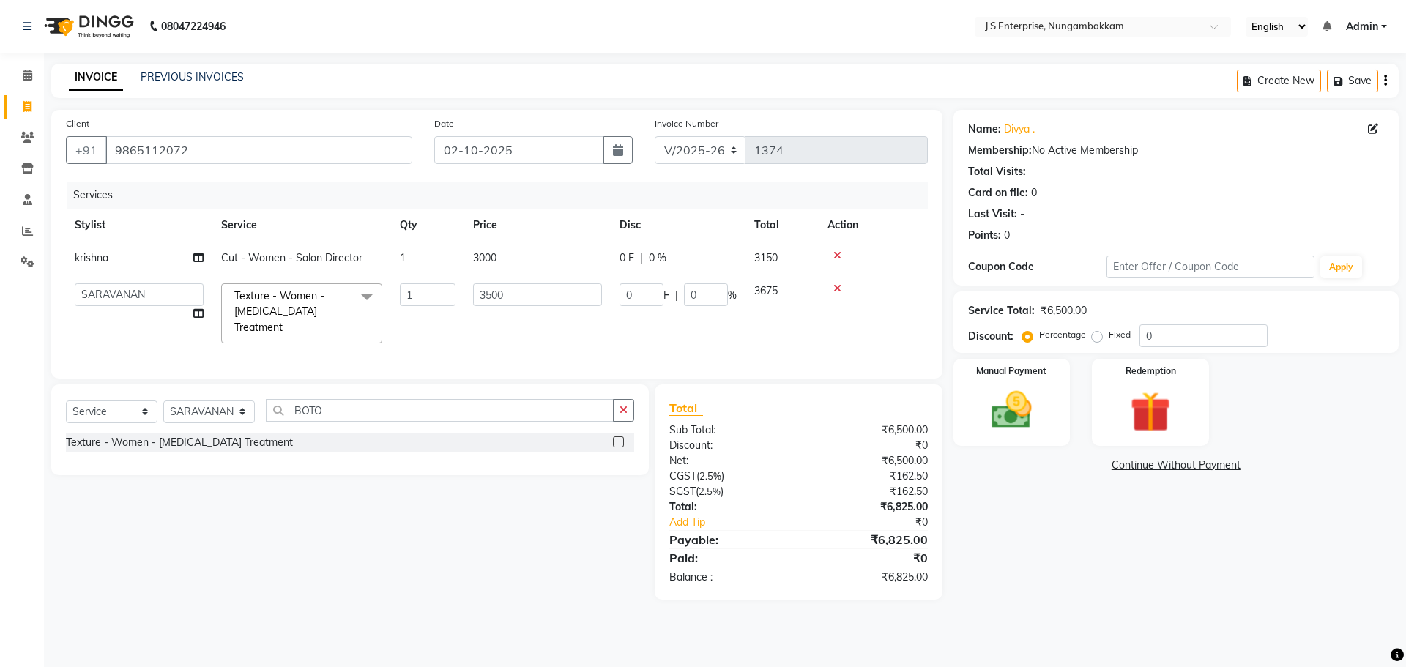
click at [491, 274] on td "3000" at bounding box center [537, 258] width 146 height 33
select select "63765"
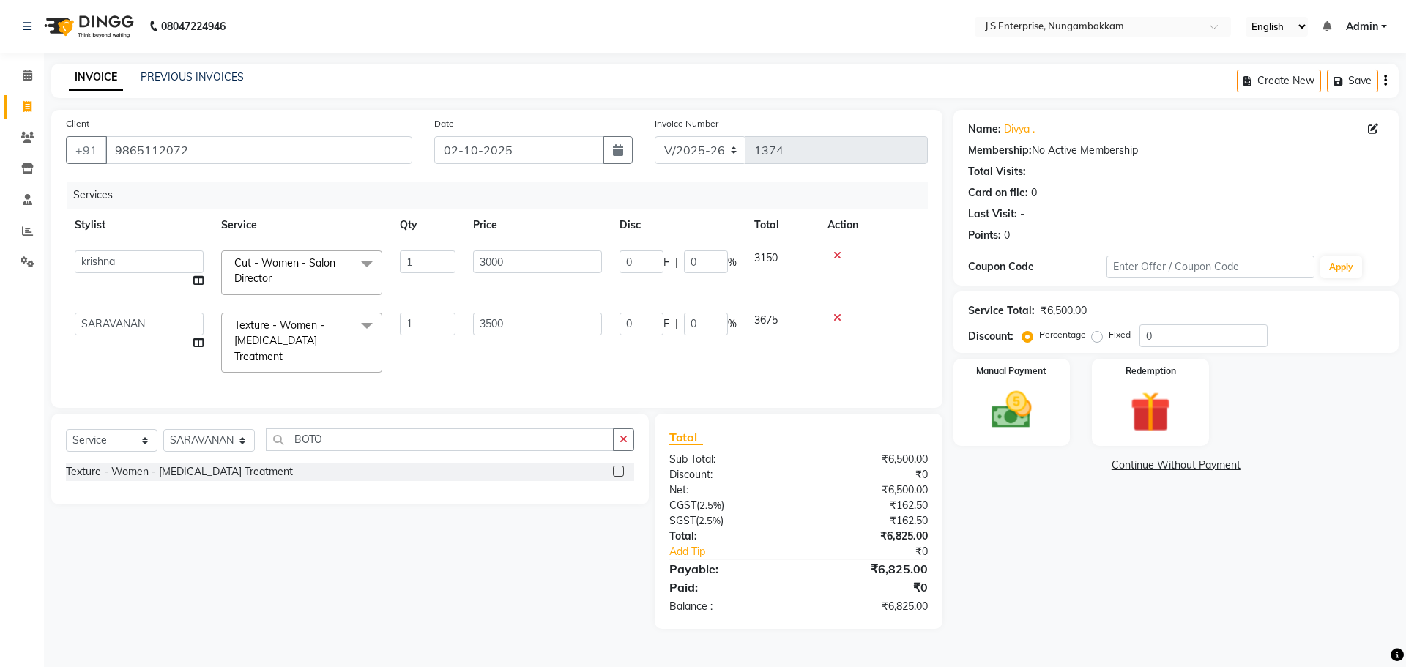
click at [491, 274] on td "3000" at bounding box center [537, 273] width 146 height 62
click at [491, 278] on td "3000" at bounding box center [537, 273] width 146 height 62
click at [537, 234] on th "Price" at bounding box center [537, 225] width 146 height 33
click at [543, 224] on th "Price" at bounding box center [537, 225] width 146 height 33
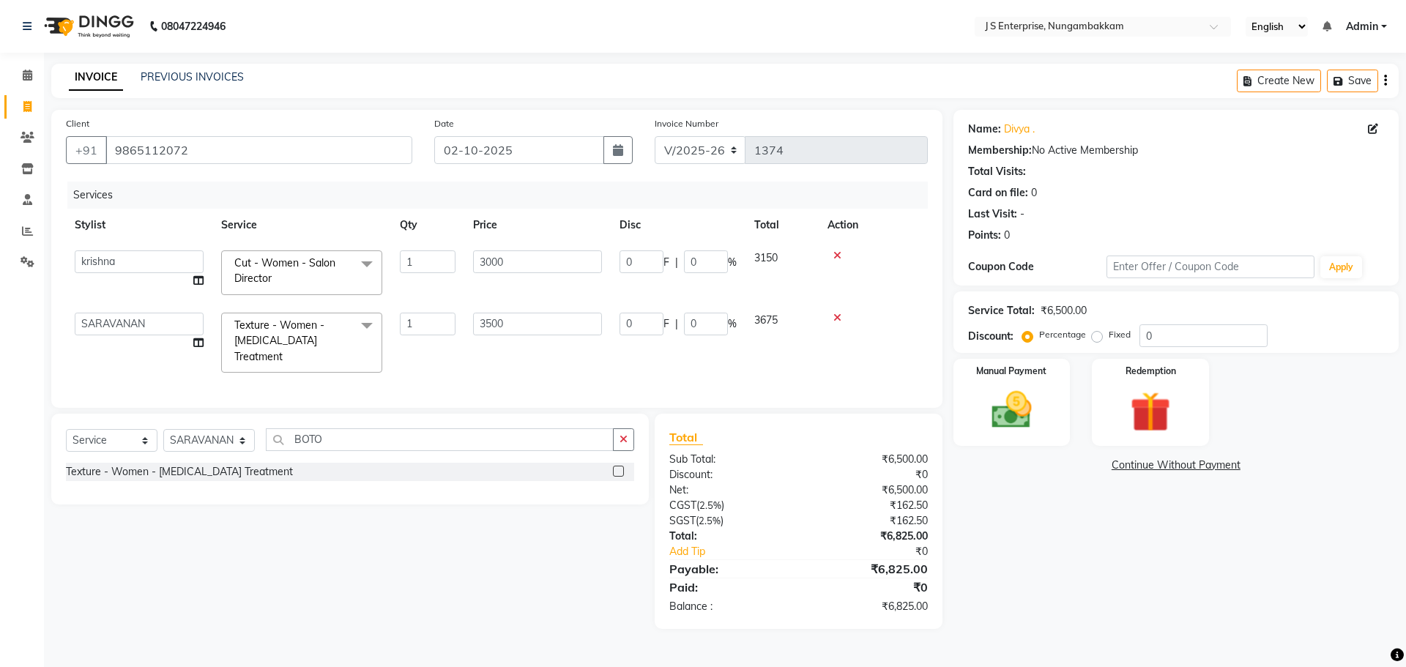
click at [478, 229] on th "Price" at bounding box center [537, 225] width 146 height 33
click at [474, 229] on th "Price" at bounding box center [537, 225] width 146 height 33
click at [495, 231] on th "Price" at bounding box center [537, 225] width 146 height 33
click at [622, 226] on th "Disc" at bounding box center [678, 225] width 135 height 33
click at [654, 228] on th "Disc" at bounding box center [678, 225] width 135 height 33
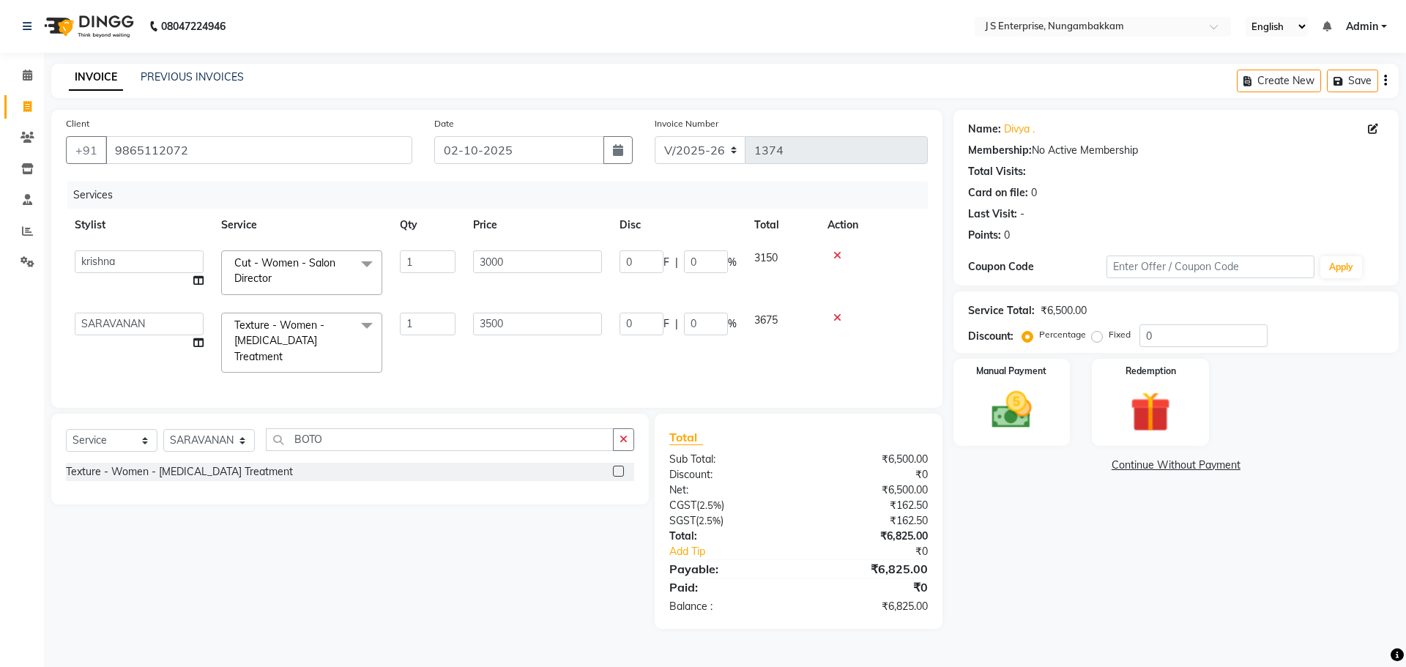
click at [750, 230] on th "Total" at bounding box center [782, 225] width 73 height 33
click at [787, 226] on th "Total" at bounding box center [782, 225] width 73 height 33
click at [1205, 123] on div "Name: Divya ." at bounding box center [1176, 129] width 416 height 15
drag, startPoint x: 346, startPoint y: 430, endPoint x: 111, endPoint y: 417, distance: 235.5
click at [111, 417] on div "Select Service Product Membership Package Voucher Prepaid Gift Card Select Styl…" at bounding box center [350, 459] width 598 height 91
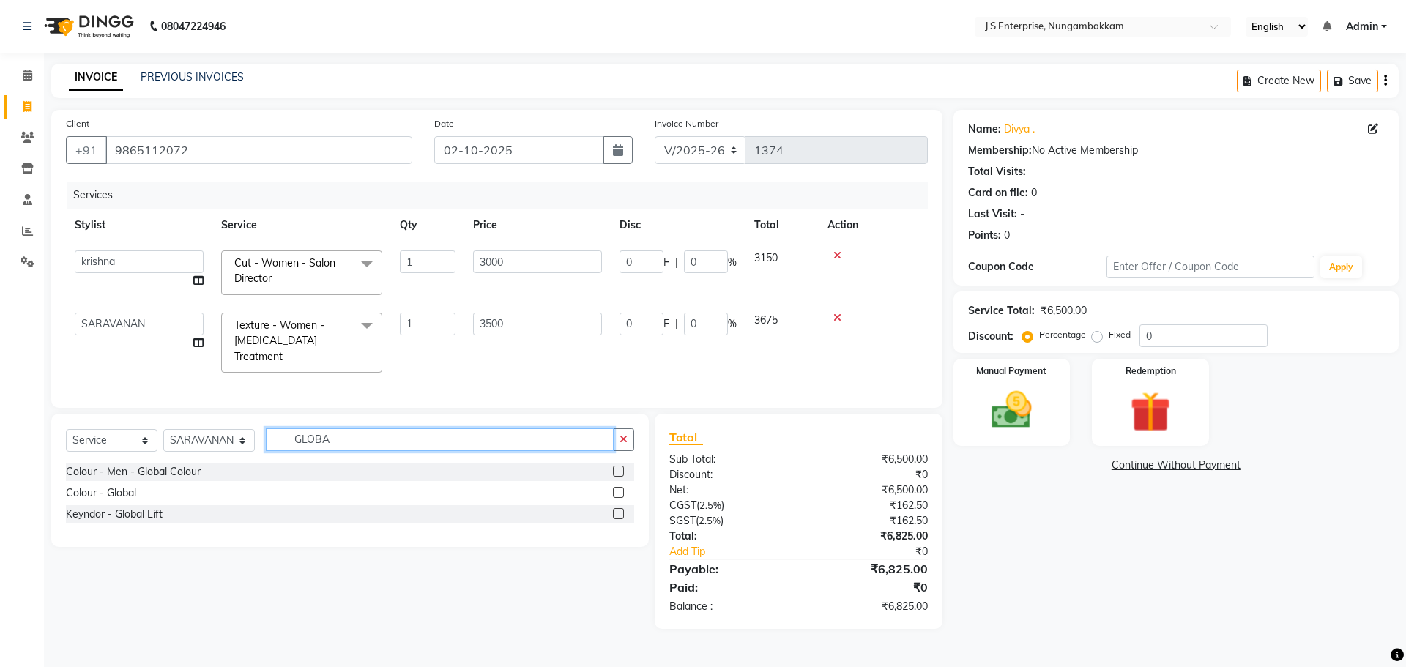
type input "GLOBA"
click at [623, 487] on label at bounding box center [618, 492] width 11 height 11
click at [623, 488] on input "checkbox" at bounding box center [618, 493] width 10 height 10
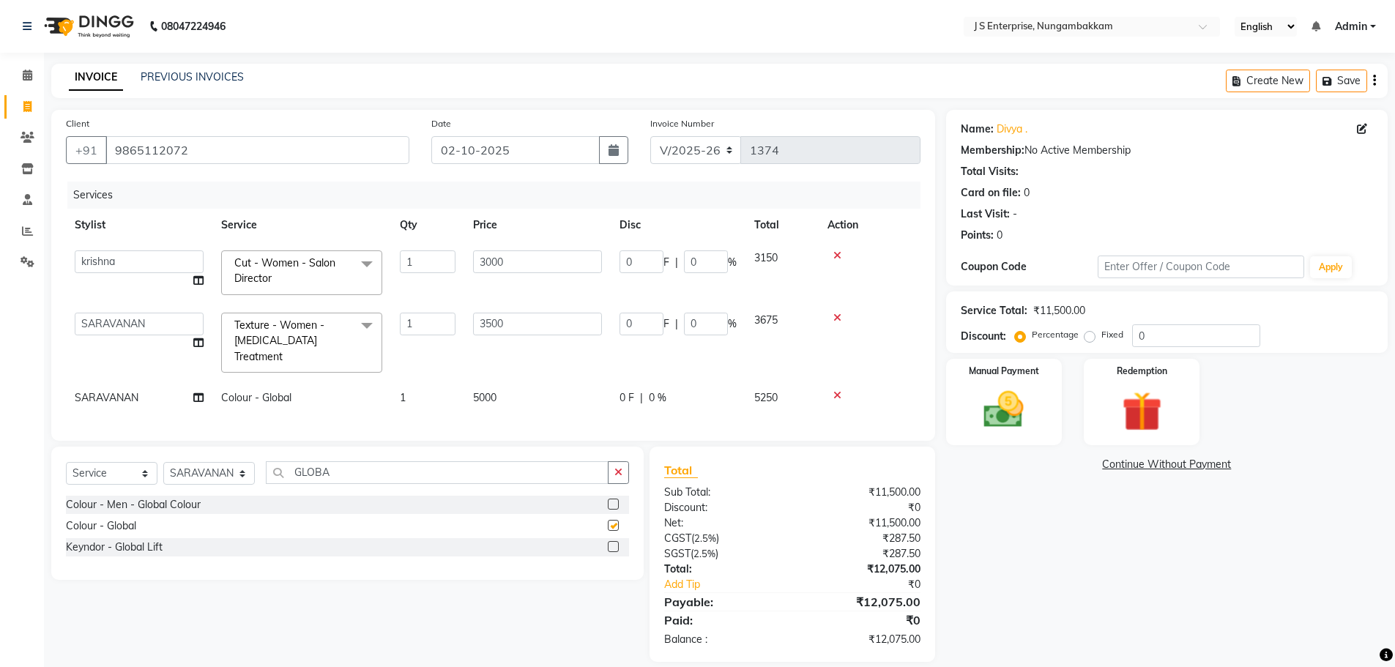
checkbox input "false"
click at [489, 391] on span "5000" at bounding box center [484, 397] width 23 height 13
select select "82675"
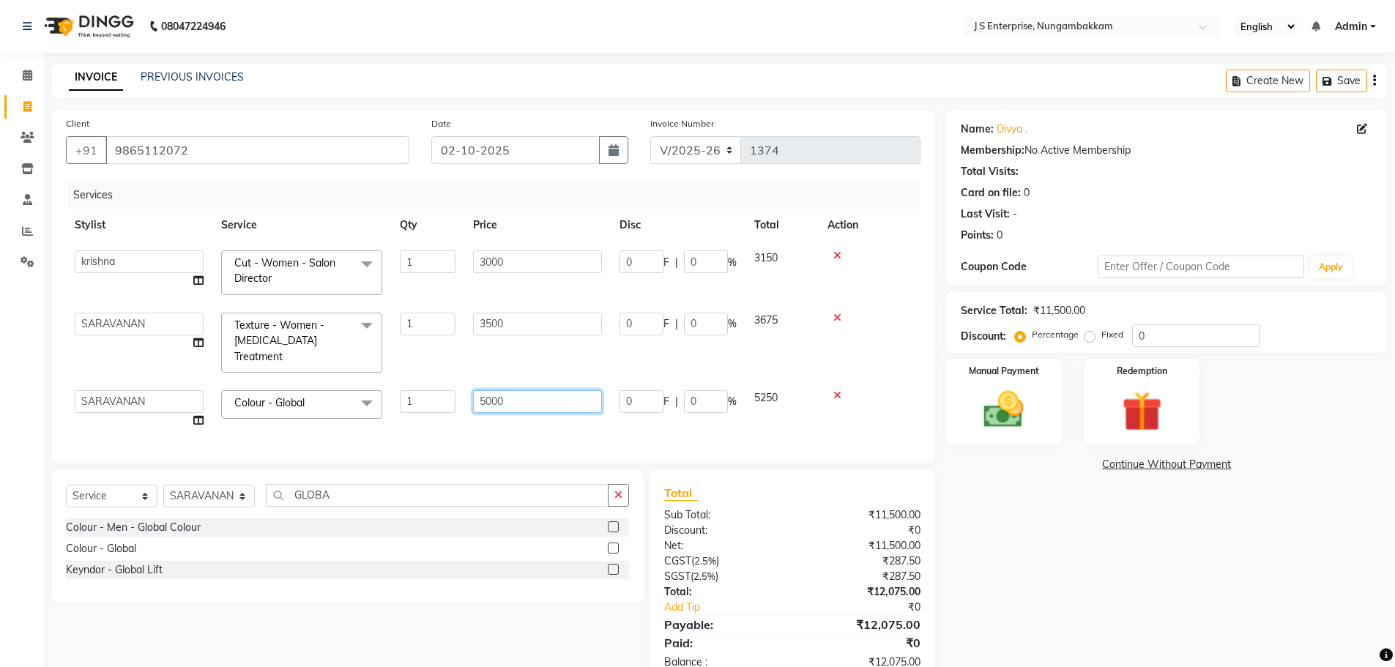
drag, startPoint x: 535, startPoint y: 373, endPoint x: 449, endPoint y: 383, distance: 87.0
click at [449, 383] on tr "ammu binitha gabi HEUBUALE Julia Smith Justin khadir krishna LAIYA MALIK mercy …" at bounding box center [493, 410] width 855 height 56
type input "6500"
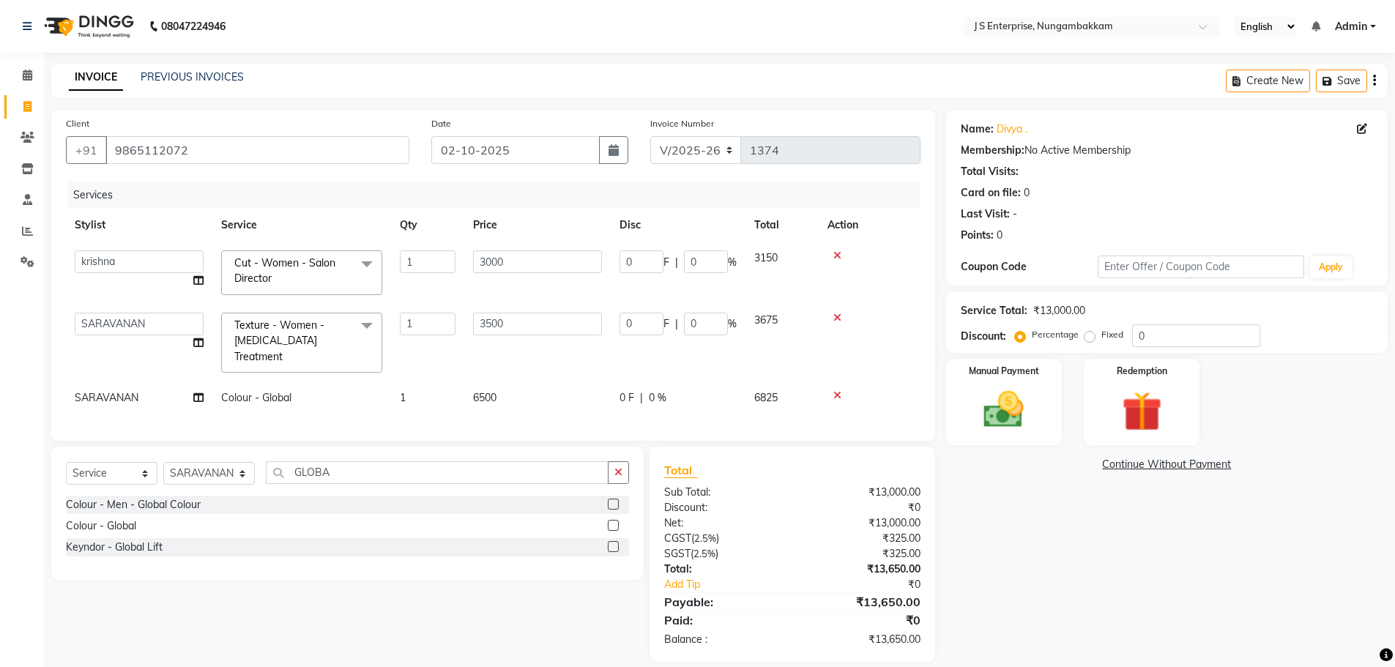
click at [524, 408] on div "Services Stylist Service Qty Price Disc Total Action ammu binitha gabi HEUBUALE…" at bounding box center [493, 304] width 855 height 245
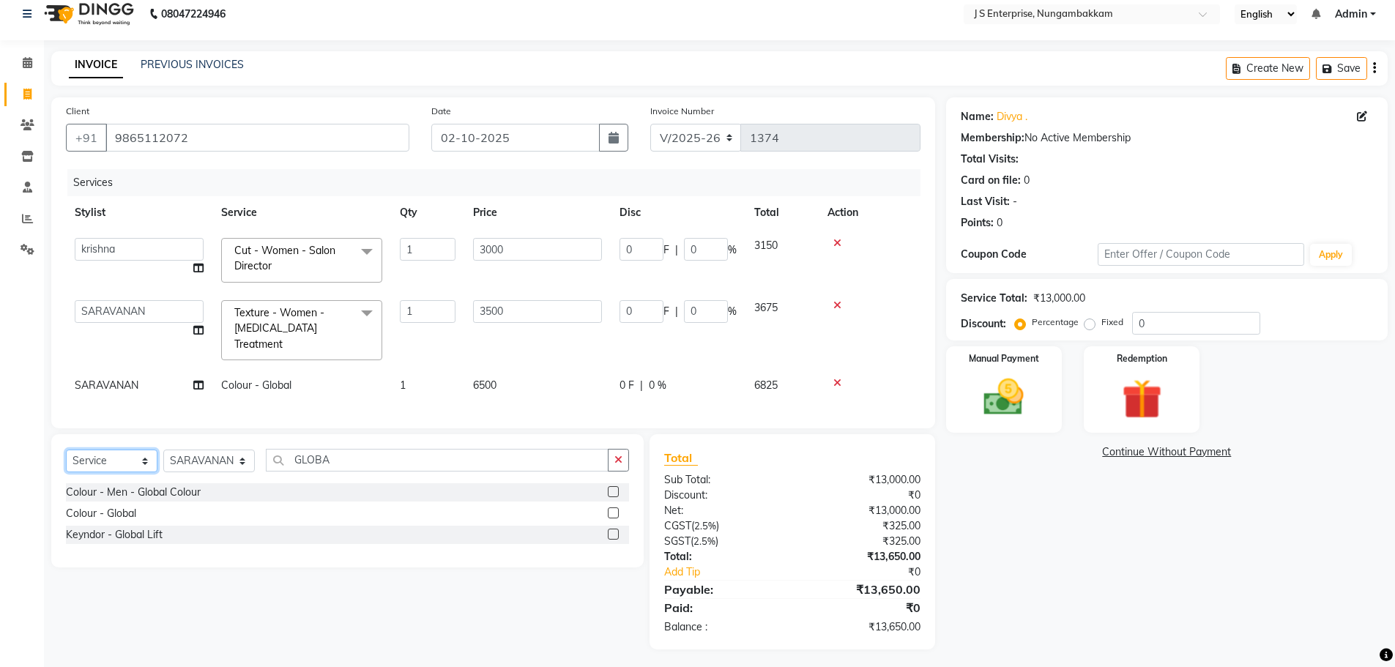
click at [113, 458] on select "Select Service Product Membership Package Voucher Prepaid Gift Card" at bounding box center [112, 461] width 92 height 23
select select "product"
click at [66, 450] on select "Select Service Product Membership Package Voucher Prepaid Gift Card" at bounding box center [112, 461] width 92 height 23
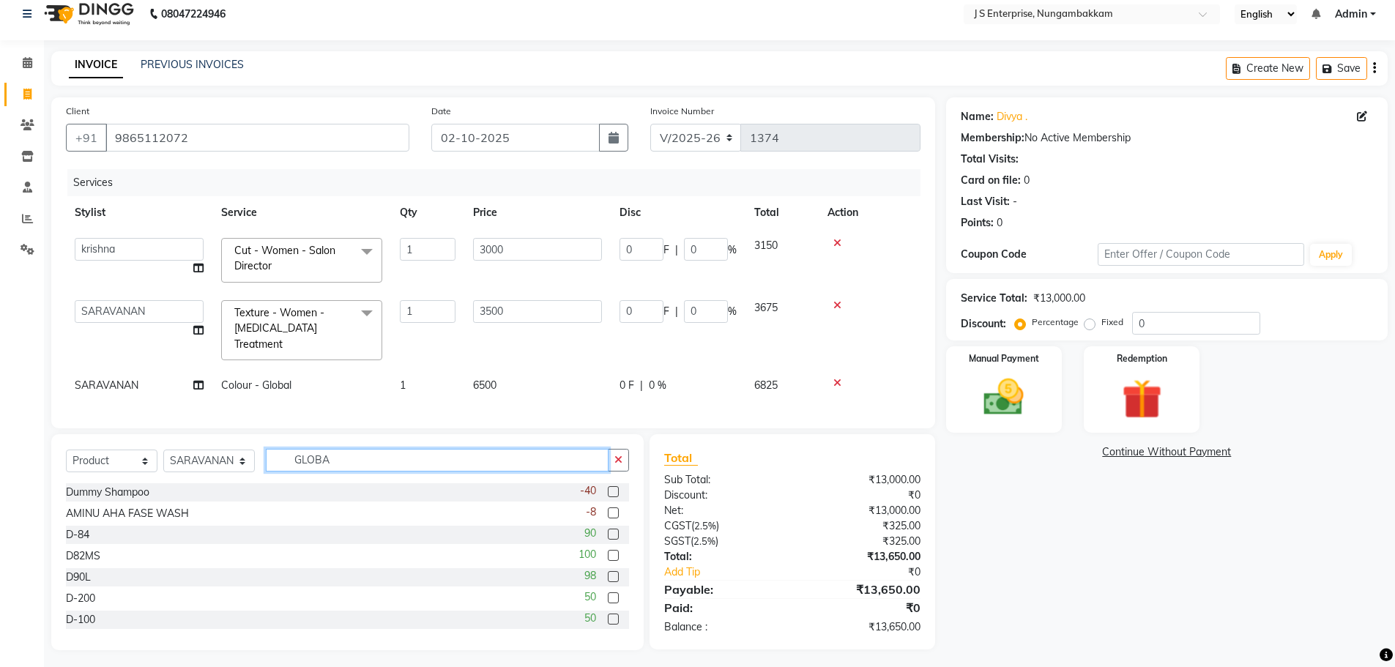
drag, startPoint x: 345, startPoint y: 459, endPoint x: 119, endPoint y: 458, distance: 226.3
click at [119, 458] on div "Select Service Product Membership Package Voucher Prepaid Gift Card Select Styl…" at bounding box center [347, 466] width 563 height 34
click at [608, 488] on label at bounding box center [613, 491] width 11 height 11
click at [608, 488] on input "checkbox" at bounding box center [613, 493] width 10 height 10
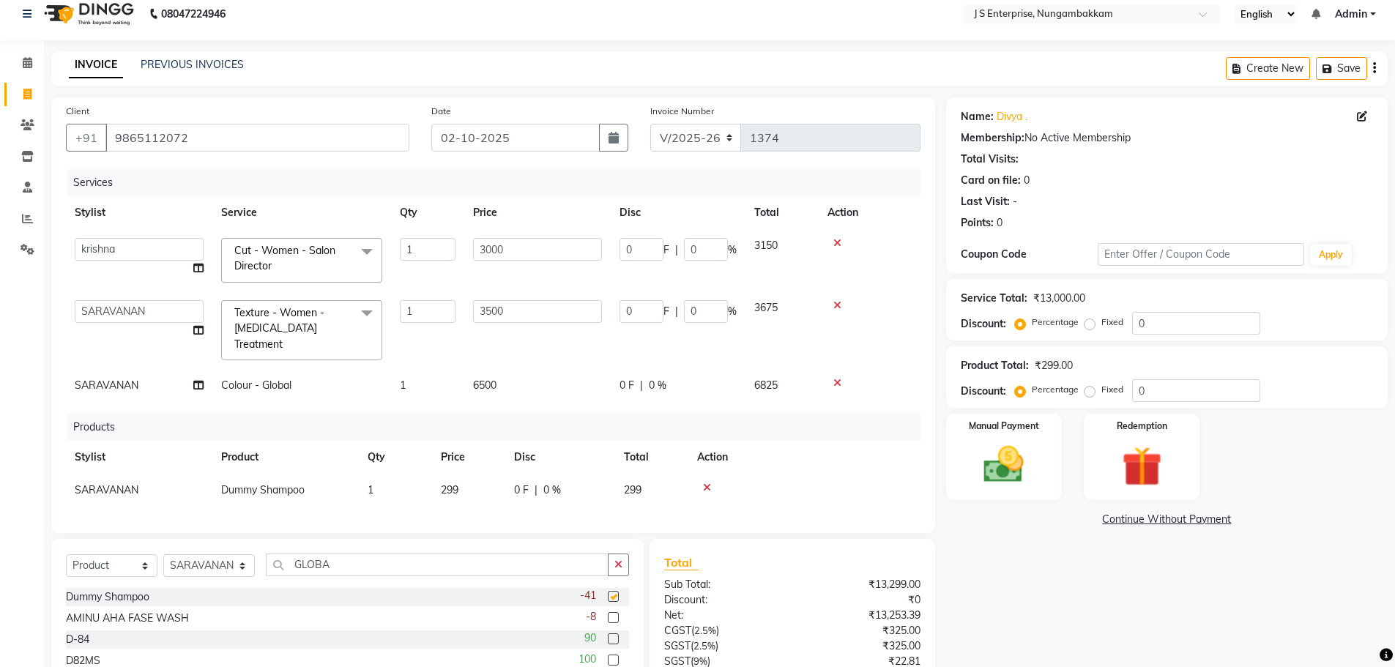
checkbox input "false"
click at [464, 474] on td "299" at bounding box center [468, 490] width 73 height 33
select select "82675"
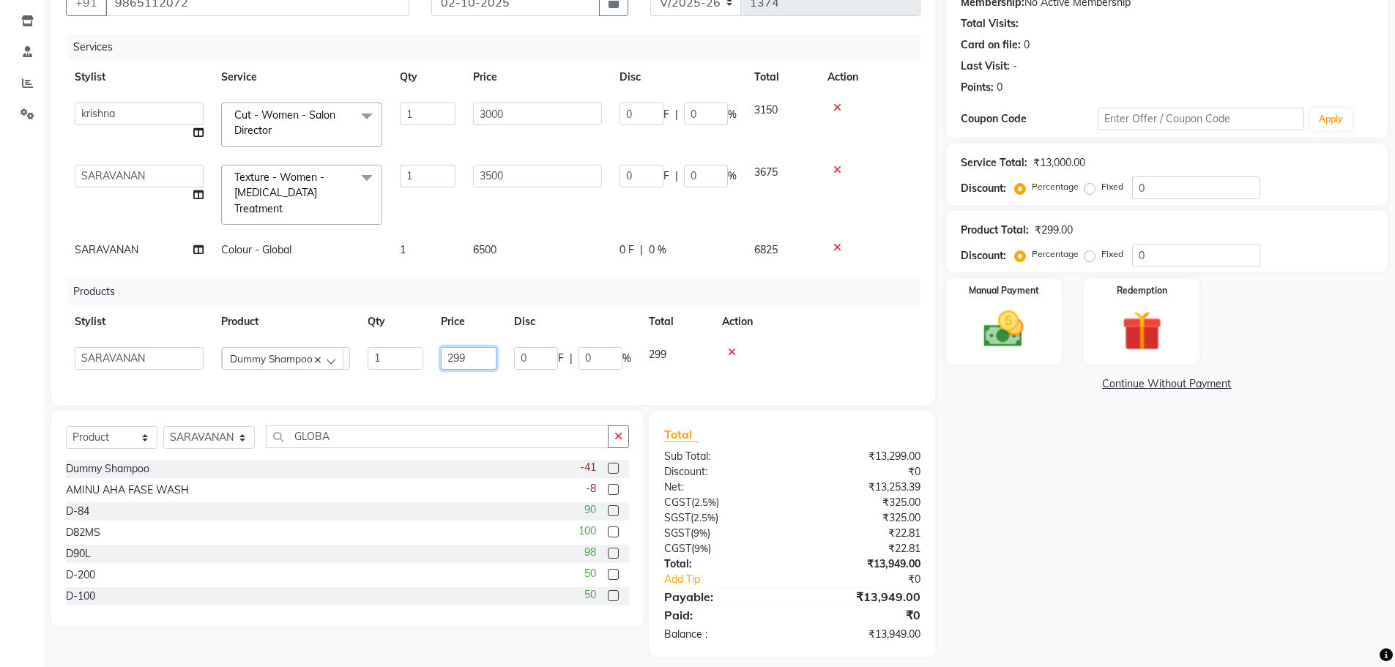
drag, startPoint x: 481, startPoint y: 341, endPoint x: 334, endPoint y: 346, distance: 147.3
click at [334, 347] on tr "ammu binitha gabi HEUBUALE Julia Smith Justin khadir krishna LAIYA MALIK mercy …" at bounding box center [493, 358] width 855 height 40
type input "2950"
click at [824, 347] on div at bounding box center [817, 352] width 190 height 10
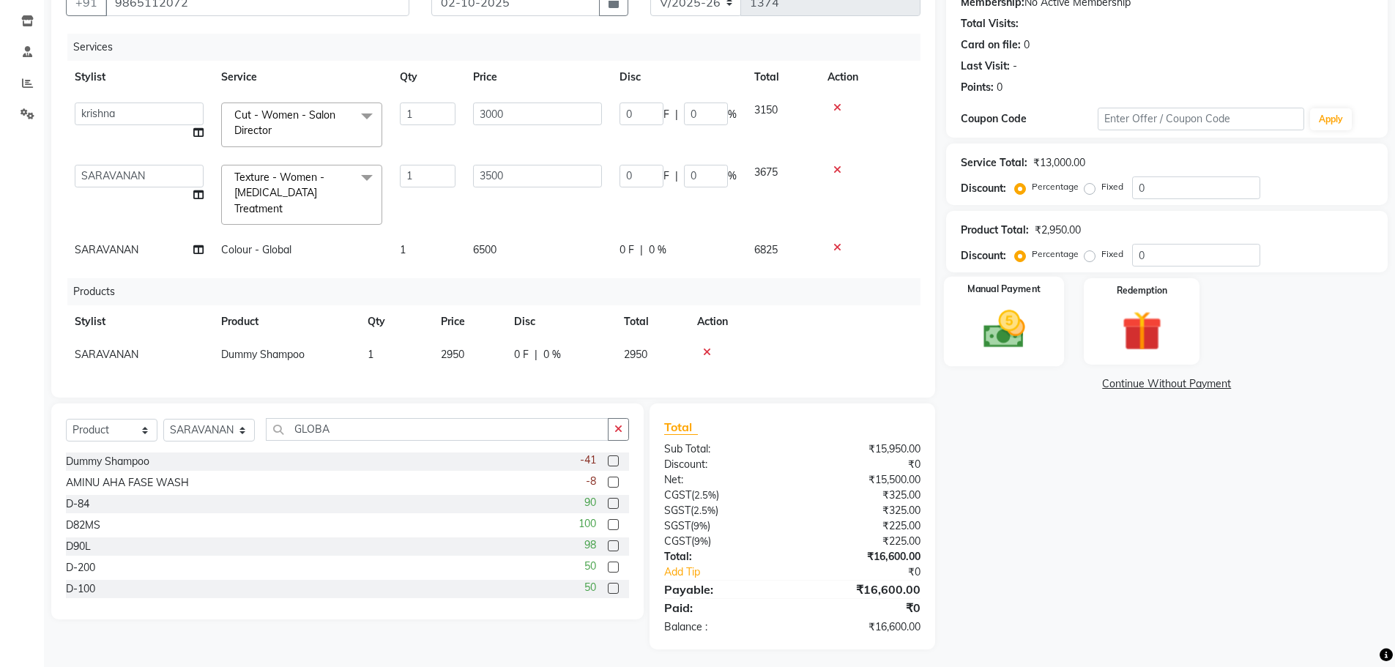
click at [981, 284] on label "Manual Payment" at bounding box center [1003, 290] width 73 height 14
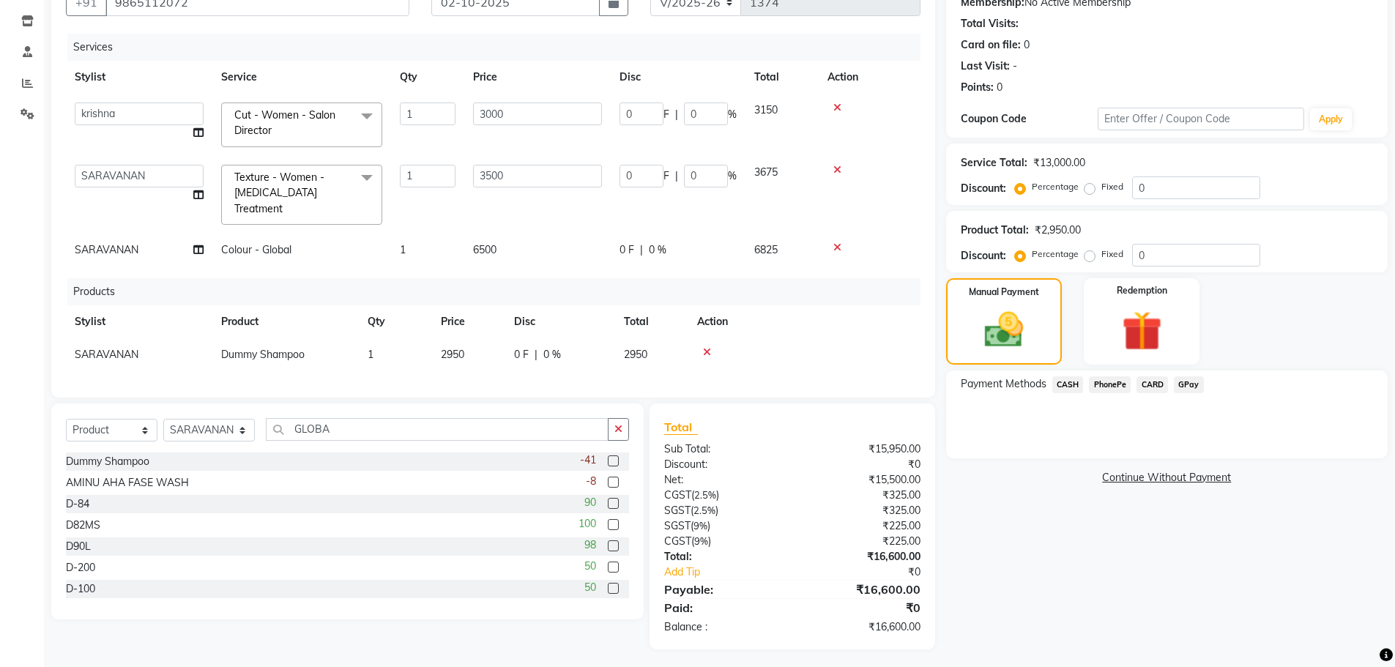
click at [1159, 389] on span "CARD" at bounding box center [1152, 384] width 31 height 17
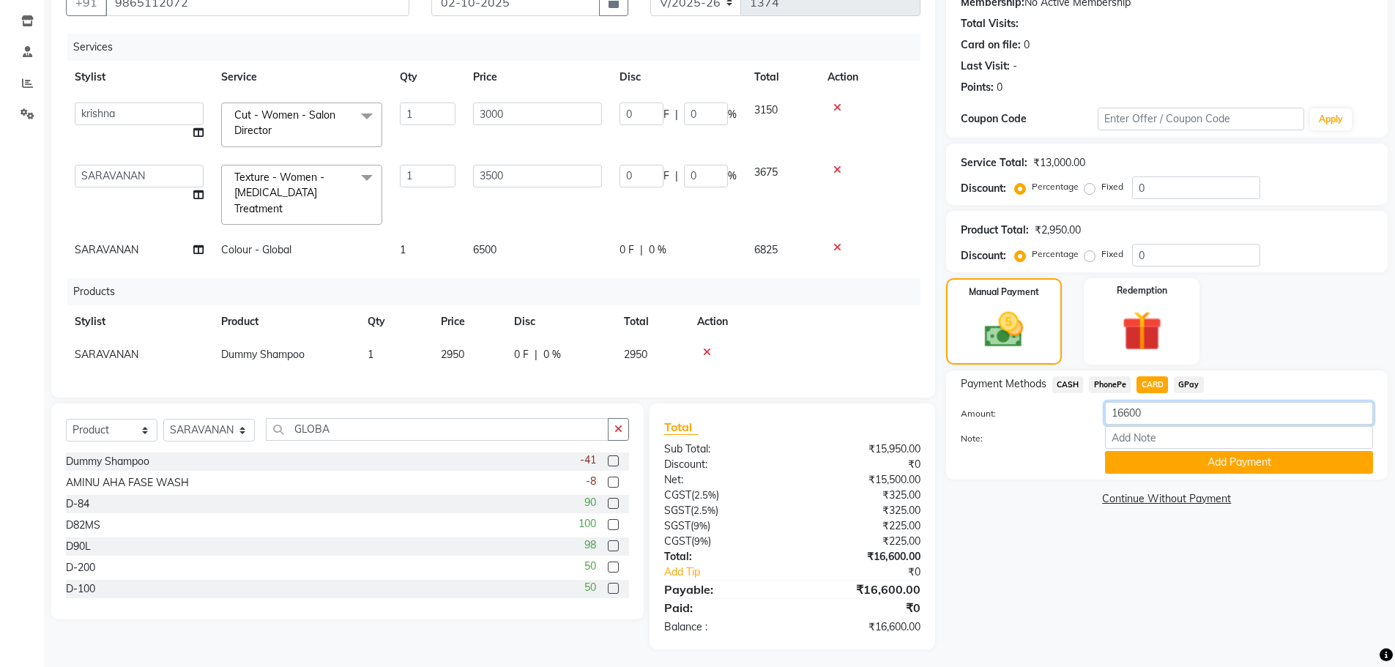
drag, startPoint x: 1156, startPoint y: 417, endPoint x: 839, endPoint y: 411, distance: 317.2
click at [825, 410] on div "Client +91 9865112072 Date 02-10-2025 Invoice Number V/2025 V/2025-26 1374 Serv…" at bounding box center [719, 306] width 1359 height 688
type input "12000"
click at [1226, 464] on button "Add Payment" at bounding box center [1239, 462] width 268 height 23
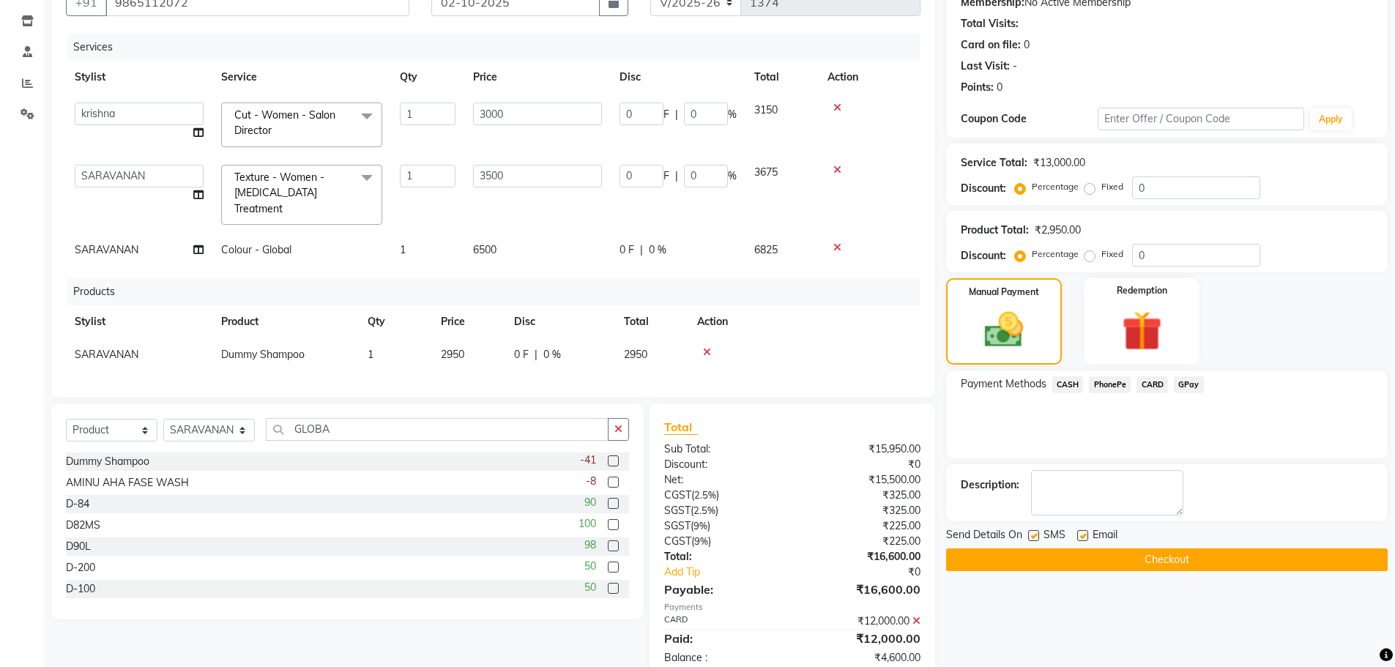
scroll to position [178, 0]
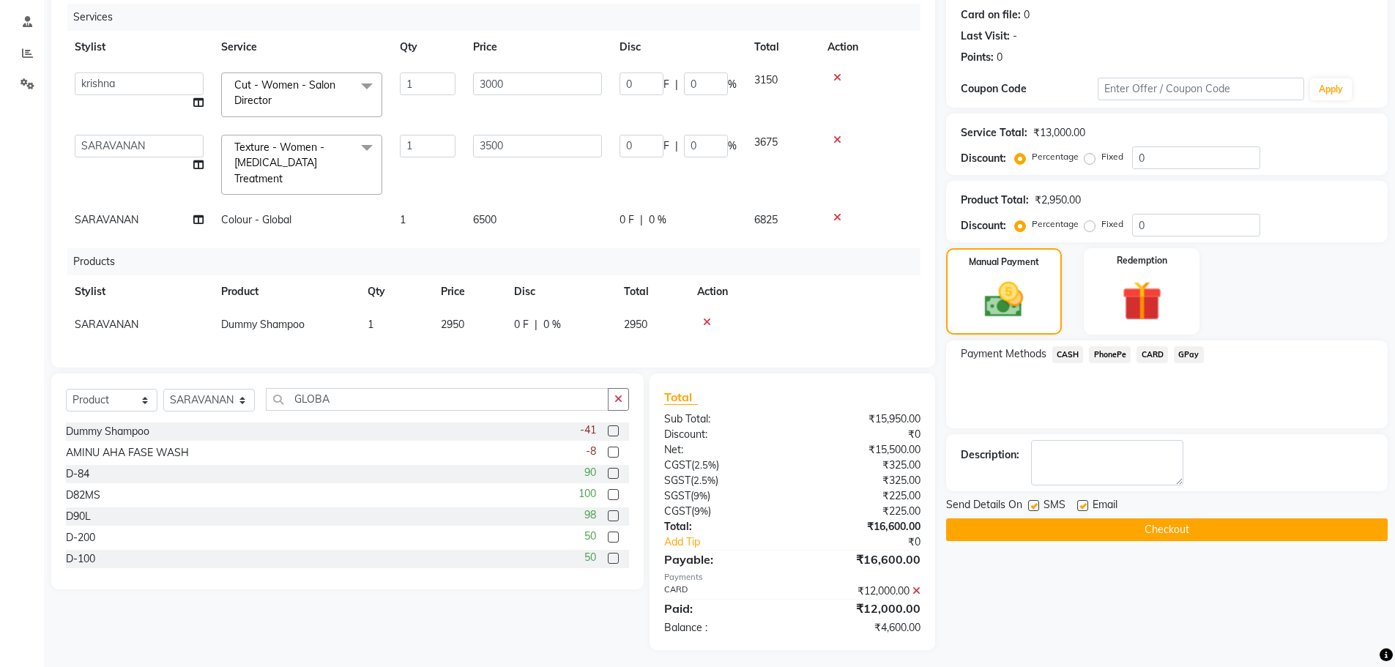
click at [1188, 355] on span "GPay" at bounding box center [1189, 354] width 30 height 17
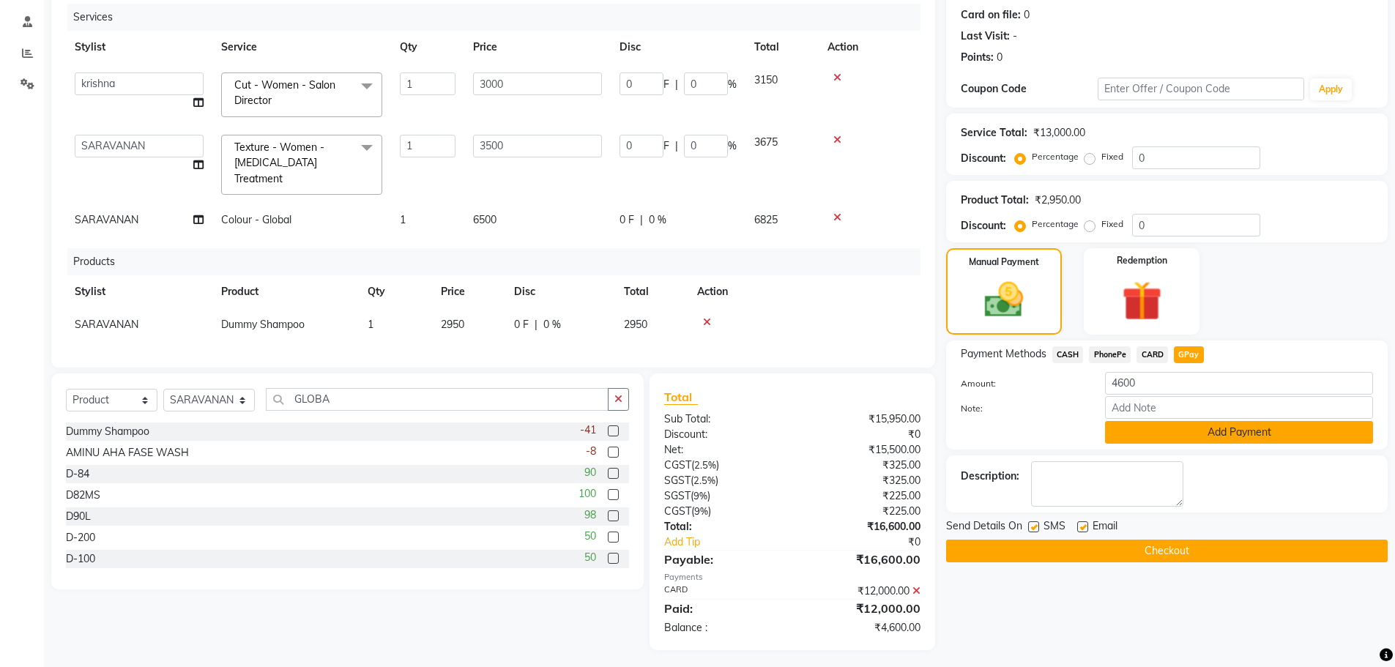
click at [1175, 436] on button "Add Payment" at bounding box center [1239, 432] width 268 height 23
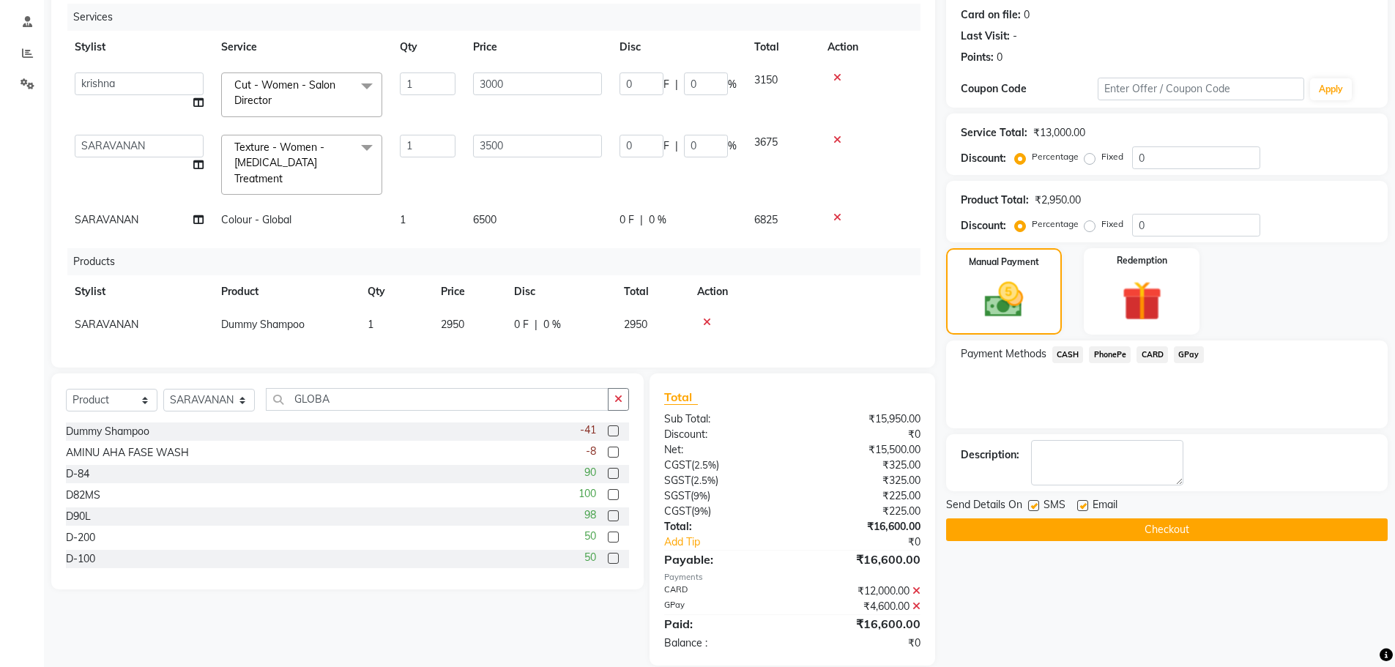
scroll to position [193, 0]
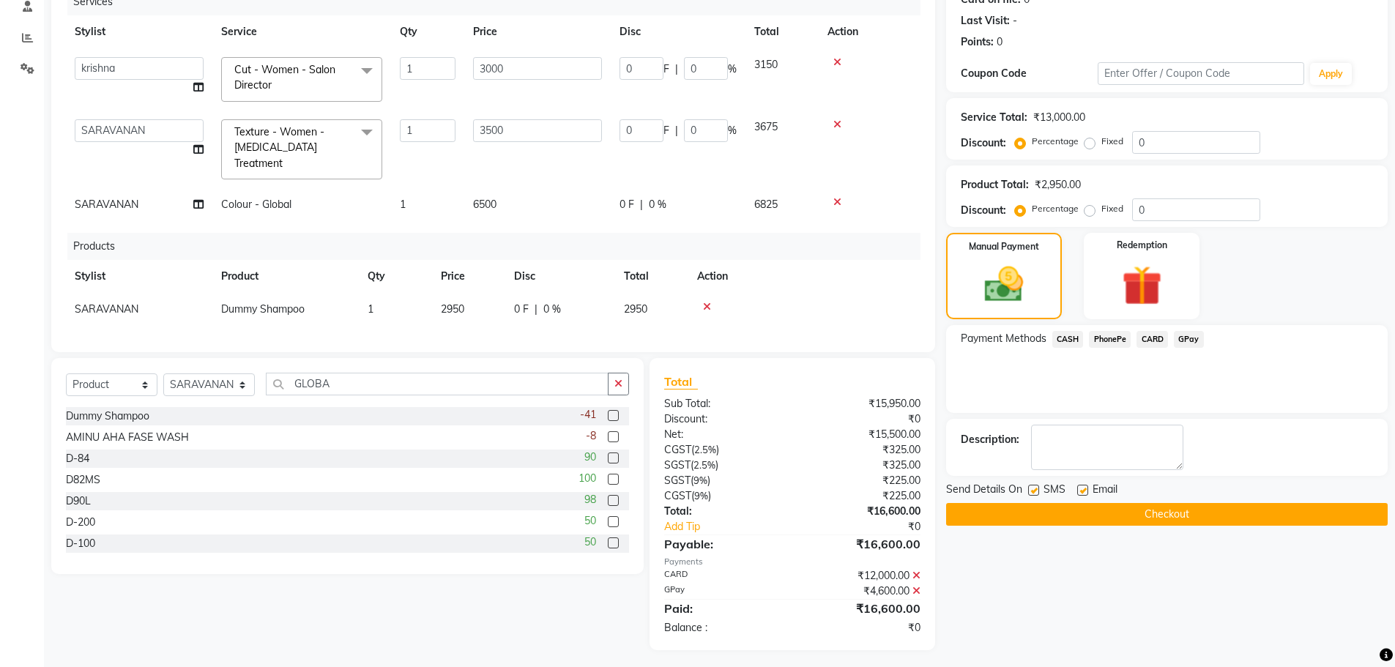
click at [1044, 518] on button "Checkout" at bounding box center [1167, 514] width 442 height 23
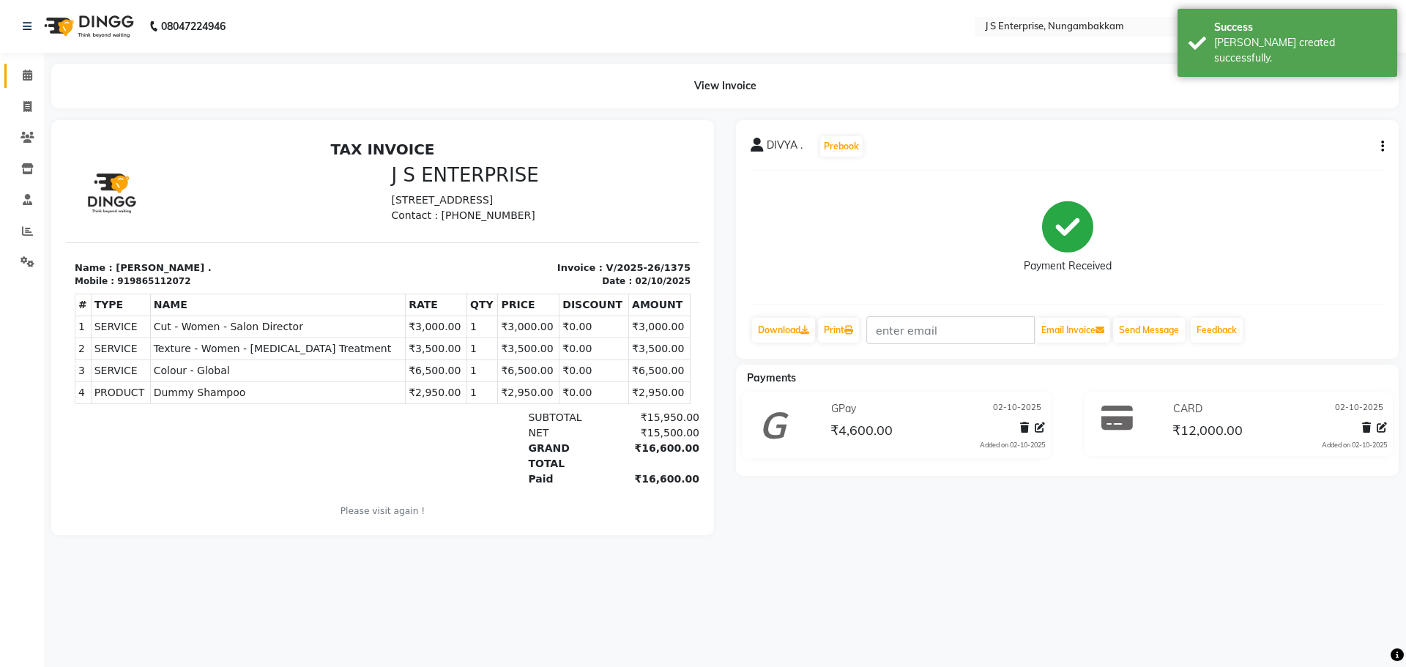
click at [13, 70] on link "Calendar" at bounding box center [21, 76] width 35 height 24
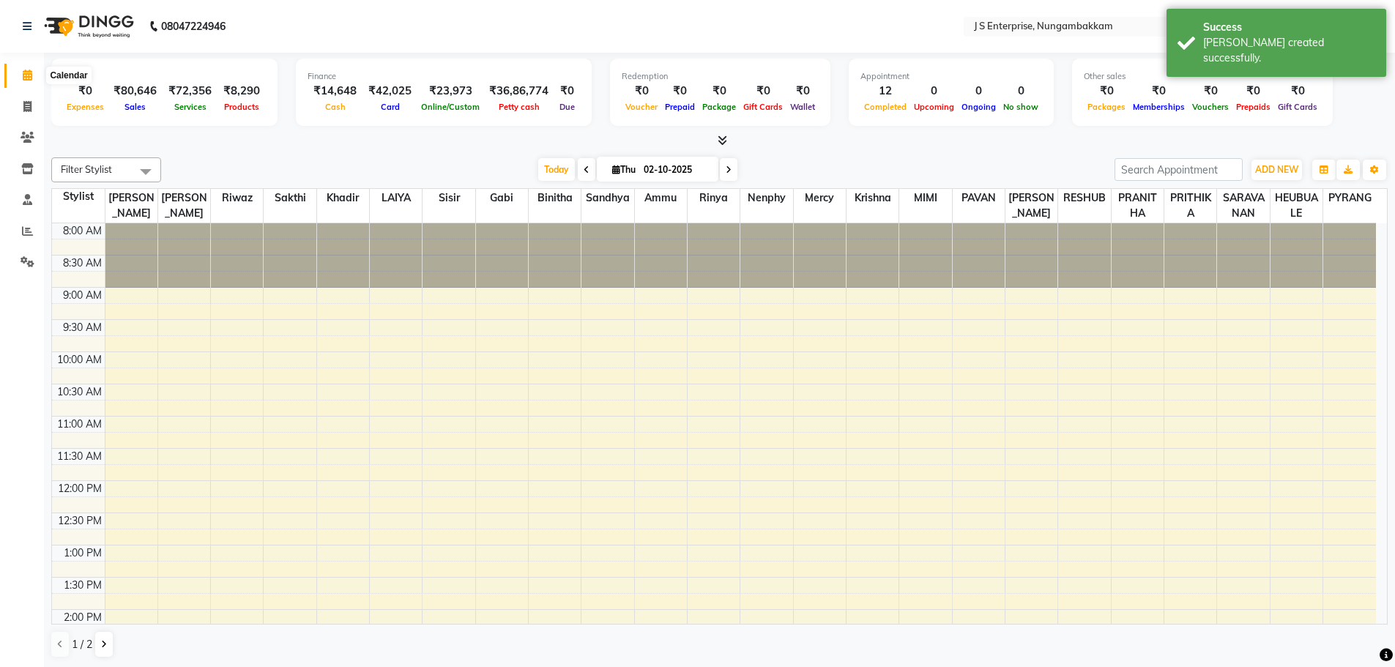
scroll to position [409, 0]
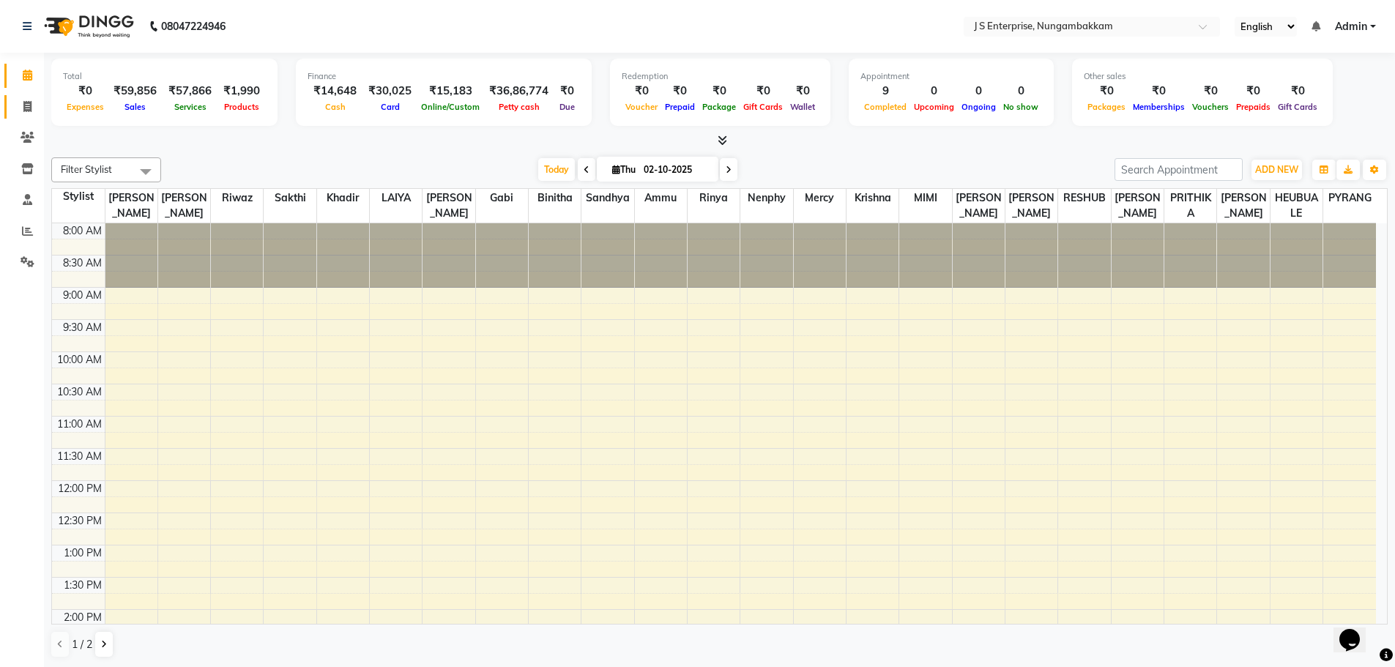
click at [7, 105] on link "Invoice" at bounding box center [21, 107] width 35 height 24
select select "7359"
select select "service"
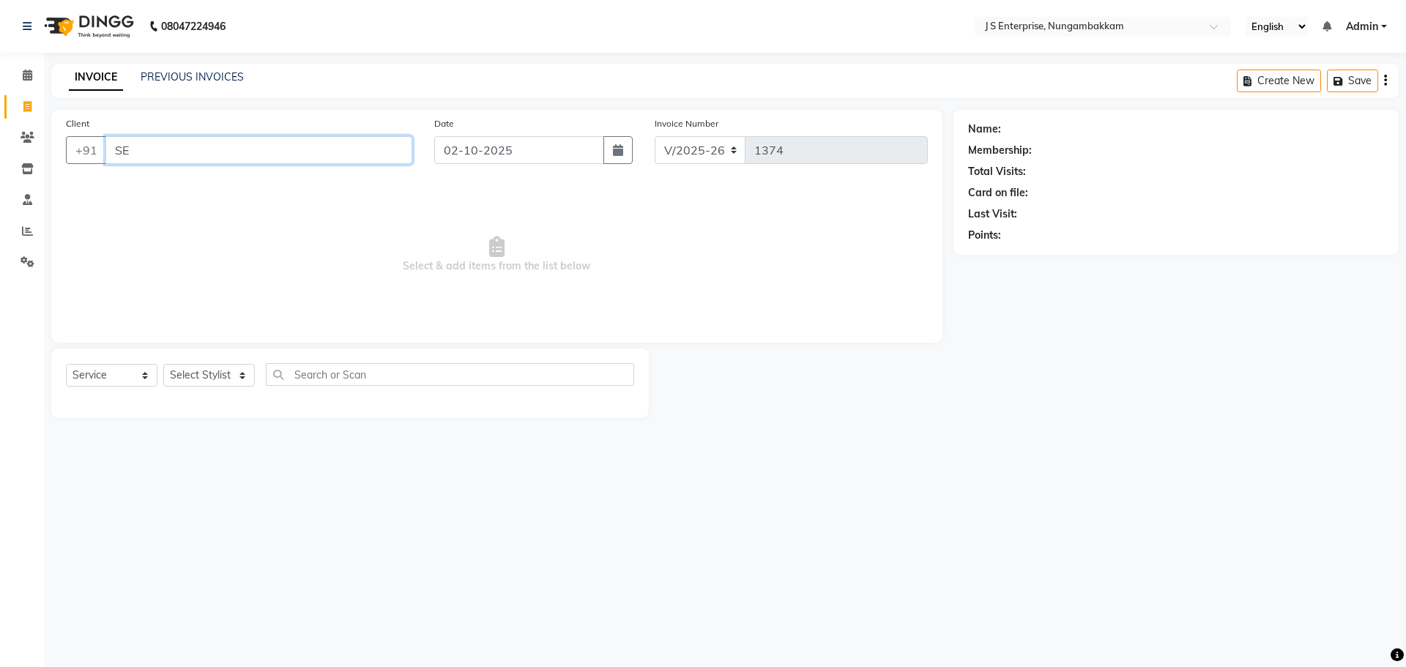
type input "S"
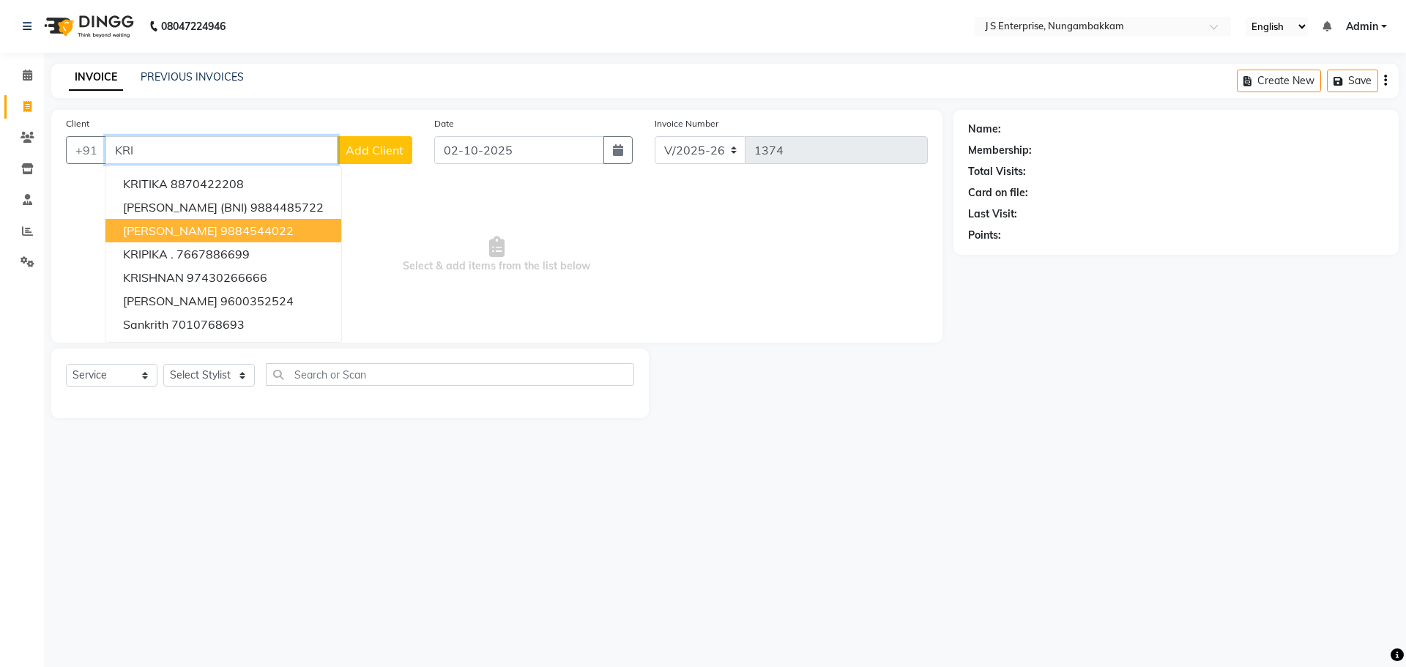
click at [226, 230] on ngb-highlight "9884544022" at bounding box center [256, 230] width 73 height 15
type input "9884544022"
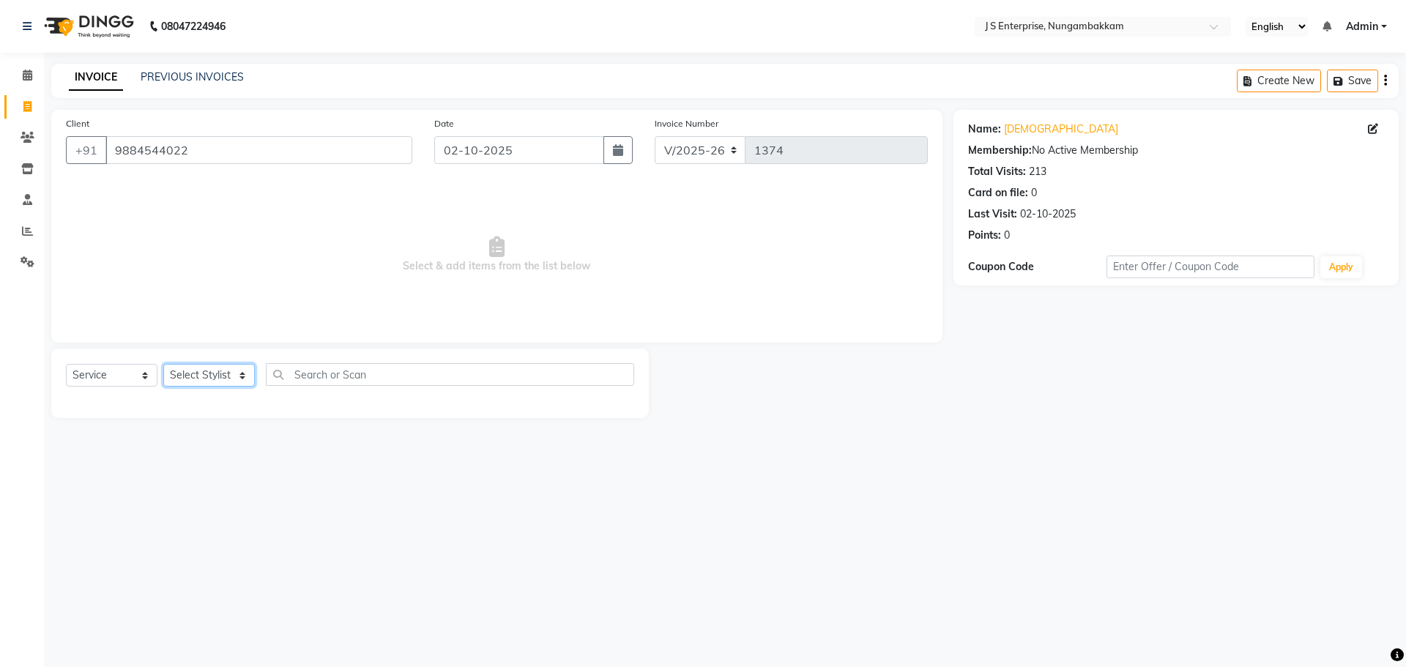
click at [228, 375] on select "Select Stylist [PERSON_NAME] [PERSON_NAME] [PERSON_NAME] [PERSON_NAME] krishna …" at bounding box center [209, 375] width 92 height 23
select select "63612"
click at [163, 364] on select "Select Stylist [PERSON_NAME] [PERSON_NAME] [PERSON_NAME] [PERSON_NAME] krishna …" at bounding box center [209, 375] width 92 height 23
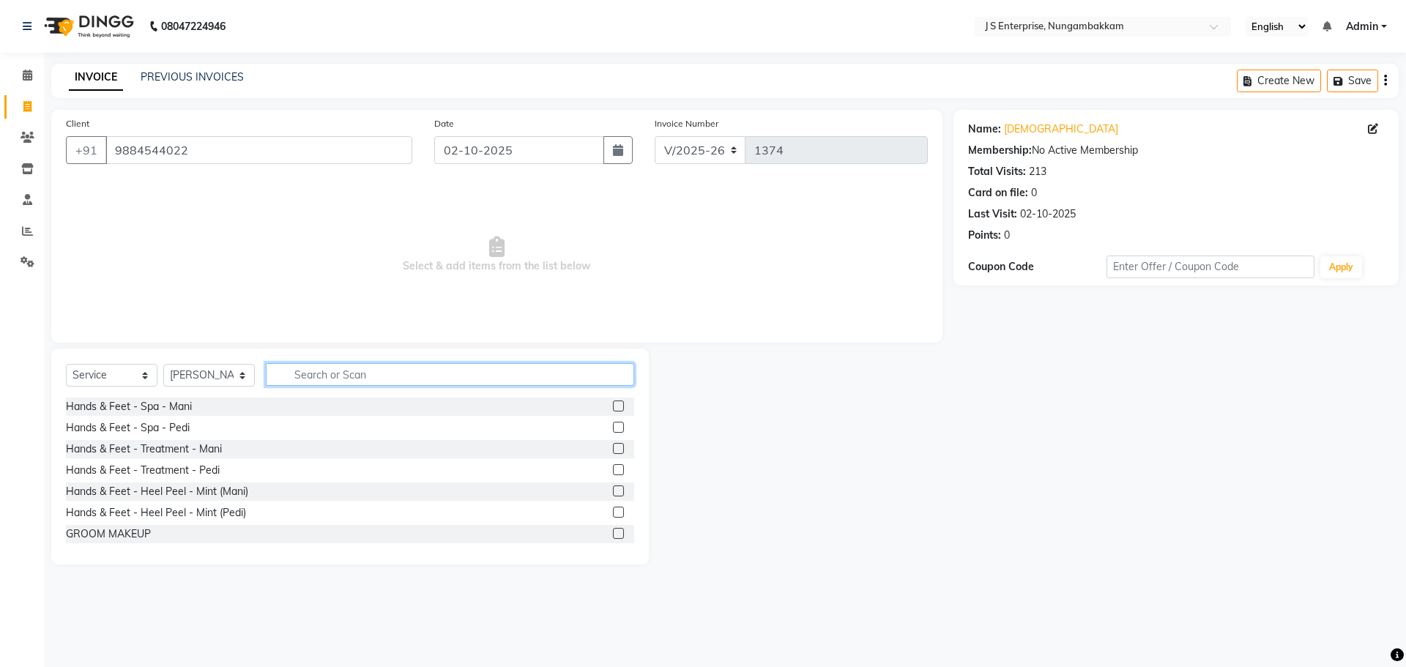
click at [346, 370] on input "text" at bounding box center [450, 374] width 368 height 23
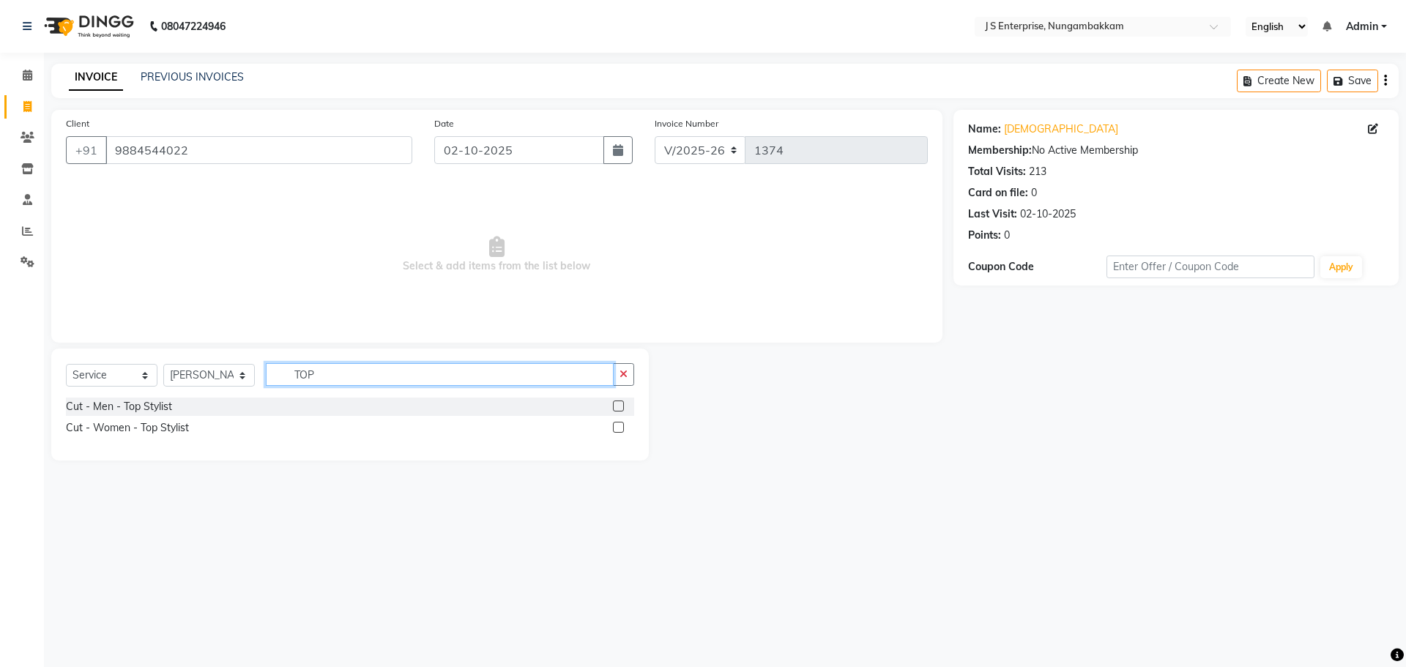
type input "TOP"
click at [619, 404] on label at bounding box center [618, 406] width 11 height 11
click at [619, 404] on input "checkbox" at bounding box center [618, 407] width 10 height 10
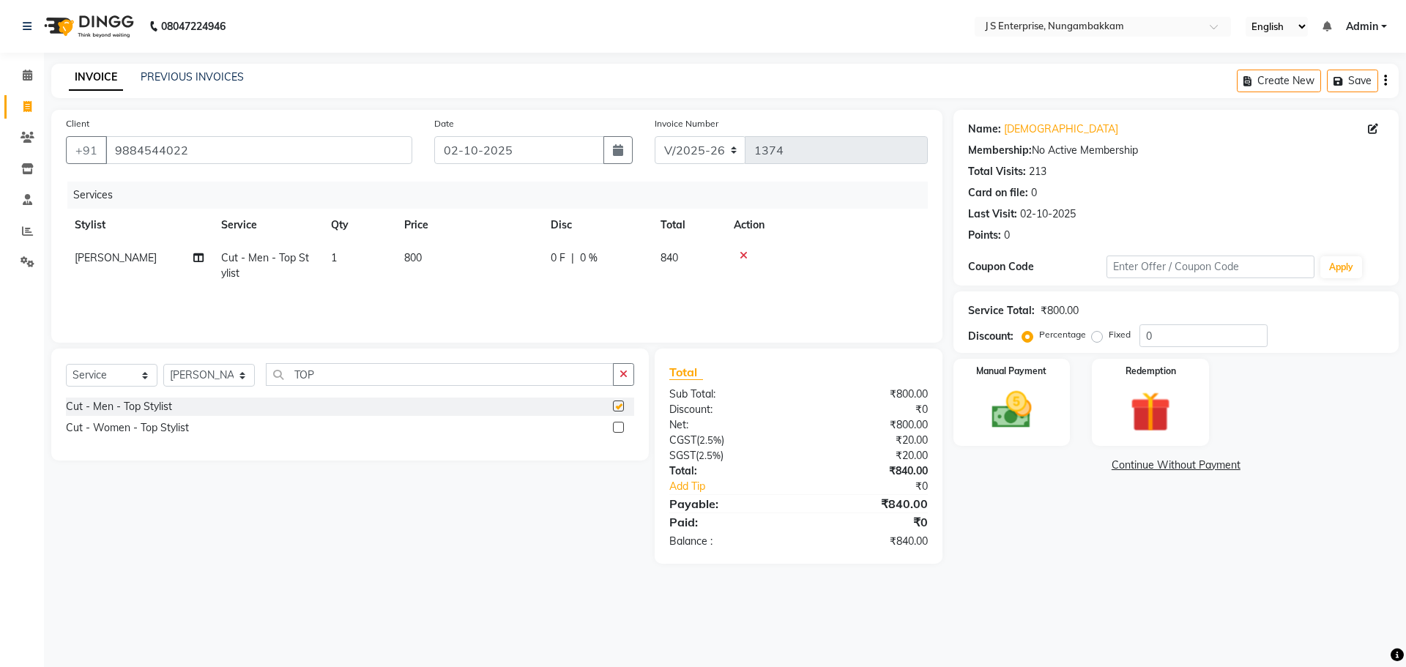
checkbox input "false"
drag, startPoint x: 338, startPoint y: 371, endPoint x: 20, endPoint y: 352, distance: 319.1
click at [20, 352] on app-home "08047224946 Select Location × J S Enterprise, Nungambakkam English ENGLISH Espa…" at bounding box center [703, 293] width 1406 height 586
click at [125, 381] on select "Select Service Product Membership Package Voucher Prepaid Gift Card" at bounding box center [112, 375] width 92 height 23
select select "product"
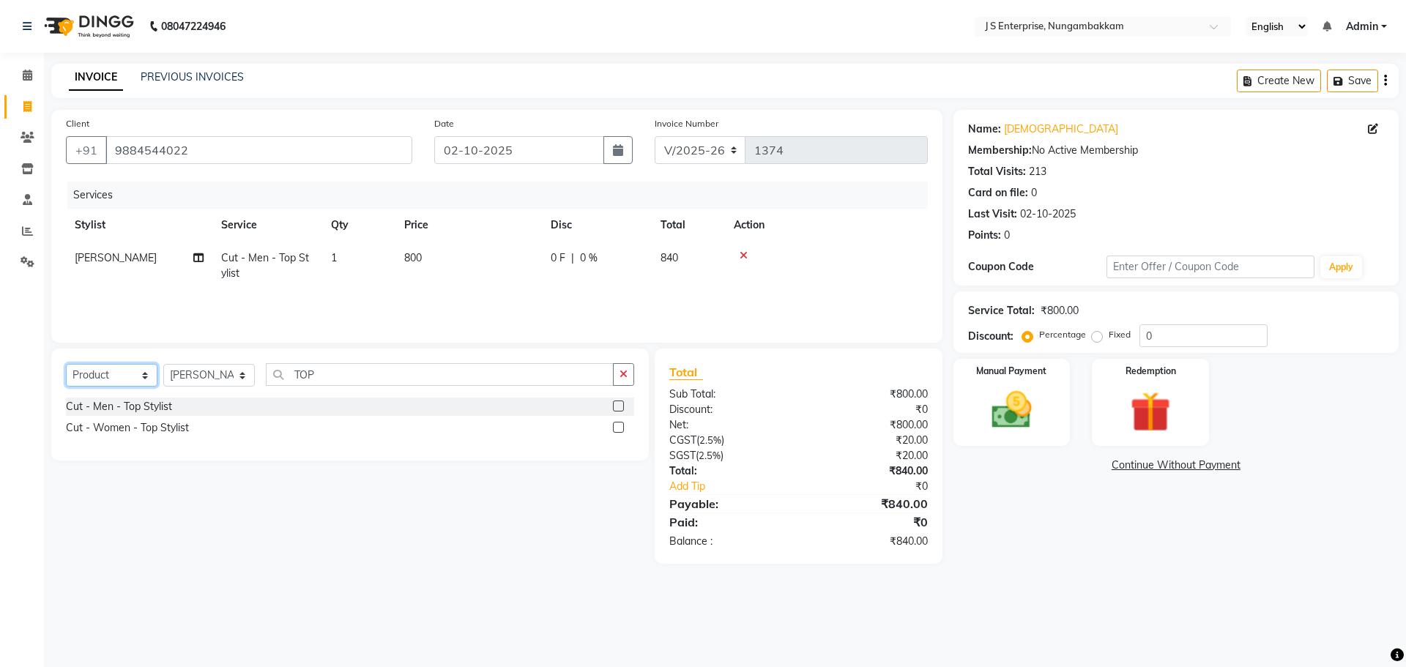
click at [66, 364] on select "Select Service Product Membership Package Voucher Prepaid Gift Card" at bounding box center [112, 375] width 92 height 23
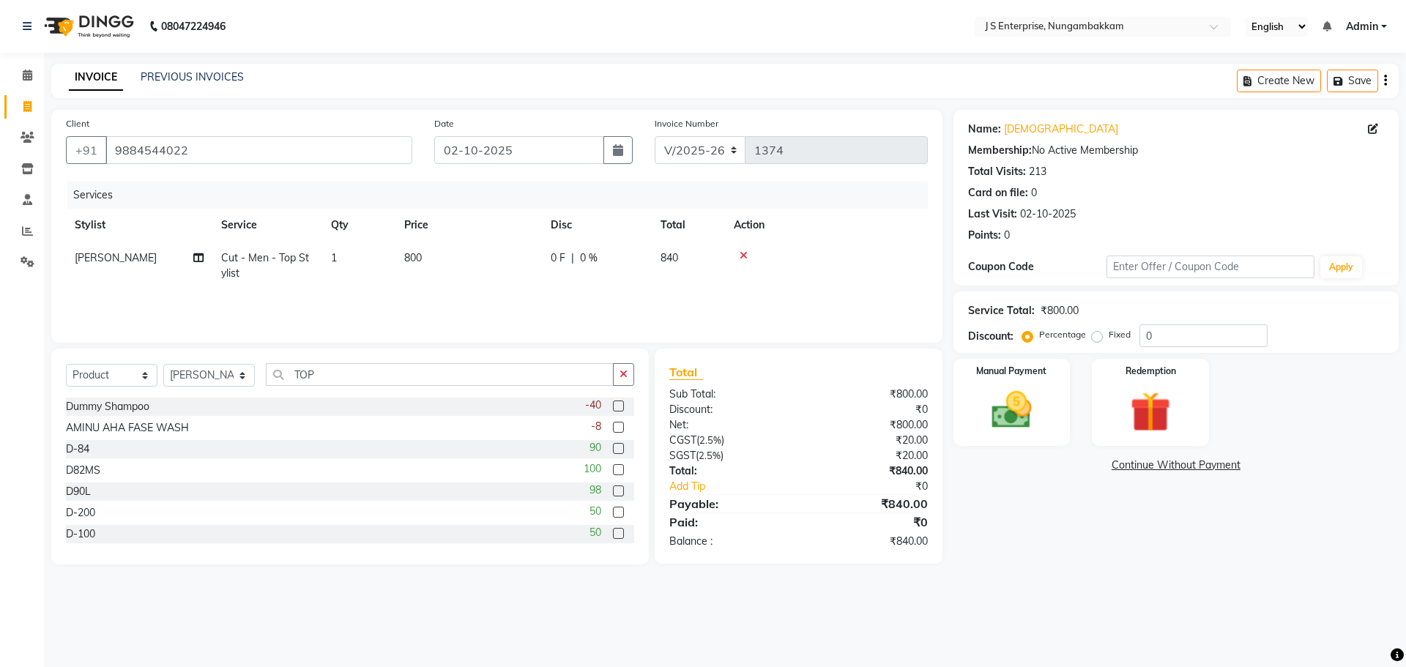
click at [613, 406] on label at bounding box center [618, 406] width 11 height 11
click at [613, 406] on input "checkbox" at bounding box center [618, 407] width 10 height 10
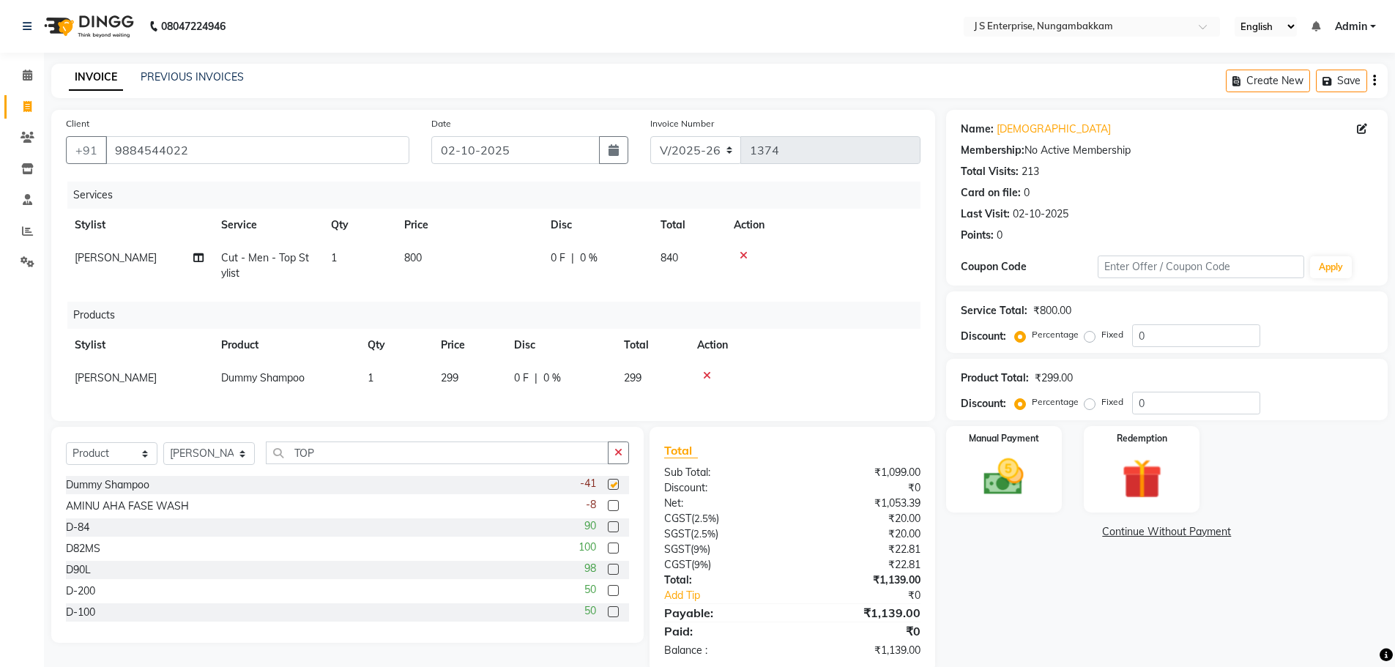
checkbox input "false"
click at [608, 554] on label at bounding box center [613, 548] width 11 height 11
click at [608, 554] on input "checkbox" at bounding box center [613, 549] width 10 height 10
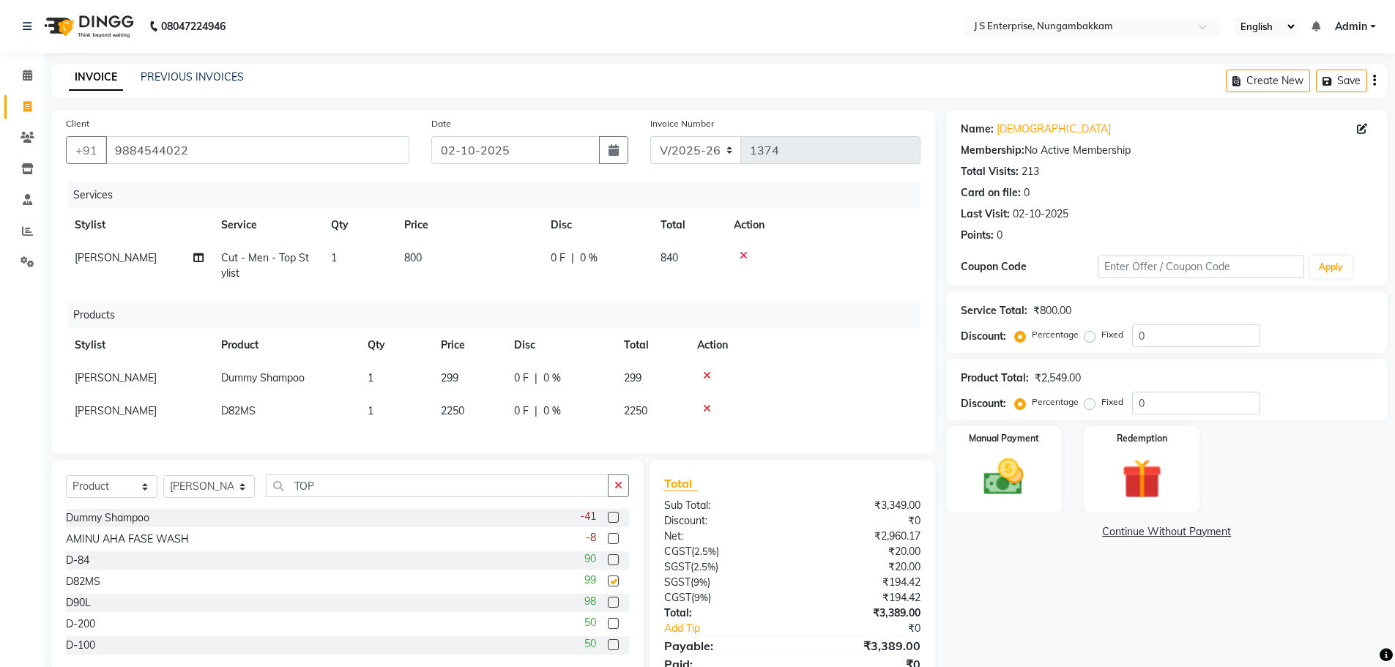
checkbox input "false"
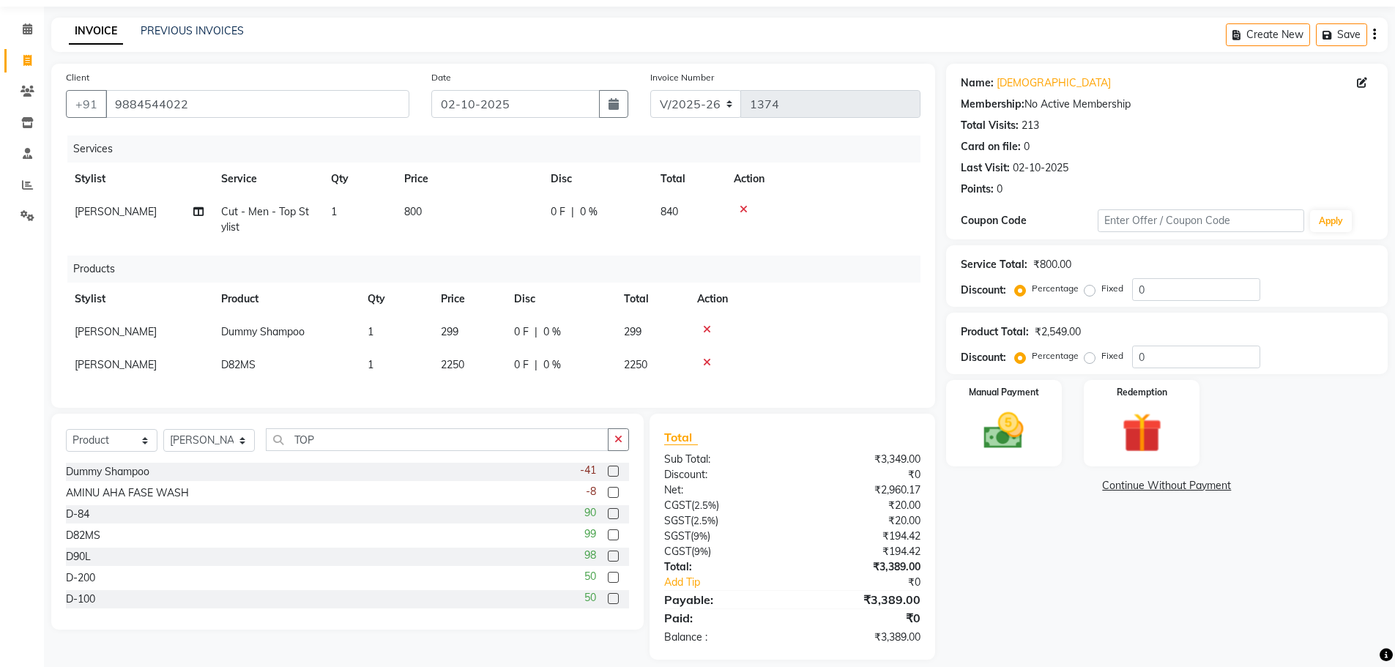
scroll to position [72, 0]
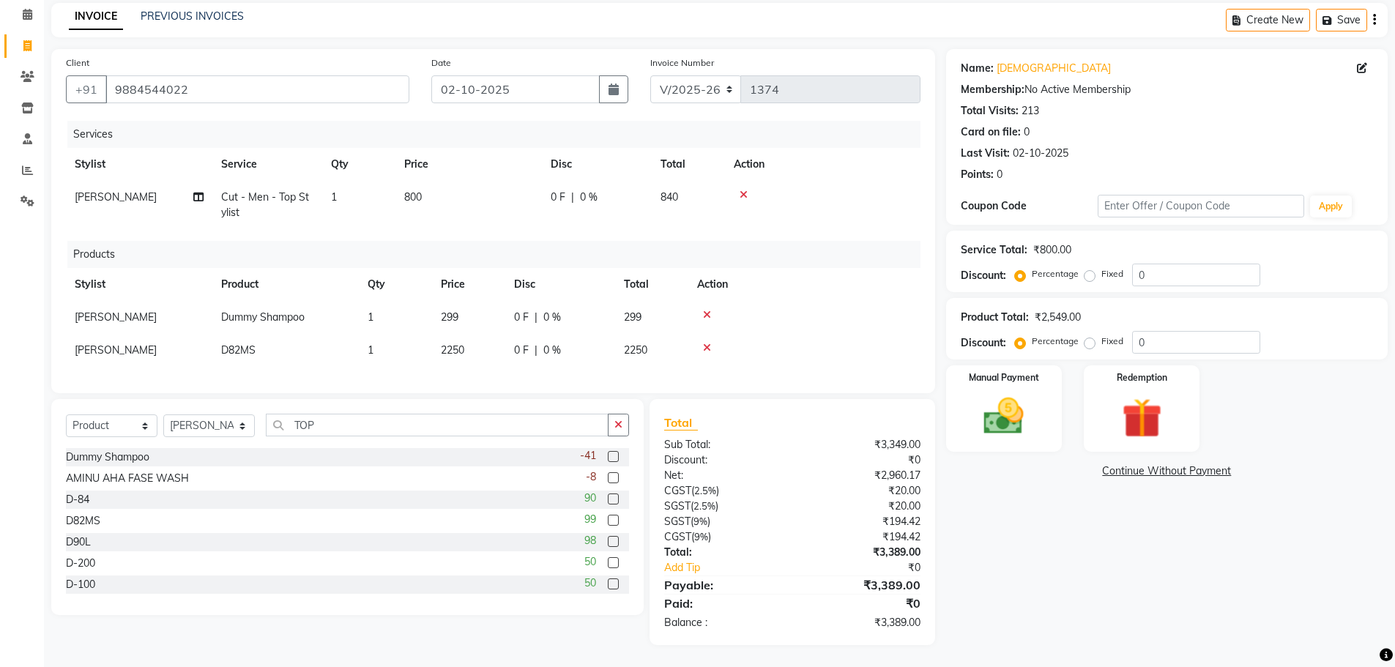
click at [452, 311] on span "299" at bounding box center [450, 317] width 18 height 13
select select "63612"
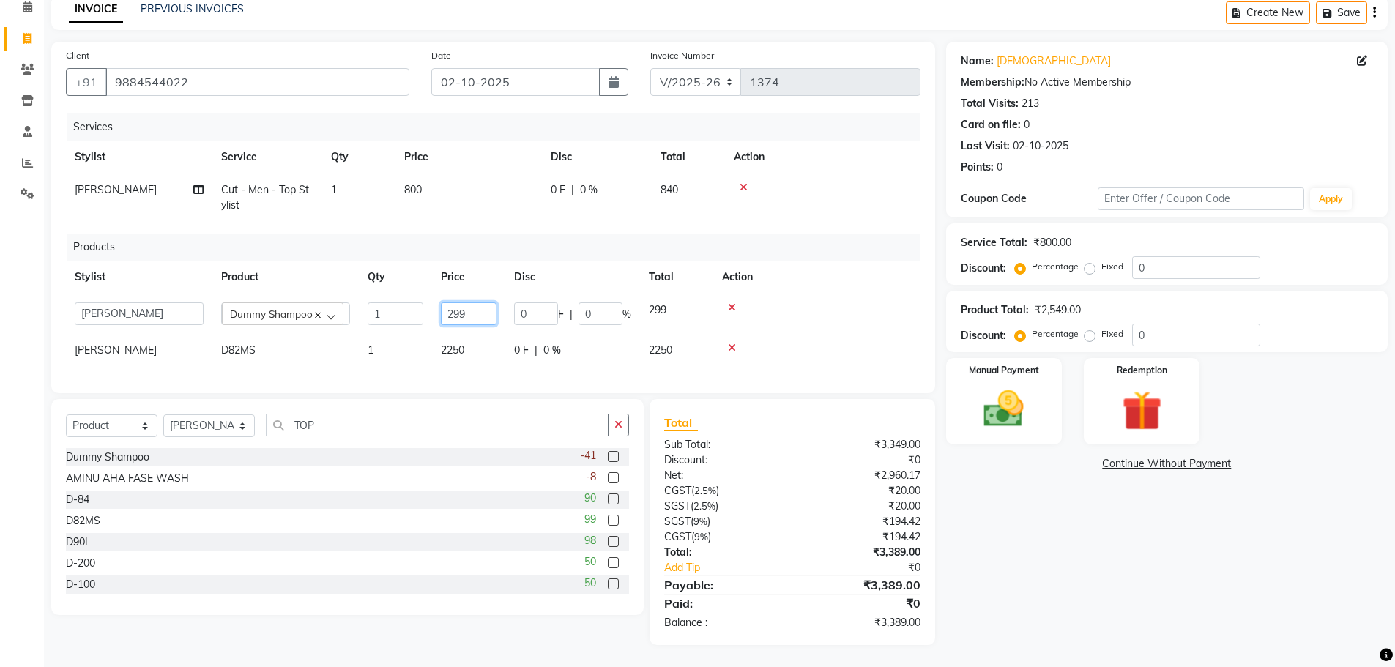
drag, startPoint x: 482, startPoint y: 311, endPoint x: 185, endPoint y: 283, distance: 297.9
click at [185, 283] on table "Stylist Product Qty Price Disc Total Action [PERSON_NAME] [PERSON_NAME] [PERSON…" at bounding box center [493, 314] width 855 height 106
type input "110"
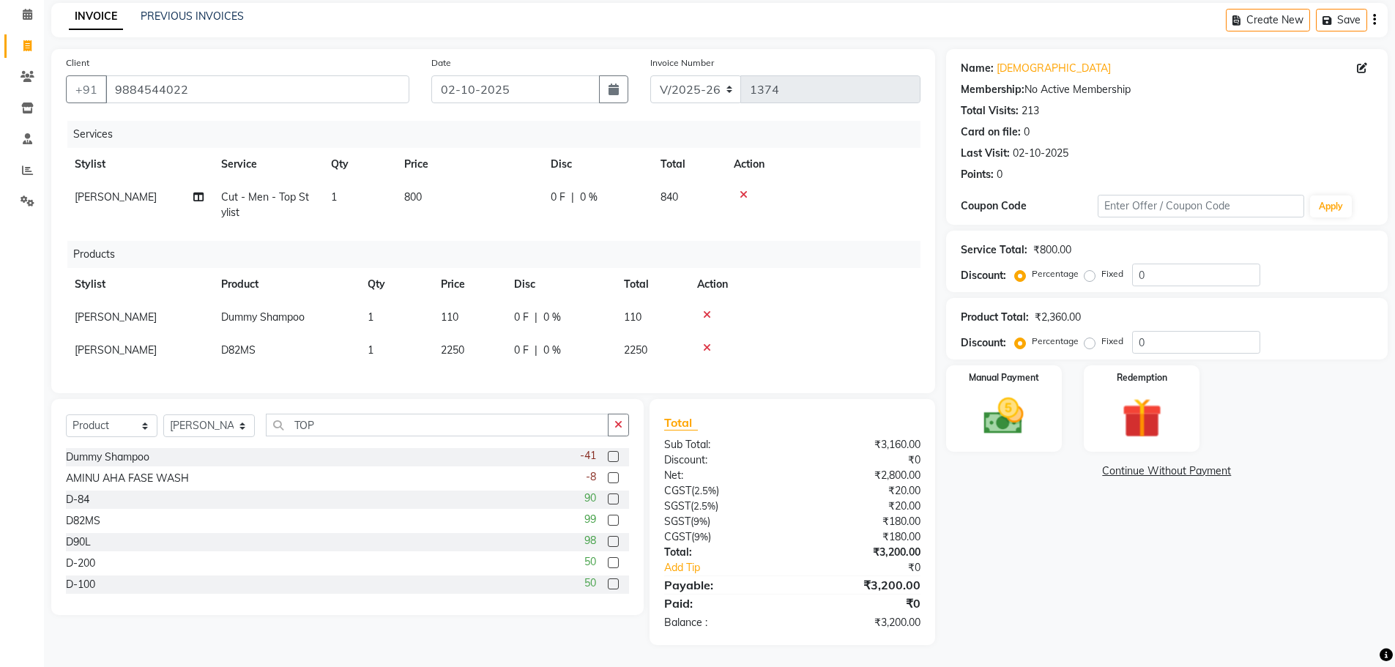
click at [902, 337] on td at bounding box center [804, 350] width 232 height 33
click at [454, 319] on td "110" at bounding box center [468, 317] width 73 height 33
select select "63612"
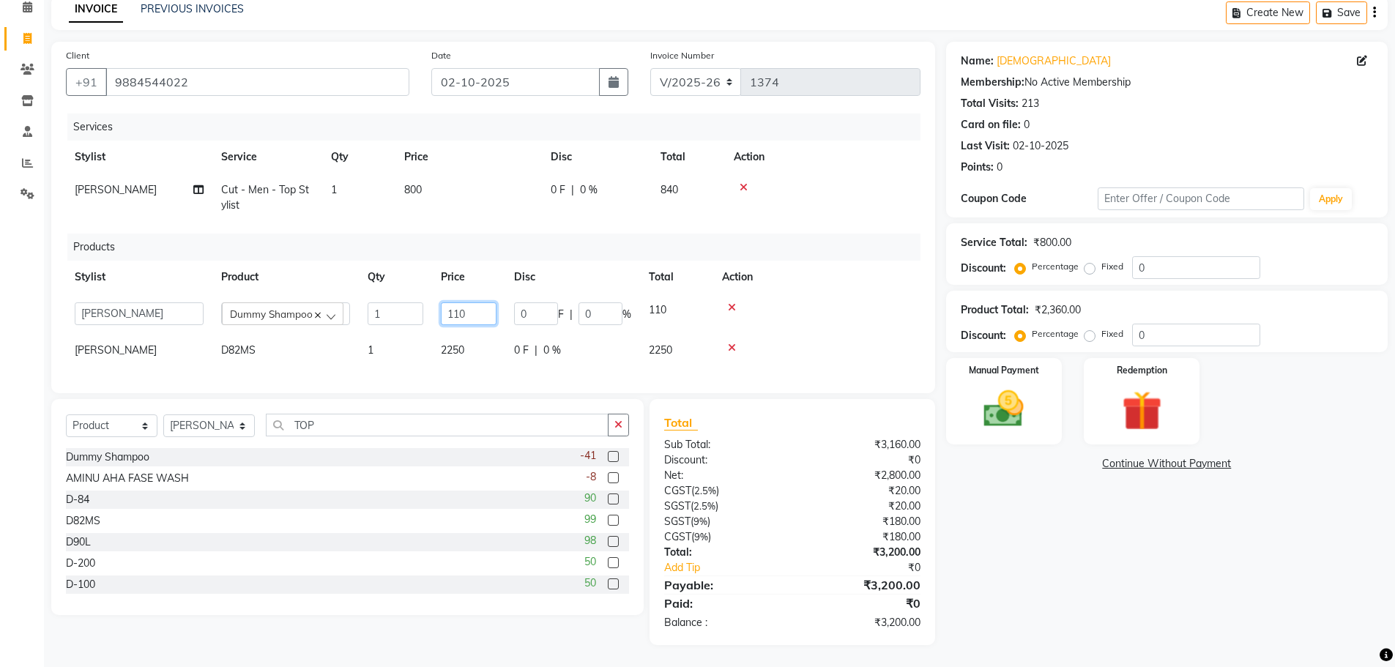
click at [461, 313] on input "110" at bounding box center [469, 313] width 56 height 23
type input "1100"
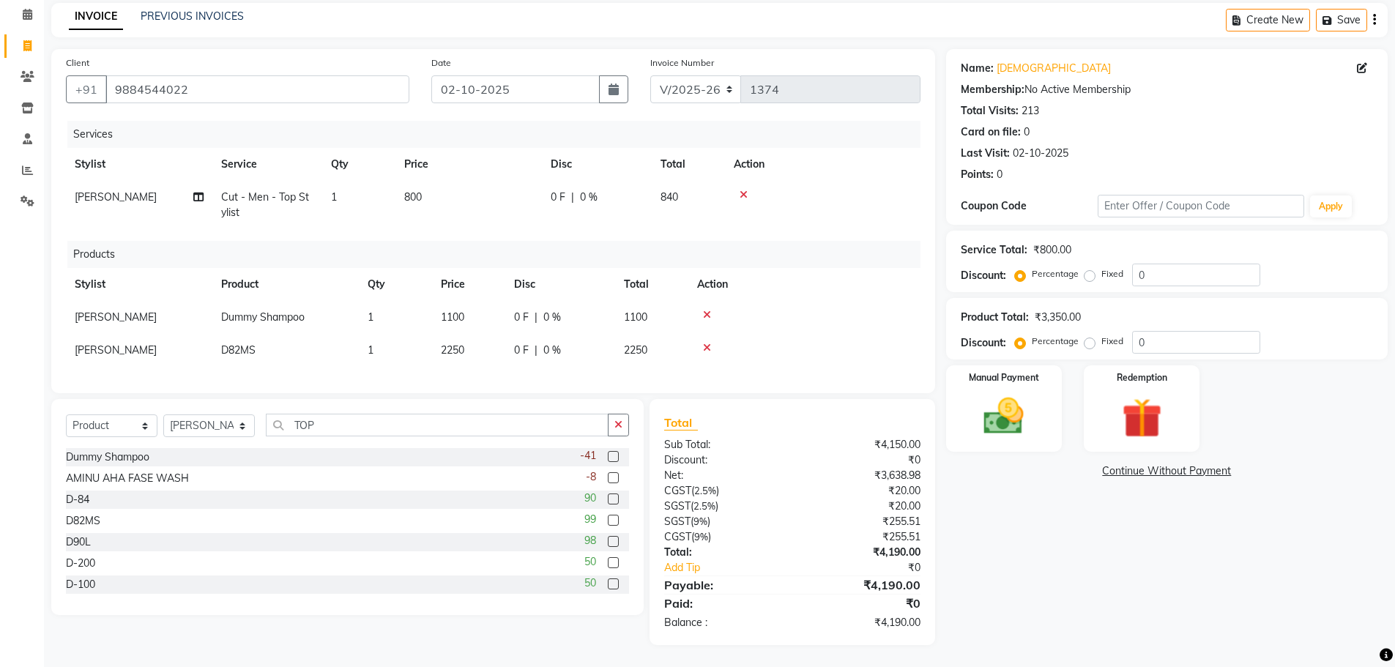
click at [798, 268] on th "Action" at bounding box center [804, 284] width 232 height 33
click at [981, 423] on img at bounding box center [1003, 417] width 67 height 48
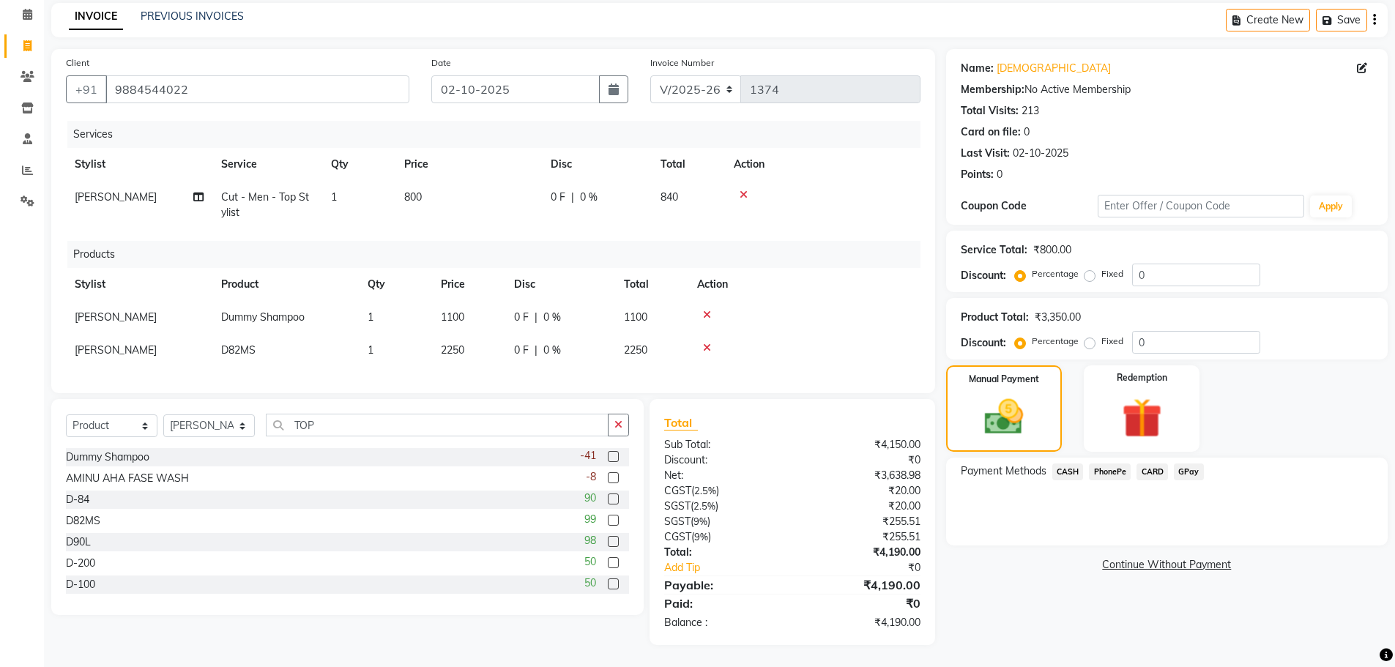
click at [1181, 464] on span "GPay" at bounding box center [1189, 472] width 30 height 17
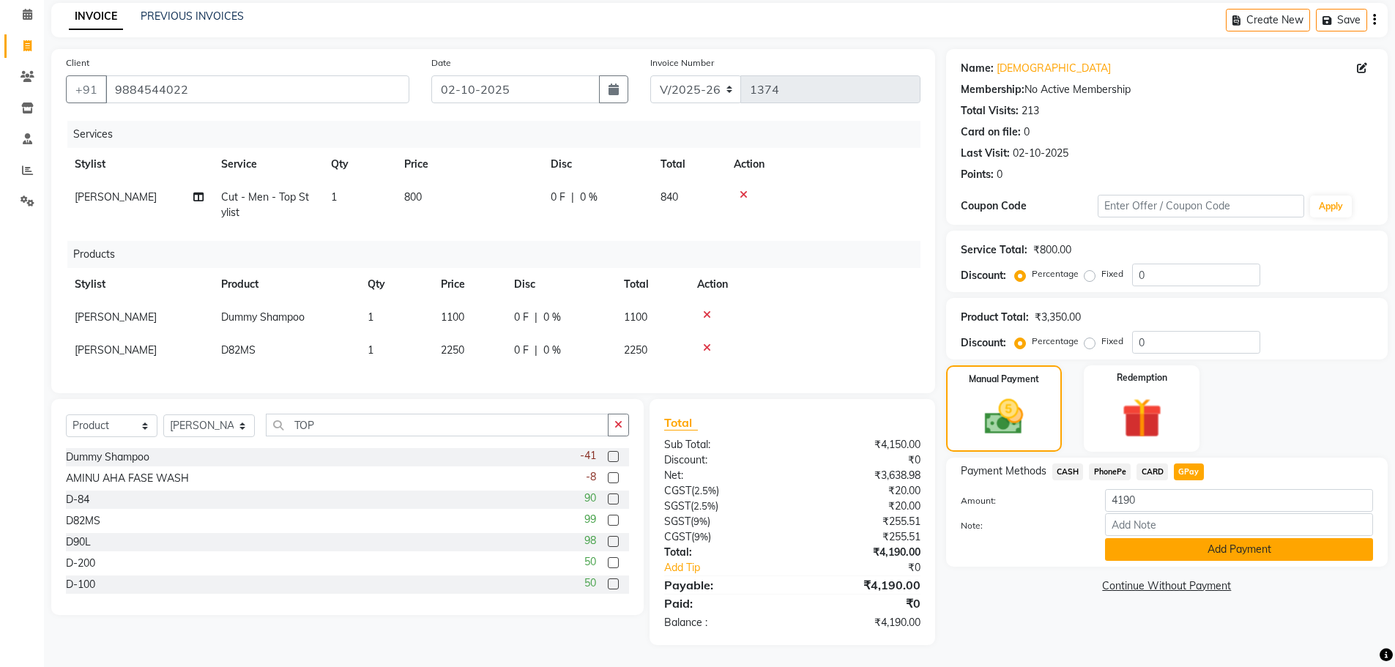
click at [1210, 538] on button "Add Payment" at bounding box center [1239, 549] width 268 height 23
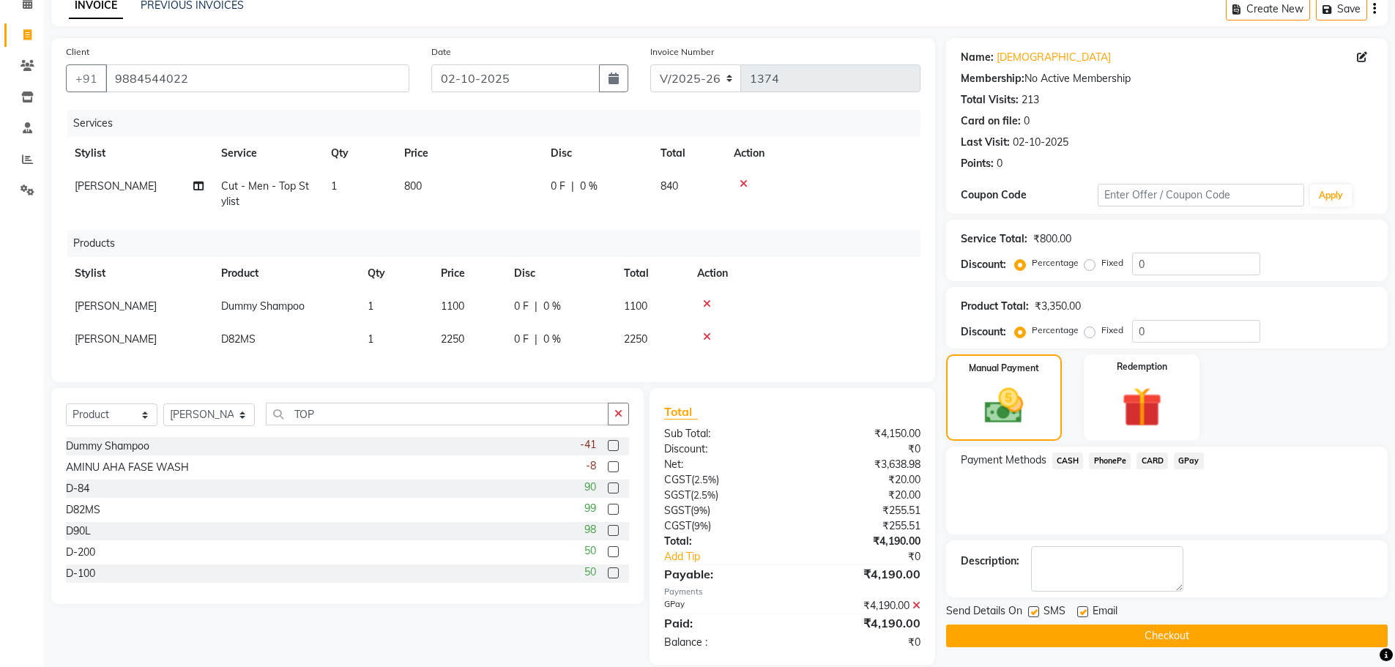
click at [1234, 647] on button "Checkout" at bounding box center [1167, 636] width 442 height 23
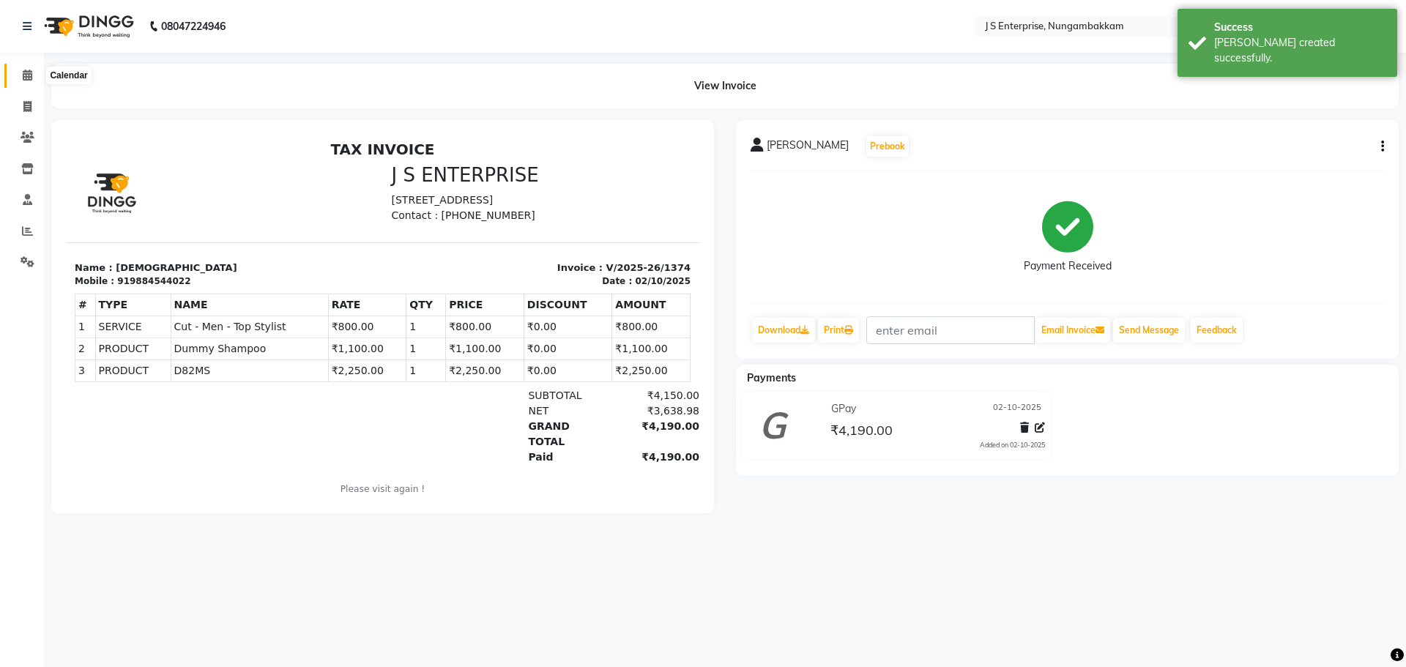
drag, startPoint x: 27, startPoint y: 75, endPoint x: 56, endPoint y: 69, distance: 29.9
click at [27, 75] on icon at bounding box center [28, 75] width 10 height 11
